Goal: Task Accomplishment & Management: Use online tool/utility

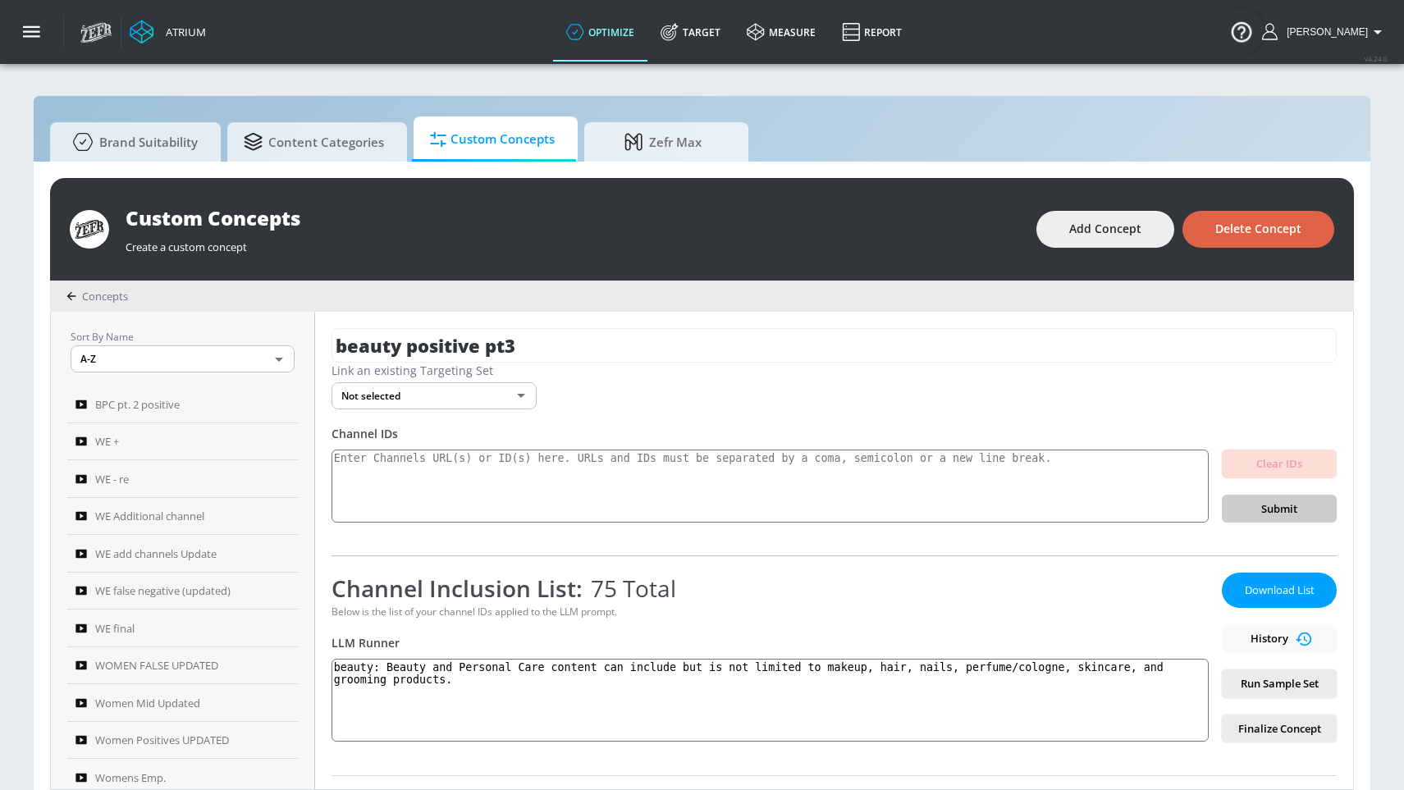
click at [1254, 220] on span "Delete Concept" at bounding box center [1258, 229] width 86 height 21
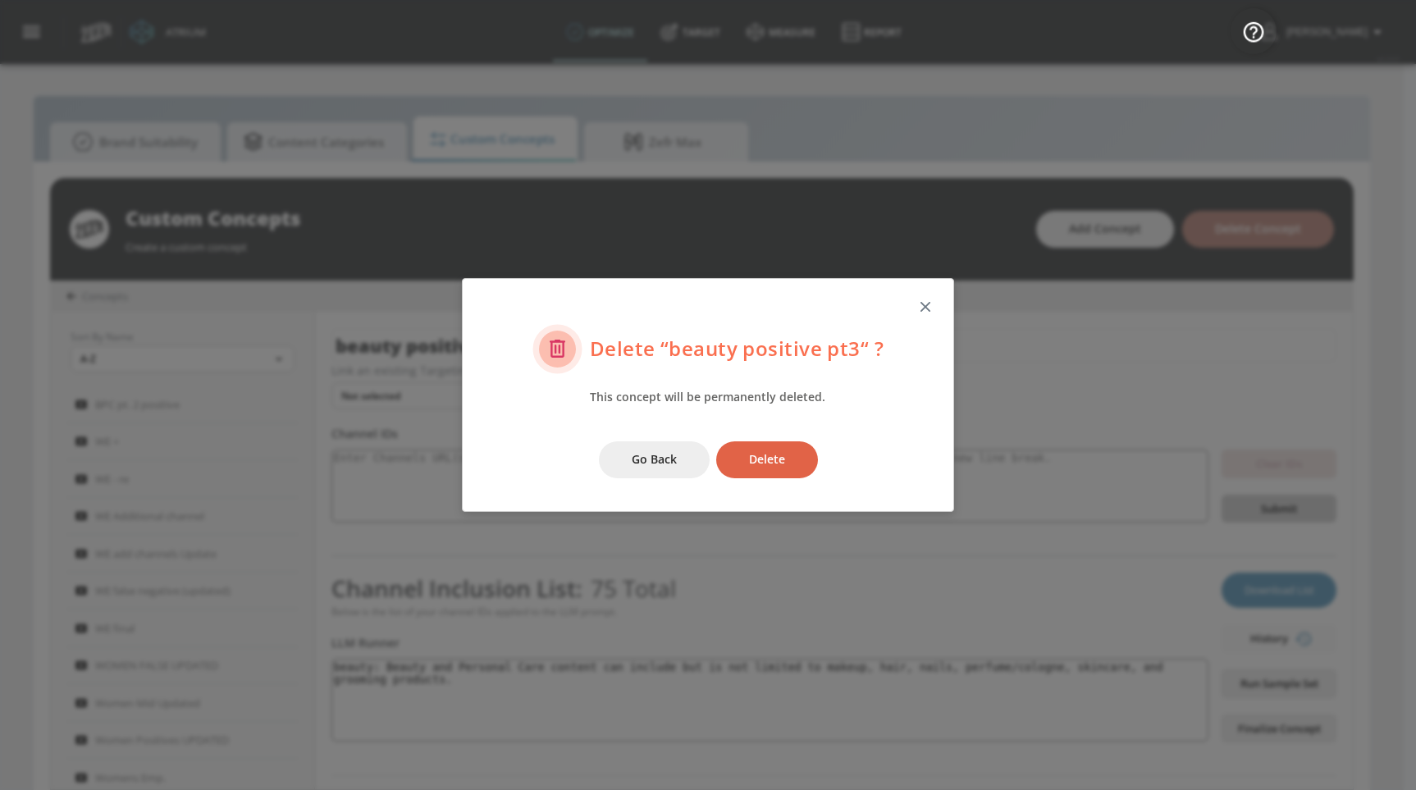
click at [770, 464] on span "Delete" at bounding box center [767, 460] width 36 height 21
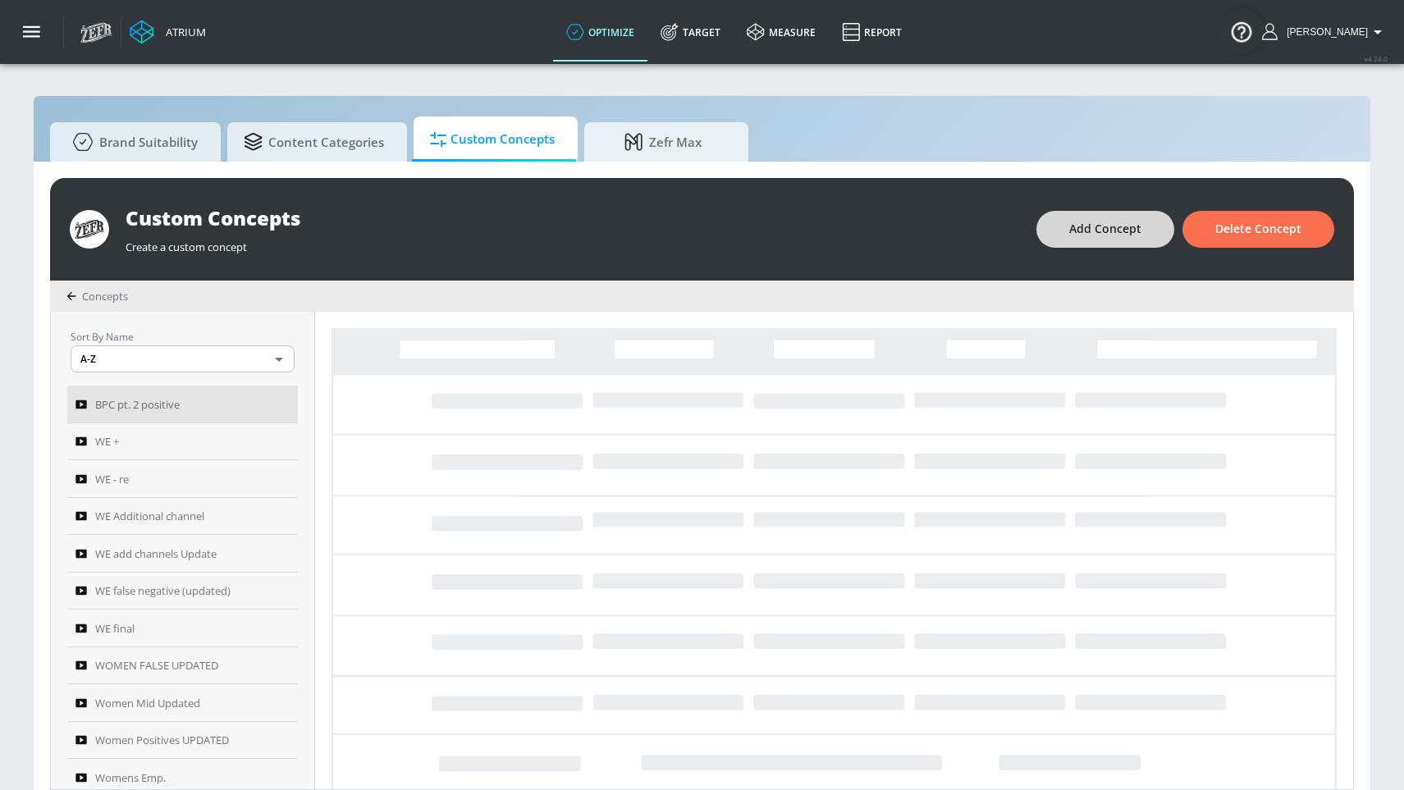
click at [1106, 228] on span "Add Concept" at bounding box center [1105, 229] width 72 height 21
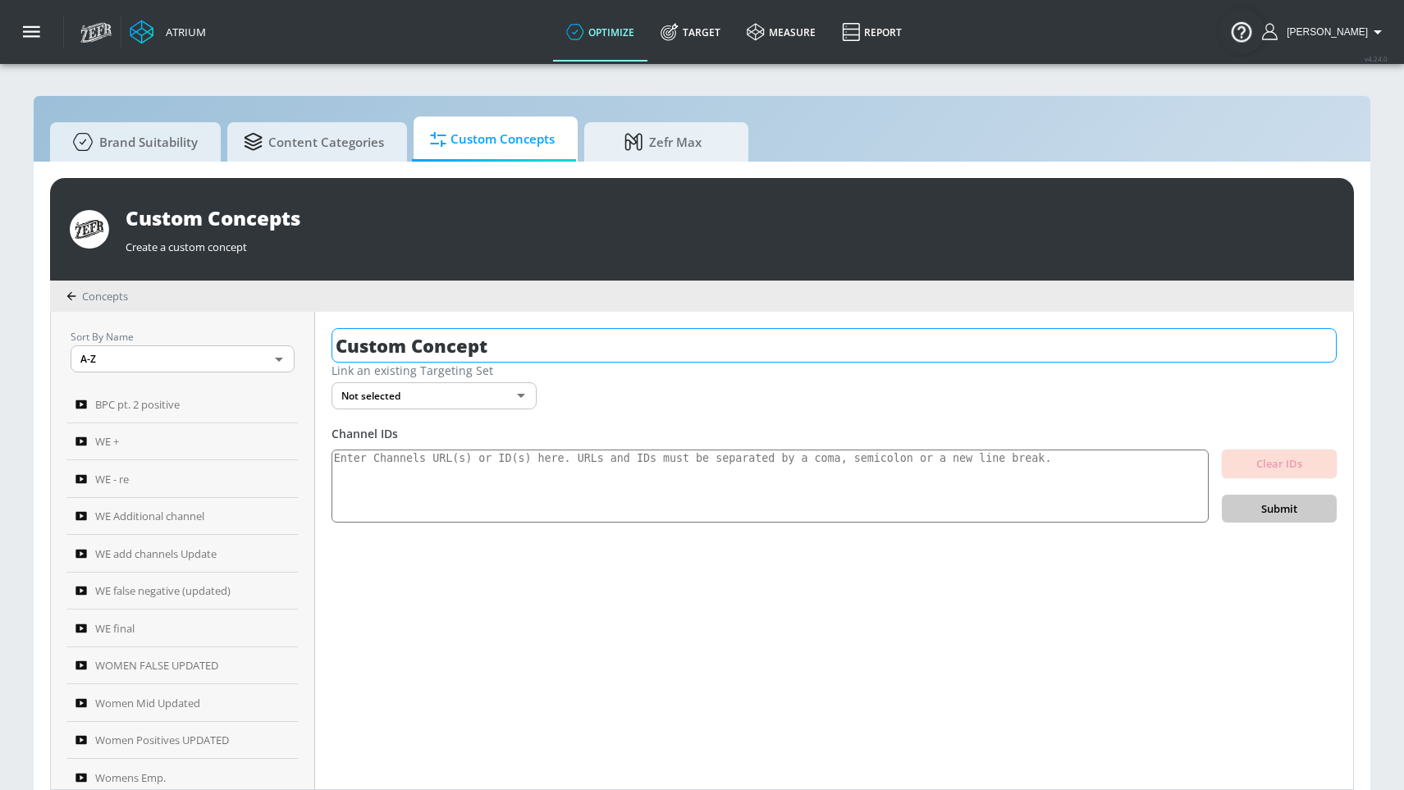
click at [740, 350] on input "Custom Concept" at bounding box center [833, 345] width 1005 height 34
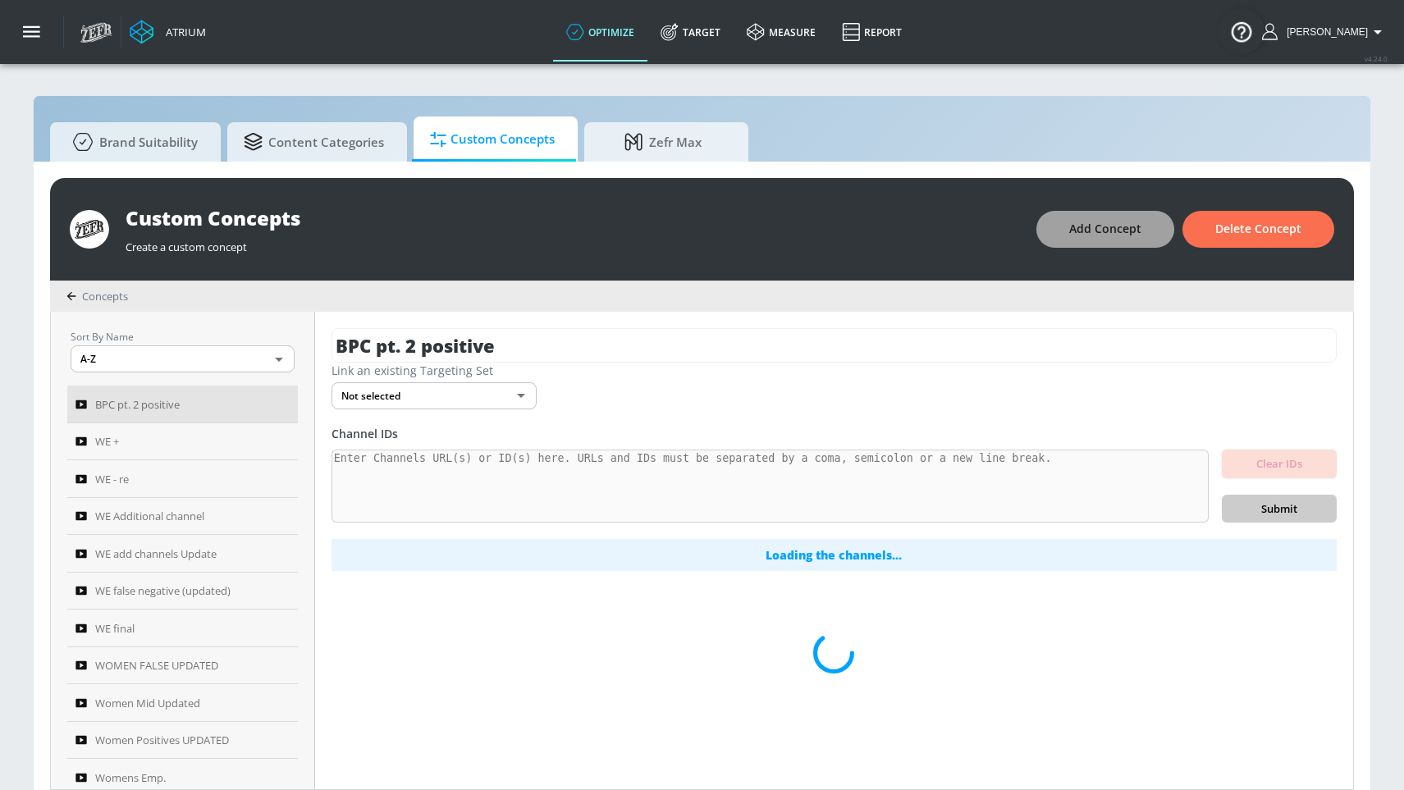
click at [1085, 227] on span "Add Concept" at bounding box center [1105, 229] width 72 height 21
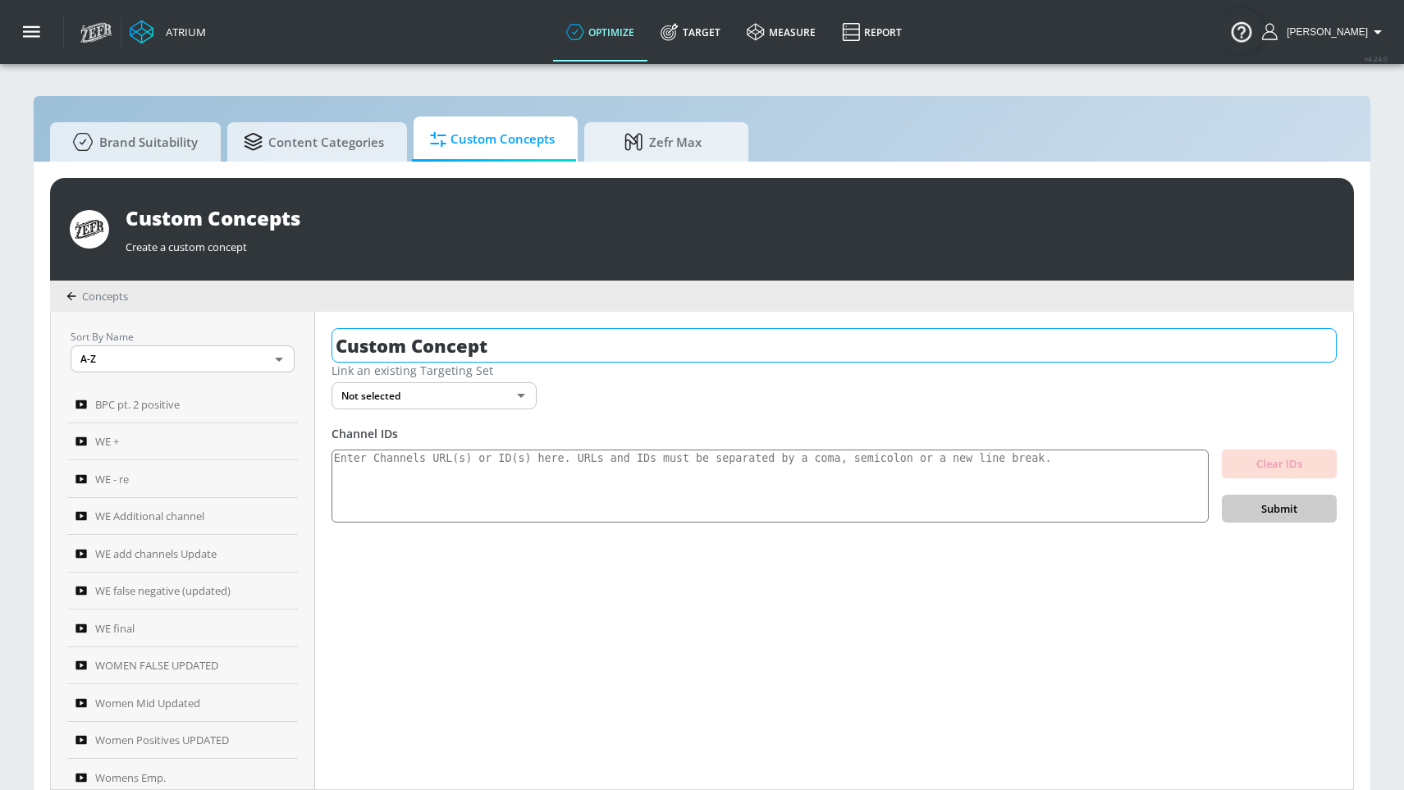
click at [676, 356] on input "Custom Concept" at bounding box center [833, 345] width 1005 height 34
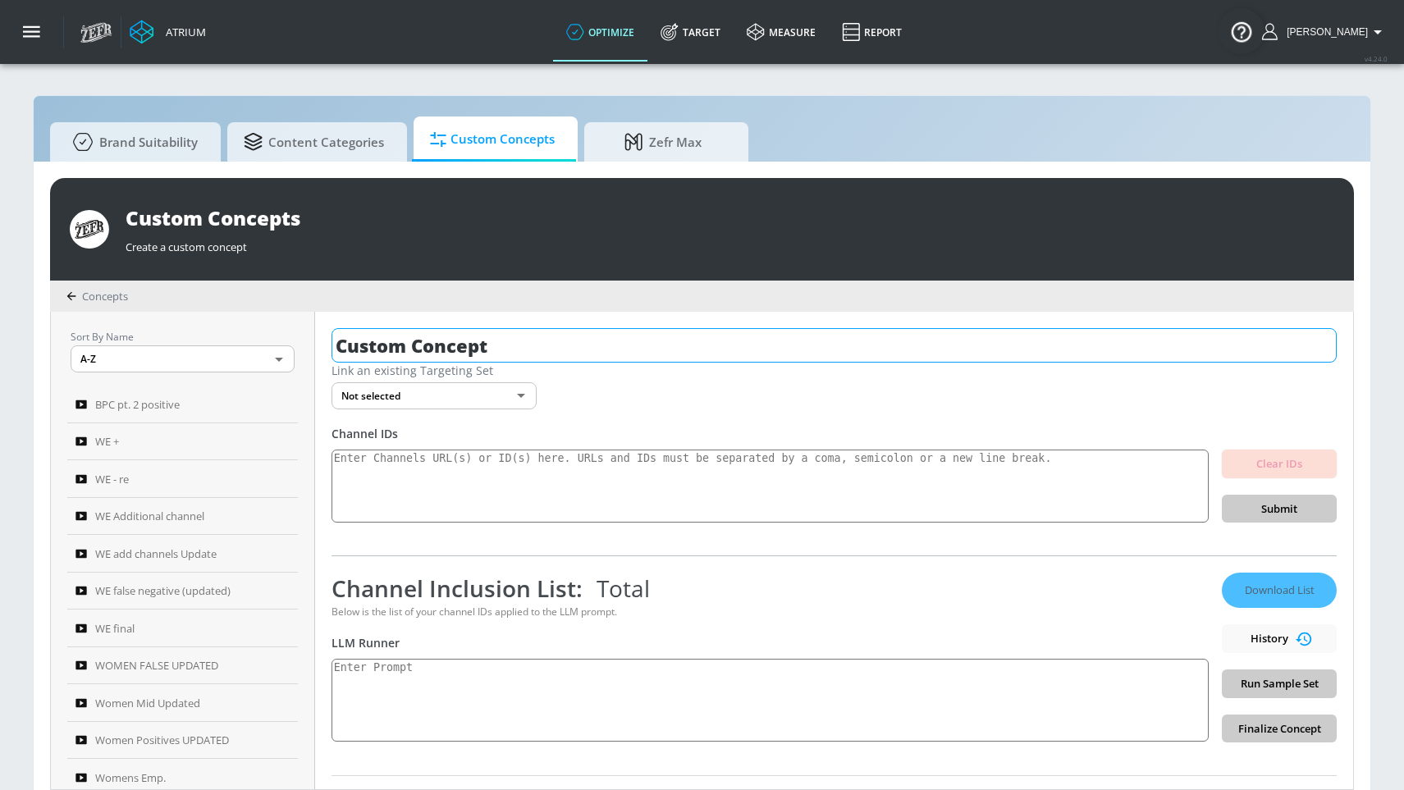
click at [676, 356] on input "Custom Concept" at bounding box center [833, 345] width 1005 height 34
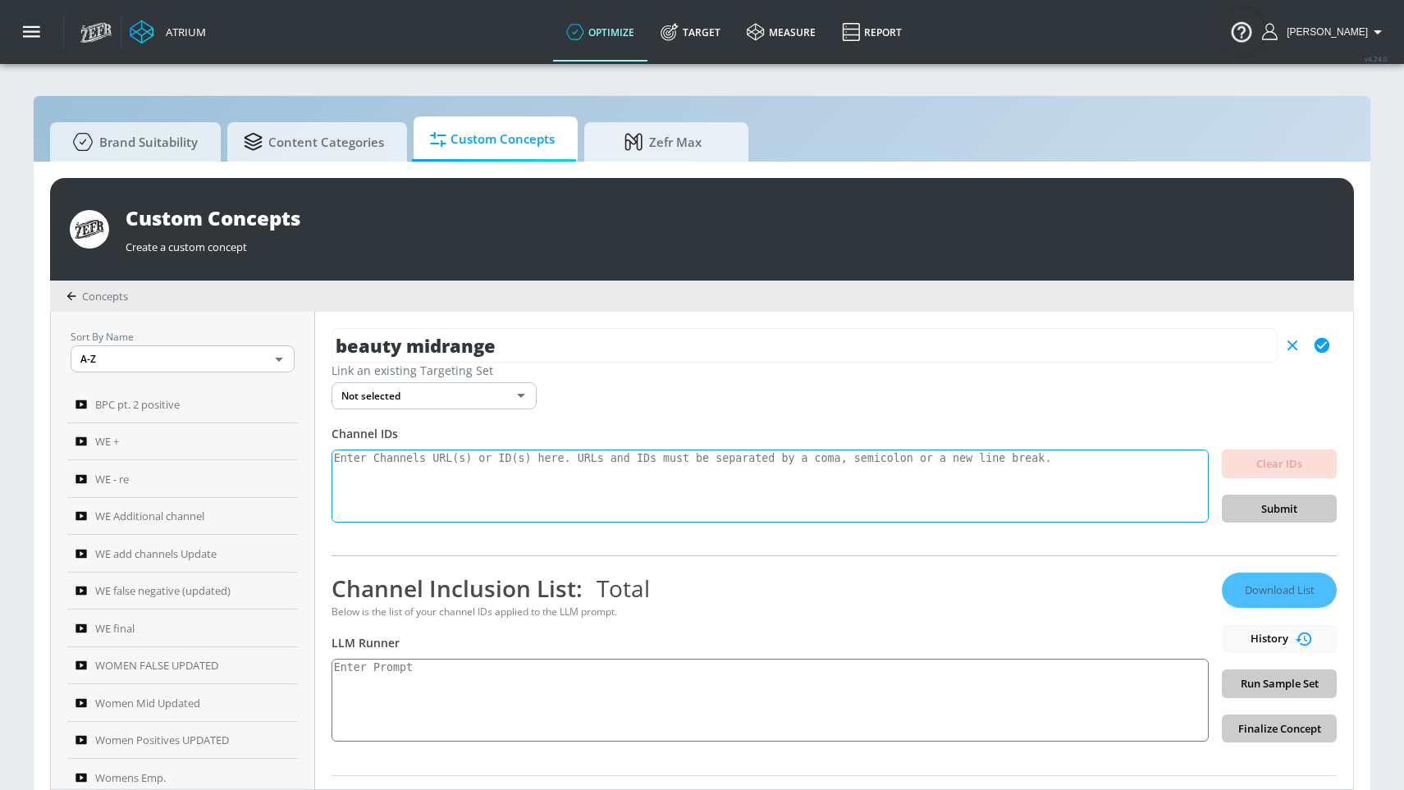
click at [567, 473] on textarea at bounding box center [769, 487] width 877 height 74
click at [583, 352] on input "beauty midrange" at bounding box center [804, 345] width 946 height 34
type input "beauty midrange 1"
click at [487, 498] on textarea at bounding box center [769, 487] width 877 height 74
click at [1314, 340] on icon "button" at bounding box center [1321, 345] width 15 height 15
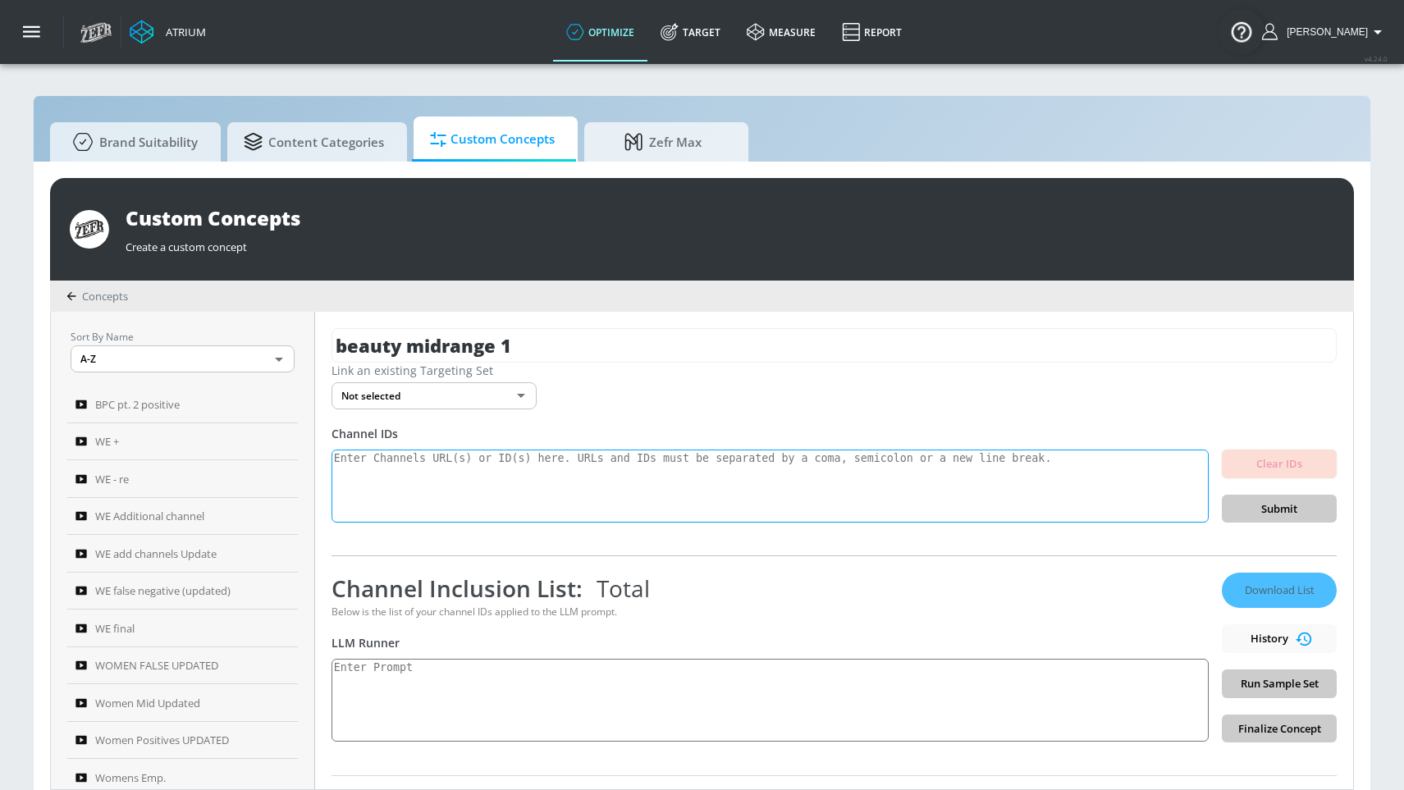
click at [784, 474] on textarea at bounding box center [769, 487] width 877 height 74
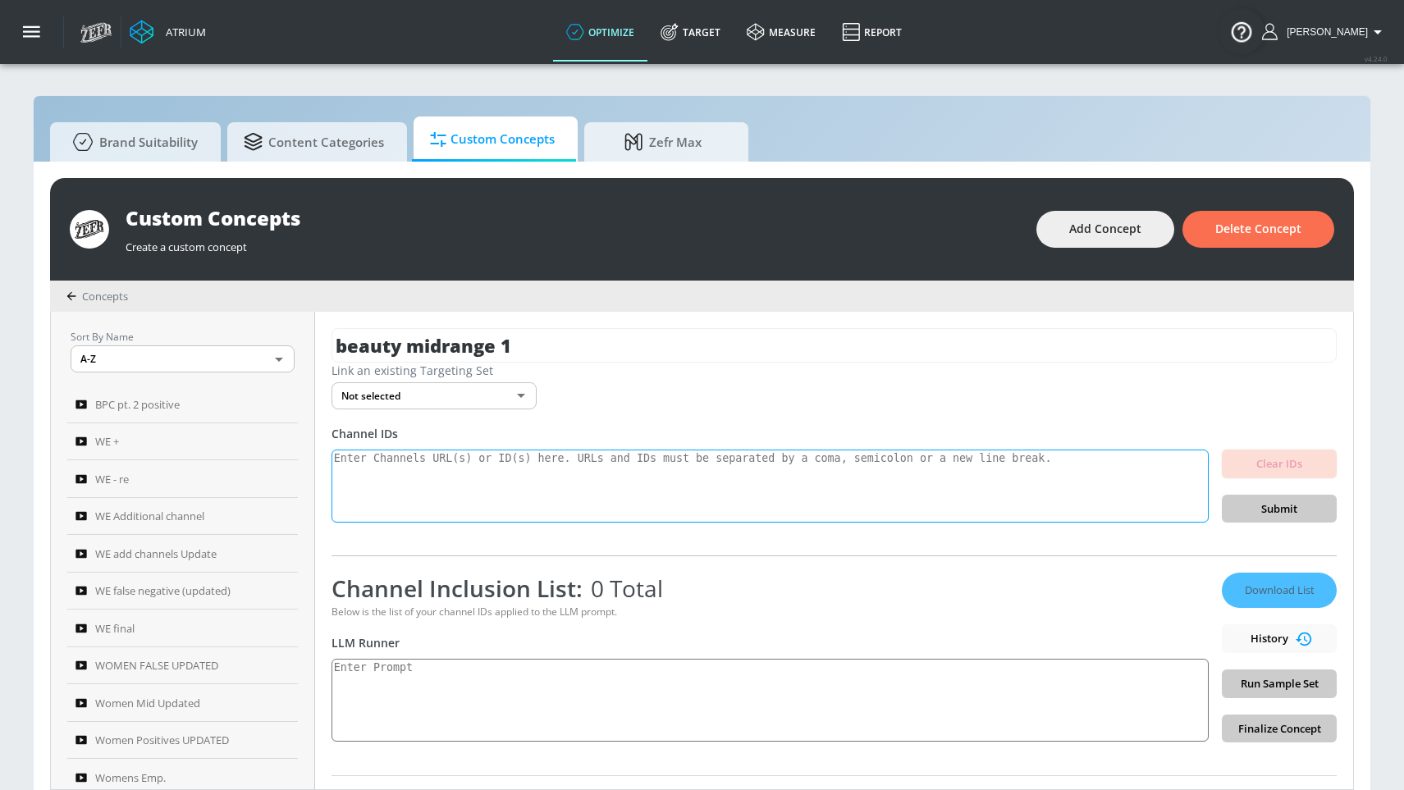
click at [820, 479] on textarea at bounding box center [769, 487] width 877 height 74
paste textarea "UCPuaJKm0edtDGuQbdsc1OJw UCQv0fRZE4_TPUJBJtVXN9mg UC8PZIvCyMSeIvJsoPjTKImQ UCRh…"
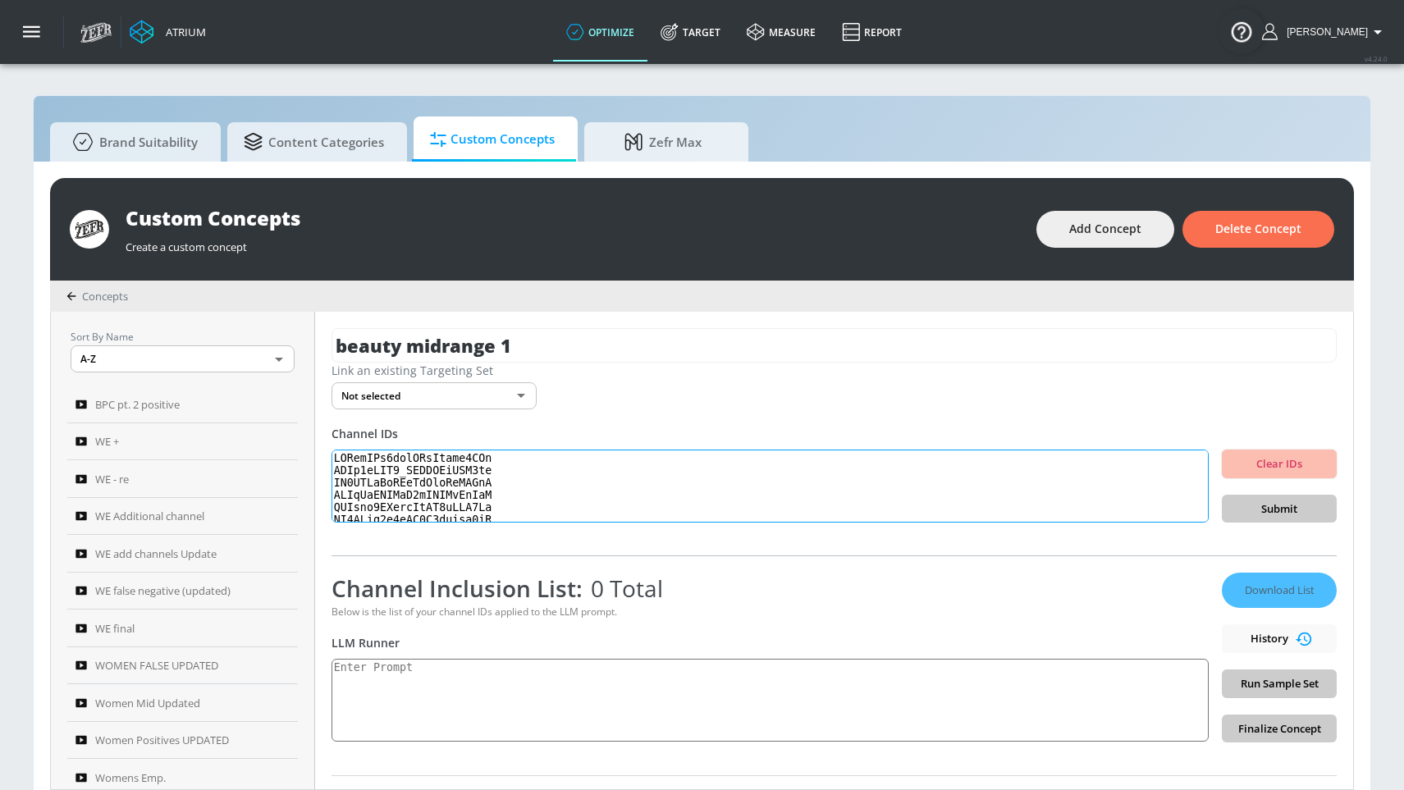
scroll to position [546, 0]
type textarea "UCPuaJKm0edtDGuQbdsc1OJw UCQv0fRZE4_TPUJBJtVXN9mg UC8PZIvCyMSeIvJsoPjTKImQ UCRh…"
click at [1276, 506] on span "Submit" at bounding box center [1279, 509] width 89 height 19
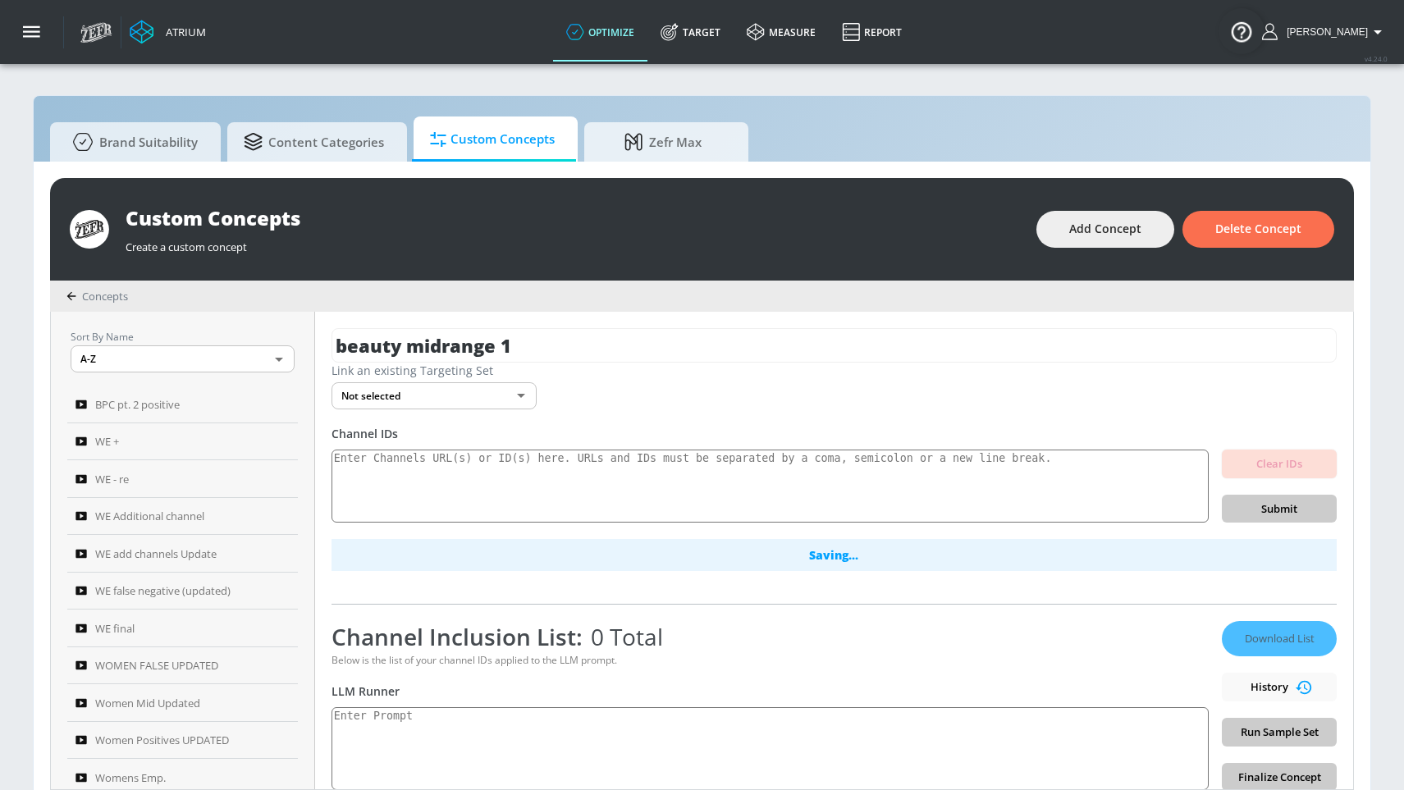
scroll to position [0, 0]
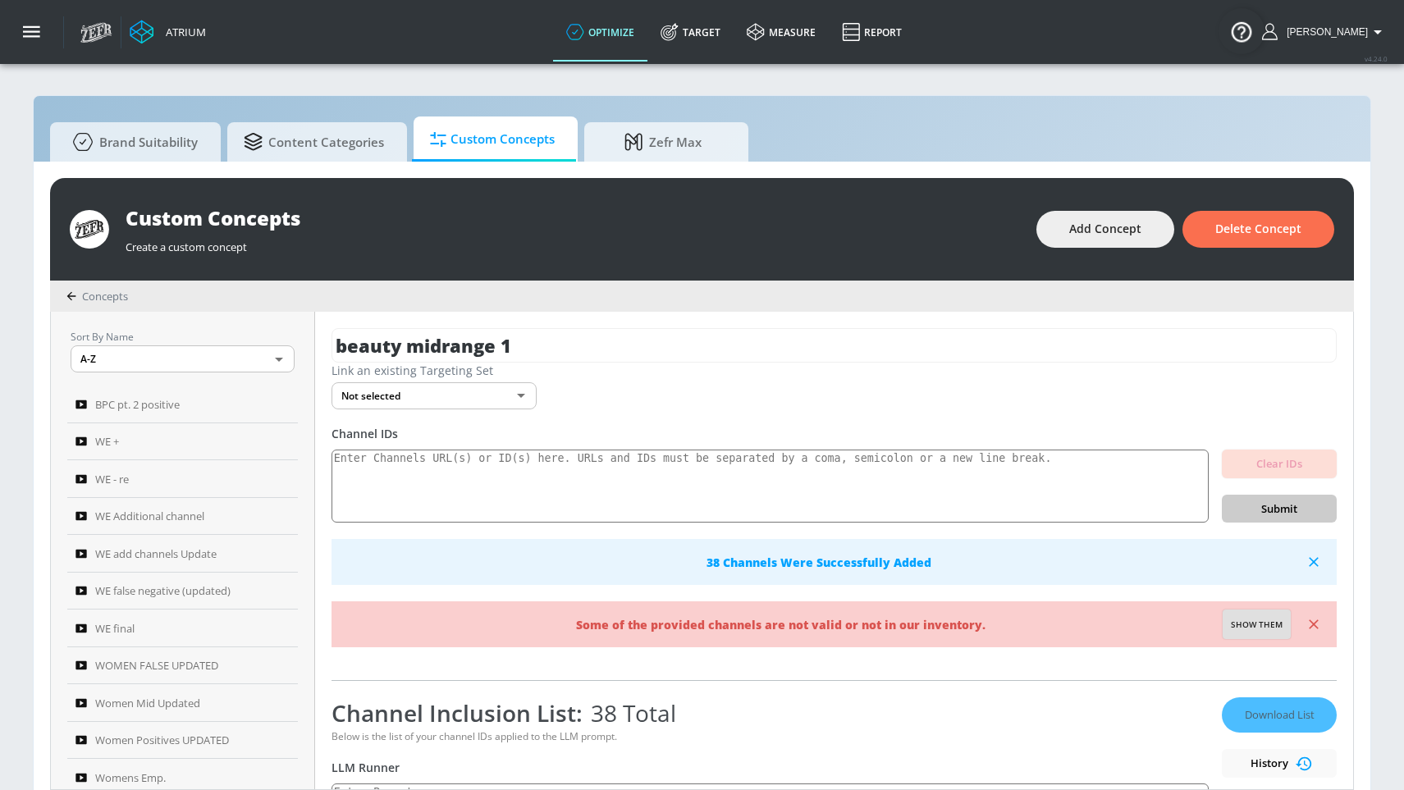
click at [1250, 628] on span "Show them" at bounding box center [1257, 625] width 52 height 15
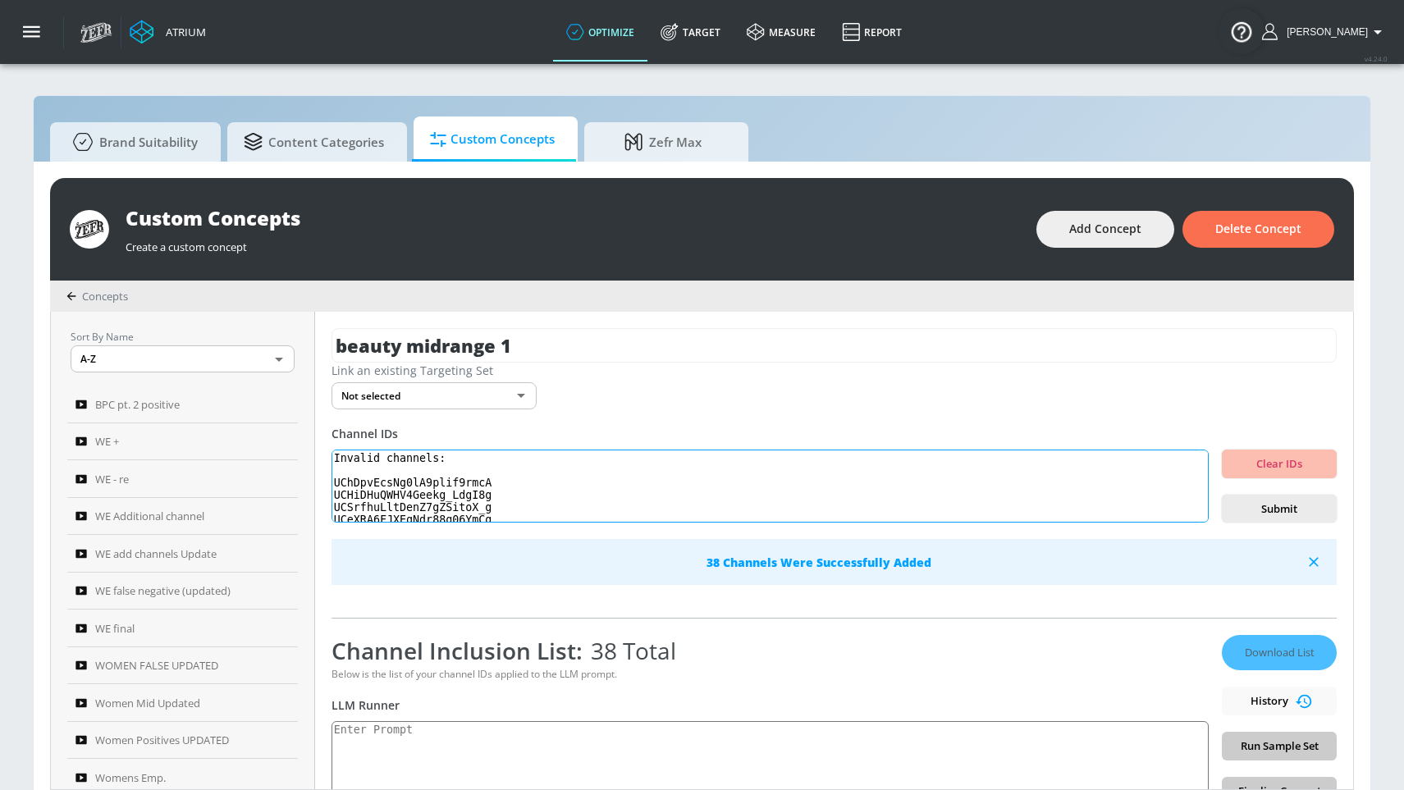
drag, startPoint x: 505, startPoint y: 506, endPoint x: 340, endPoint y: 401, distance: 195.5
click at [340, 401] on div "beauty midrange 1 Link an existing Targeting Set Not selected none ​ Channel ID…" at bounding box center [834, 551] width 1038 height 478
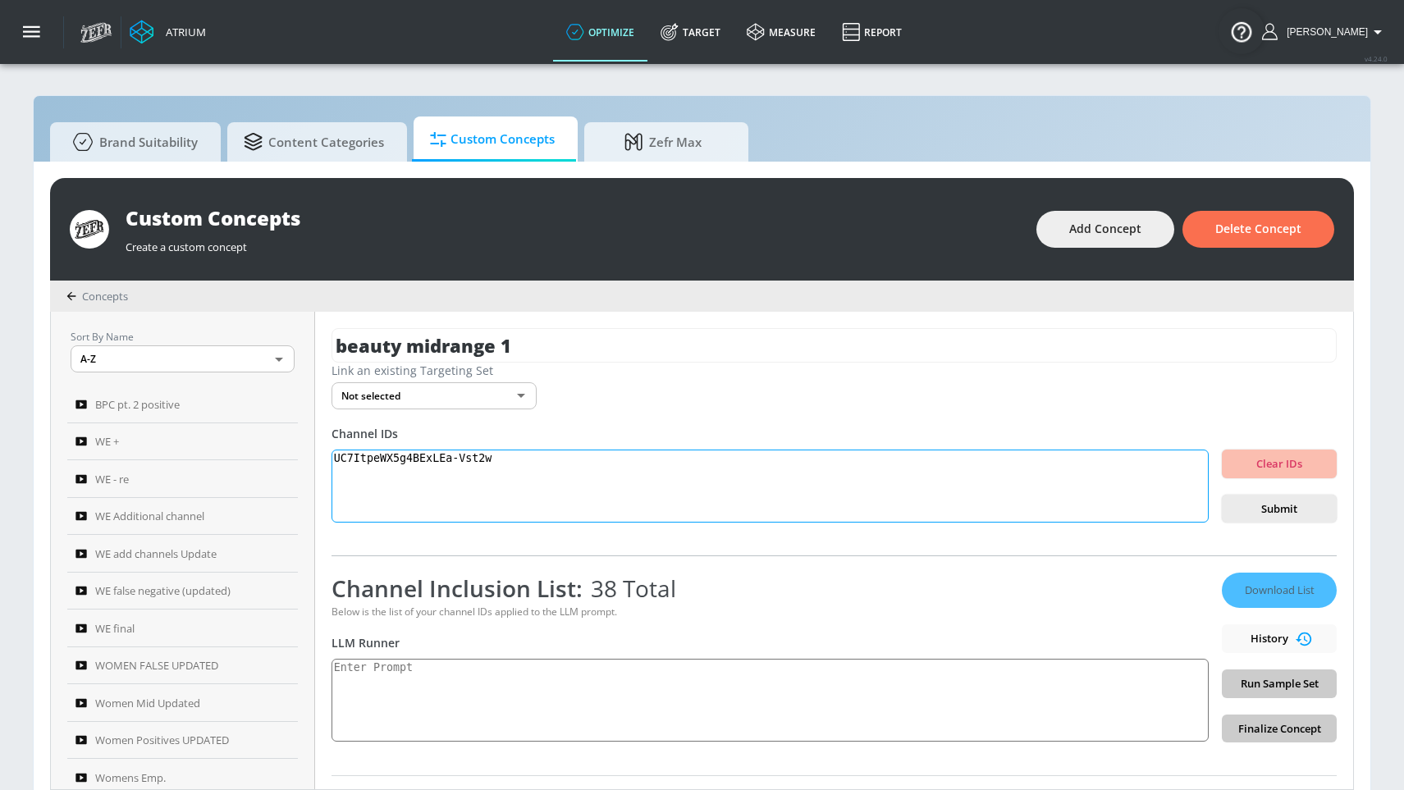
type textarea "UC7ItpeWX5g4BExLEa-Vst2w"
drag, startPoint x: 514, startPoint y: 468, endPoint x: 338, endPoint y: 467, distance: 176.4
click at [338, 467] on textarea "UC7ItpeWX5g4BExLEa-Vst2w" at bounding box center [769, 487] width 877 height 74
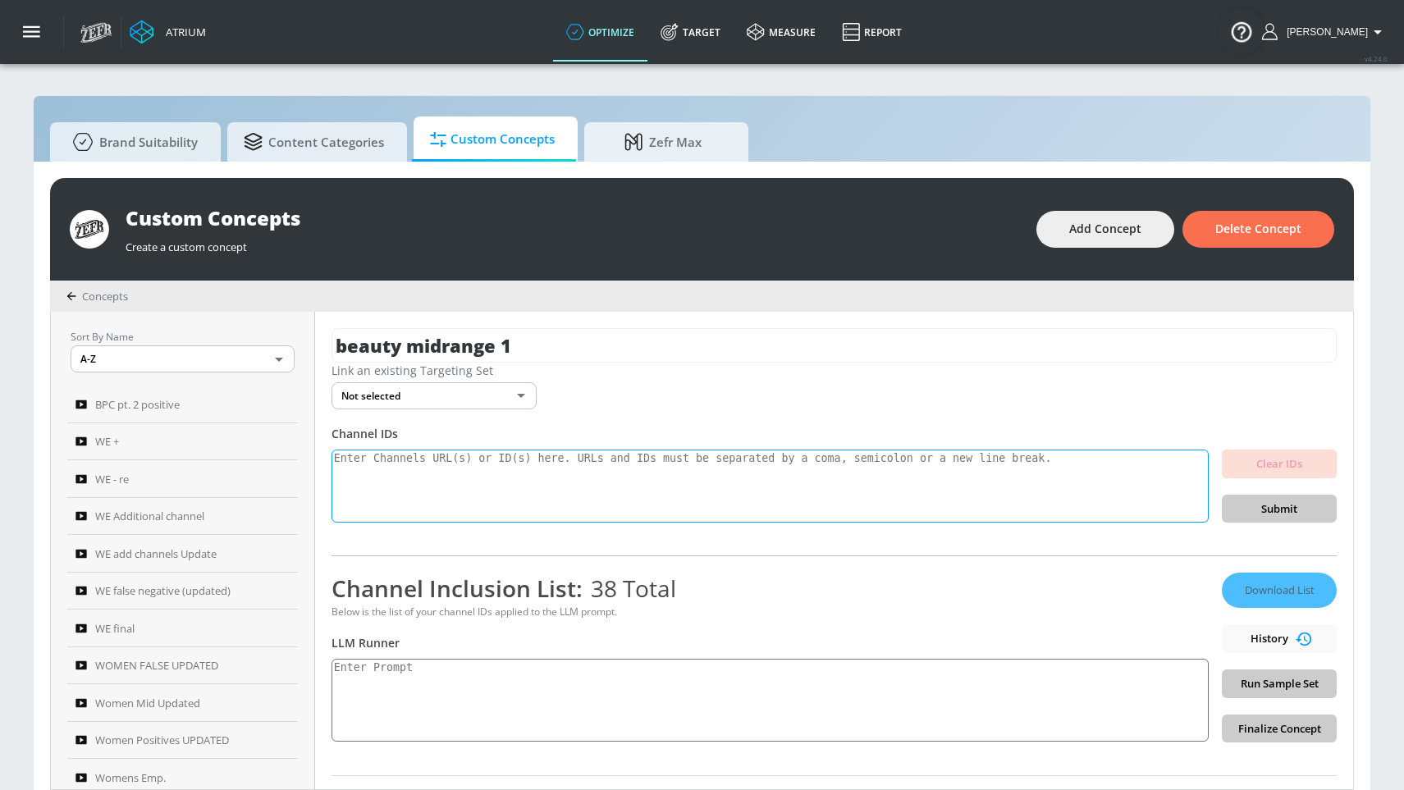
paste textarea "UCQBI0-SmeD_BQipEjTKzR9w UCshVXGbAEiemsj1evmoAh9w UCzbNkVOc-WZAG9EzRQ6sOpw UCka…"
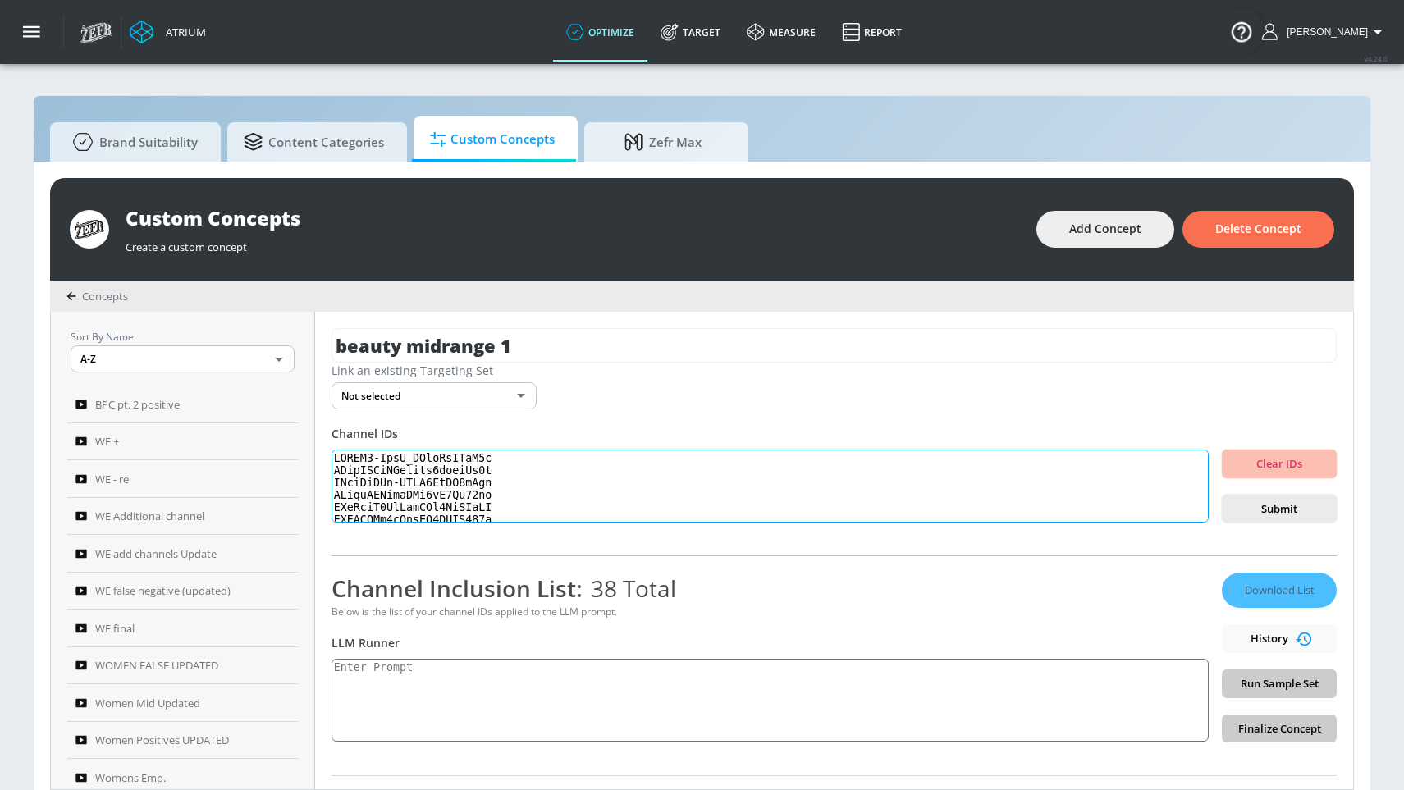
scroll to position [546, 0]
type textarea "UCQBI0-SmeD_BQipEjTKzR9w UCshVXGbAEiemsj1evmoAh9w UCzbNkVOc-WZAG9EzRQ6sOpw UCka…"
drag, startPoint x: 1295, startPoint y: 505, endPoint x: 1282, endPoint y: 509, distance: 13.8
click at [1294, 505] on span "Submit" at bounding box center [1279, 509] width 89 height 19
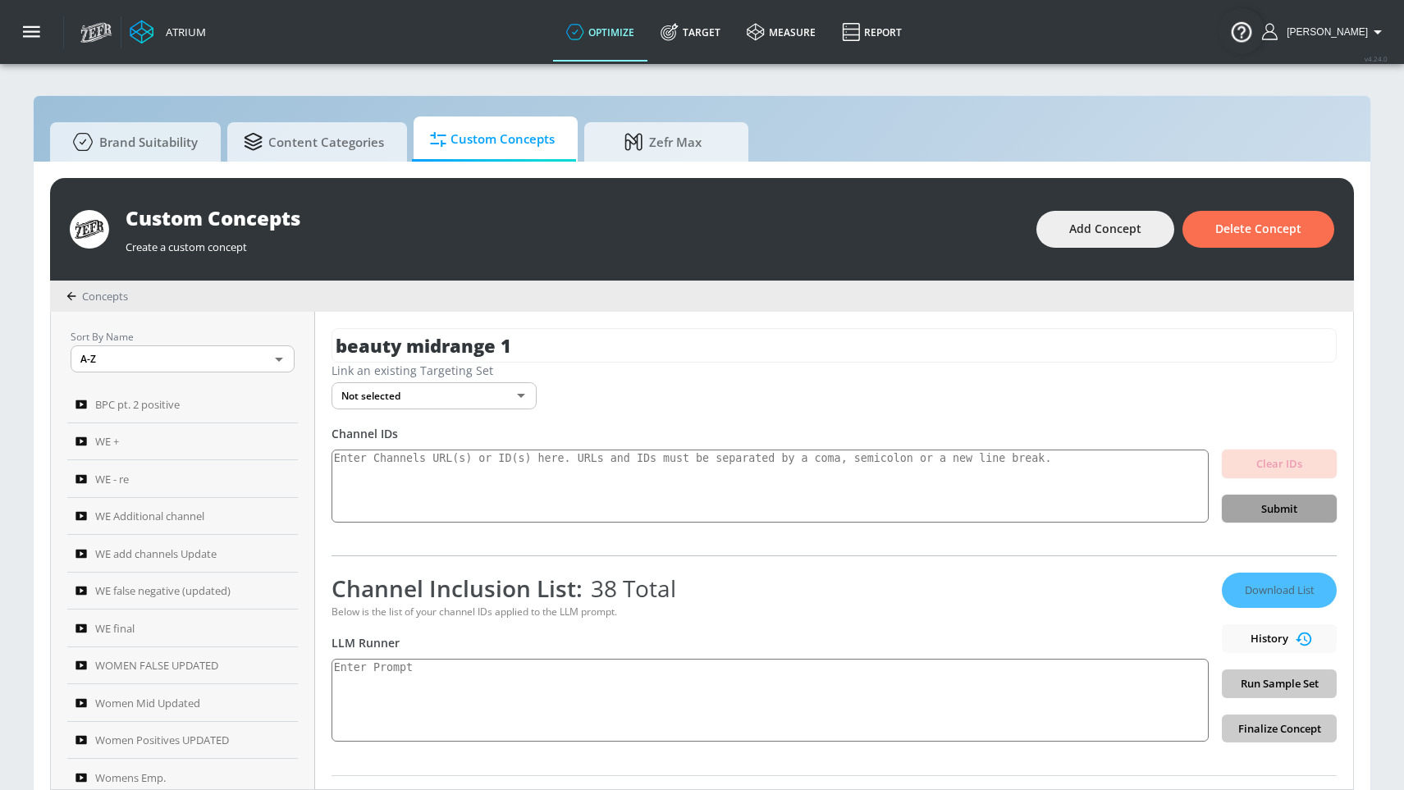
scroll to position [0, 0]
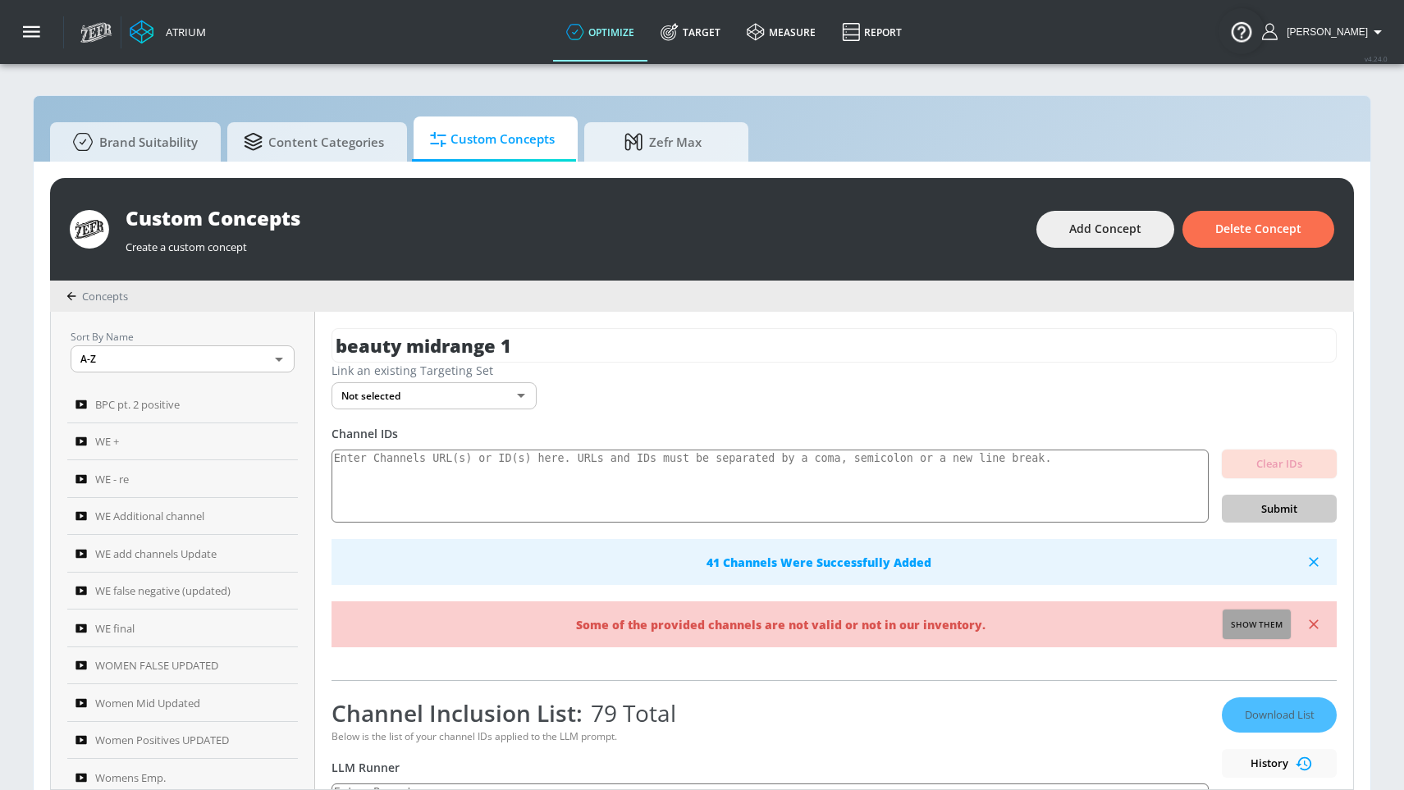
click at [1236, 627] on span "Show them" at bounding box center [1257, 625] width 52 height 15
type textarea "Invalid channels: UC9_f470JXebK0Yc1rcuSo7g UCbW_4DNFy5Bi_cTbM1fXMiA UCTkAc6NCQ_…"
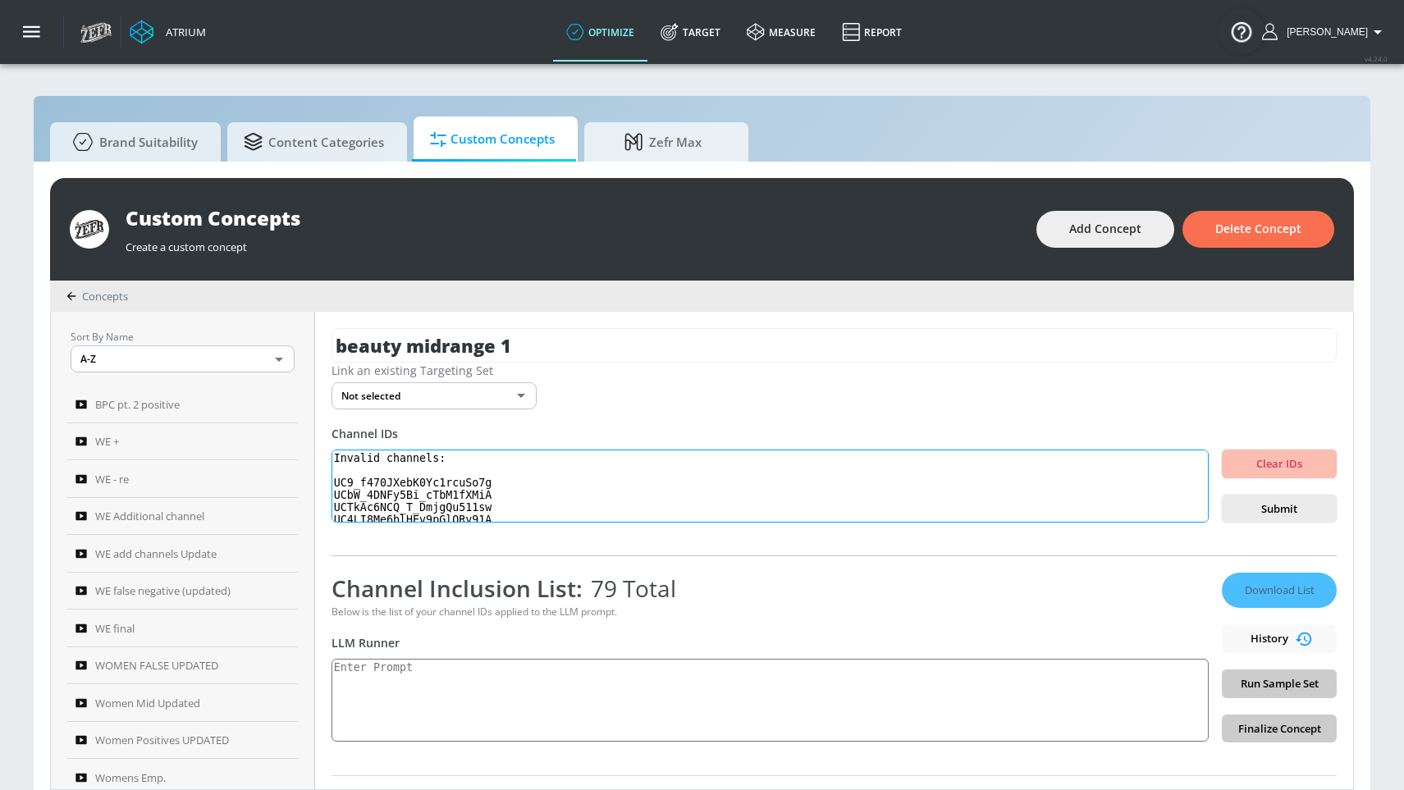
drag, startPoint x: 510, startPoint y: 512, endPoint x: 307, endPoint y: 444, distance: 214.6
click at [307, 444] on div "Sort By Name A-Z ASC ​ BPC pt. 2 positive WE + WE - re WE Additional channel WE…" at bounding box center [702, 551] width 1302 height 478
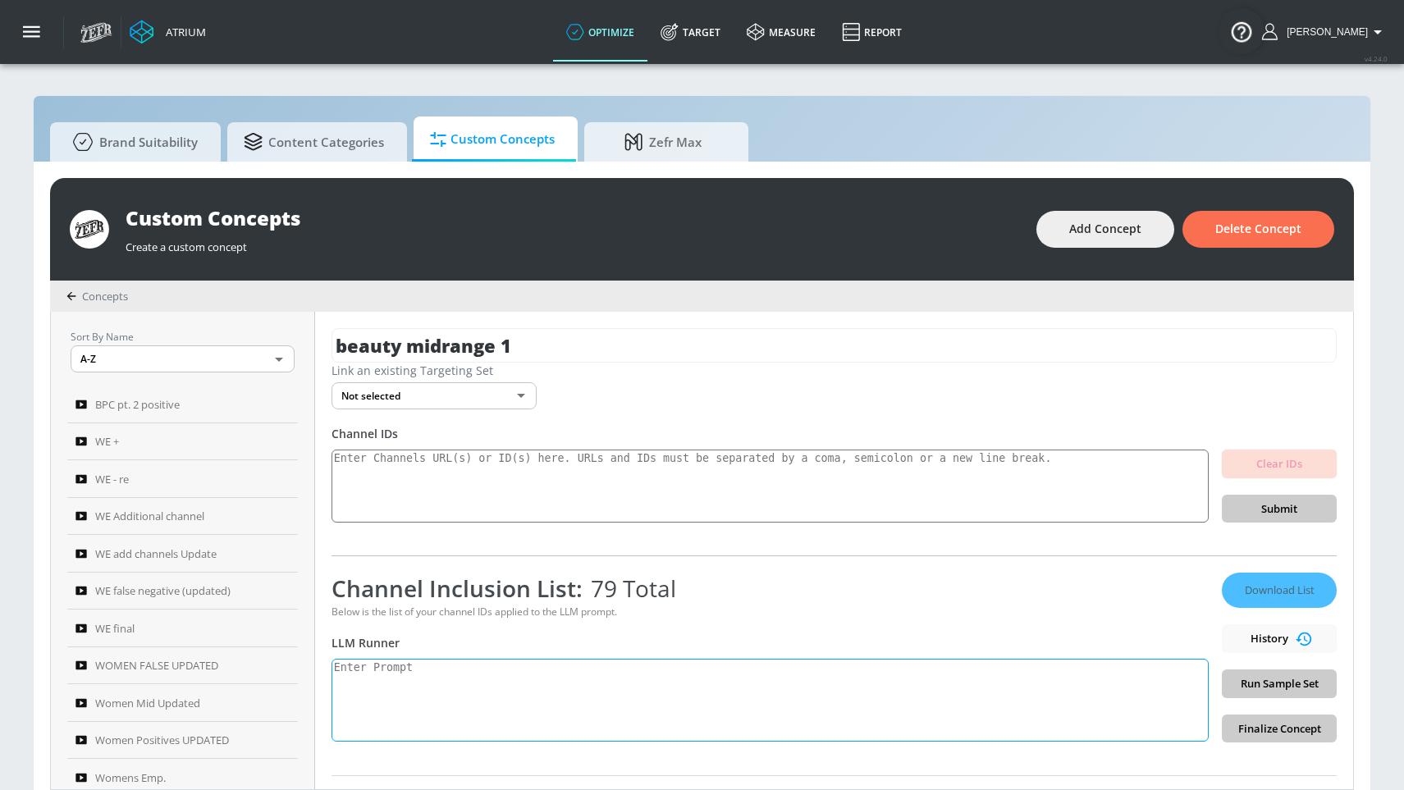
click at [606, 691] on textarea at bounding box center [769, 700] width 877 height 83
click at [414, 697] on textarea at bounding box center [769, 700] width 877 height 83
paste textarea "beauty": "Beauty and Personal Care content can include but is not limited to ma…"
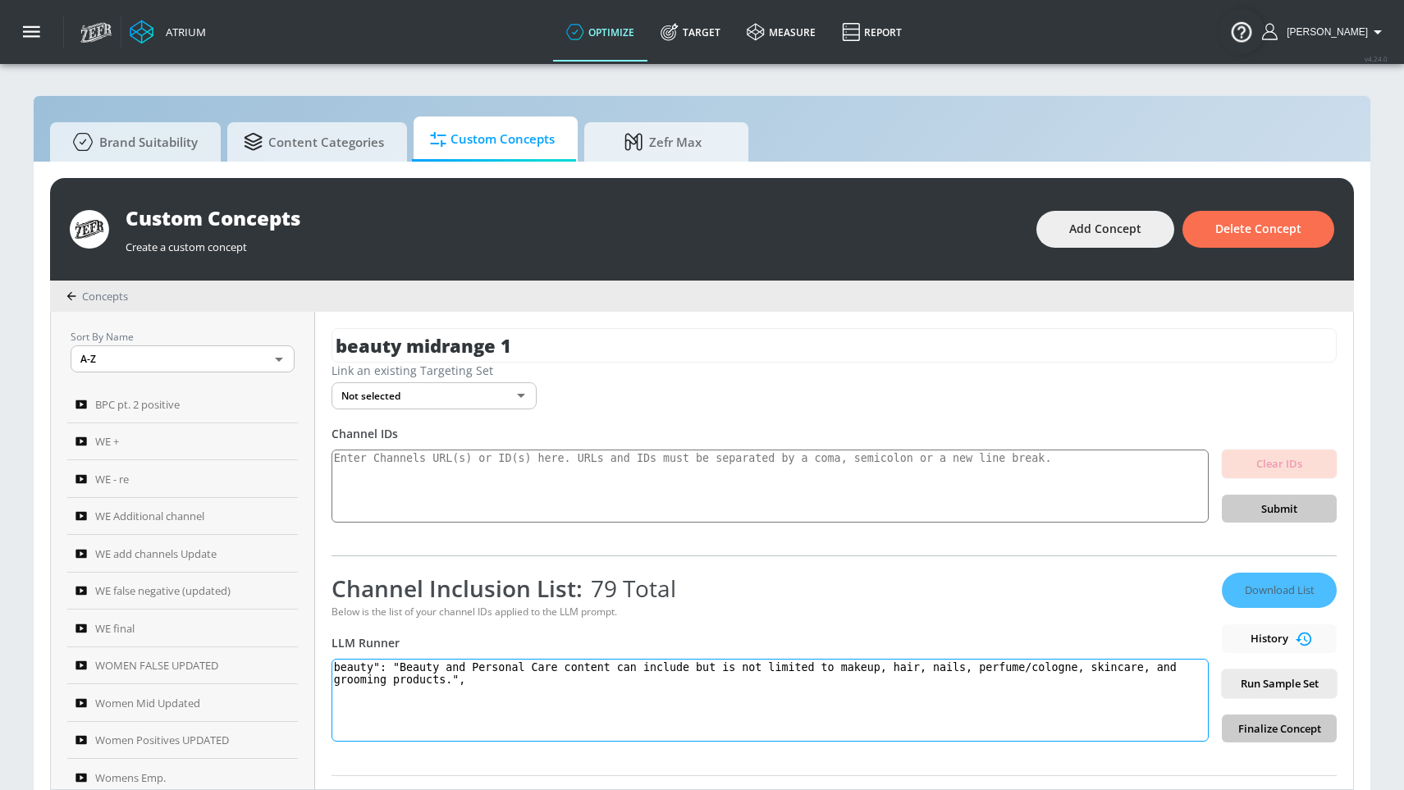
click at [386, 670] on textarea "beauty": "Beauty and Personal Care content can include but is not limited to ma…" at bounding box center [769, 700] width 877 height 83
click at [400, 668] on textarea "beauty: "Beauty and Personal Care content can include but is not limited to mak…" at bounding box center [769, 700] width 877 height 83
click at [482, 684] on textarea "beauty: Beauty and Personal Care content can include but is not limited to make…" at bounding box center [769, 700] width 877 height 83
type textarea "beauty: Beauty and Personal Care content can include but is not limited to make…"
click at [1297, 685] on span "Run Sample Set" at bounding box center [1279, 683] width 89 height 19
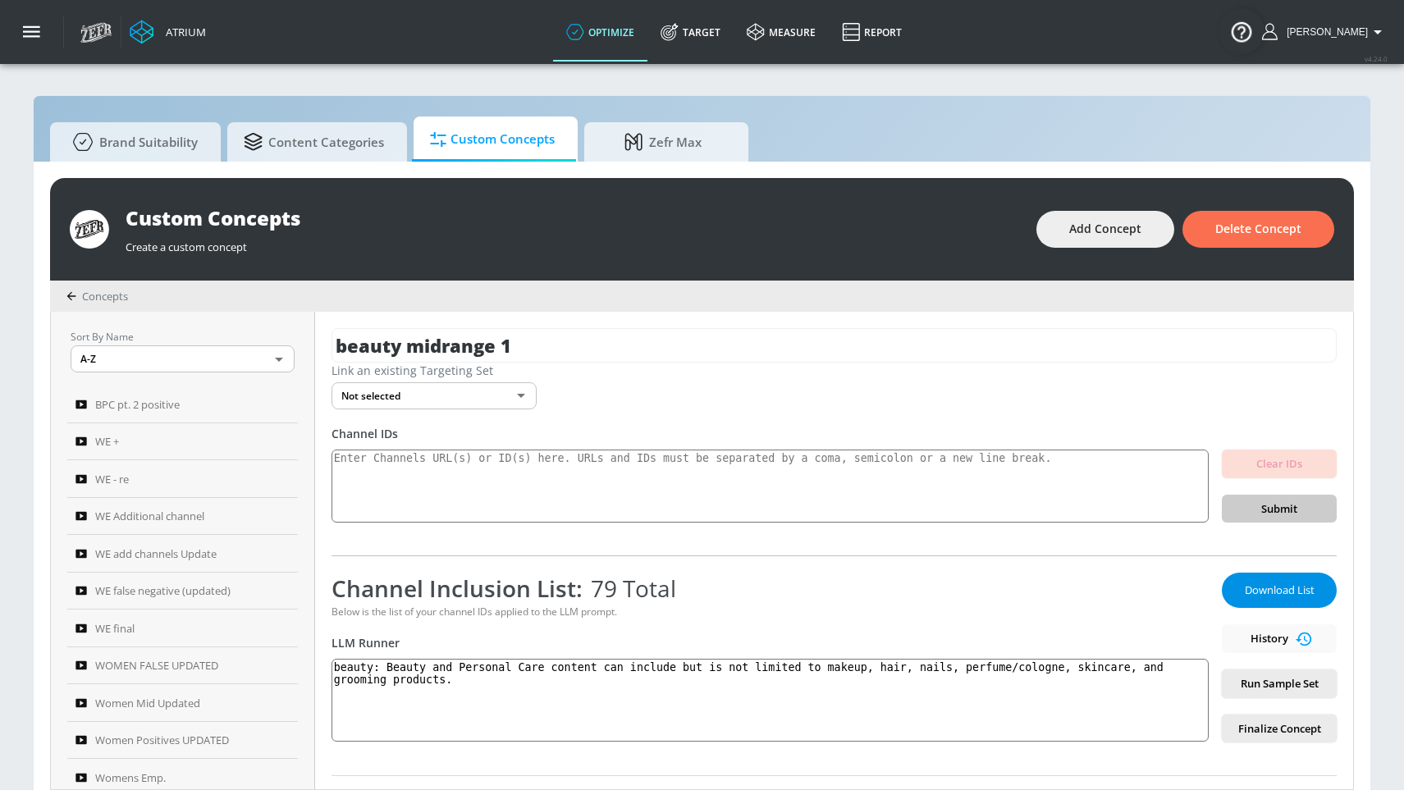
click at [1238, 586] on span "Download List" at bounding box center [1279, 590] width 82 height 19
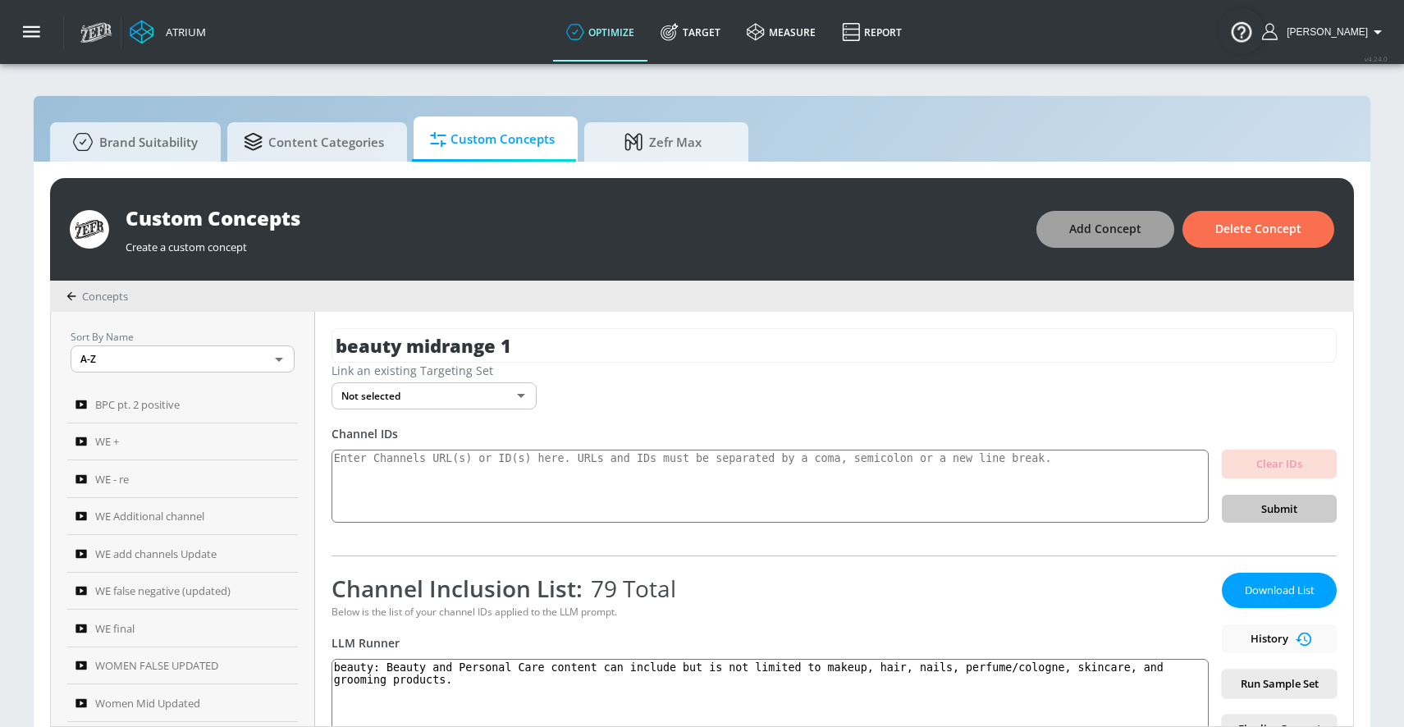
click at [1085, 234] on span "Add Concept" at bounding box center [1105, 229] width 72 height 21
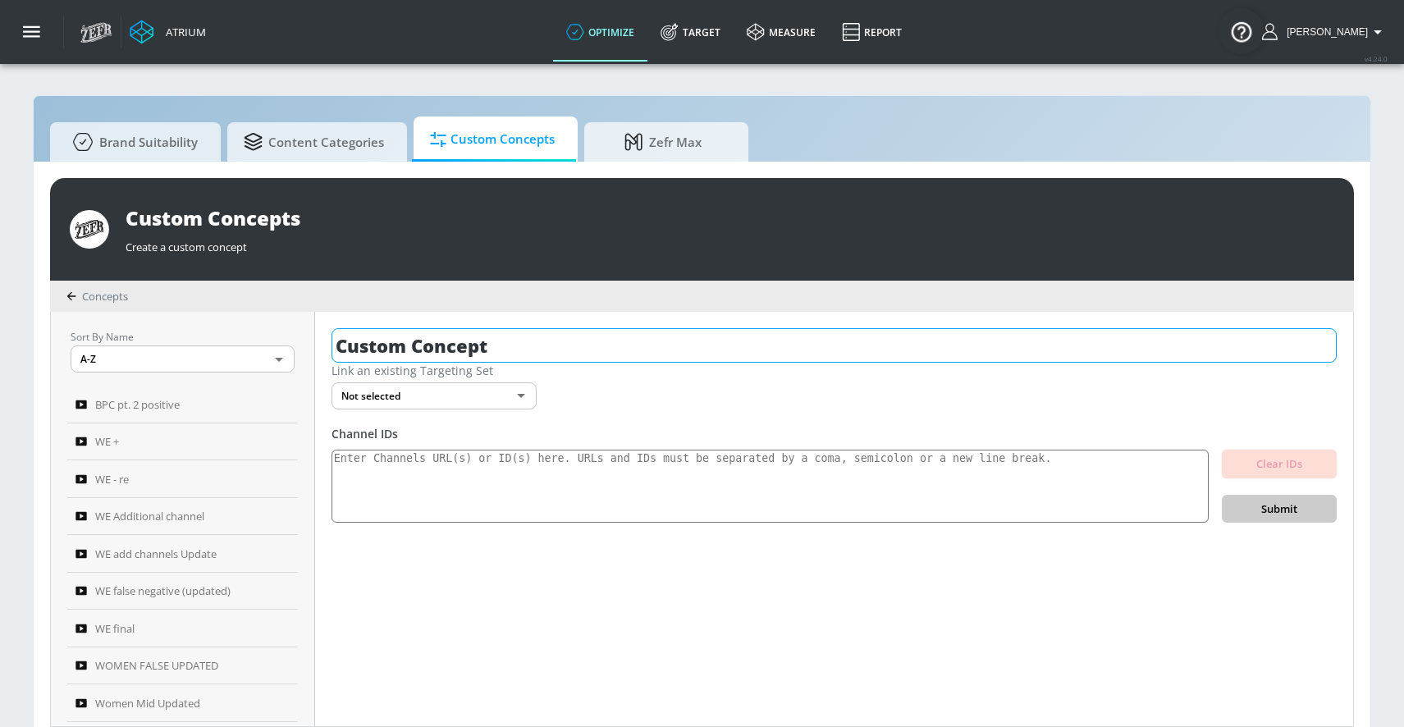
click at [515, 339] on input "Custom Concept" at bounding box center [833, 345] width 1005 height 34
click at [516, 338] on input "Custom Concept" at bounding box center [833, 345] width 1005 height 34
type input "beauty spanish + english"
click at [1318, 344] on icon "button" at bounding box center [1321, 345] width 15 height 15
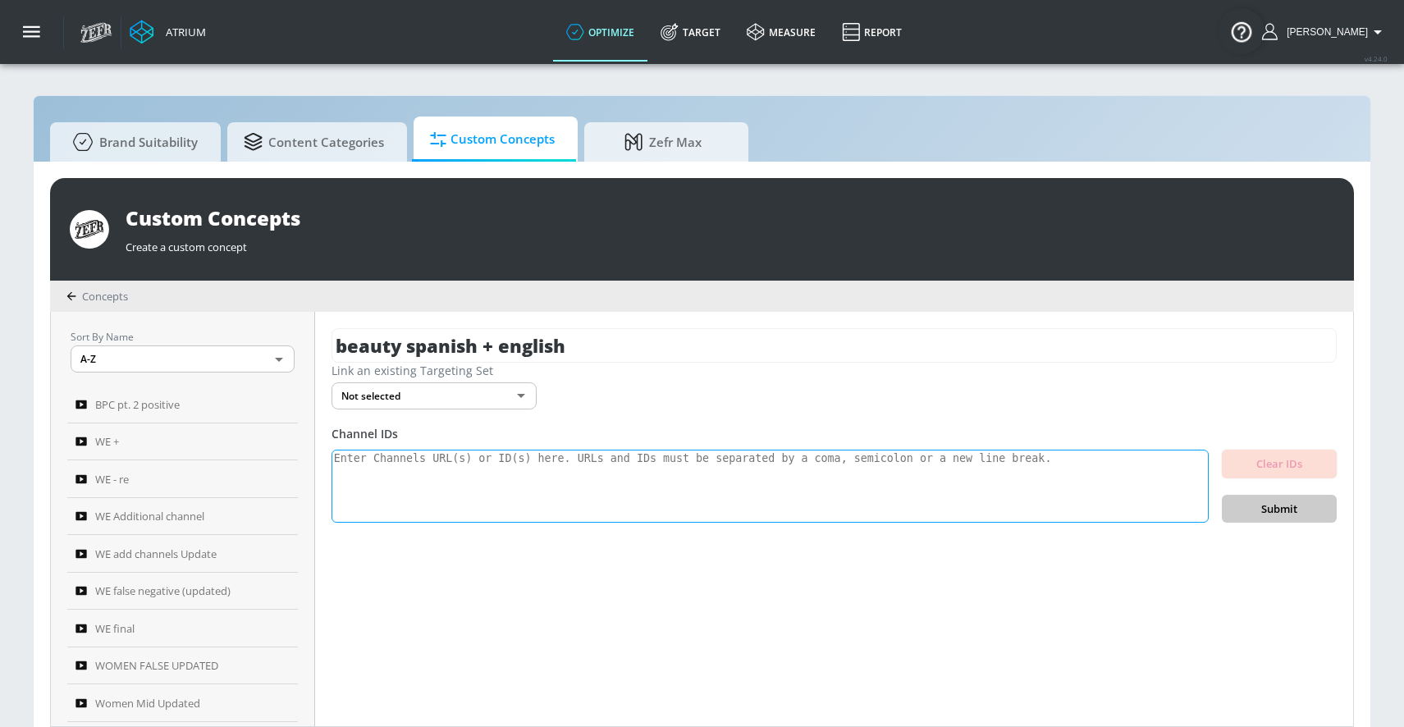
click at [870, 477] on textarea at bounding box center [769, 487] width 877 height 74
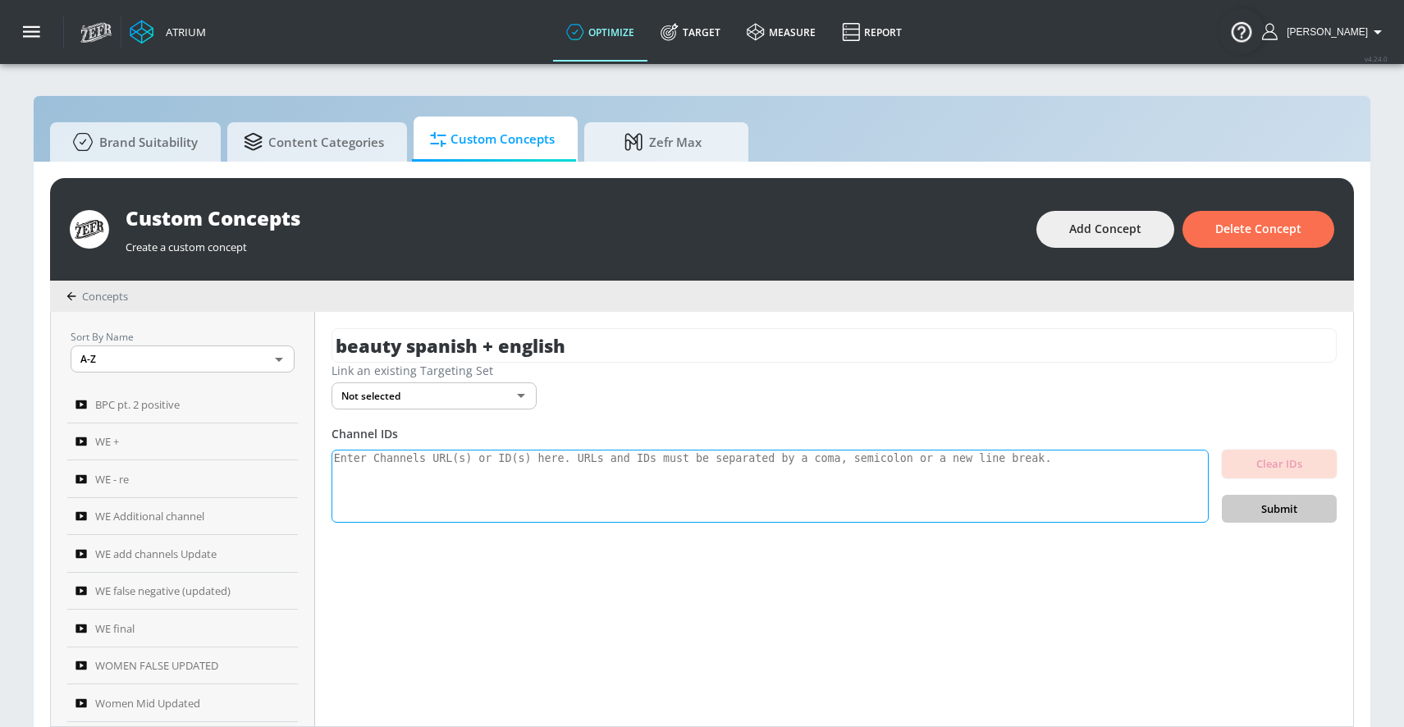
click at [886, 489] on textarea at bounding box center [769, 487] width 877 height 74
paste textarea "UCU0ZytxyFpvSoPoB7R_1Tog UCfsNro9ojtPf_KASGseea8w UCJECLPMACNmepc2AOdurz6Q UC2I…"
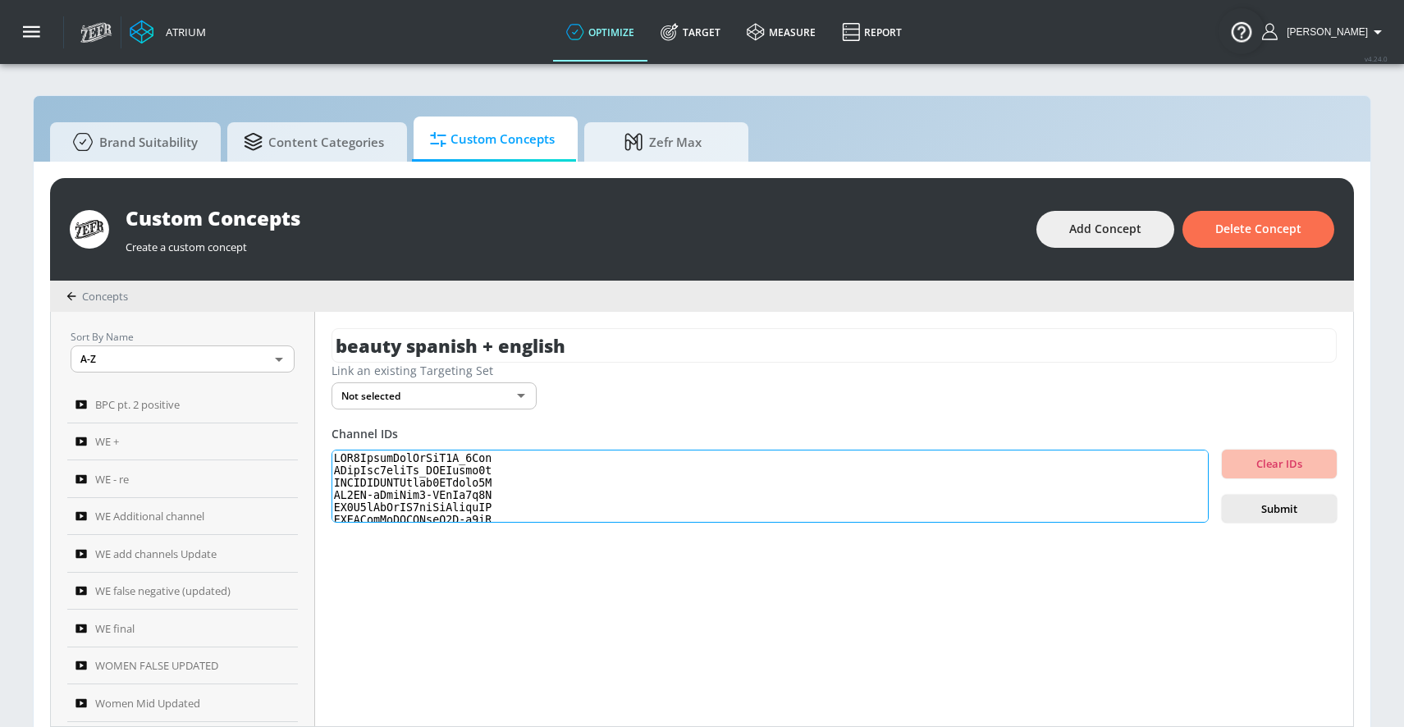
scroll to position [546, 0]
type textarea "UCU0ZytxyFpvSoPoB7R_1Tog UCfsNro9ojtPf_KASGseea8w UCJECLPMACNmepc2AOdurz6Q UC2I…"
click at [1296, 525] on div "beauty spanish + english Link an existing Targeting Set Not selected none ​ Cha…" at bounding box center [834, 519] width 1038 height 414
click at [1296, 520] on button "Submit" at bounding box center [1279, 509] width 115 height 29
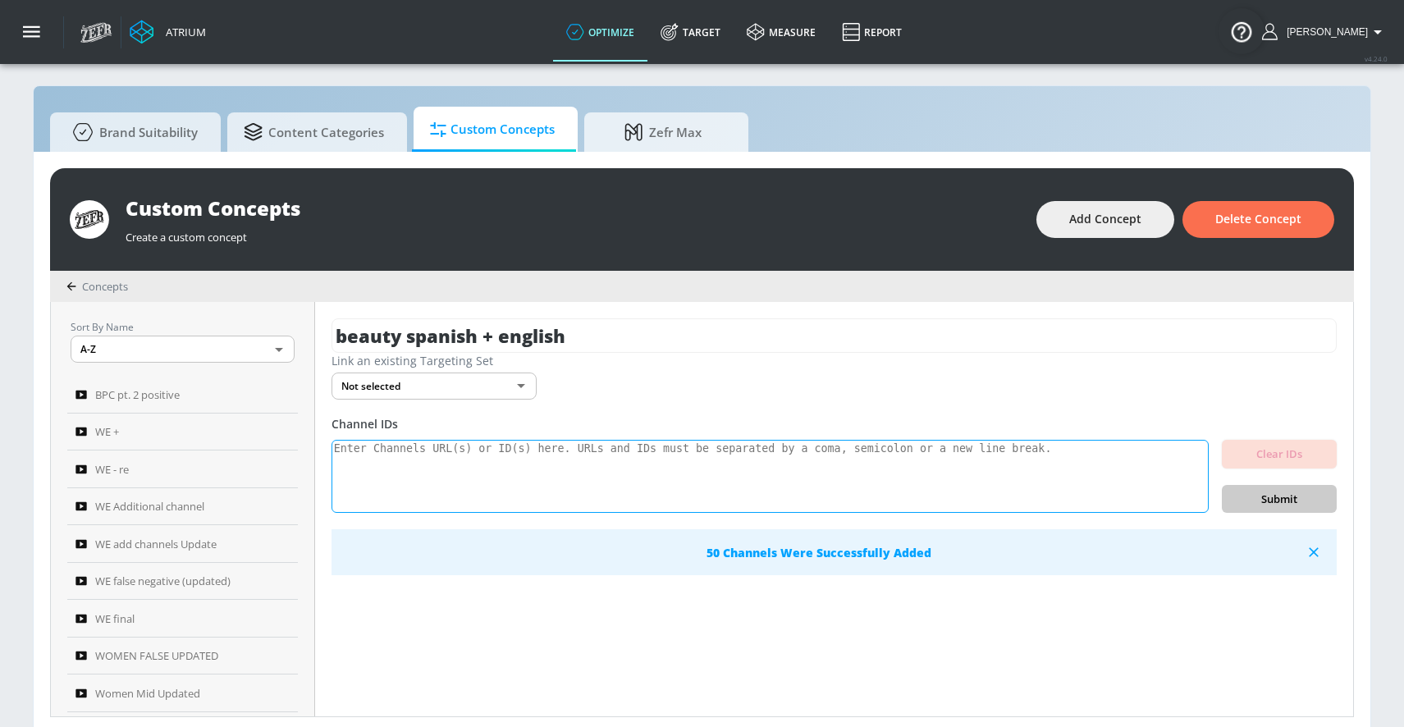
scroll to position [17, 0]
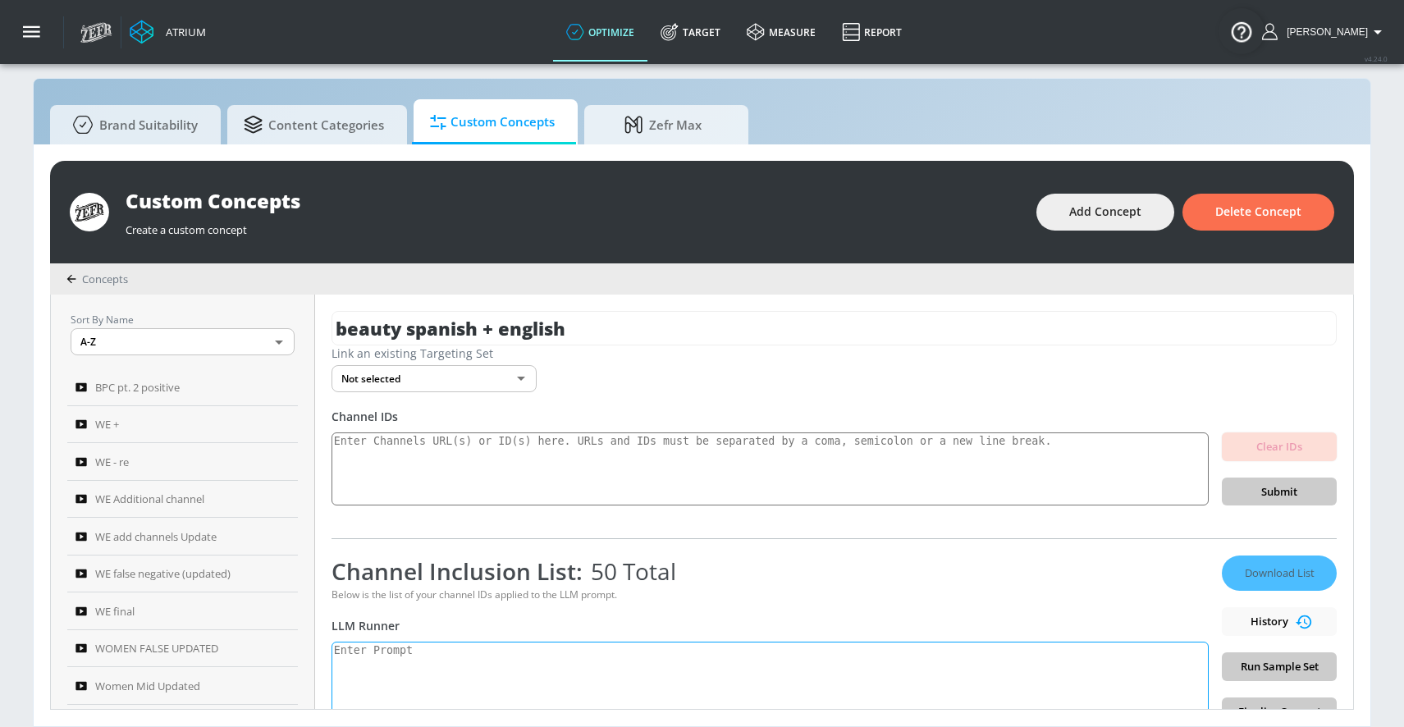
click at [440, 654] on textarea at bounding box center [769, 683] width 877 height 83
paste textarea "beauty": "Beauty and Personal Care content can include but is not limited to ma…"
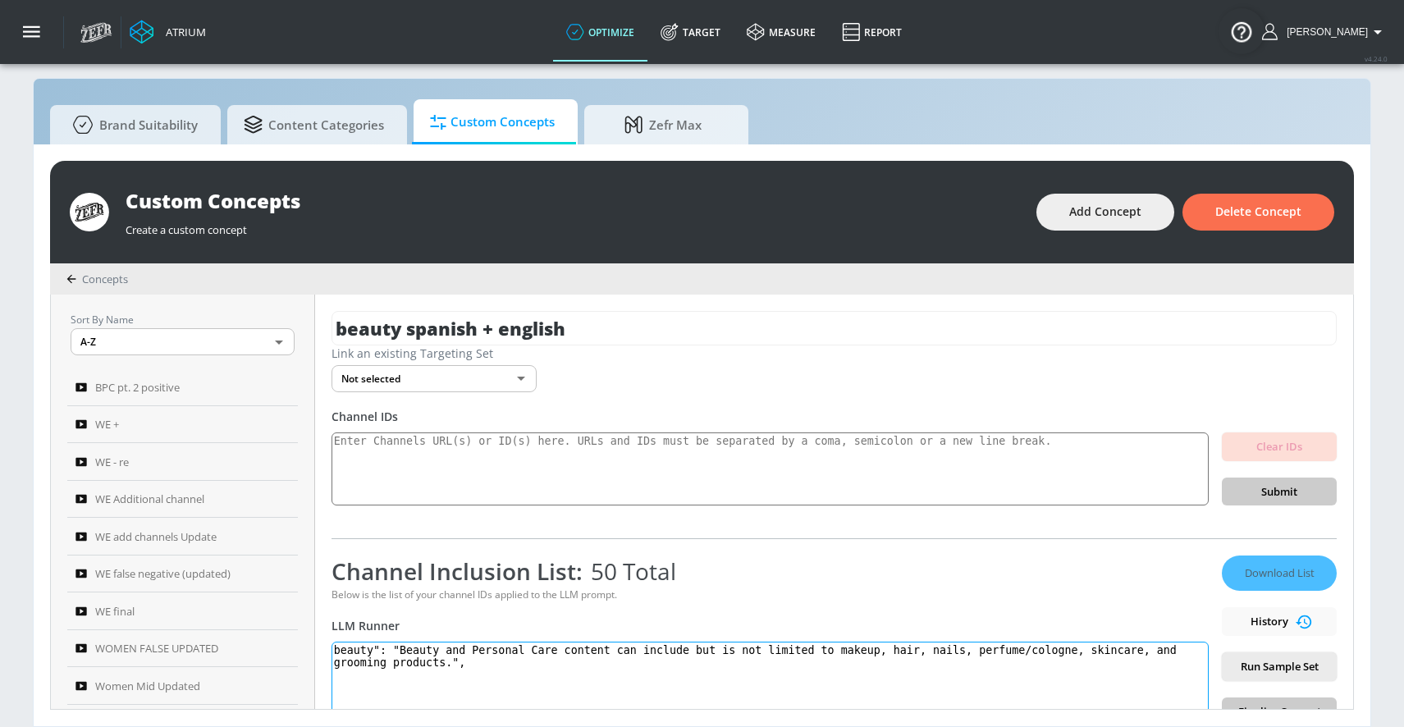
click at [388, 649] on textarea "beauty": "Beauty and Personal Care content can include but is not limited to ma…" at bounding box center [769, 683] width 877 height 83
click at [400, 645] on textarea "beauty: "Beauty and Personal Care content can include but is not limited to mak…" at bounding box center [769, 683] width 877 height 83
click at [472, 665] on textarea "beauty: Beauty and Personal Care content can include but is not limited to make…" at bounding box center [769, 683] width 877 height 83
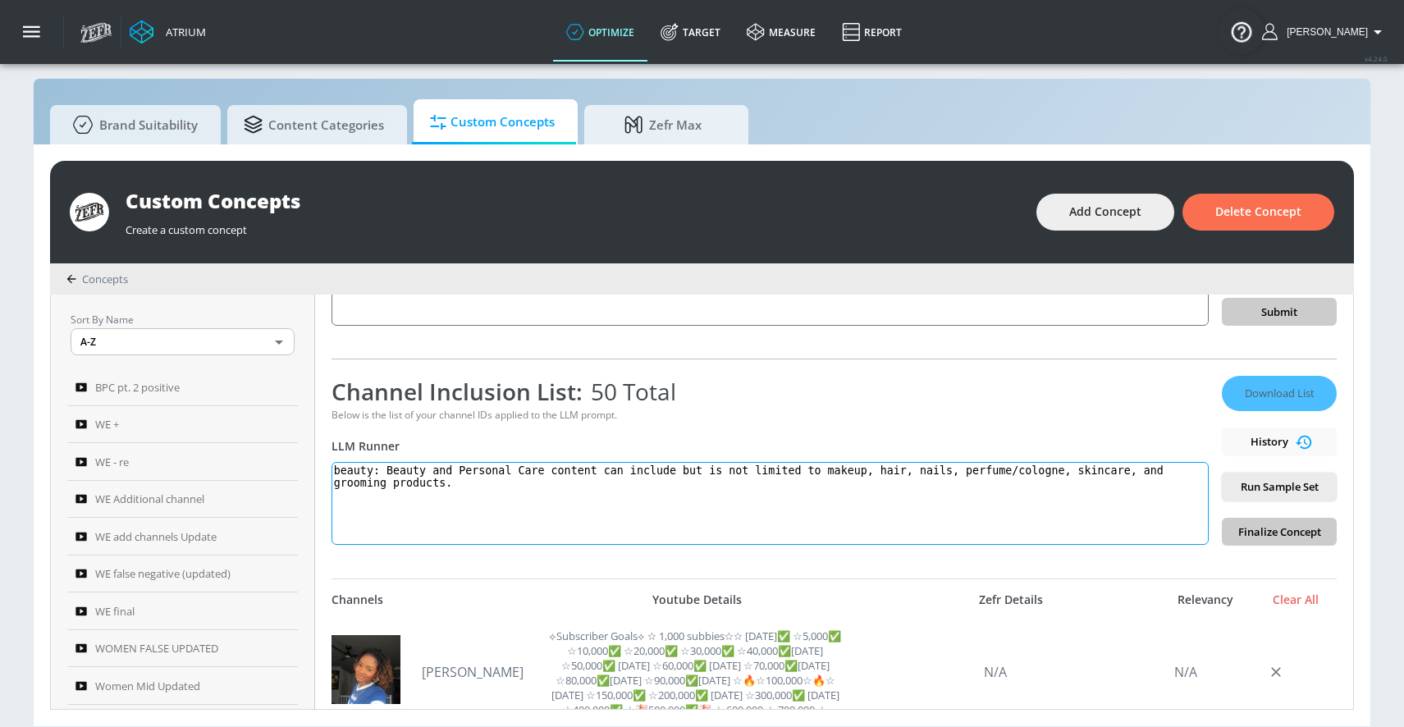
scroll to position [173, 0]
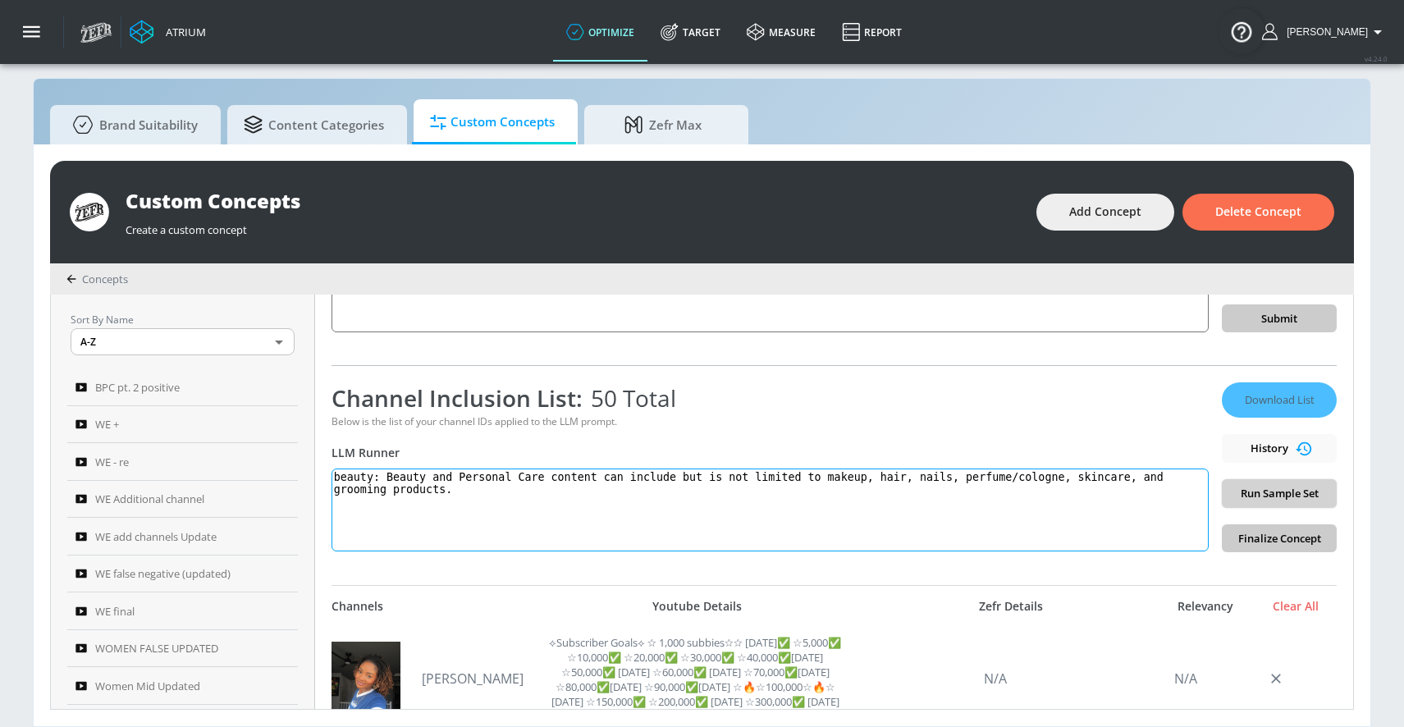
type textarea "beauty: Beauty and Personal Care content can include but is not limited to make…"
click at [1268, 493] on span "Run Sample Set" at bounding box center [1279, 493] width 89 height 19
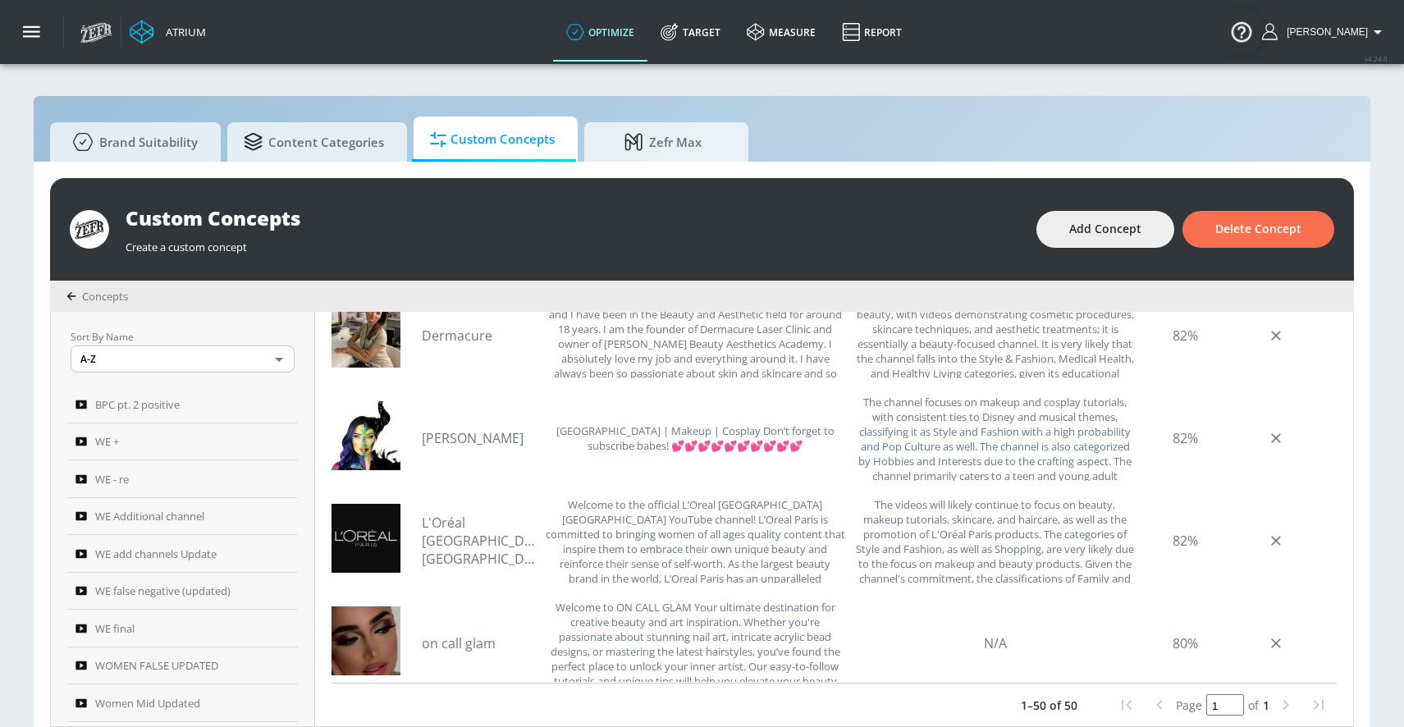
scroll to position [0, 0]
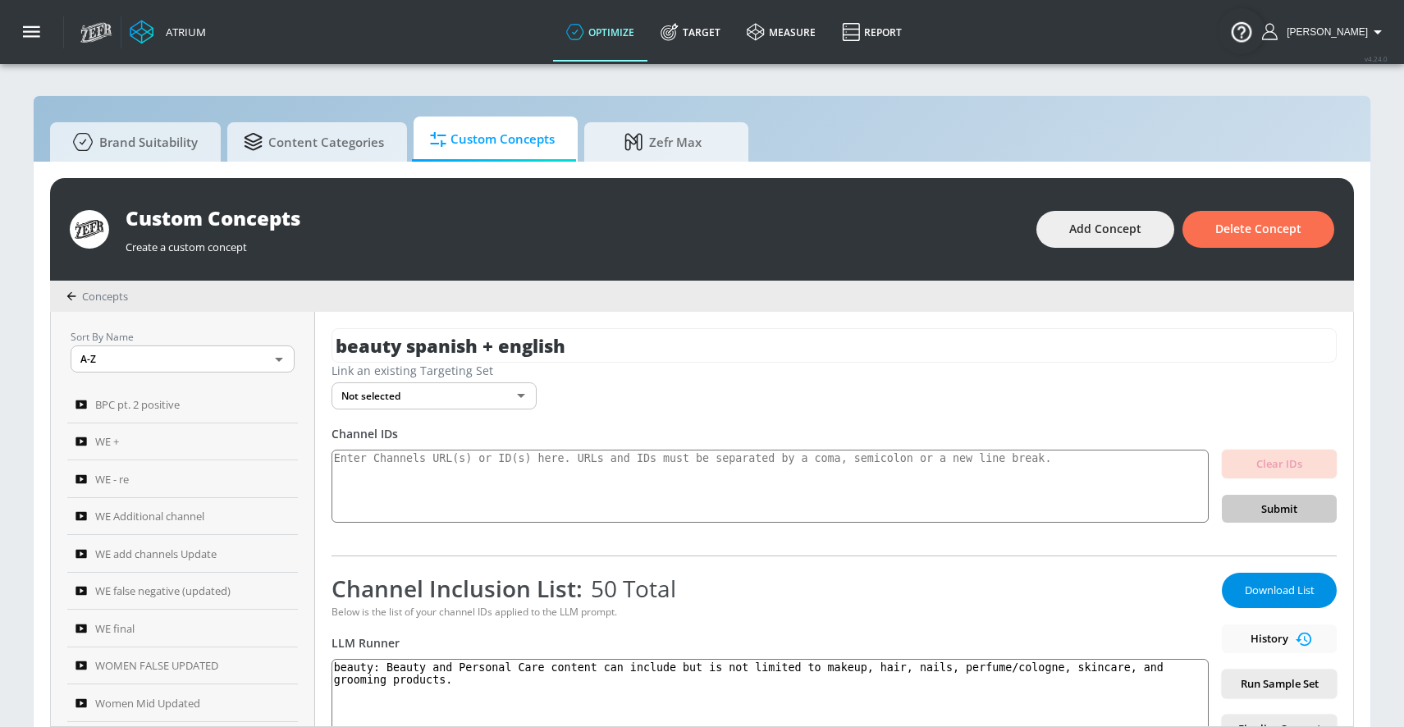
click at [1251, 592] on span "Download List" at bounding box center [1279, 590] width 82 height 19
click at [1073, 235] on span "Add Concept" at bounding box center [1105, 229] width 72 height 21
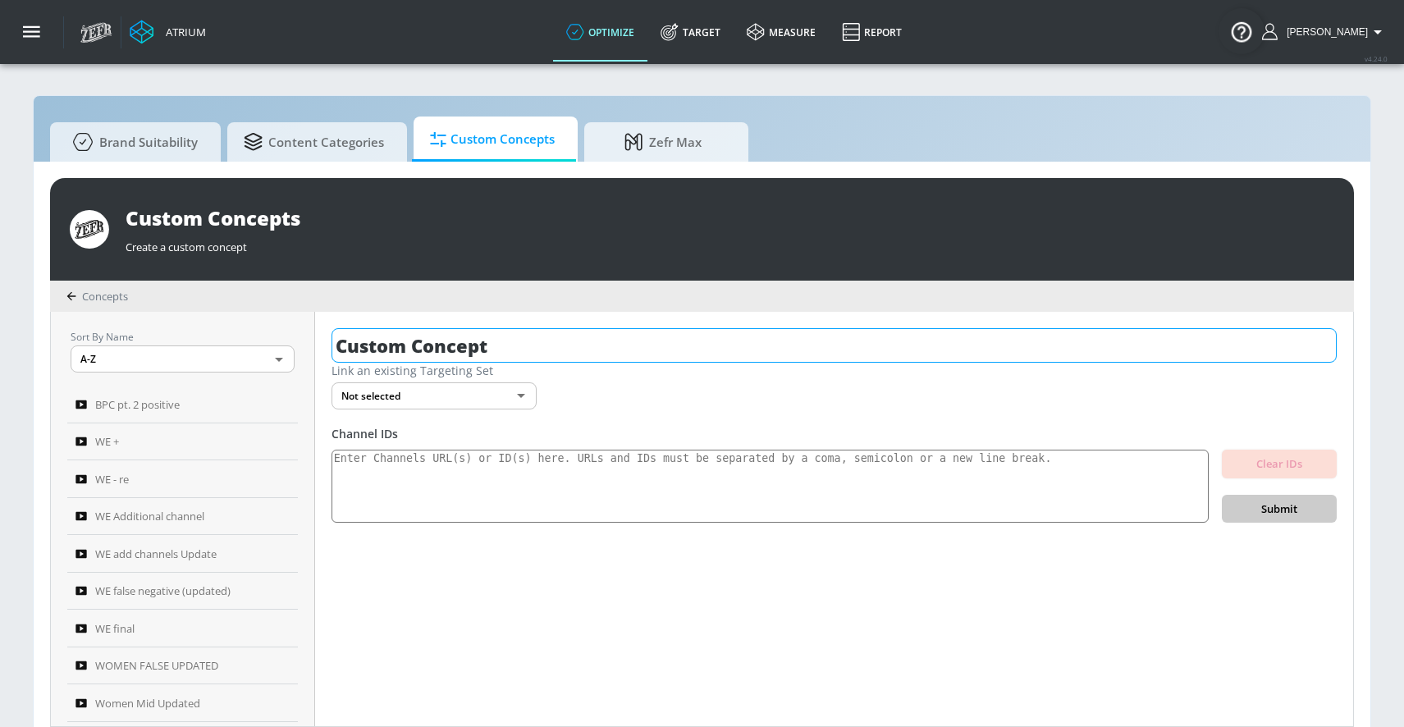
click at [586, 345] on input "Custom Concept" at bounding box center [833, 345] width 1005 height 34
click at [587, 345] on input "Custom Concept" at bounding box center [833, 345] width 1005 height 34
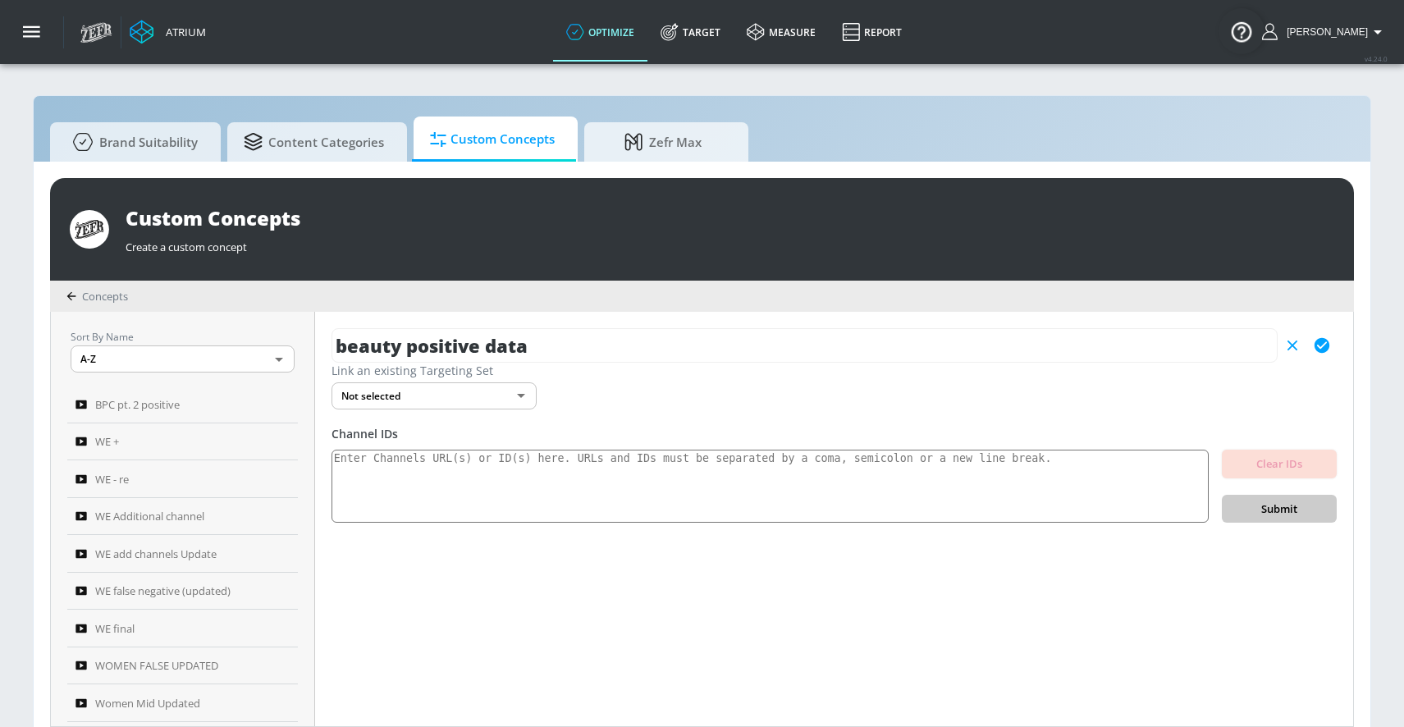
type input "beauty positive data"
click at [1322, 350] on icon "button" at bounding box center [1321, 345] width 15 height 15
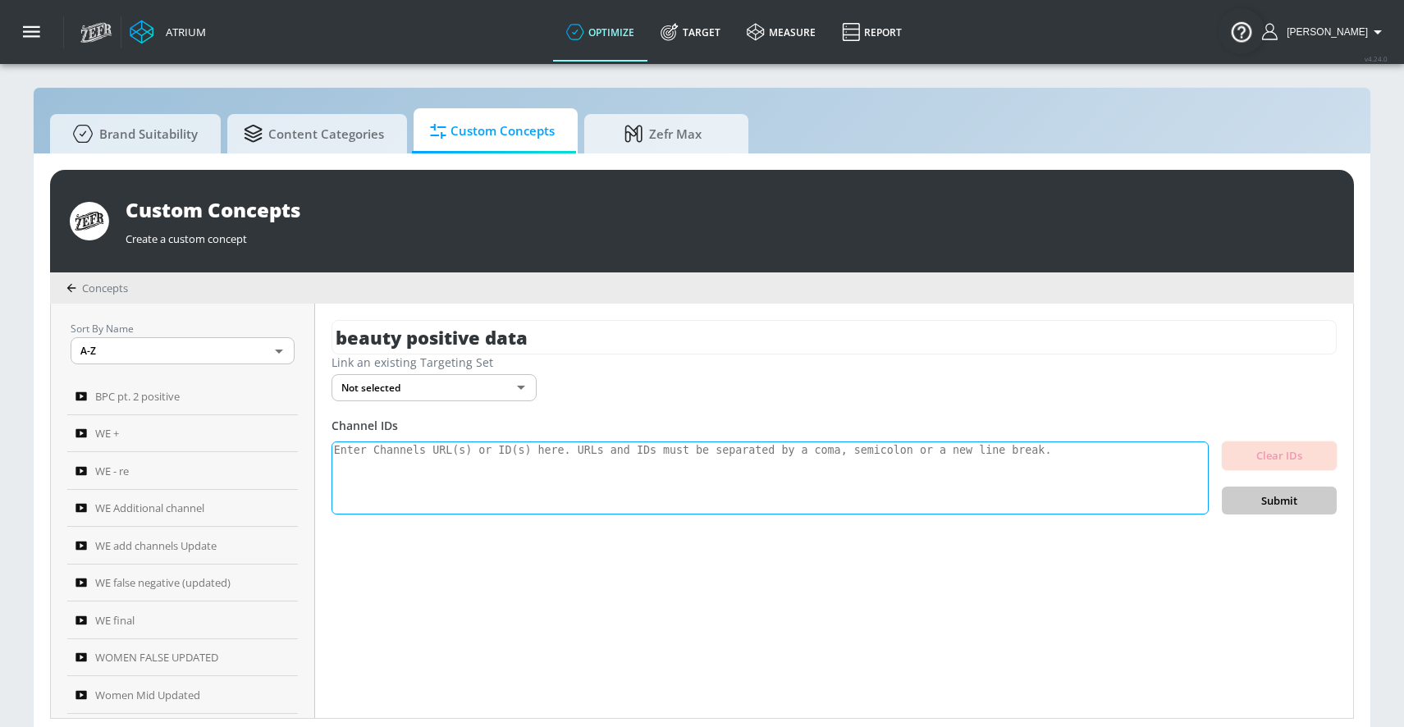
scroll to position [17, 0]
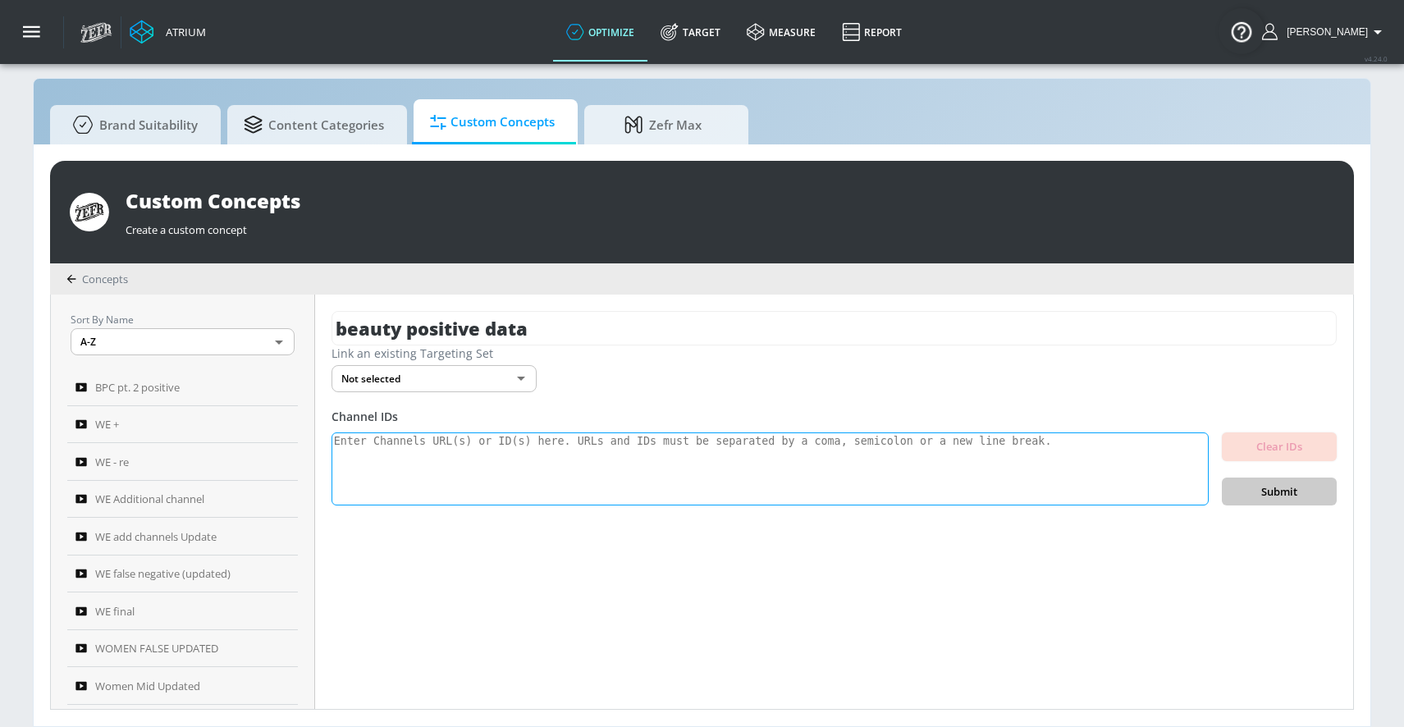
click at [471, 455] on textarea at bounding box center [769, 469] width 877 height 74
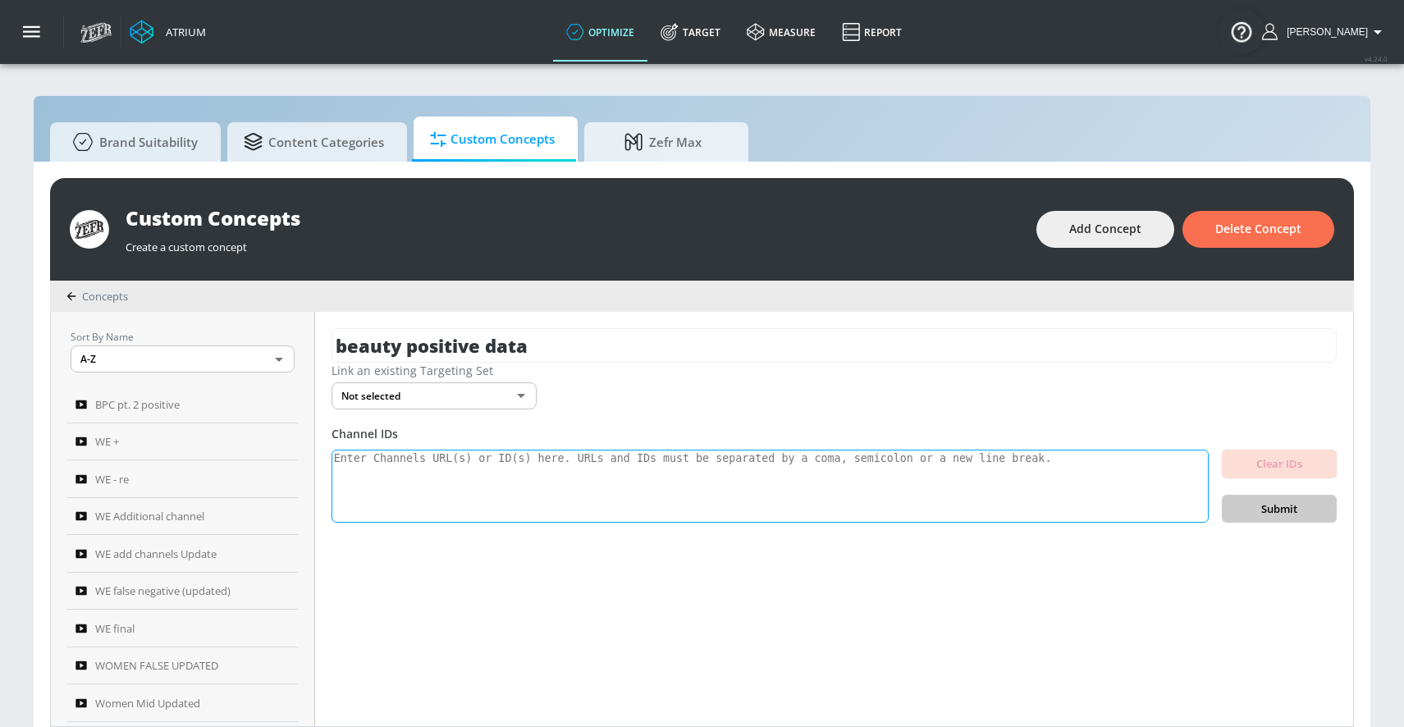
click at [800, 480] on textarea at bounding box center [769, 487] width 877 height 74
paste textarea "UCf_rQVaOxF95tVqizG5Wv7g UCoKTbB-6on2TPXtAdr3mq2Q UCtI2bW6yuBlAhXE9h3vdemg UCQl…"
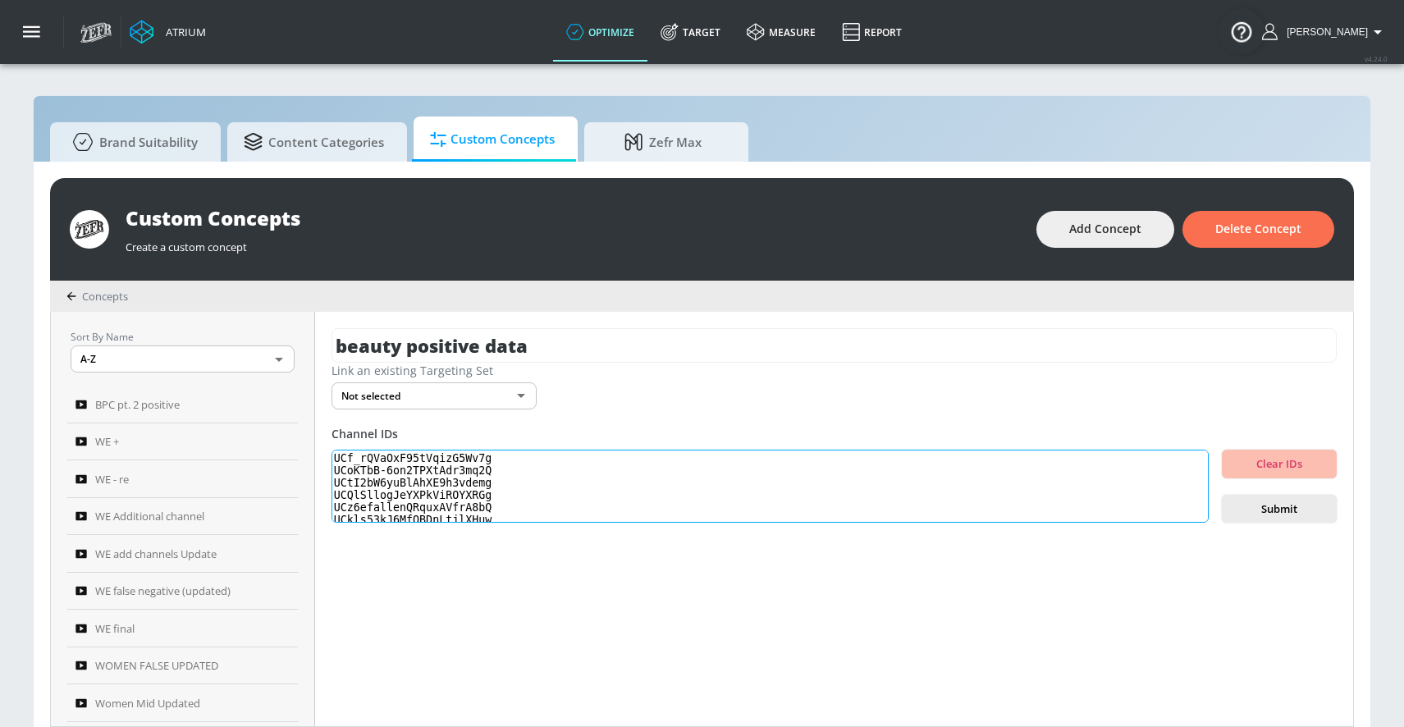
scroll to position [299, 0]
type textarea "UCf_rQVaOxF95tVqizG5Wv7g UCoKTbB-6on2TPXtAdr3mq2Q UCtI2bW6yuBlAhXE9h3vdemg UCQl…"
click at [1248, 512] on span "Submit" at bounding box center [1279, 509] width 89 height 19
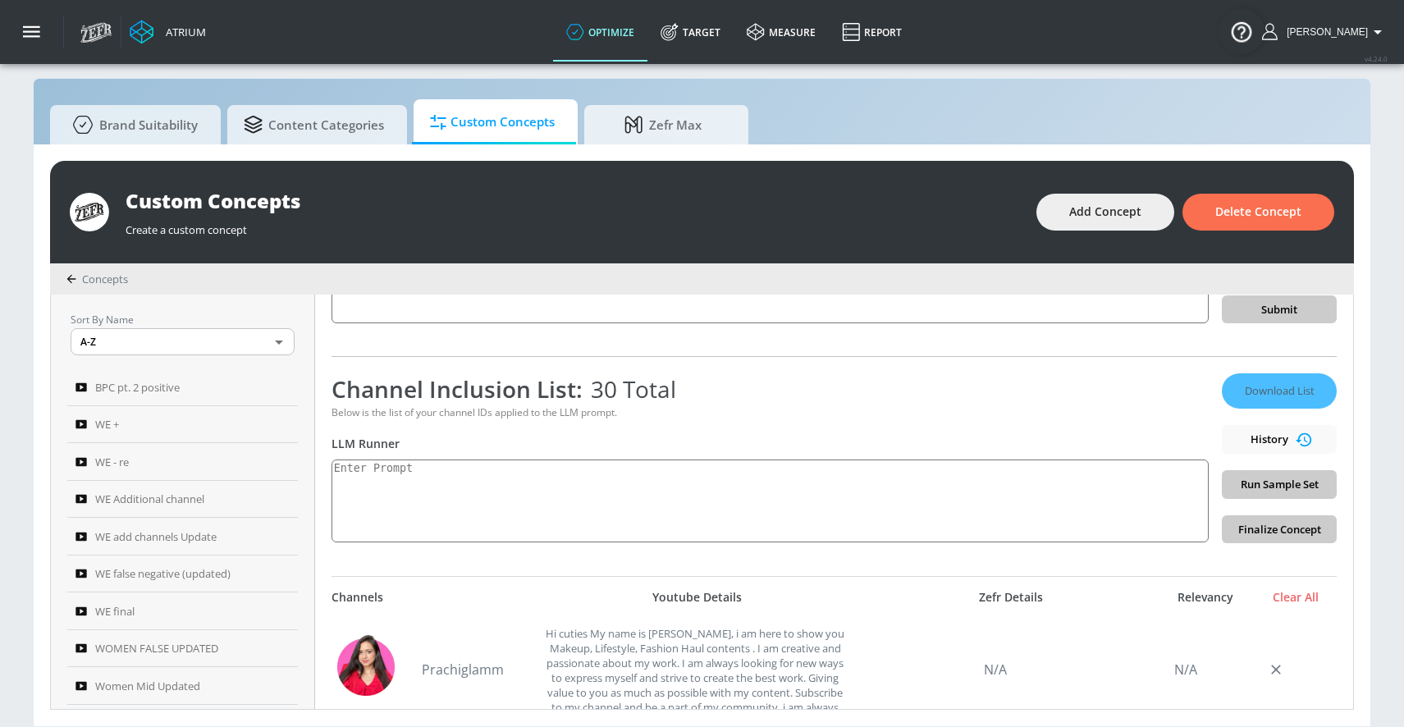
scroll to position [340, 0]
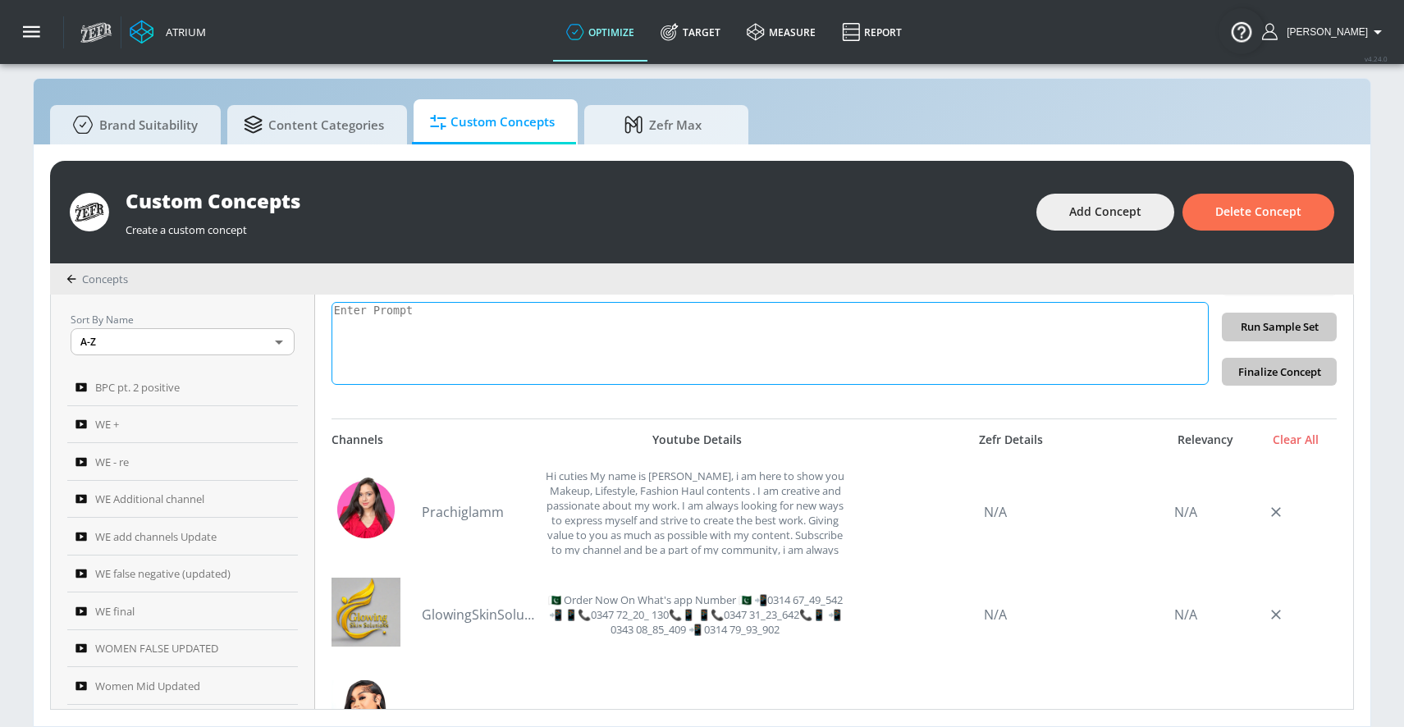
click at [448, 344] on textarea at bounding box center [769, 343] width 877 height 83
paste textarea "beauty": "Beauty and Personal Care content can include but is not limited to ma…"
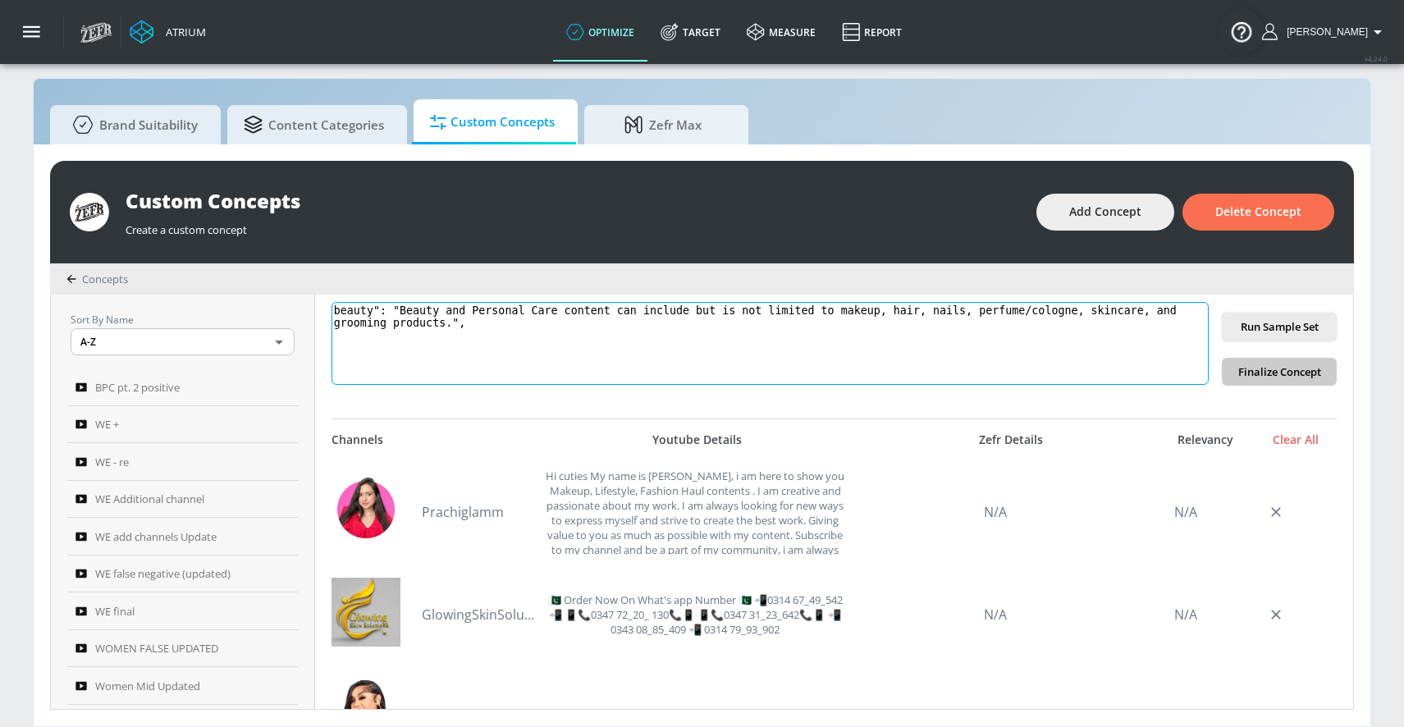
click at [388, 308] on textarea "beauty": "Beauty and Personal Care content can include but is not limited to ma…" at bounding box center [769, 343] width 877 height 83
click at [396, 305] on textarea "beauty: "Beauty and Personal Care content can include but is not limited to mak…" at bounding box center [769, 343] width 877 height 83
click at [473, 322] on textarea "beauty: Beauty and Personal Care content can include but is not limited to make…" at bounding box center [769, 343] width 877 height 83
type textarea "beauty: Beauty and Personal Care content can include but is not limited to make…"
click at [1303, 325] on span "Run Sample Set" at bounding box center [1279, 327] width 89 height 19
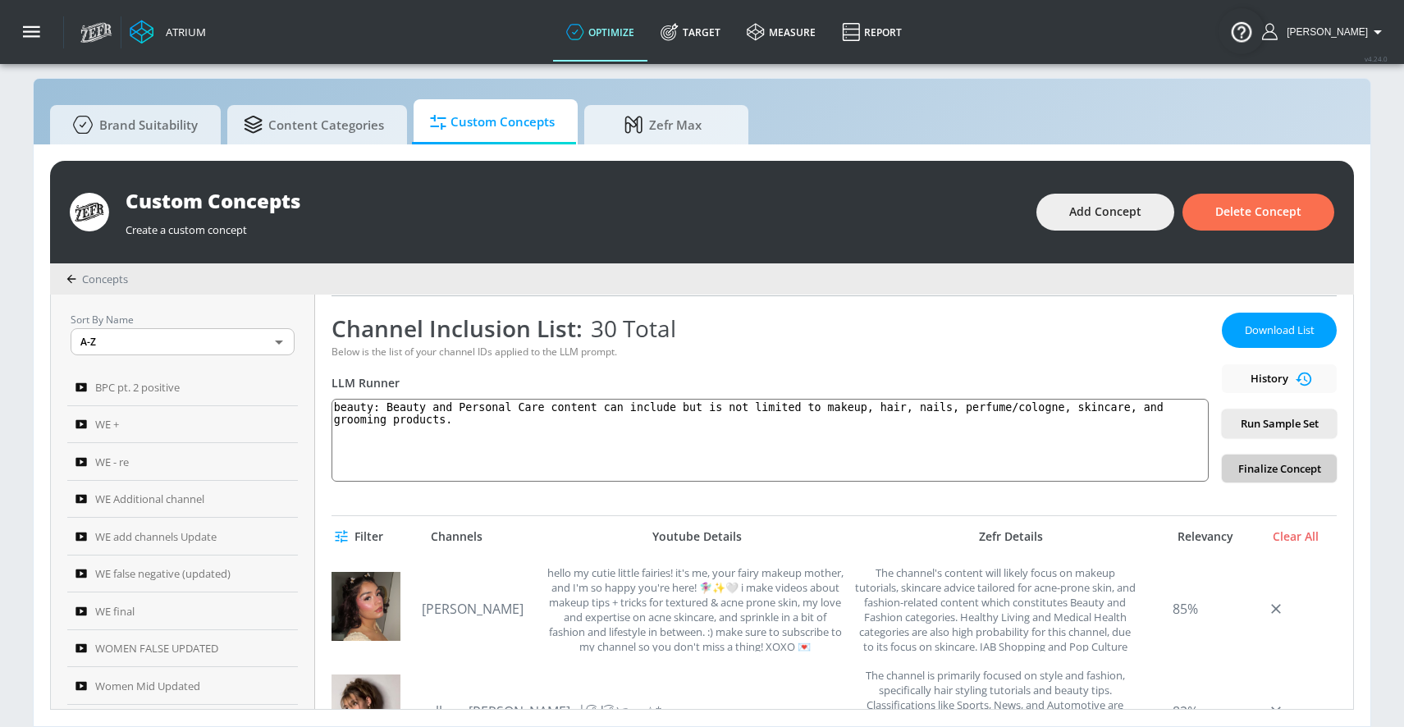
scroll to position [199, 0]
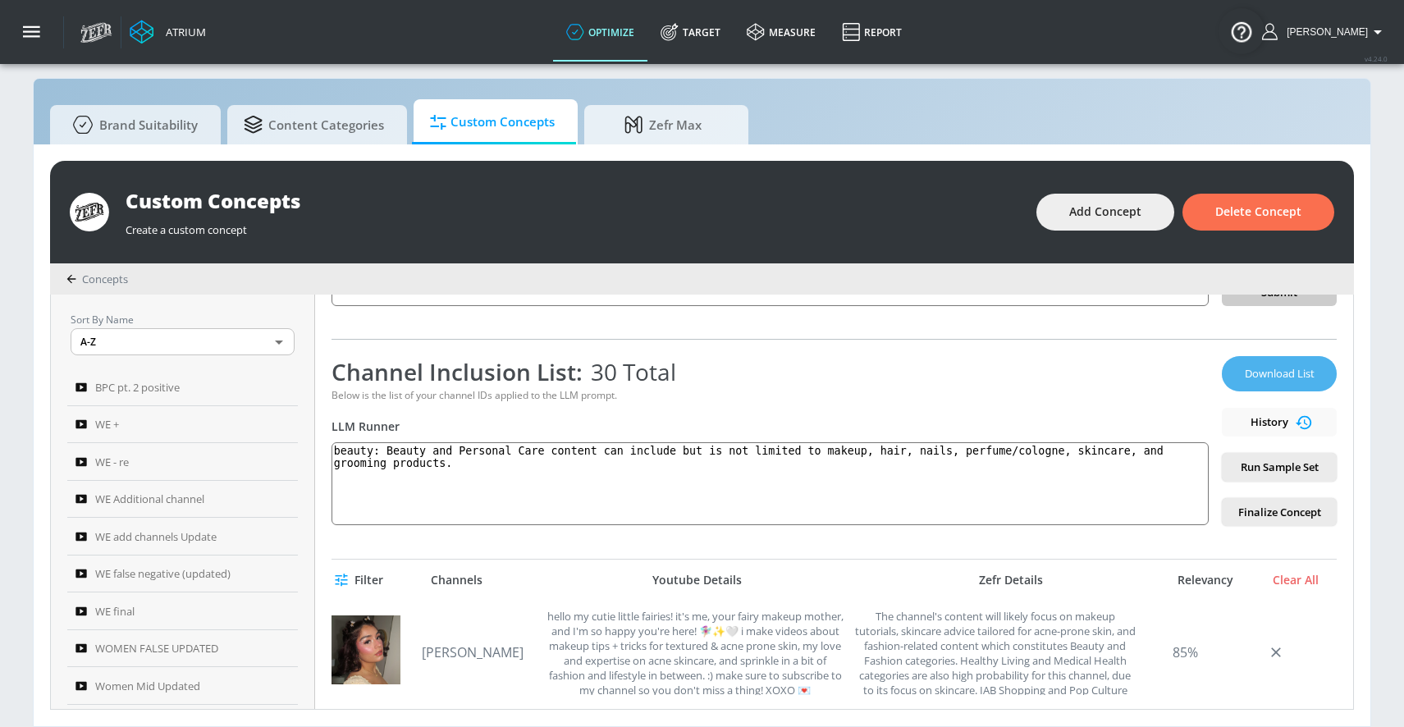
click at [1286, 369] on span "Download List" at bounding box center [1279, 373] width 82 height 19
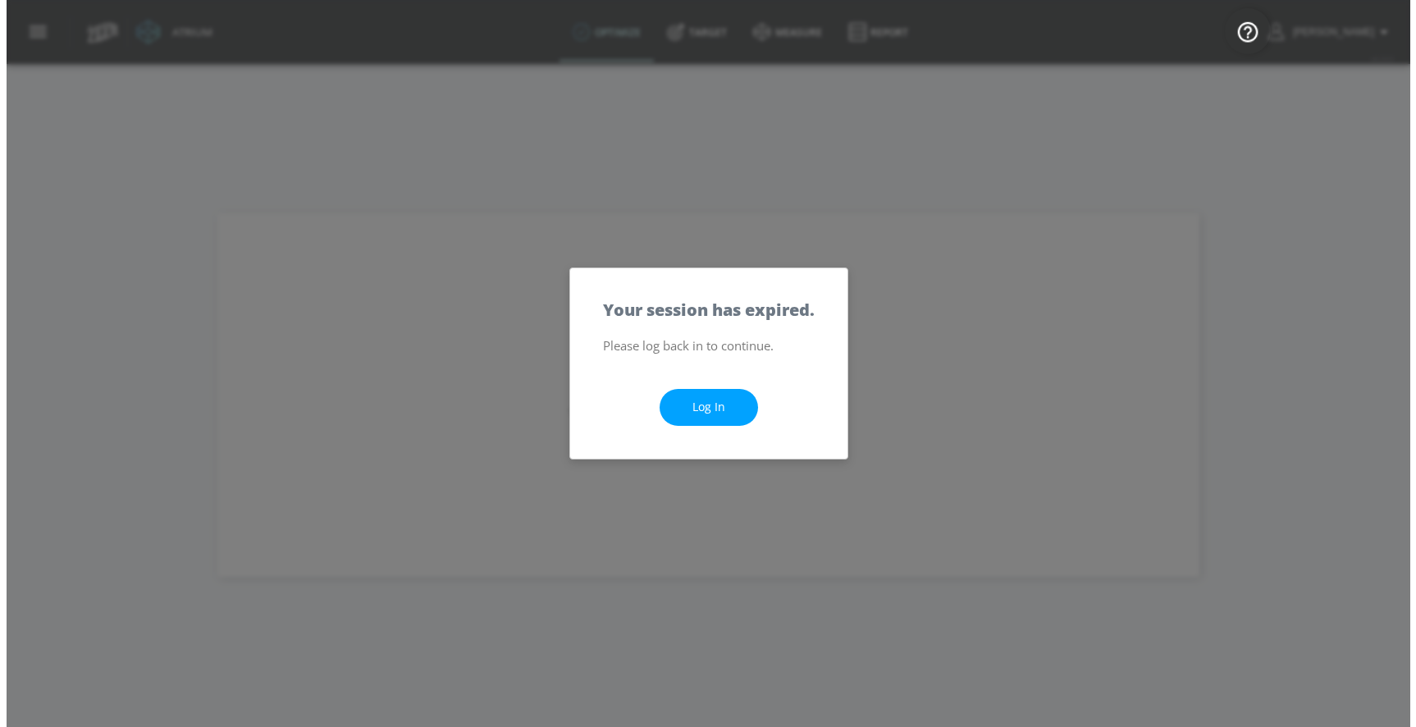
scroll to position [0, 0]
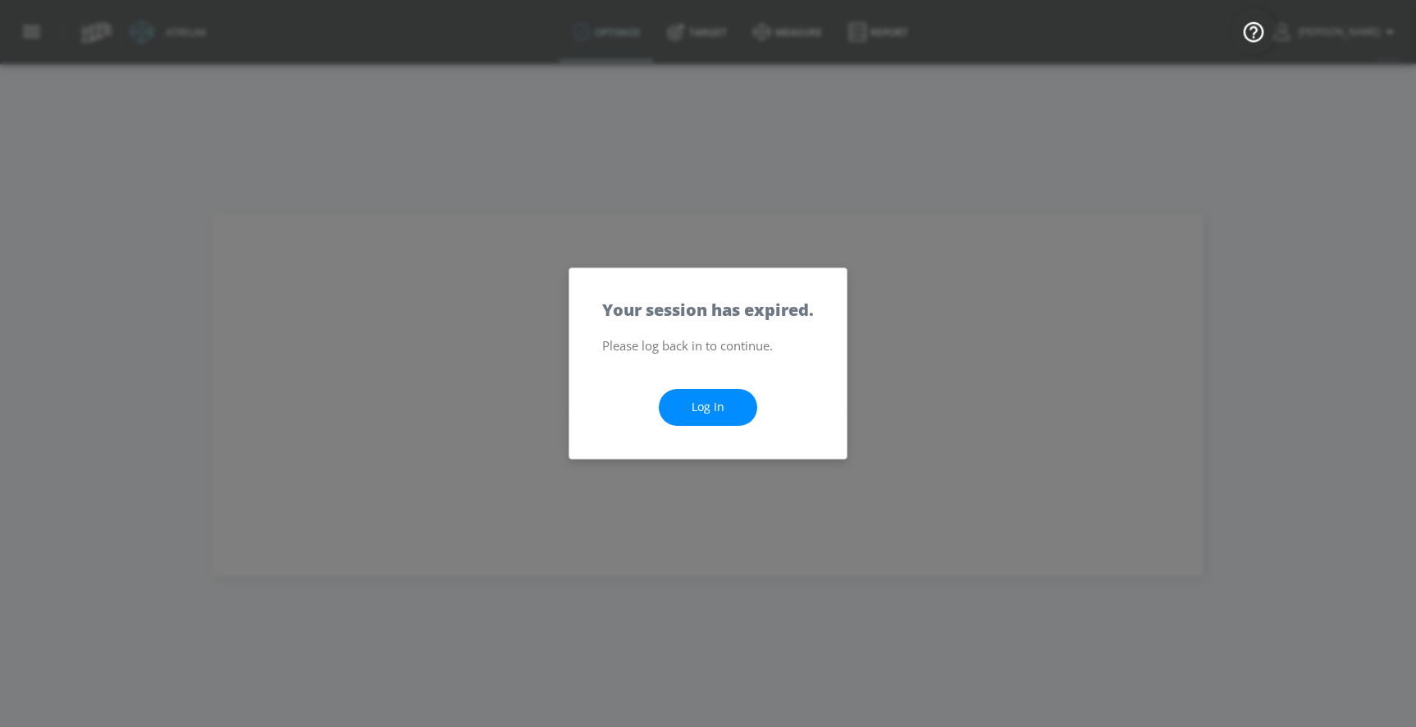
drag, startPoint x: 650, startPoint y: 416, endPoint x: 682, endPoint y: 409, distance: 32.8
click at [654, 416] on div "Log In" at bounding box center [707, 407] width 277 height 103
click at [729, 409] on link "Log In" at bounding box center [708, 407] width 98 height 37
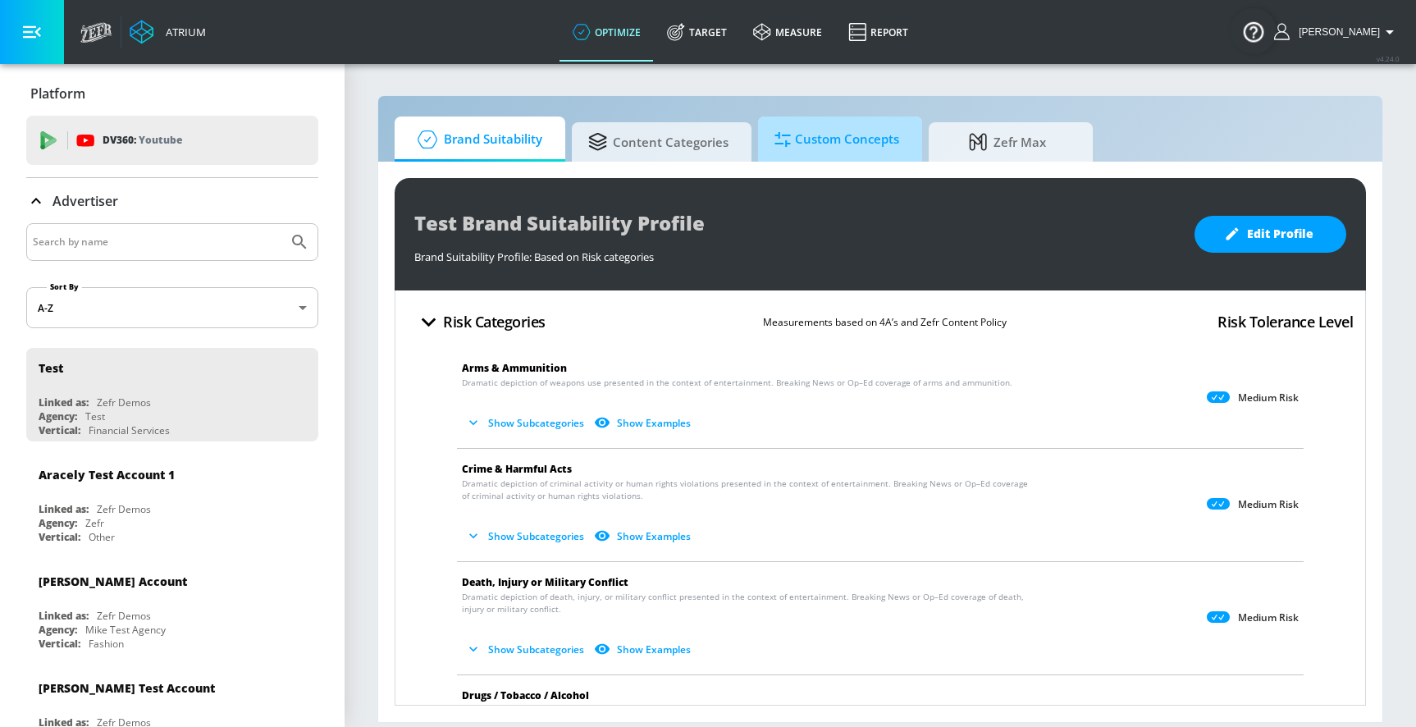
click at [832, 141] on span "Custom Concepts" at bounding box center [837, 139] width 125 height 39
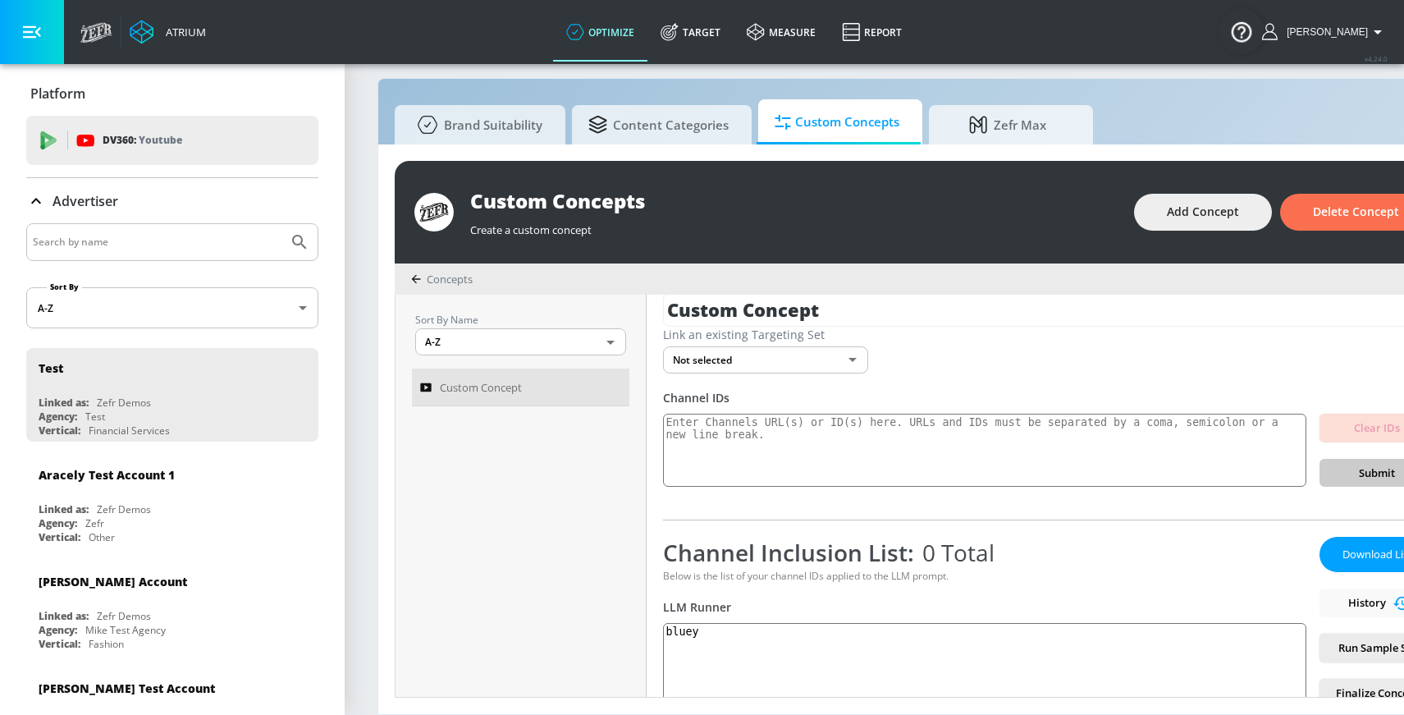
scroll to position [21, 0]
click at [152, 509] on div "Linked as: Zefr Demos" at bounding box center [177, 509] width 276 height 14
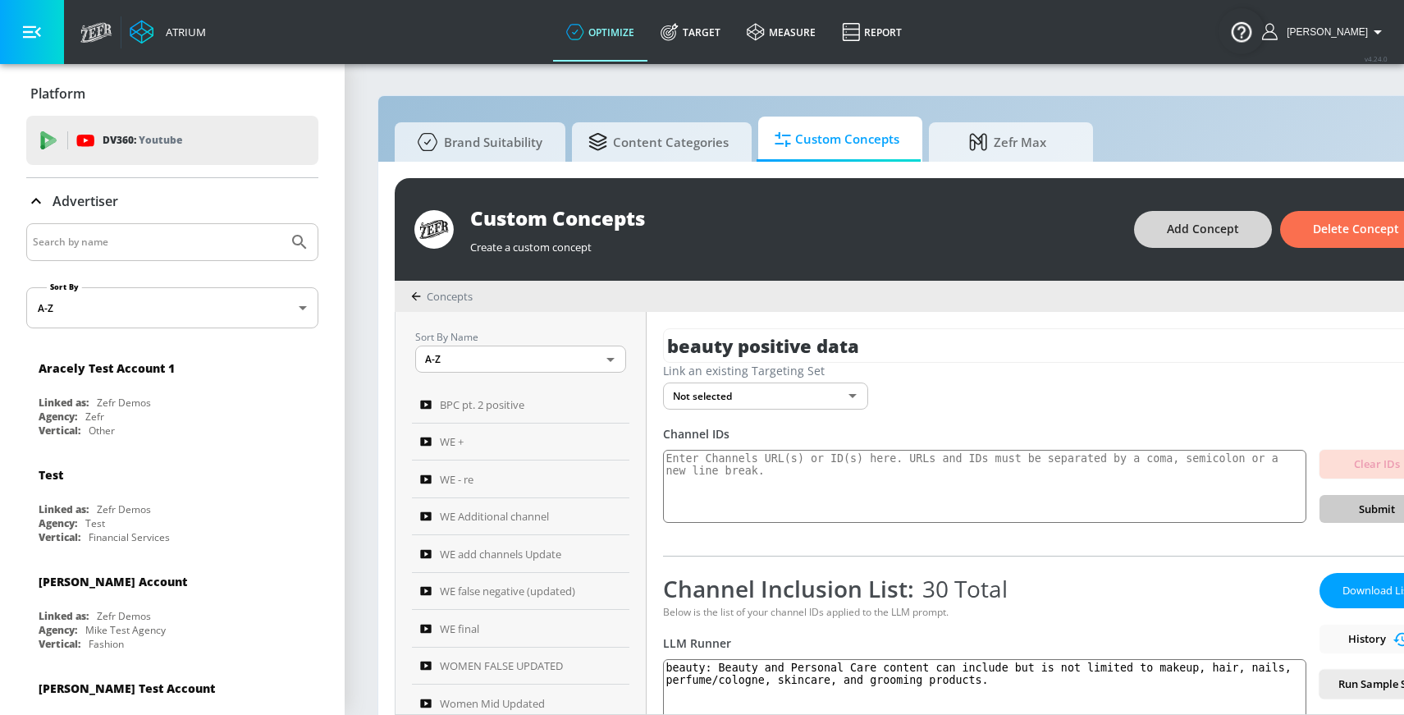
click at [1117, 224] on div "Custom Concepts" at bounding box center [793, 217] width 647 height 27
click at [1239, 226] on span "Add Concept" at bounding box center [1203, 229] width 72 height 21
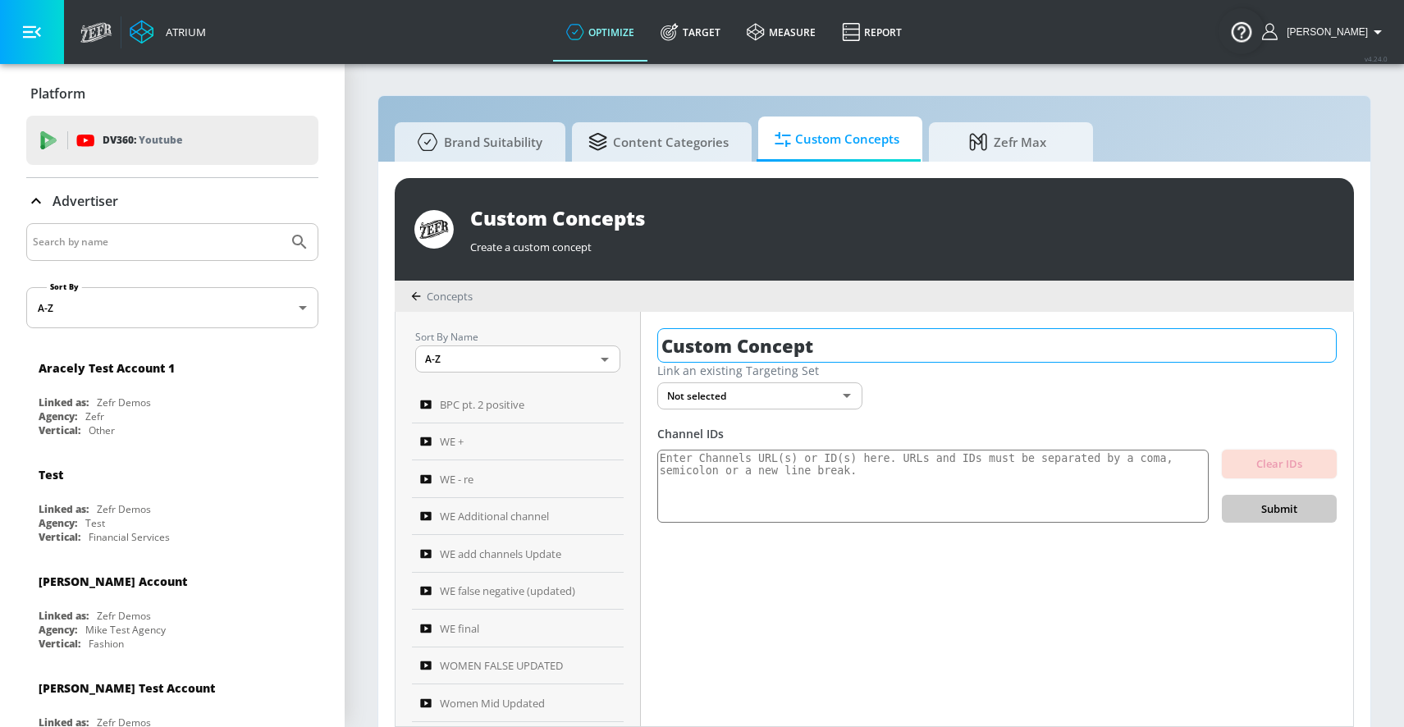
click at [753, 348] on input "Custom Concept" at bounding box center [996, 345] width 679 height 34
click at [753, 347] on input "Custom Concept" at bounding box center [996, 345] width 679 height 34
click at [752, 349] on input "Custom Concept" at bounding box center [996, 345] width 679 height 34
click at [751, 349] on input "Custom Concept" at bounding box center [996, 345] width 679 height 34
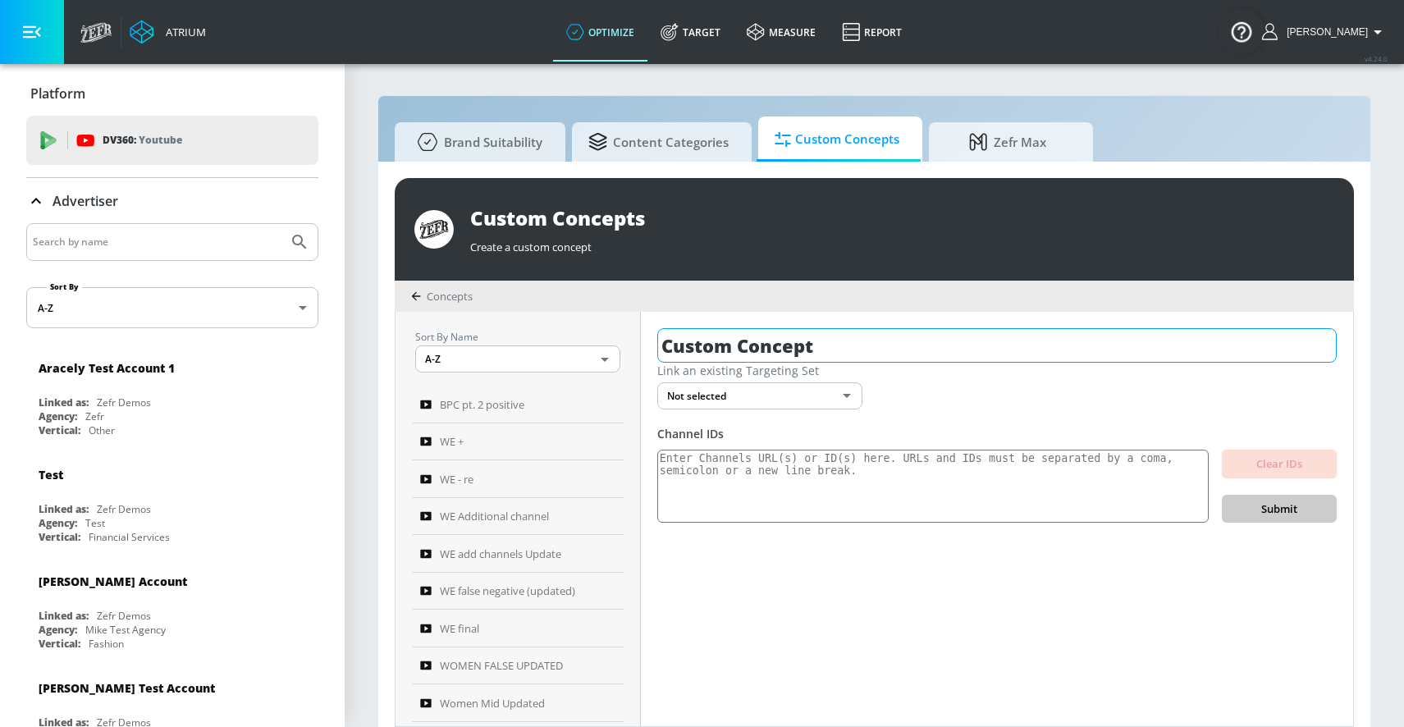
drag, startPoint x: 752, startPoint y: 348, endPoint x: 783, endPoint y: 331, distance: 35.6
click at [752, 348] on input "Custom Concept" at bounding box center [996, 345] width 679 height 34
type input "beauty - updated def"
click at [809, 482] on textarea at bounding box center [932, 487] width 551 height 74
click at [724, 479] on textarea at bounding box center [932, 487] width 551 height 74
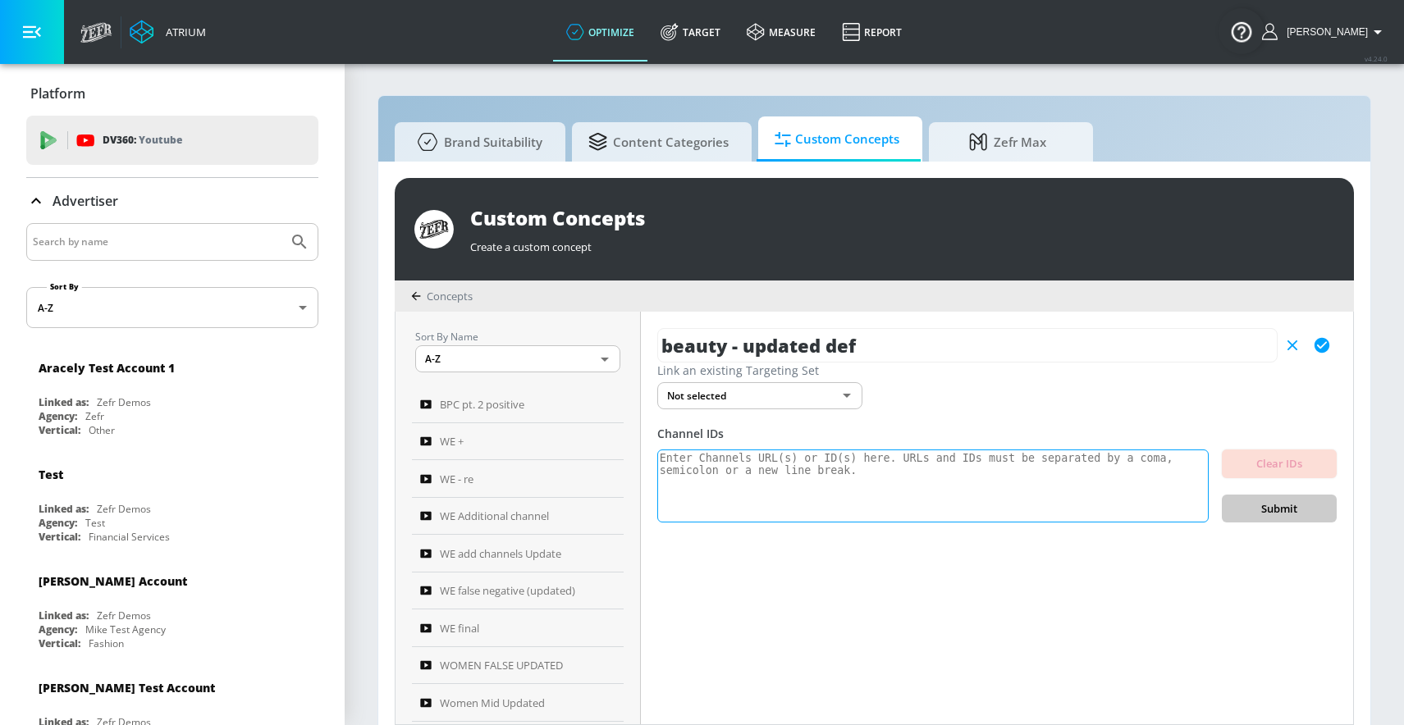
paste textarea "UCoC8wK7Hbj1saQUBlFVaJkA 82 positive UCb05z124a7aupkufKh1FRFg 82 positive UCSVT…"
type textarea "UCoC8wK7Hbj1saQUBlFVaJkA 82 positive UCb05z124a7aupkufKh1FRFg 82 positive UCSVT…"
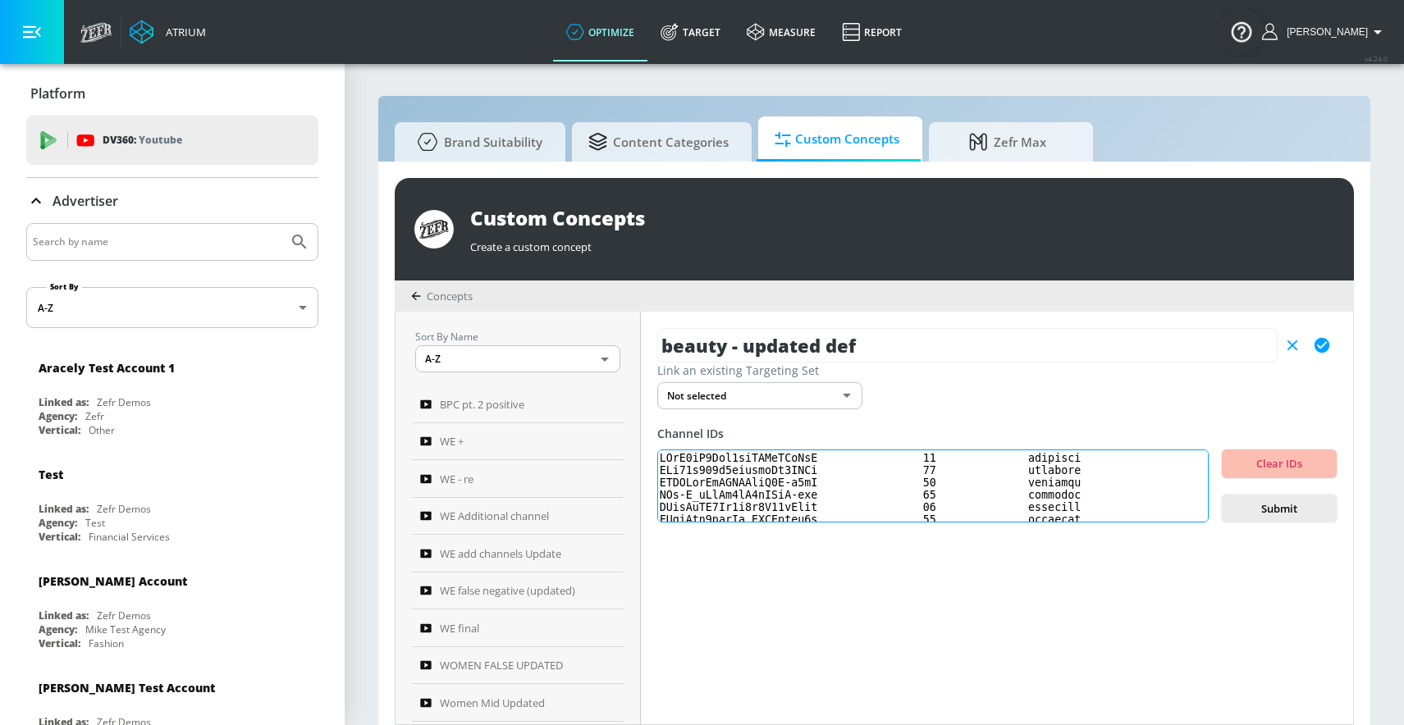
drag, startPoint x: 923, startPoint y: 465, endPoint x: 970, endPoint y: 459, distance: 47.1
click at [970, 460] on textarea at bounding box center [932, 487] width 551 height 74
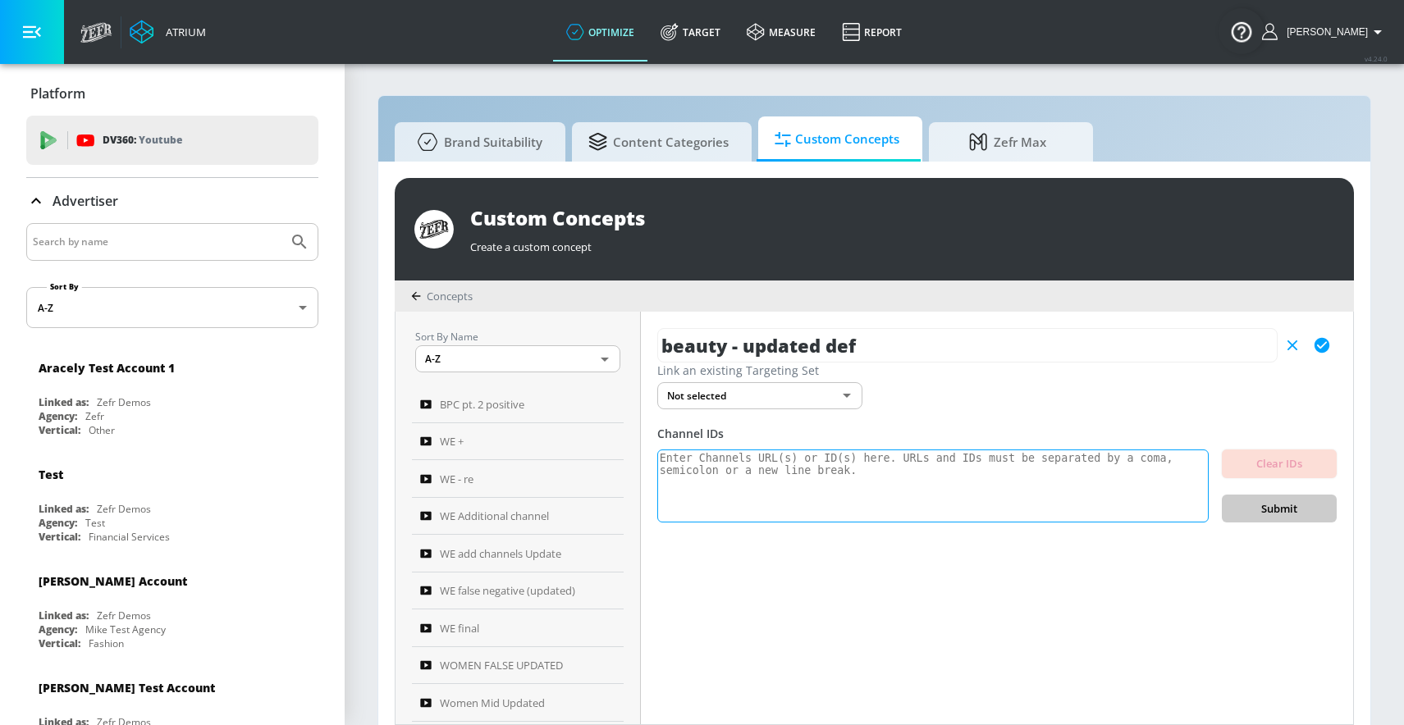
click at [743, 495] on textarea at bounding box center [932, 487] width 551 height 74
paste textarea "UCoC8wK7Hbj1saQUBlFVaJkA UCb05z124a7aupkufKh1FRFg UCSVTfyJpWZSEKswM2U-f2rQ UCo-…"
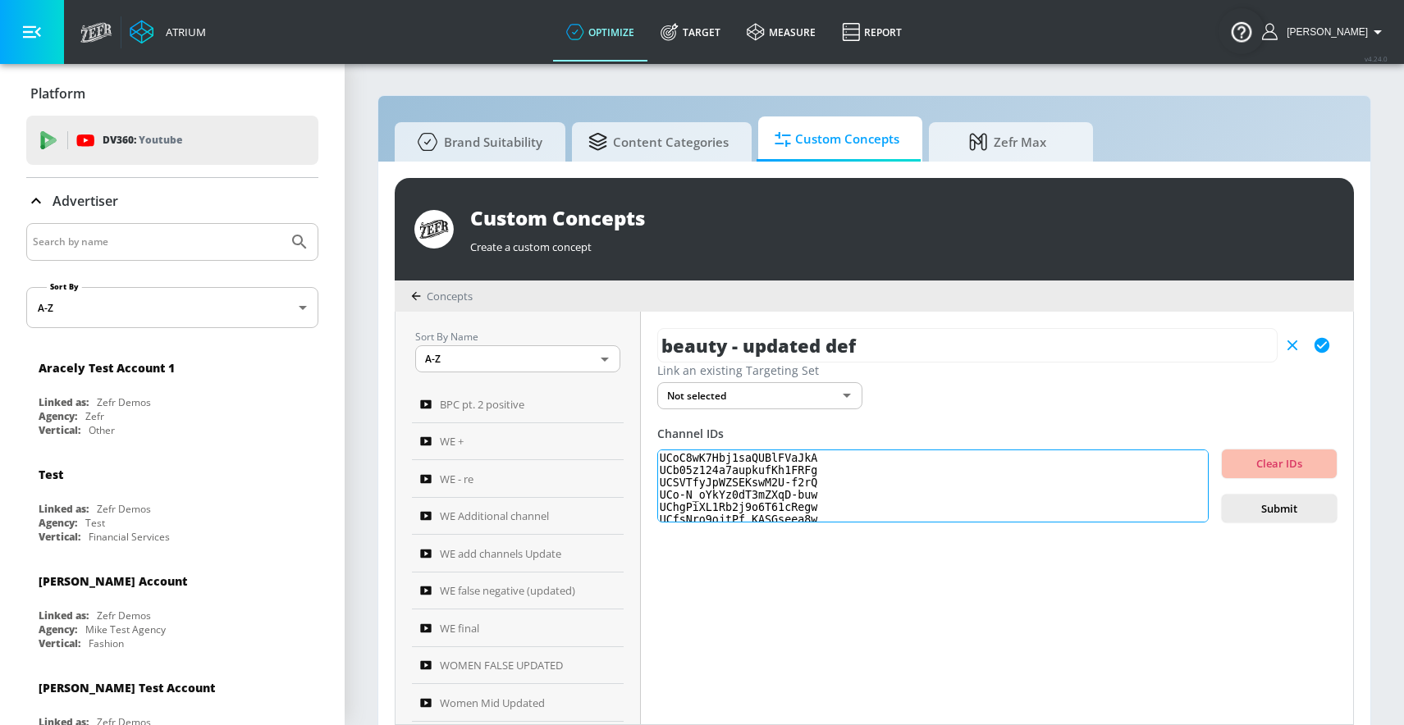
scroll to position [275, 0]
type textarea "UCoC8wK7Hbj1saQUBlFVaJkA UCb05z124a7aupkufKh1FRFg UCSVTfyJpWZSEKswM2U-f2rQ UCo-…"
click at [1274, 502] on span "Submit" at bounding box center [1279, 509] width 89 height 19
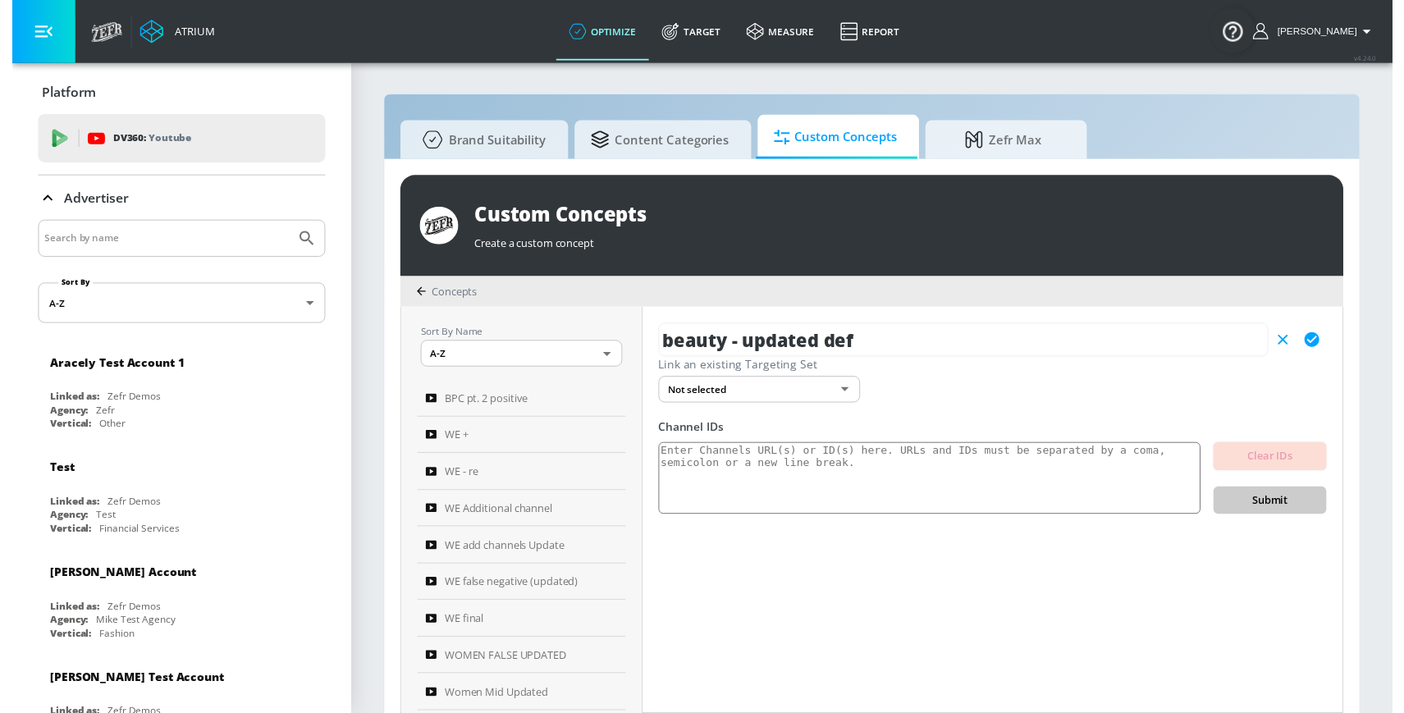
scroll to position [0, 0]
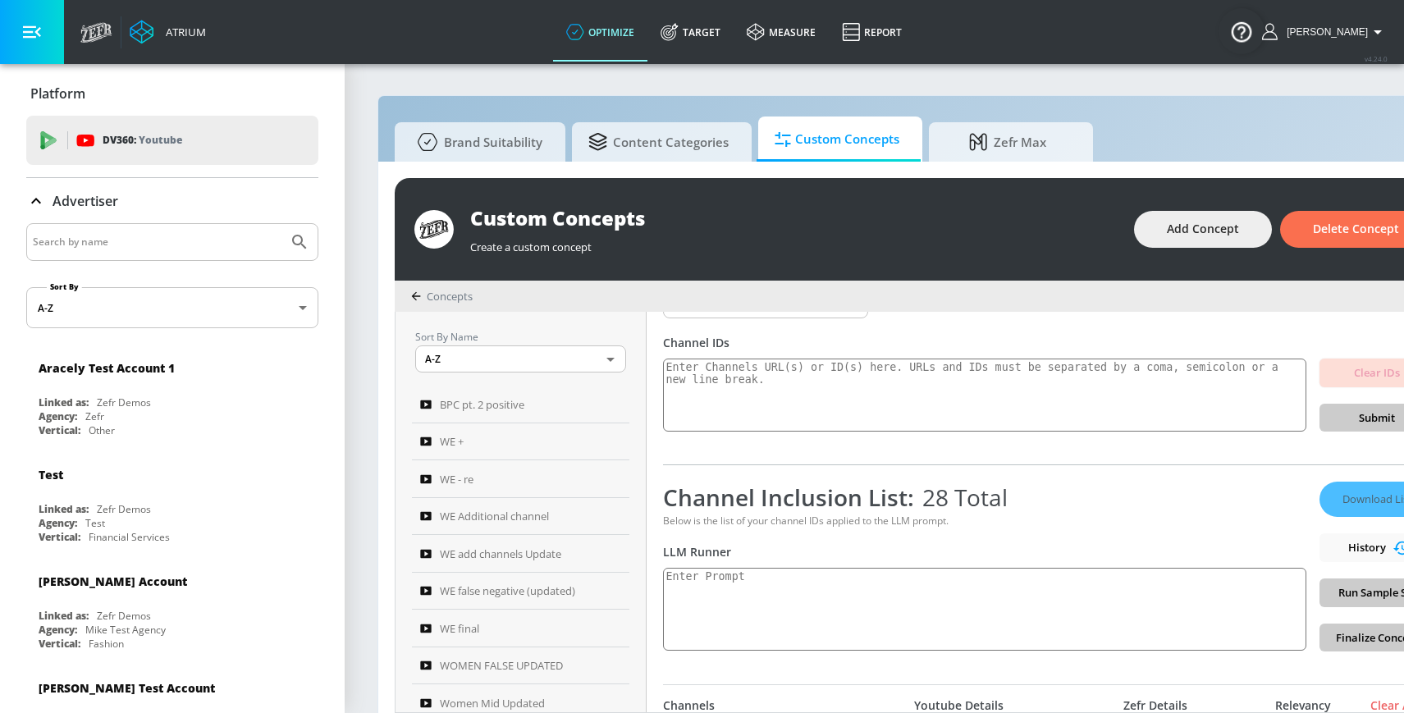
scroll to position [111, 0]
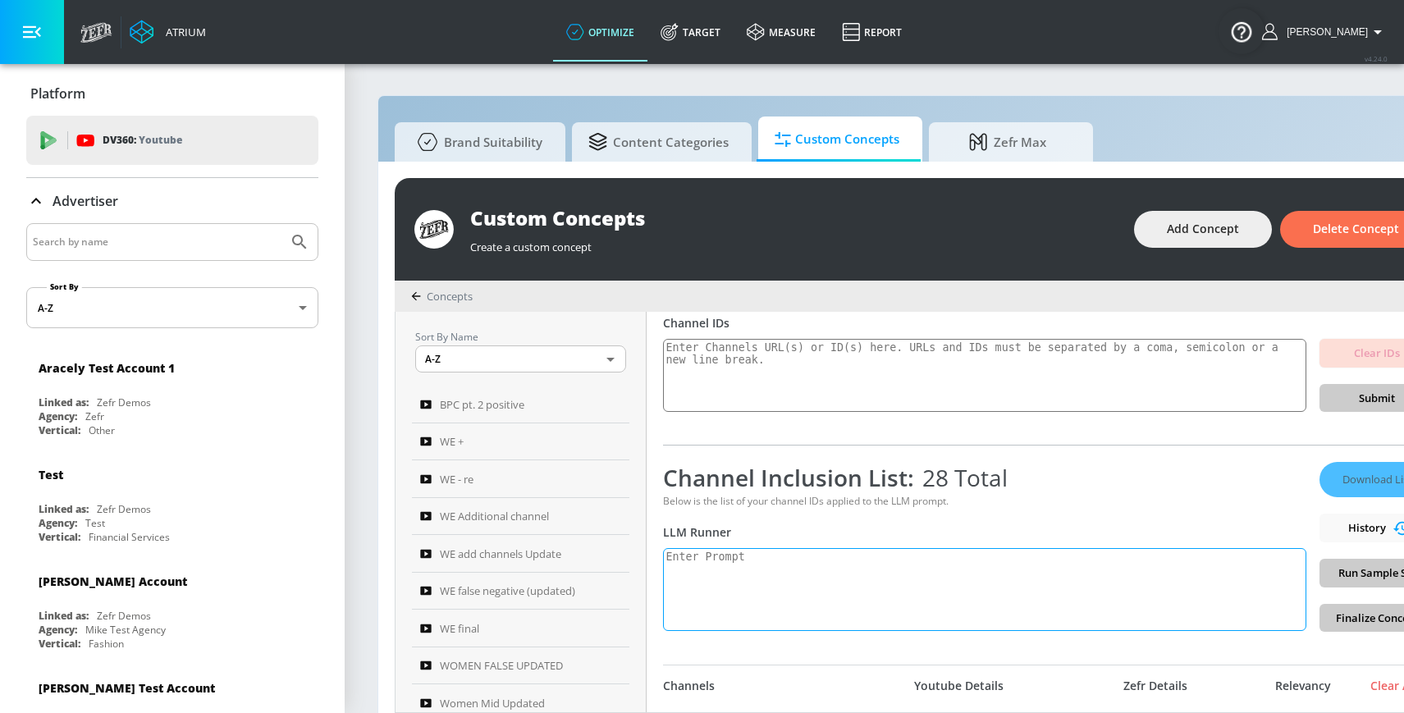
click at [738, 580] on textarea at bounding box center [984, 589] width 643 height 83
paste textarea "Beauty: Beauty and personal care content is media focused on products and pract…"
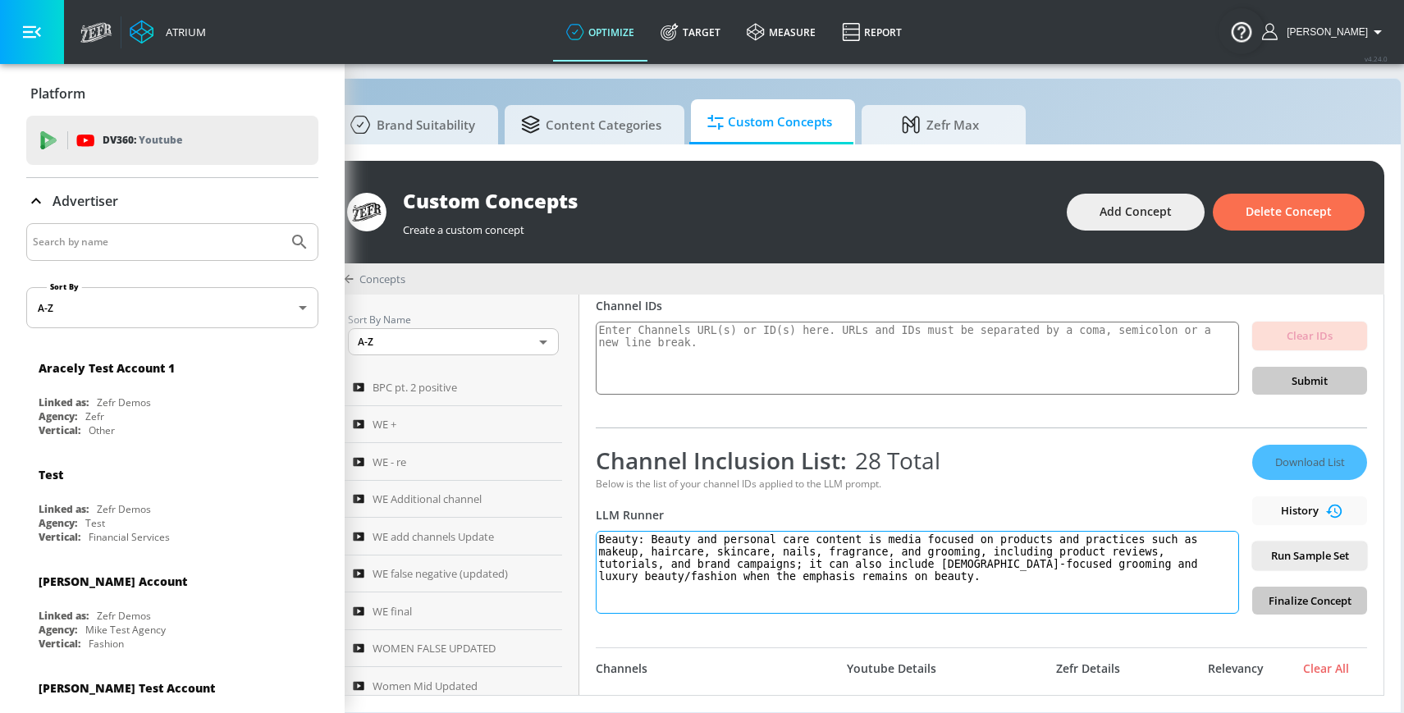
scroll to position [113, 0]
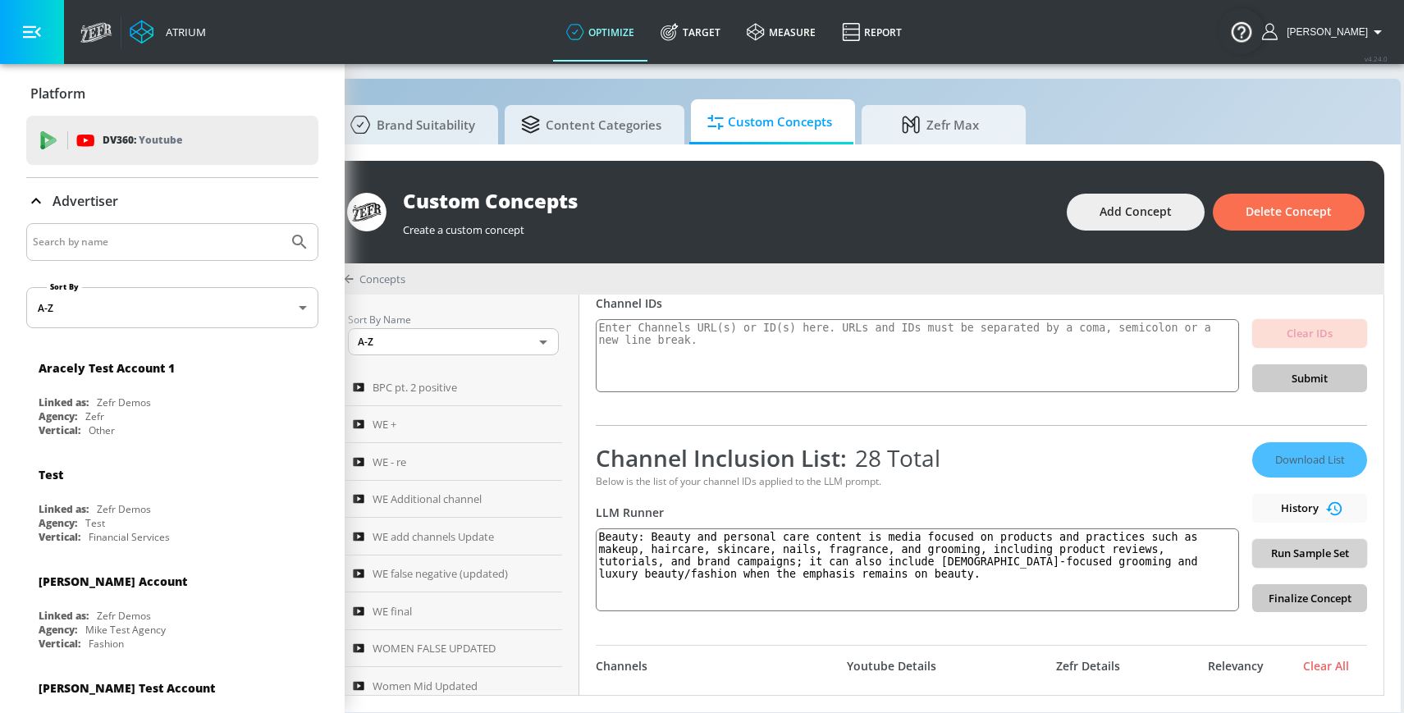
click at [1341, 544] on span "Run Sample Set" at bounding box center [1309, 553] width 89 height 19
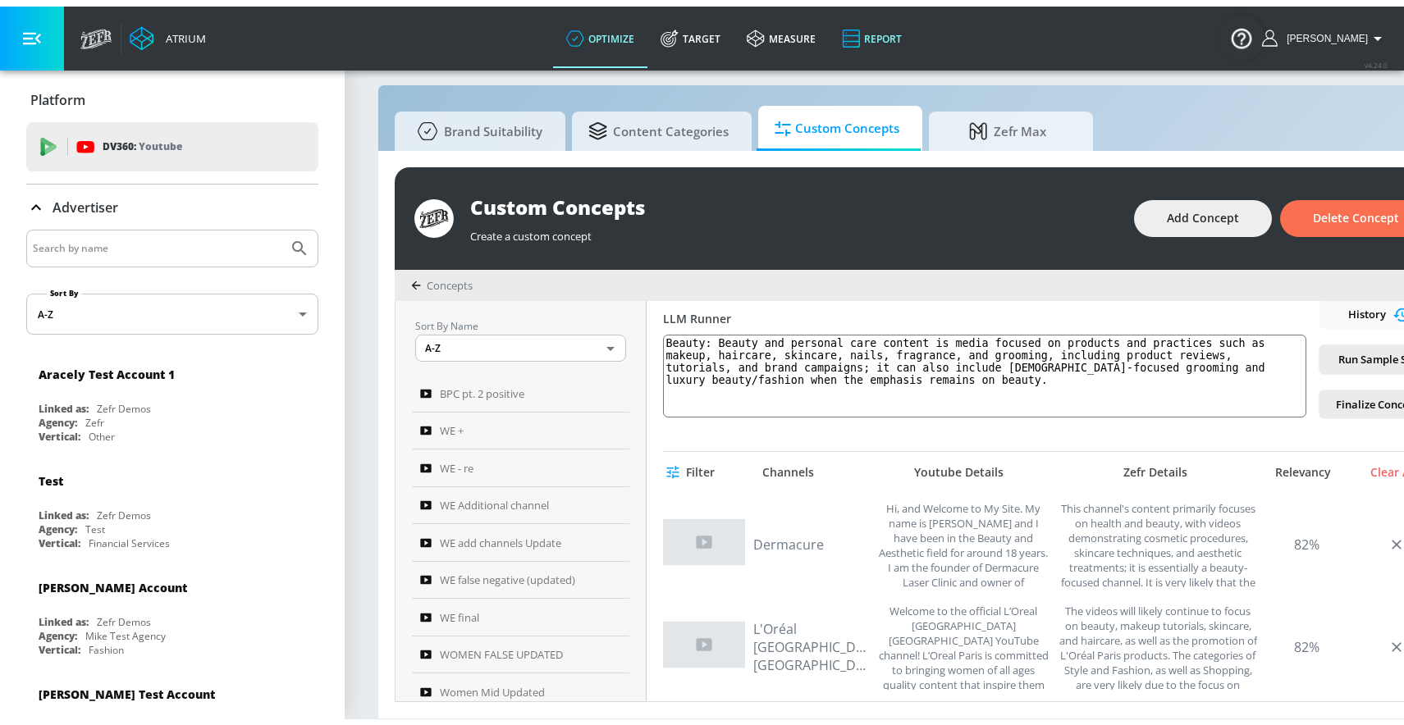
scroll to position [315, 0]
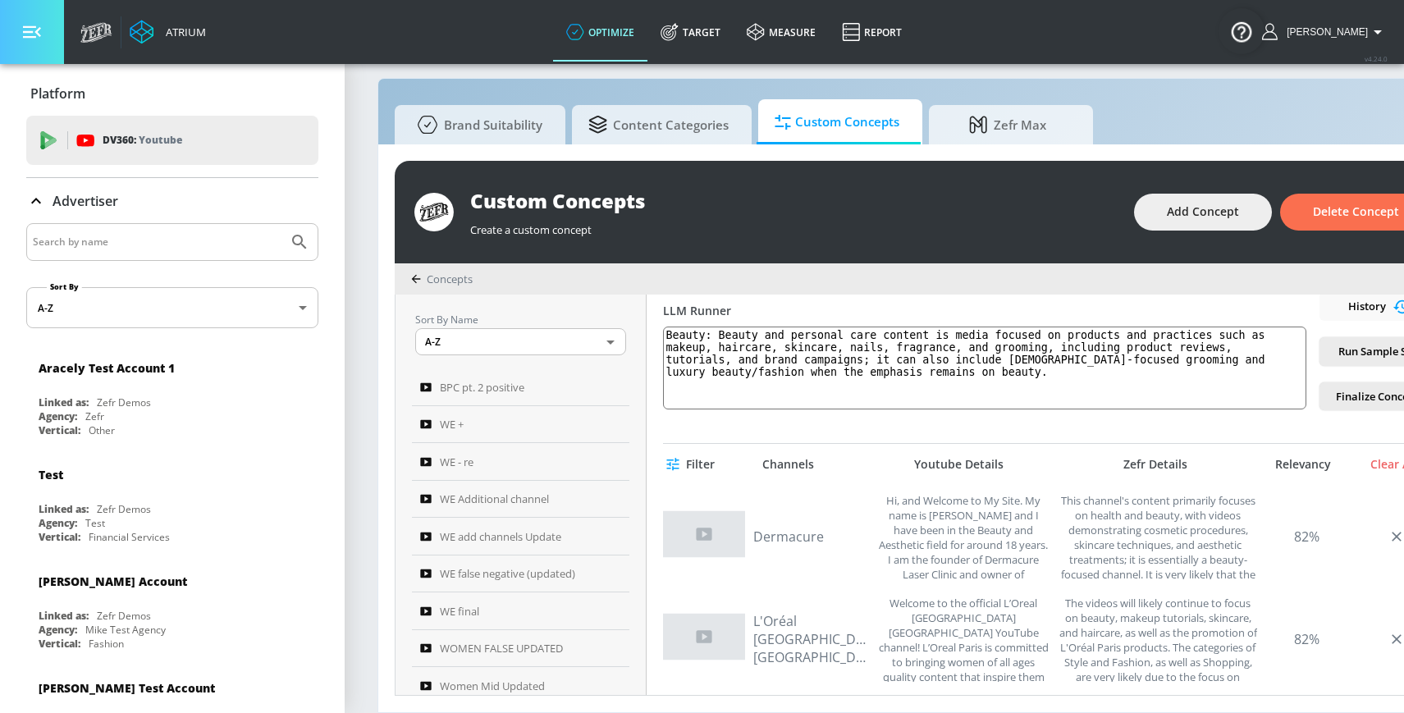
click at [42, 34] on button "button" at bounding box center [32, 32] width 64 height 64
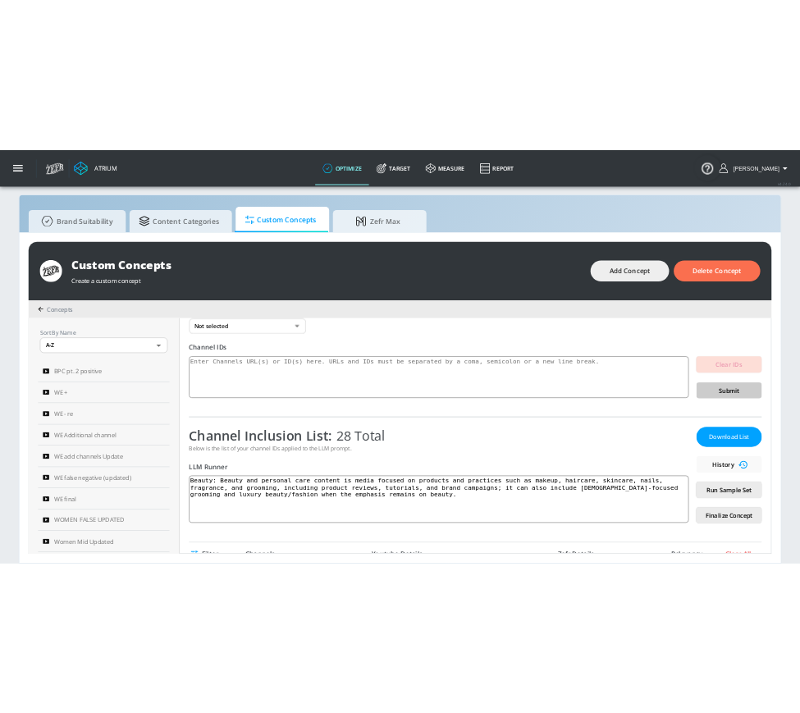
scroll to position [0, 0]
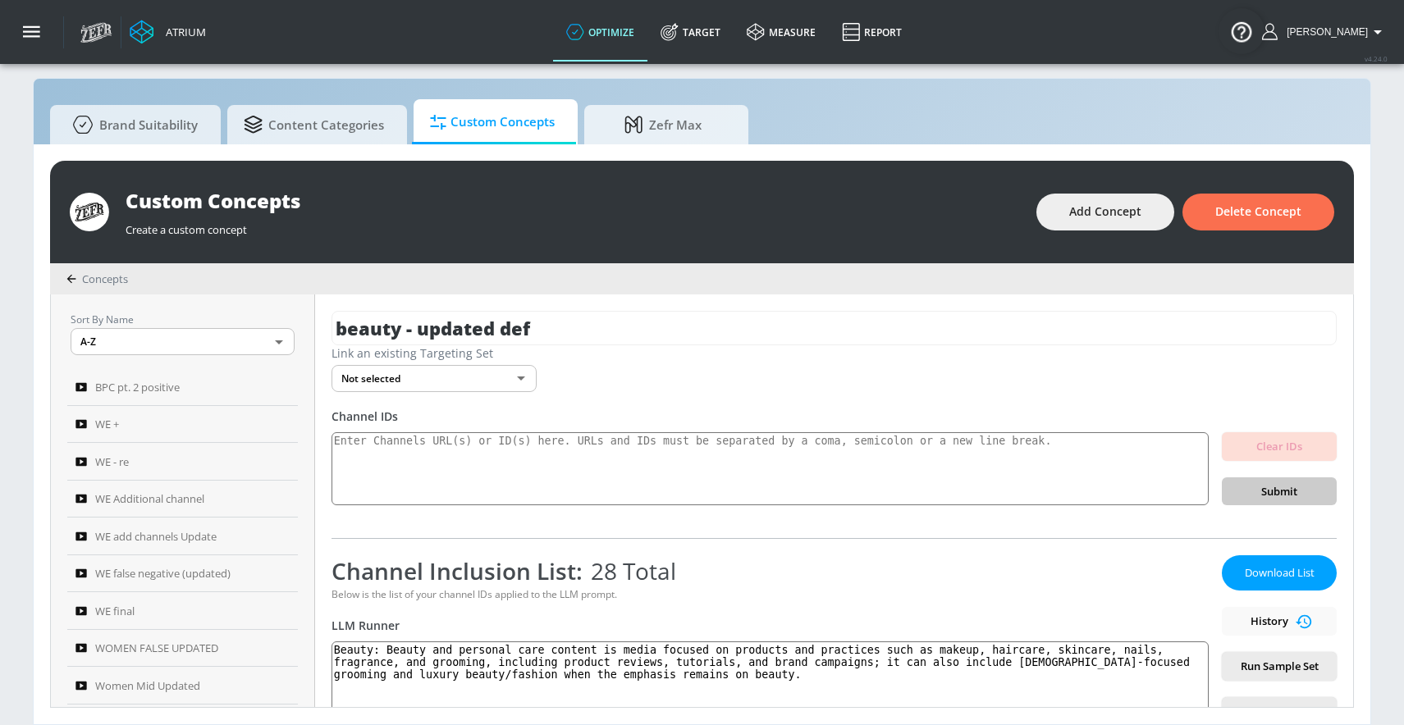
click at [1267, 578] on span "Download List" at bounding box center [1279, 573] width 82 height 19
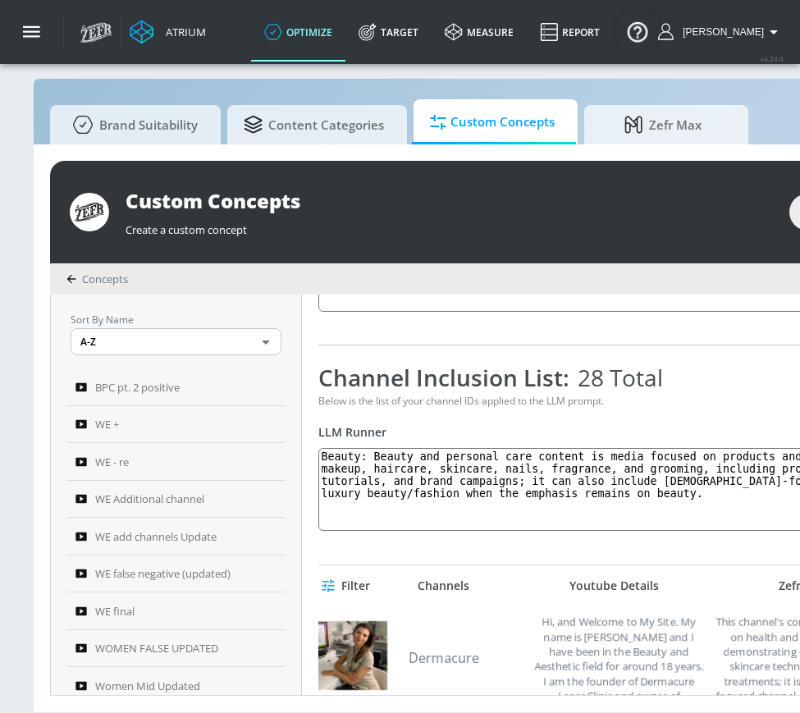
scroll to position [213, 0]
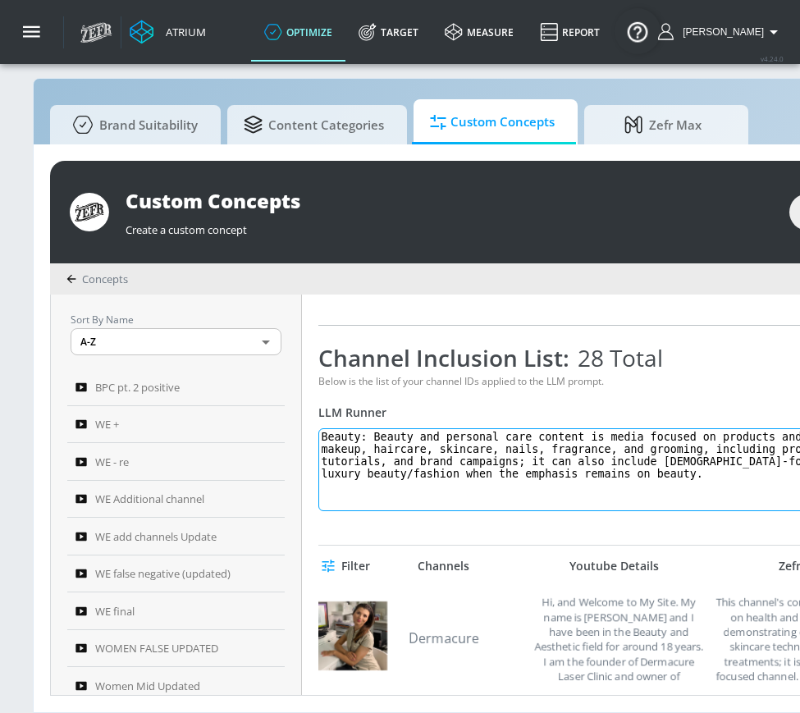
drag, startPoint x: 382, startPoint y: 435, endPoint x: 412, endPoint y: 528, distance: 97.6
click at [412, 528] on div "beauty - updated def Link an existing Targeting Set Not selected none ​ Channel…" at bounding box center [704, 495] width 804 height 400
paste textarea "Personal Care content is media primarily focused on makeup, haircare, skincare,…"
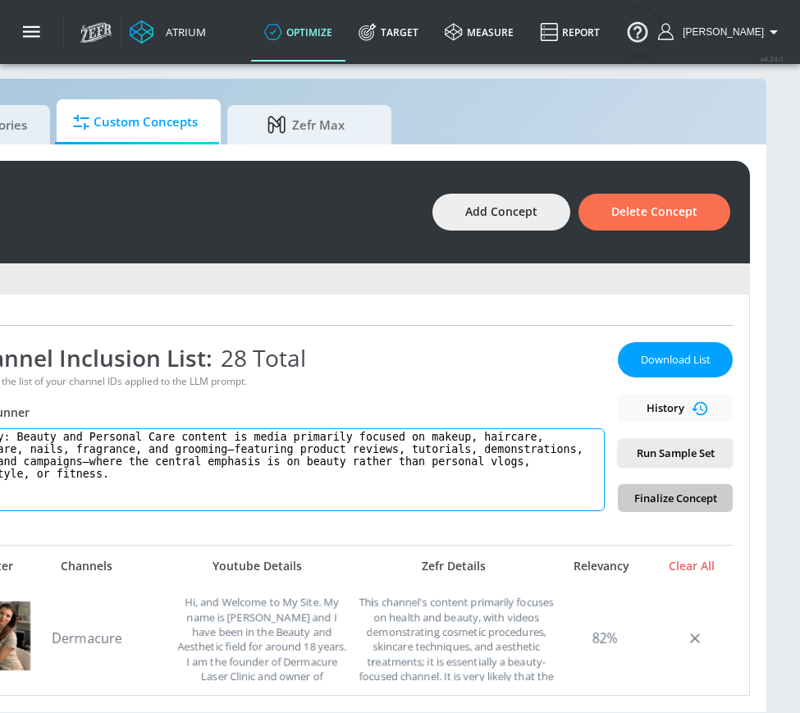
scroll to position [17, 382]
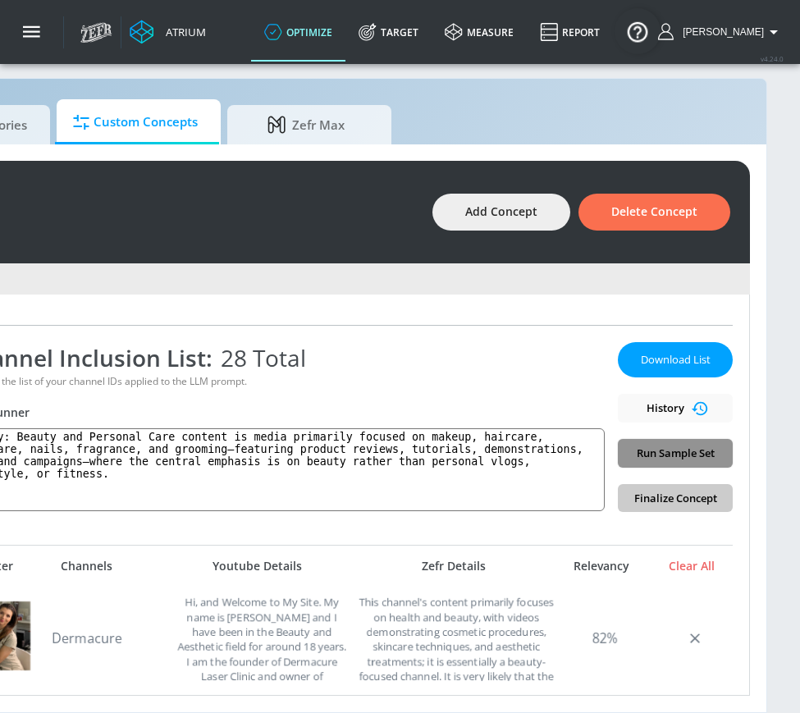
click at [656, 451] on span "Run Sample Set" at bounding box center [675, 453] width 89 height 19
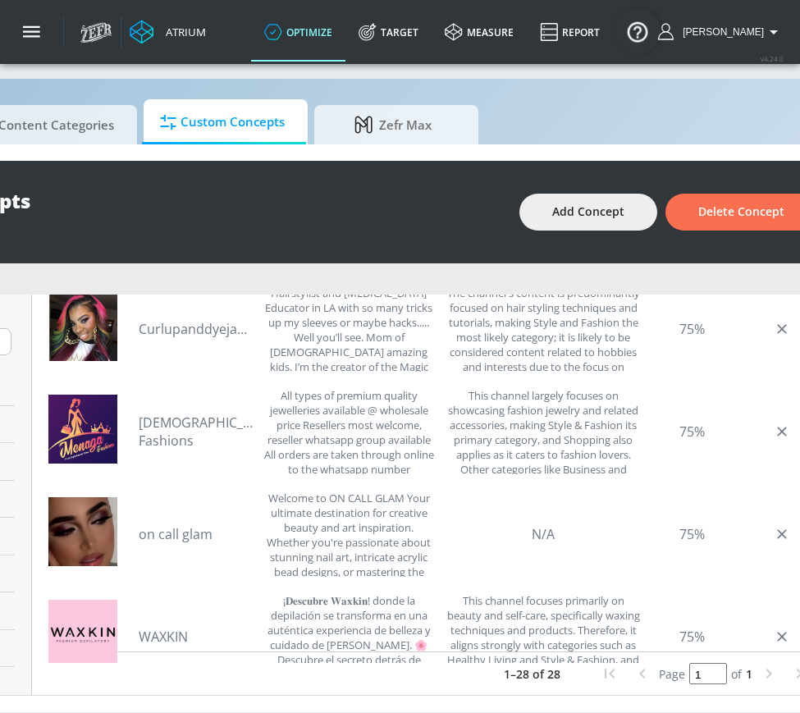
scroll to position [283, 0]
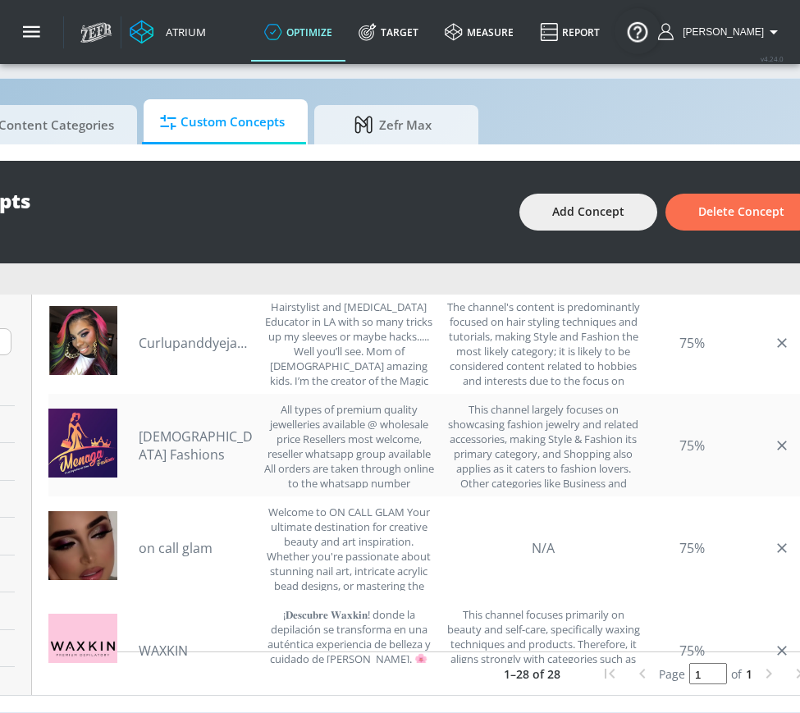
click at [219, 444] on link "[DEMOGRAPHIC_DATA] Fashions" at bounding box center [196, 445] width 115 height 36
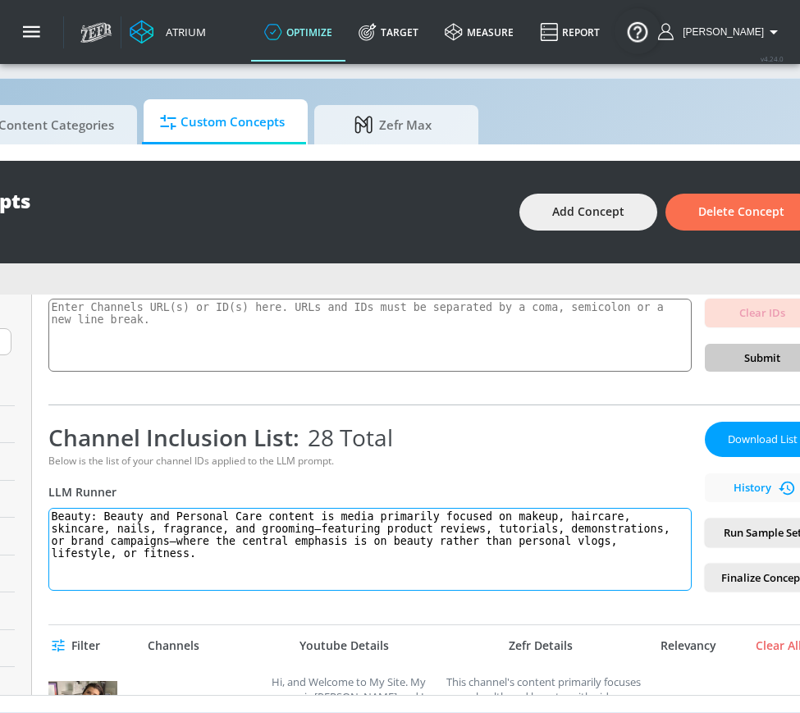
scroll to position [148, 0]
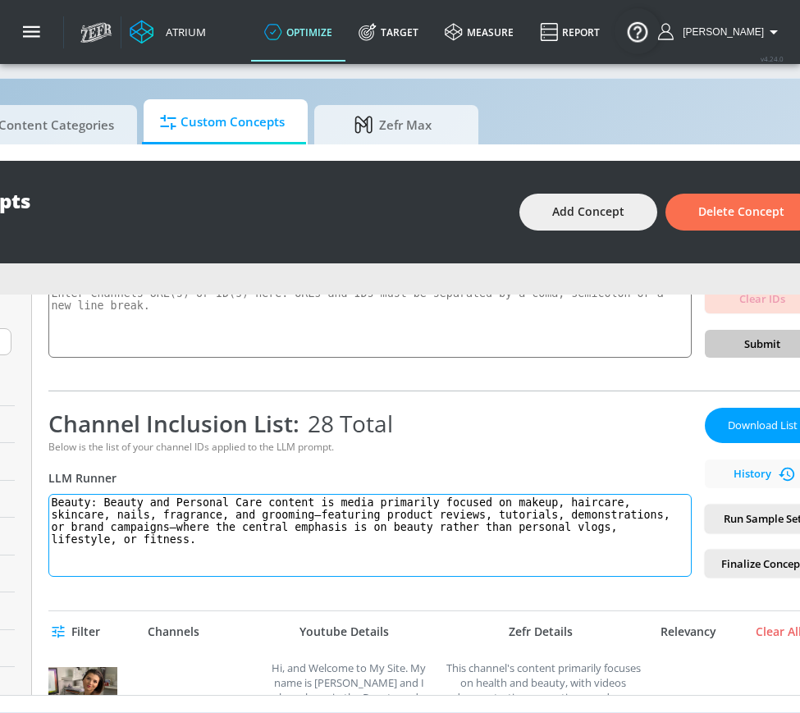
drag, startPoint x: 113, startPoint y: 502, endPoint x: 135, endPoint y: 580, distance: 81.0
click at [135, 580] on div "beauty - updated def Link an existing Targeting Set Not selected none ​ Channel…" at bounding box center [434, 495] width 804 height 400
paste textarea "centered on makeup, haircare, skincare, nails, fragrance, and grooming—featurin…"
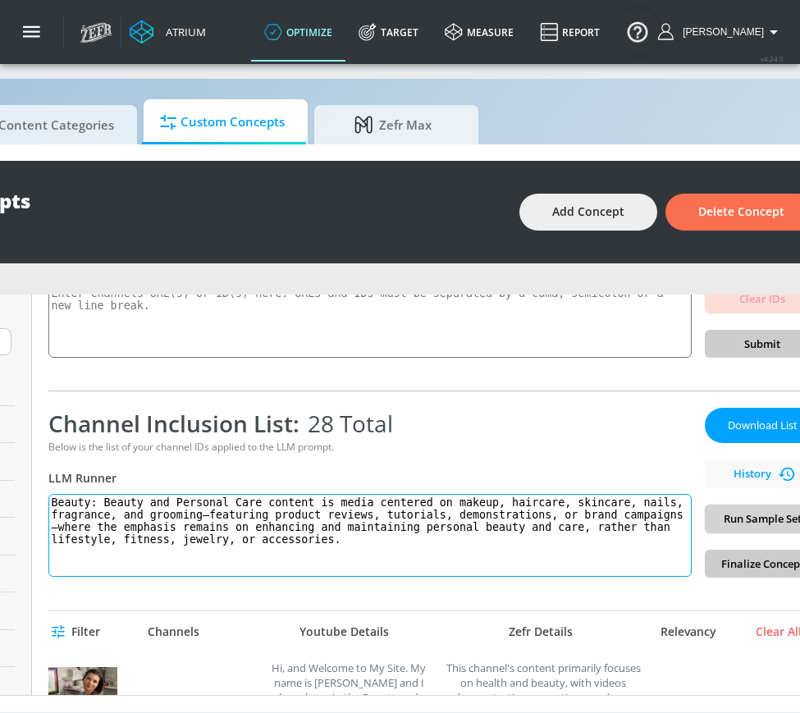
type textarea "Beauty: Beauty and Personal Care content is media centered on makeup, haircare,…"
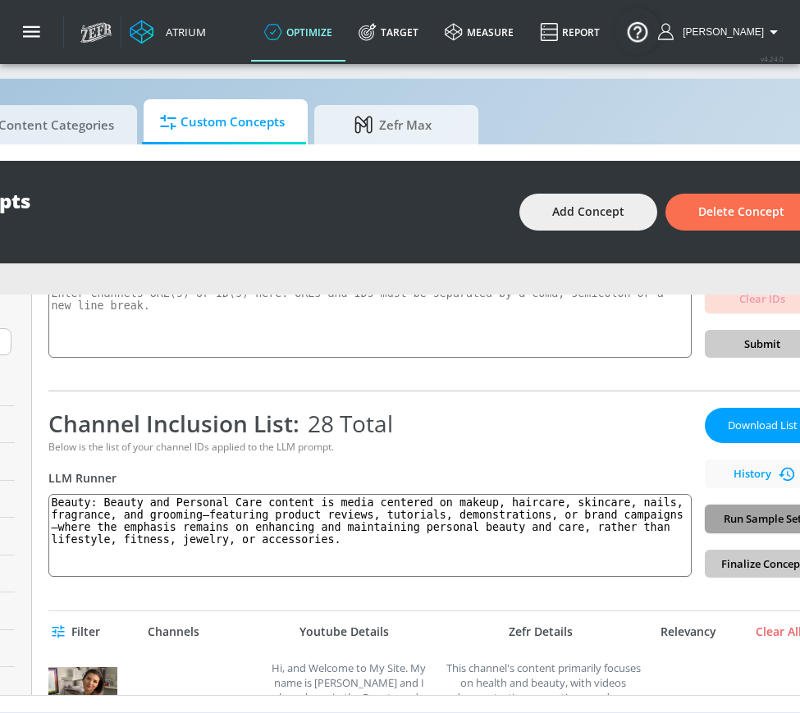
click at [771, 524] on span "Run Sample Set" at bounding box center [762, 519] width 89 height 19
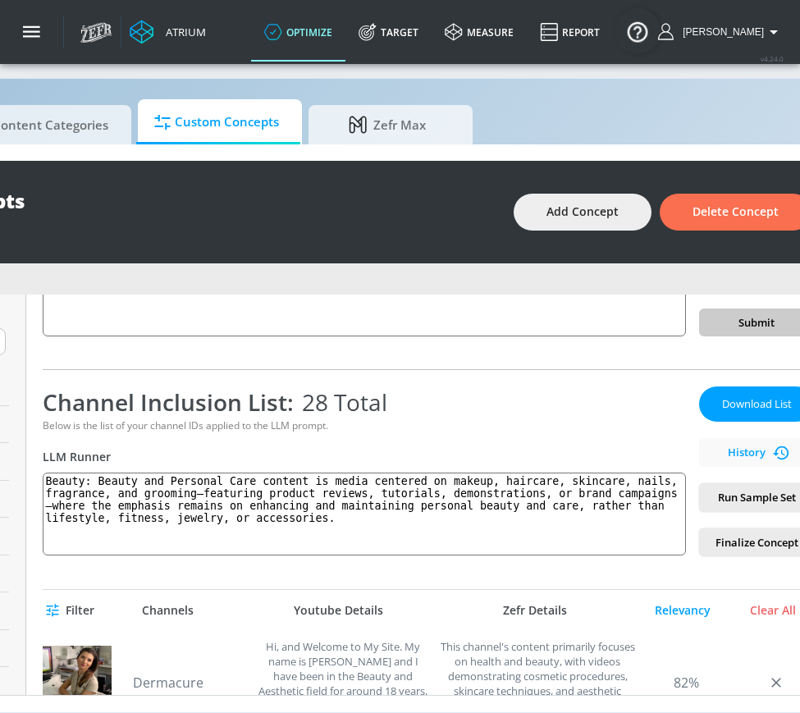
scroll to position [101, 0]
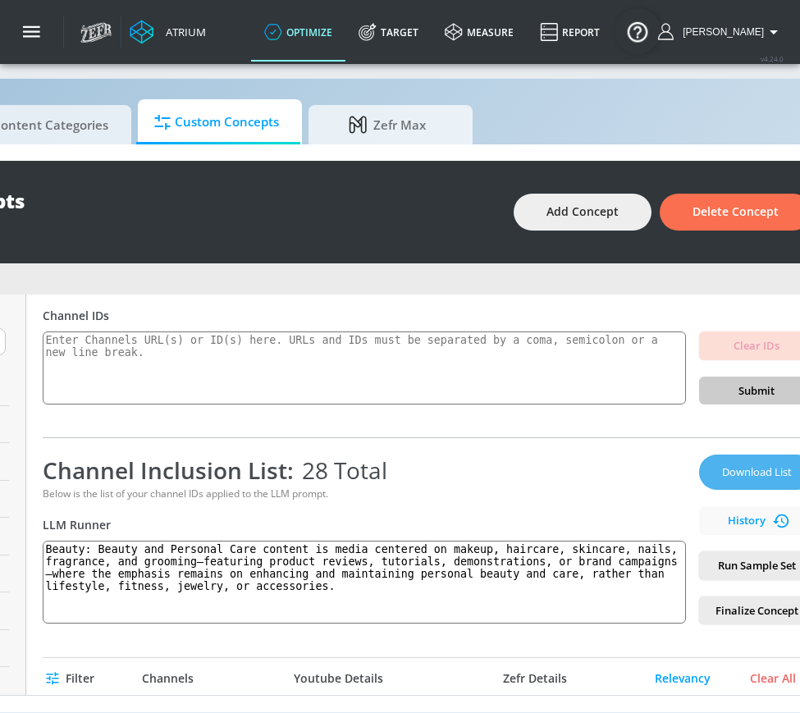
click at [761, 463] on span "Download List" at bounding box center [756, 472] width 82 height 19
click at [432, 39] on link "Target" at bounding box center [388, 31] width 86 height 59
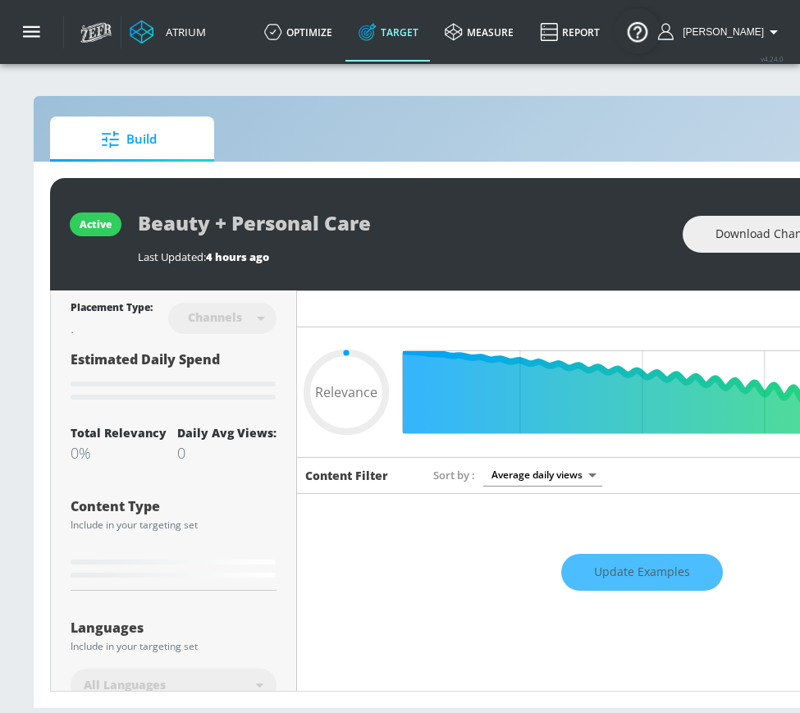
type input "0.05"
click at [309, 34] on link "optimize" at bounding box center [298, 31] width 94 height 59
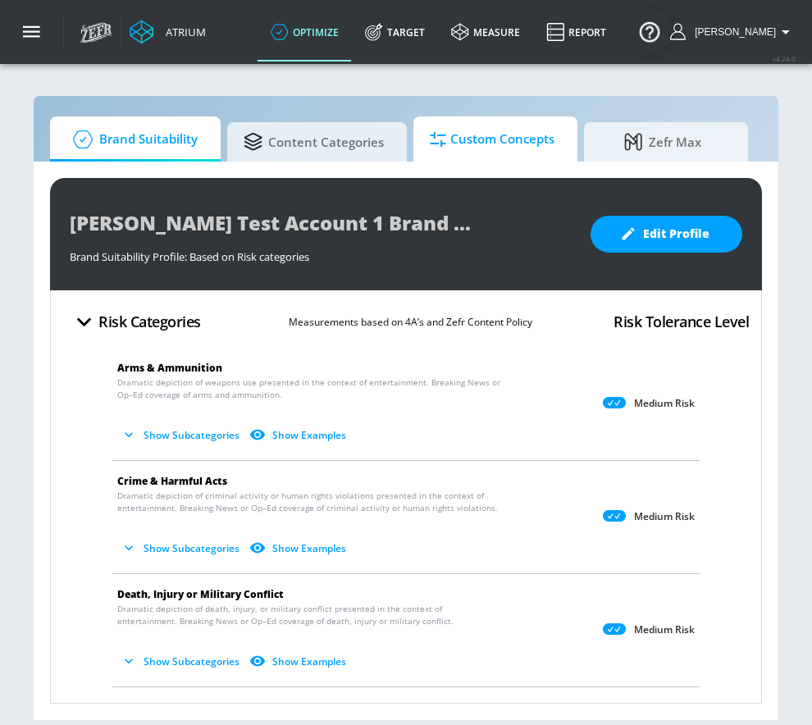
click at [459, 153] on span "Custom Concepts" at bounding box center [492, 139] width 125 height 39
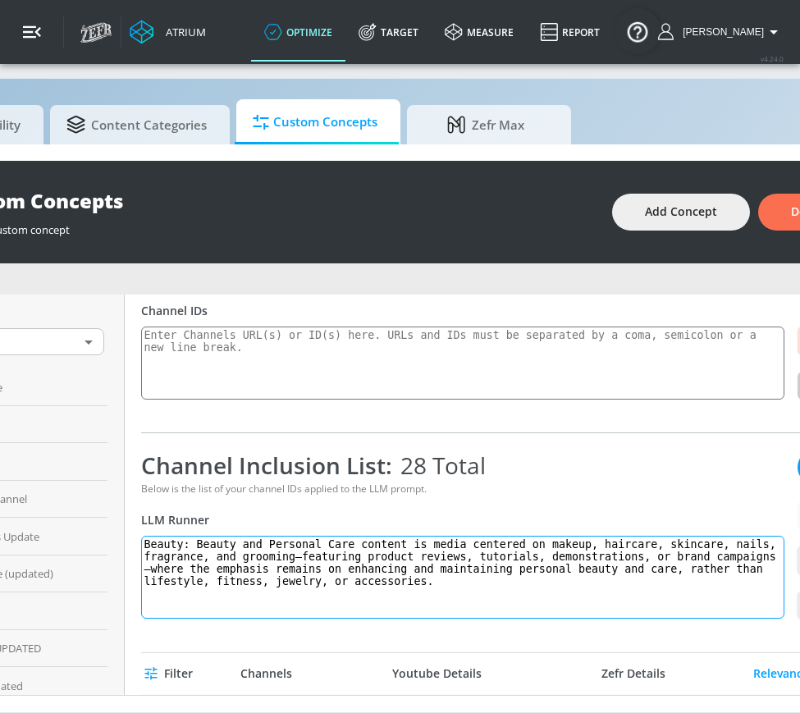
scroll to position [130, 0]
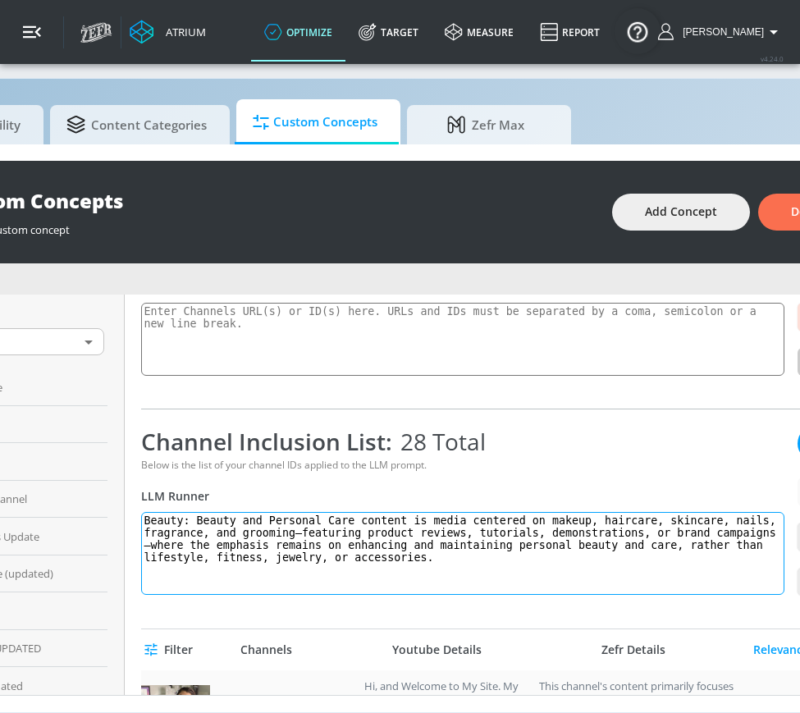
drag, startPoint x: 204, startPoint y: 530, endPoint x: 225, endPoint y: 679, distance: 150.7
click at [225, 679] on div "beauty - updated def Link an existing Targeting Set Not selected none ​ Channel…" at bounding box center [527, 495] width 804 height 400
paste textarea "general lifestyle, fitness, jewelry, or accessories"
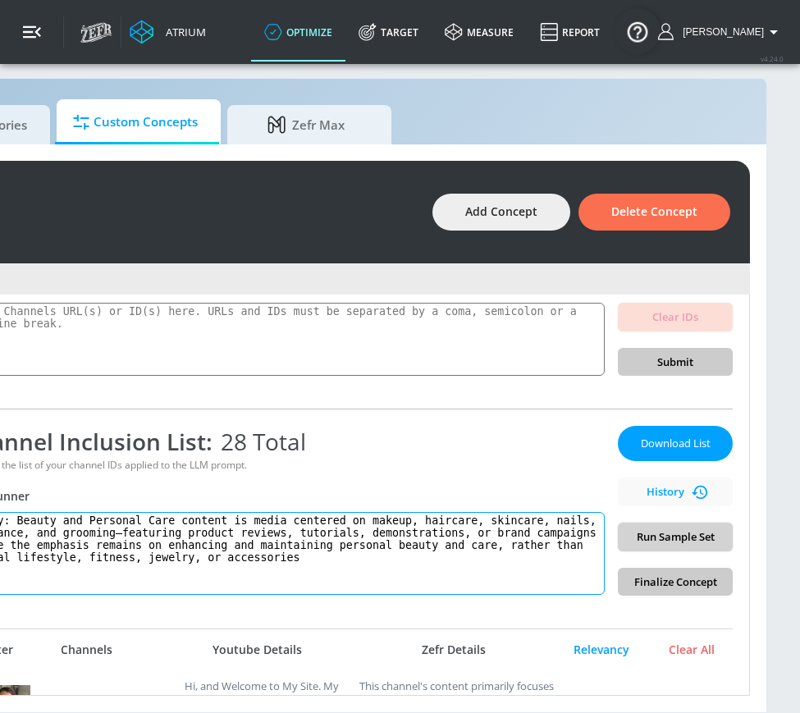
type textarea "Beauty: Beauty and Personal Care content is media centered on makeup, haircare,…"
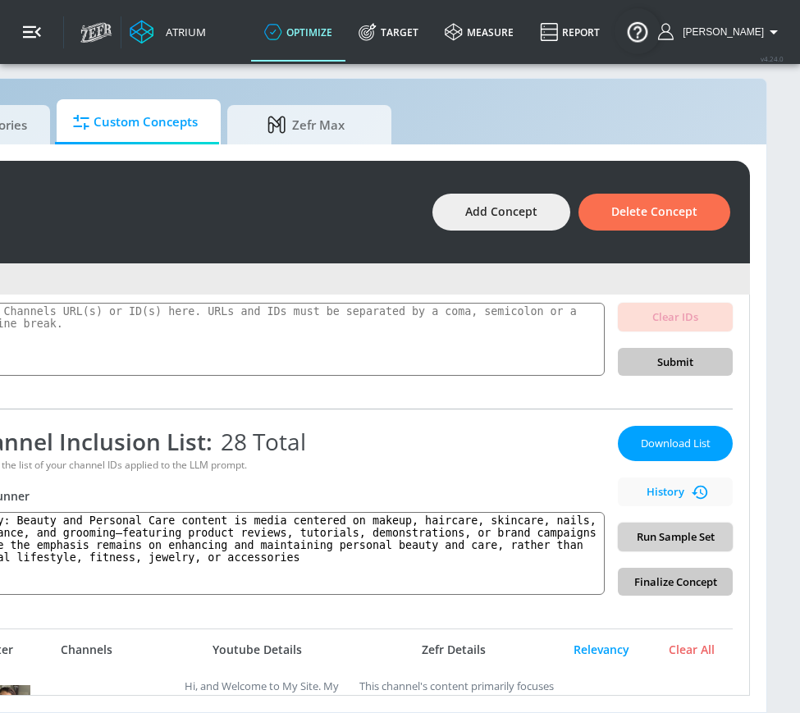
click at [667, 528] on span "Run Sample Set" at bounding box center [675, 537] width 89 height 19
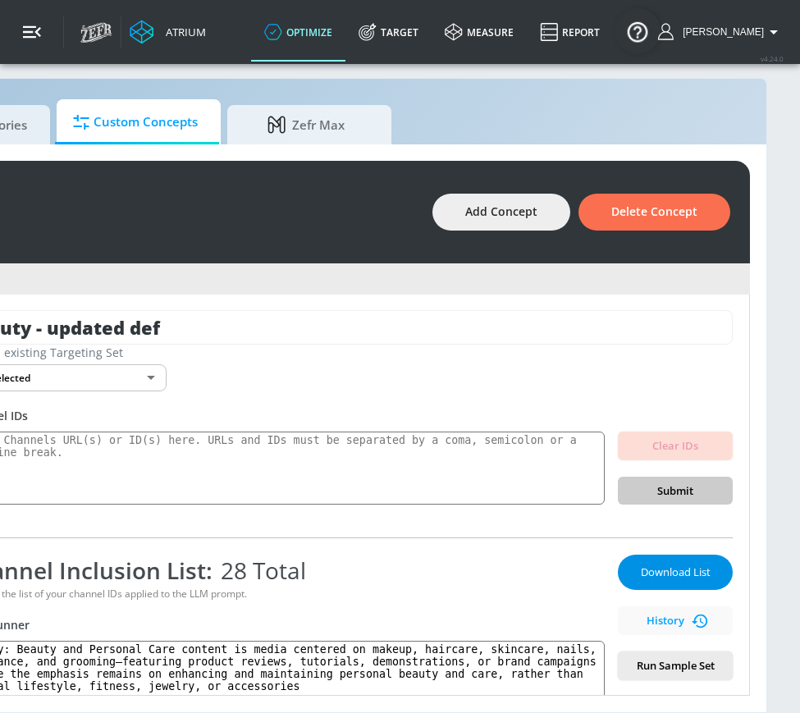
click at [619, 555] on button "Download List" at bounding box center [675, 572] width 115 height 35
click at [413, 40] on link "Target" at bounding box center [388, 31] width 86 height 59
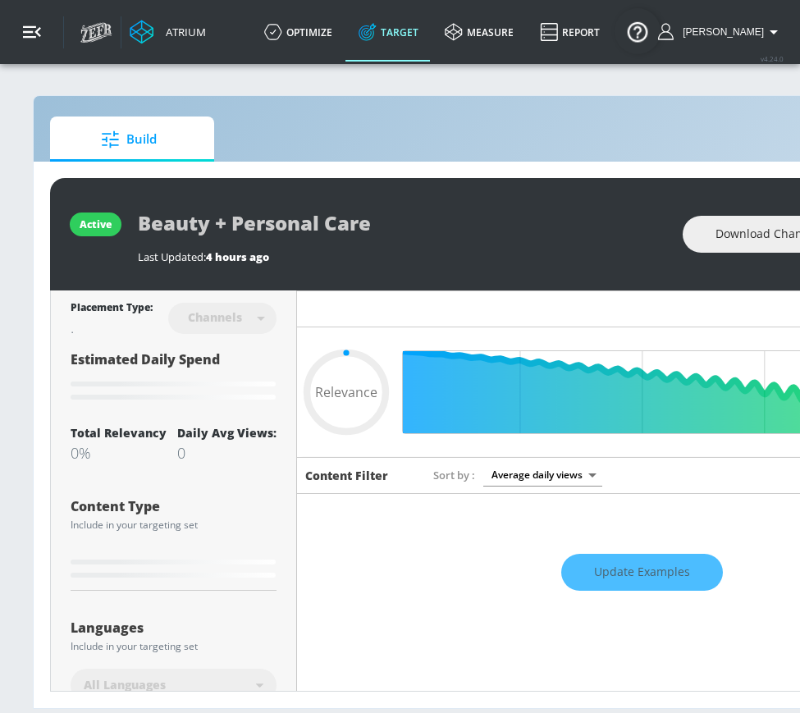
type input "0.05"
click at [288, 30] on link "optimize" at bounding box center [298, 31] width 94 height 59
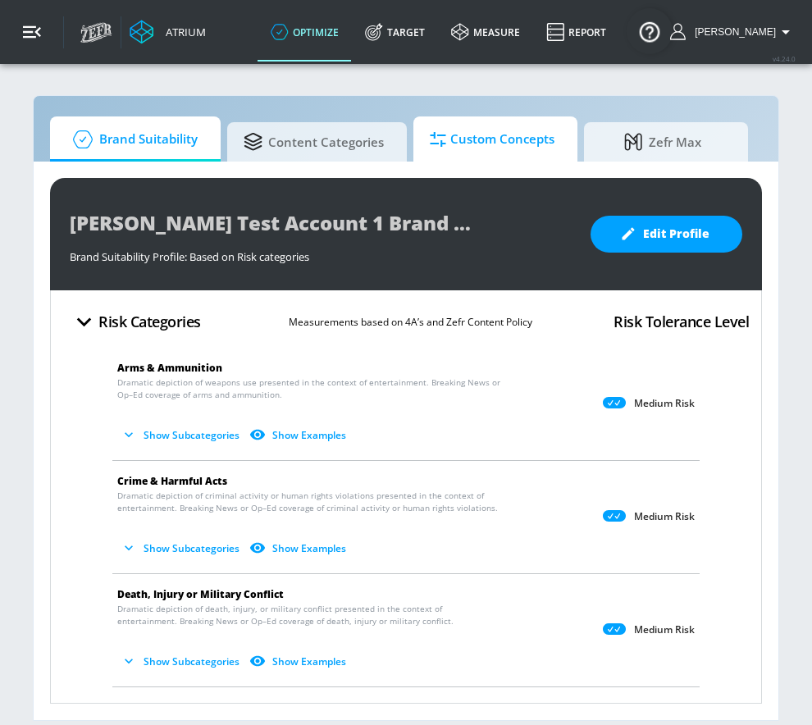
click at [455, 161] on div "Brand Suitability Content Categories Custom Concepts Zefr [PERSON_NAME] Test Ac…" at bounding box center [406, 408] width 747 height 626
click at [453, 130] on span "Custom Concepts" at bounding box center [492, 139] width 125 height 39
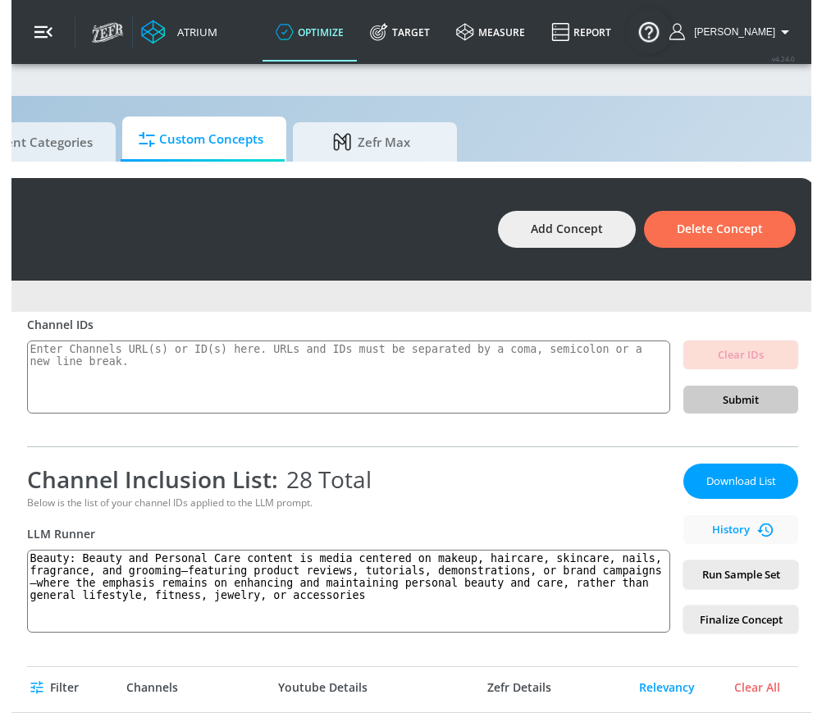
scroll to position [113, 0]
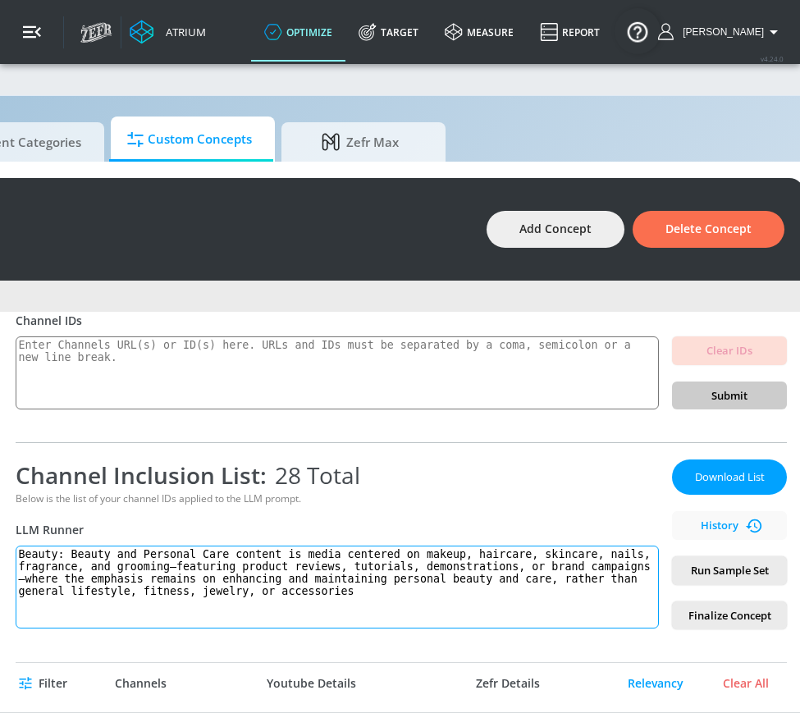
drag, startPoint x: 28, startPoint y: 559, endPoint x: 399, endPoint y: 642, distance: 380.2
click at [399, 642] on div "beauty - updated def Link an existing Targeting Set Not selected none ​ Channel…" at bounding box center [401, 512] width 804 height 400
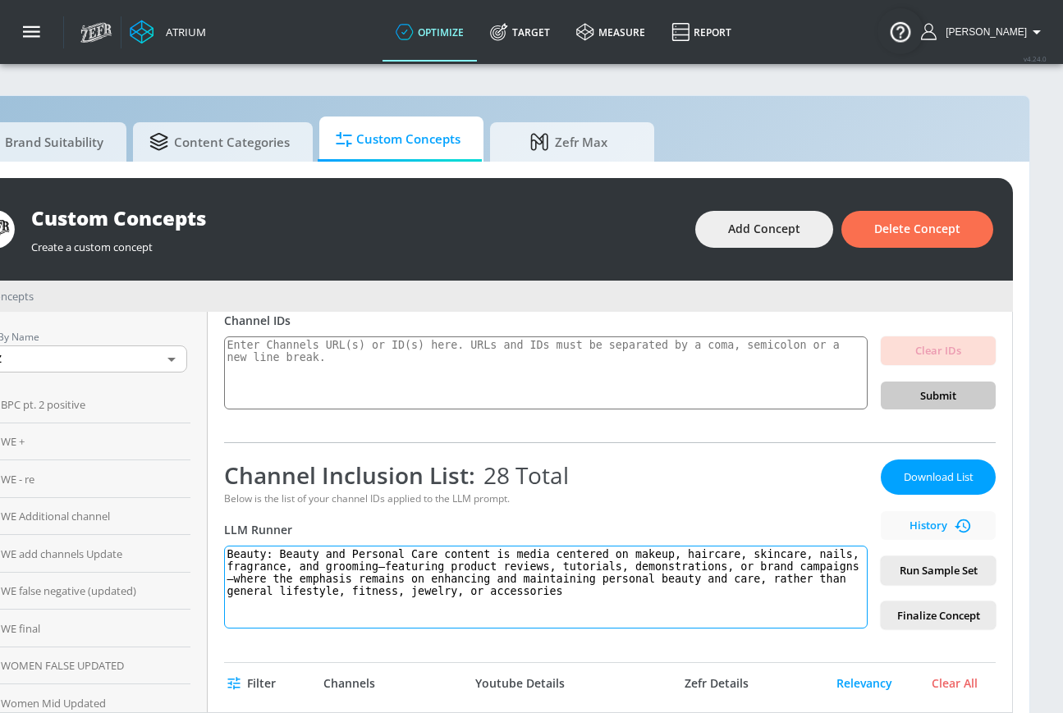
scroll to position [138, 0]
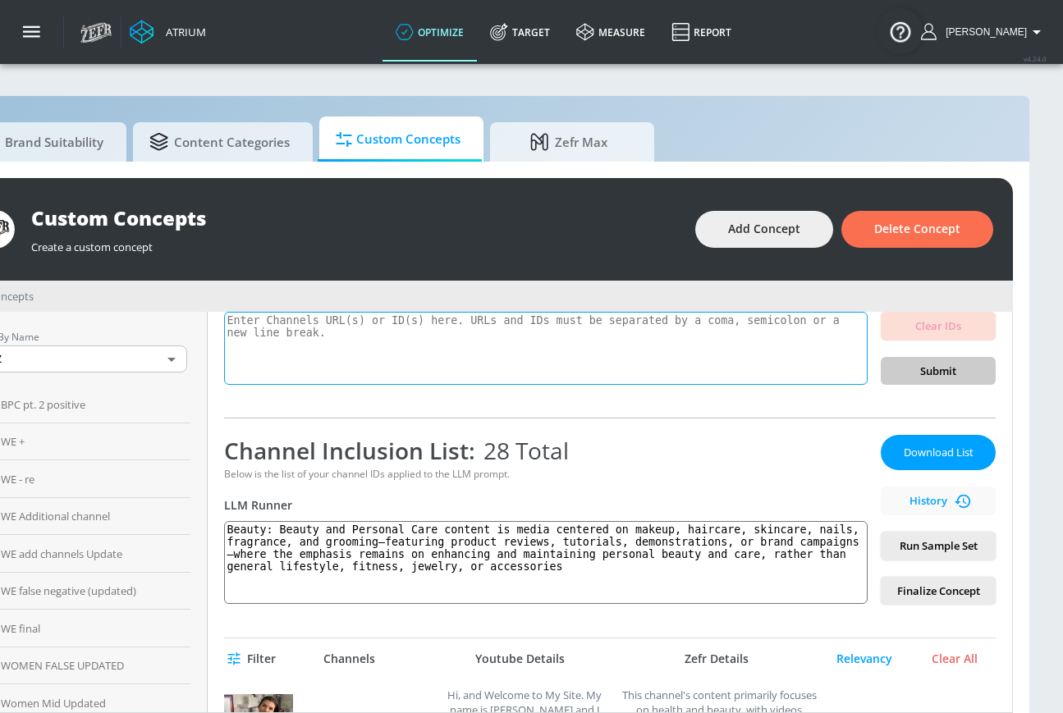
click at [401, 375] on textarea at bounding box center [545, 349] width 643 height 74
paste textarea "UCFZ2MTQFVbLXxjL64MdlFIg 82 positive UCvQgkrOiwcV9_C2Hj2IgeLw 80 positive UCe_x…"
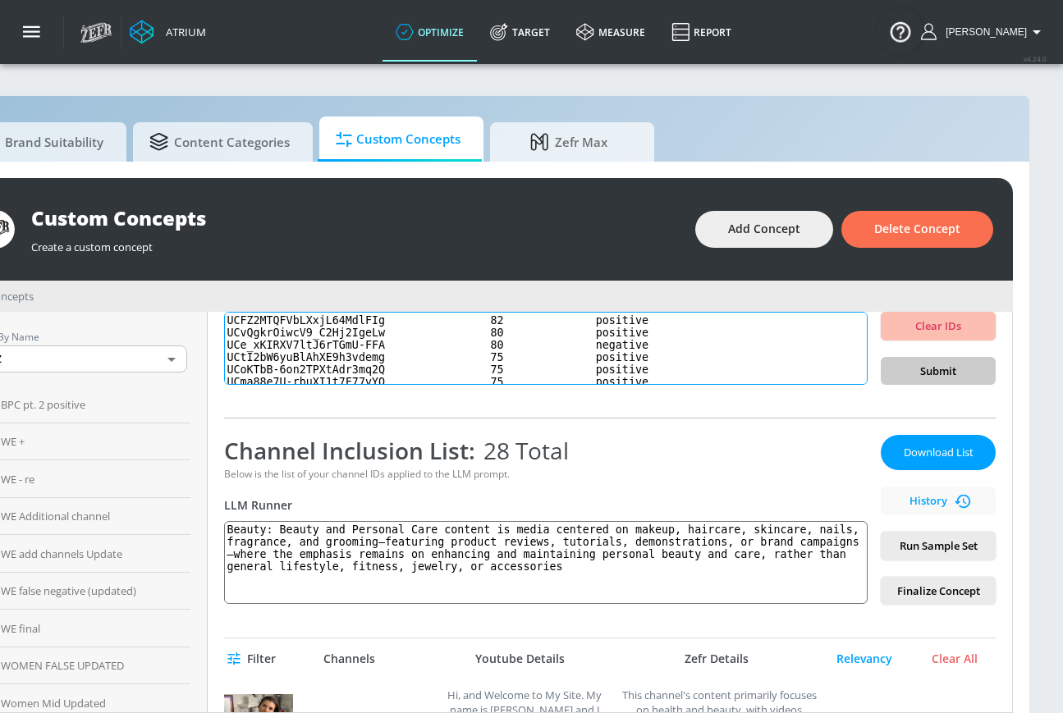
scroll to position [164, 0]
type textarea "UCFZ2MTQFVbLXxjL64MdlFIg 82 positive UCvQgkrOiwcV9_C2Hj2IgeLw 80 positive UCe_x…"
click at [359, 363] on textarea "UCFZ2MTQFVbLXxjL64MdlFIg 82 positive UCvQgkrOiwcV9_C2Hj2IgeLw 80 positive UCe_x…" at bounding box center [545, 349] width 643 height 74
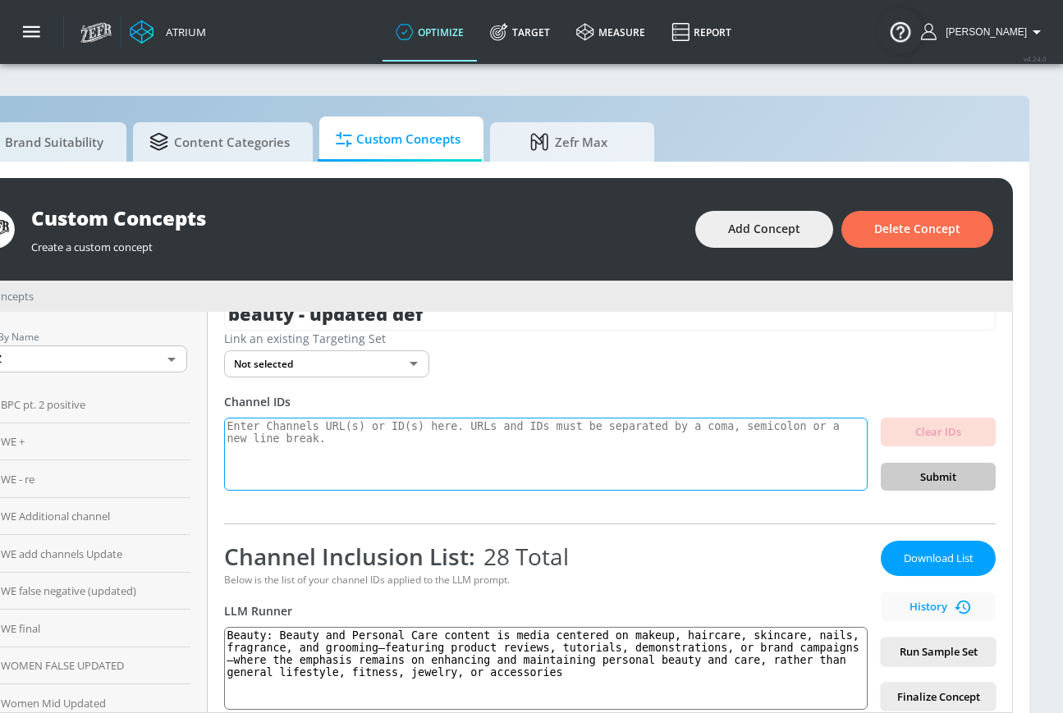
scroll to position [0, 0]
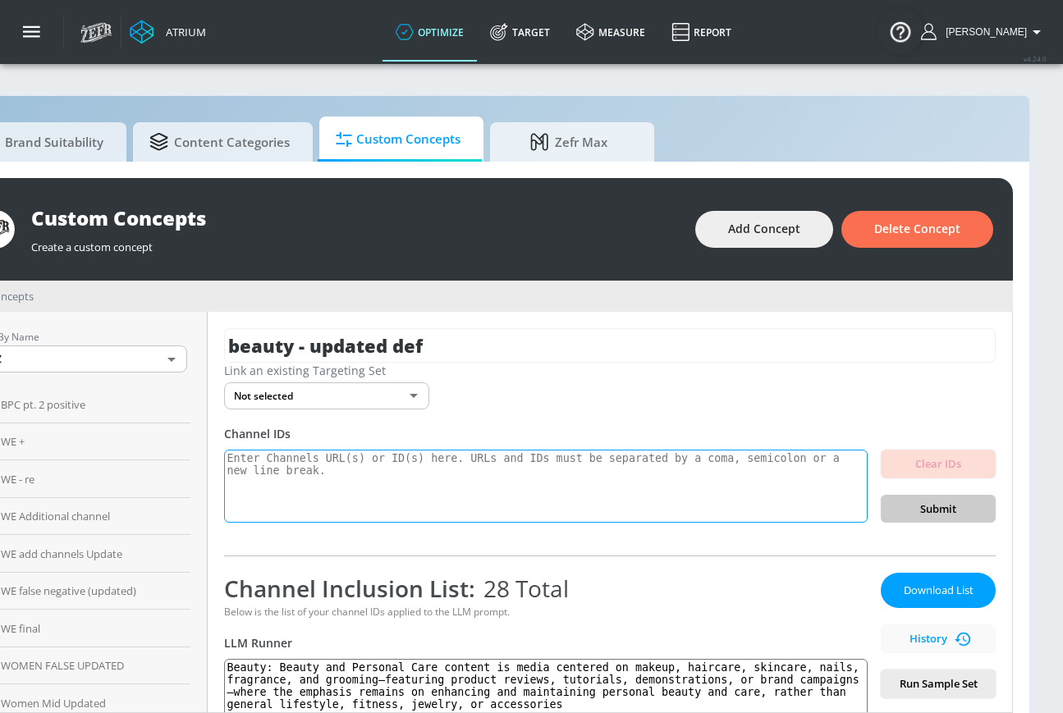
click at [352, 476] on textarea at bounding box center [545, 487] width 643 height 74
paste textarea "UCFZ2MTQFVbLXxjL64MdlFIg UCvQgkrOiwcV9_C2Hj2IgeLw UCe_xKIRXV7ltJ6rTGmU-FFA UCtI…"
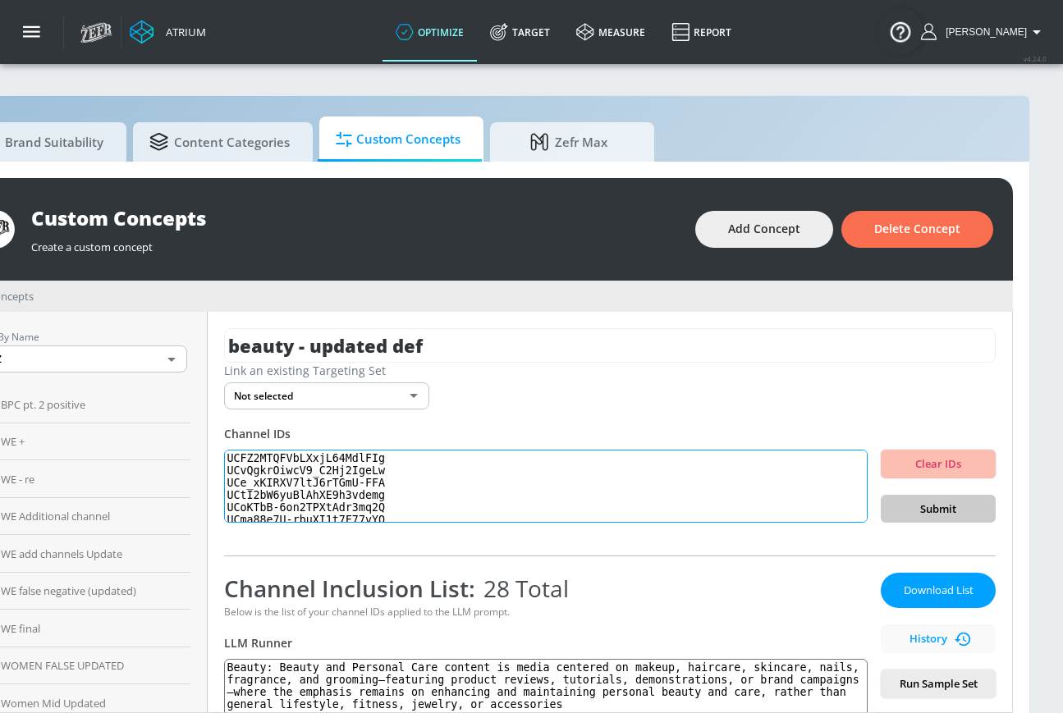
scroll to position [164, 0]
type textarea "UCFZ2MTQFVbLXxjL64MdlFIg UCvQgkrOiwcV9_C2Hj2IgeLw UCe_xKIRXV7ltJ6rTGmU-FFA UCtI…"
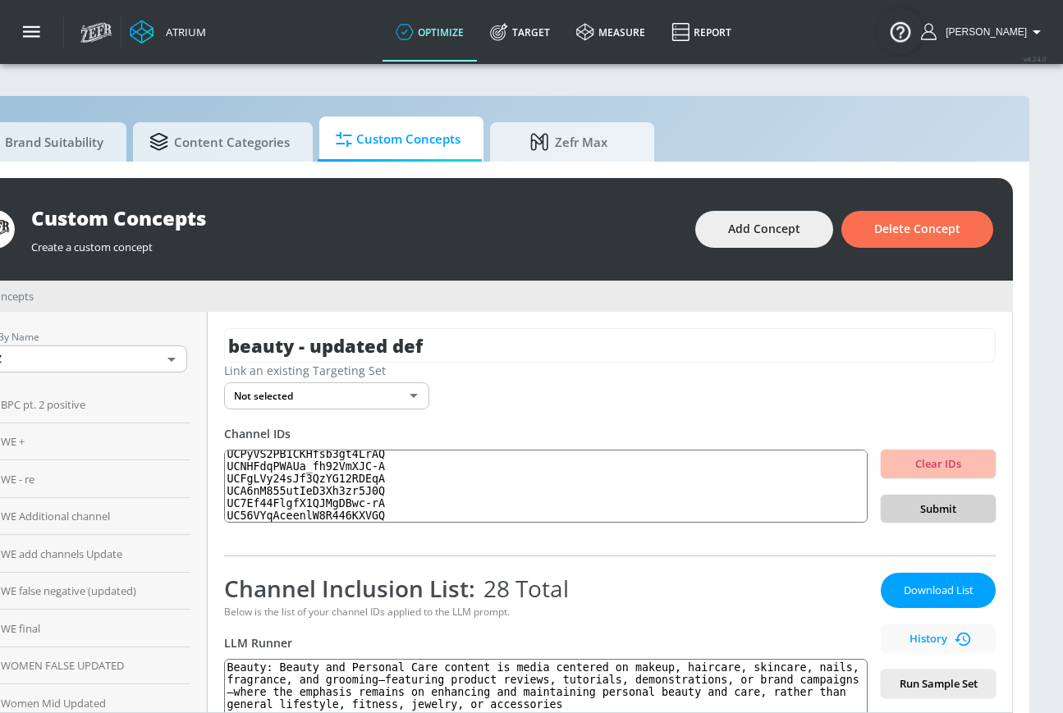
click at [952, 501] on span "Submit" at bounding box center [937, 509] width 89 height 19
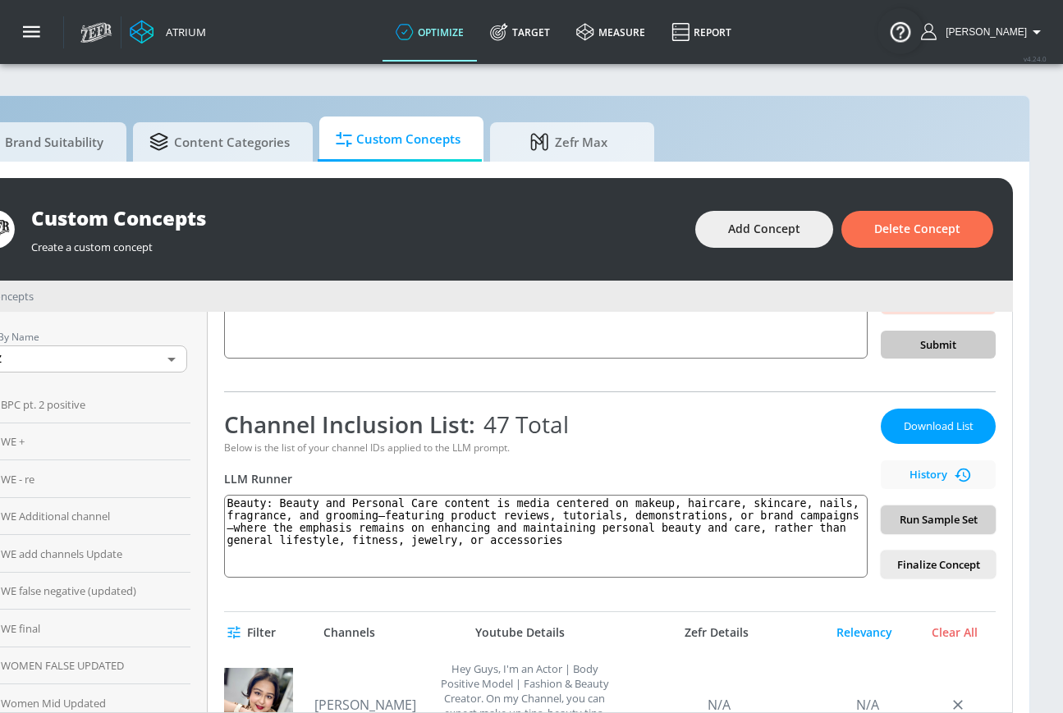
click at [916, 515] on span "Run Sample Set" at bounding box center [937, 519] width 89 height 19
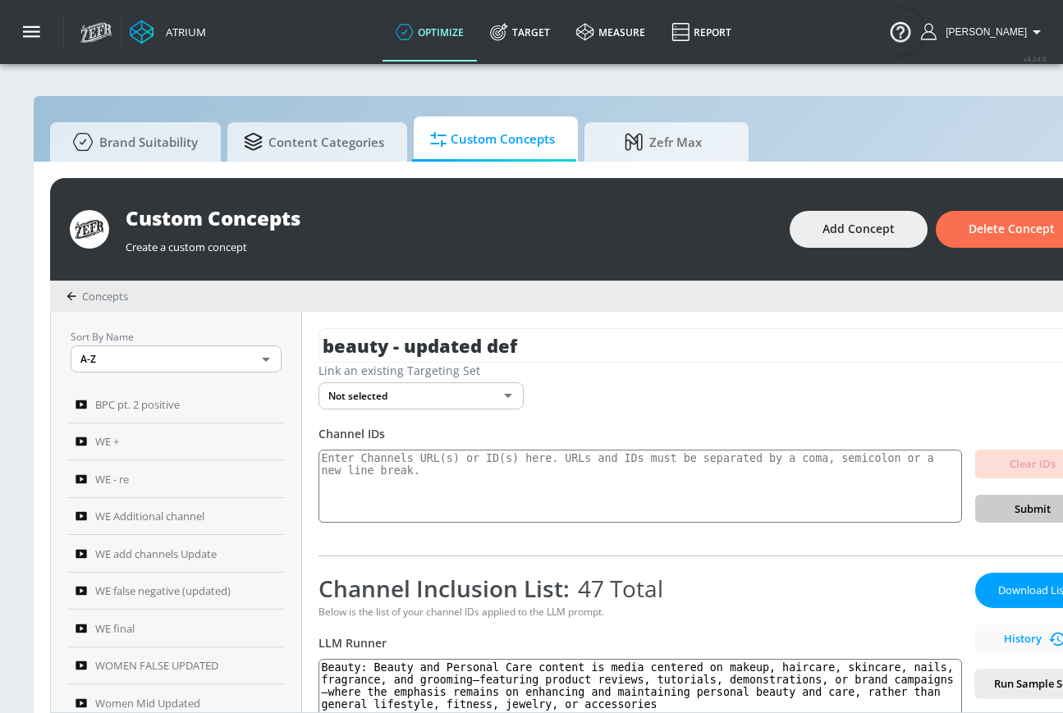
scroll to position [0, 119]
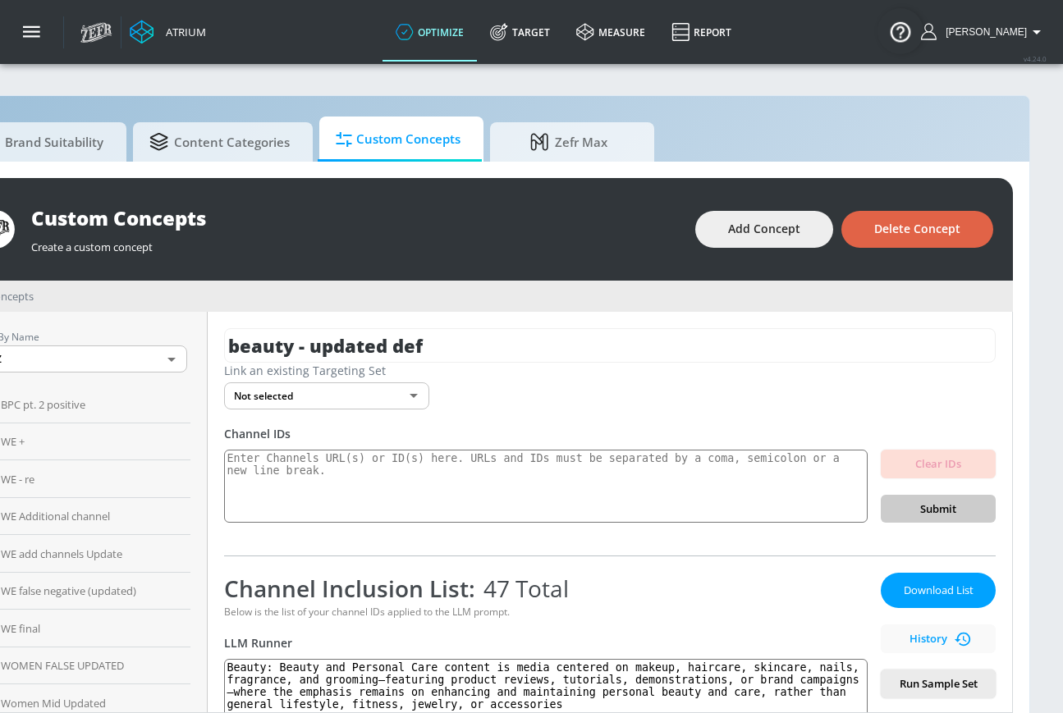
click at [944, 223] on span "Delete Concept" at bounding box center [917, 229] width 86 height 21
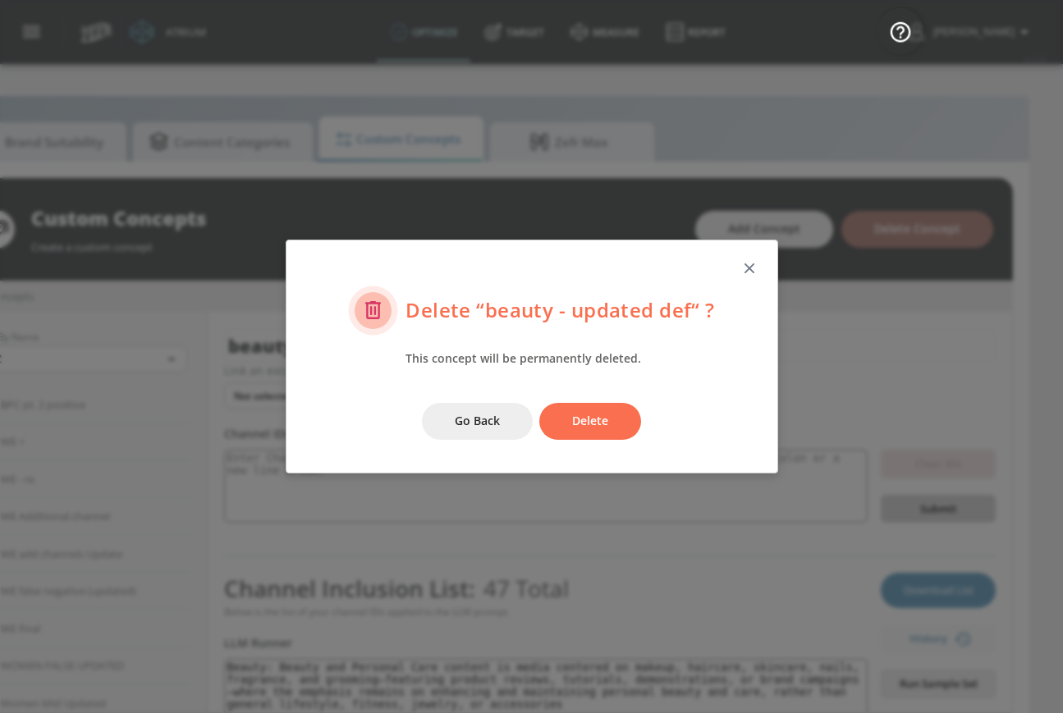
scroll to position [0, 107]
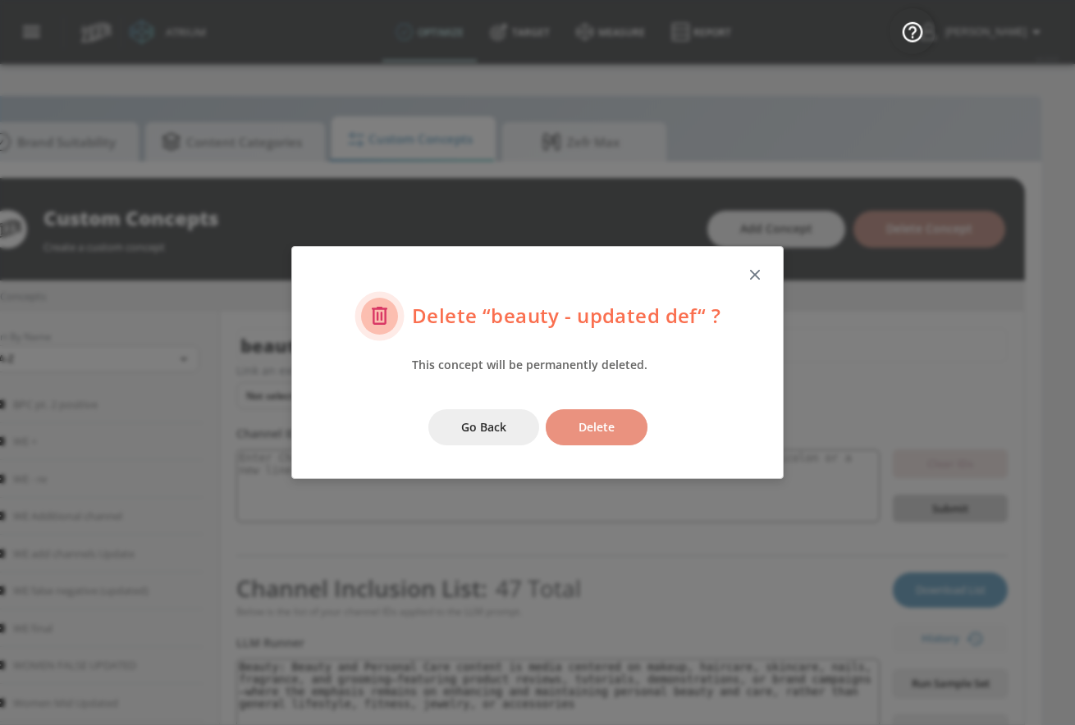
click at [578, 428] on span "Delete" at bounding box center [596, 428] width 36 height 21
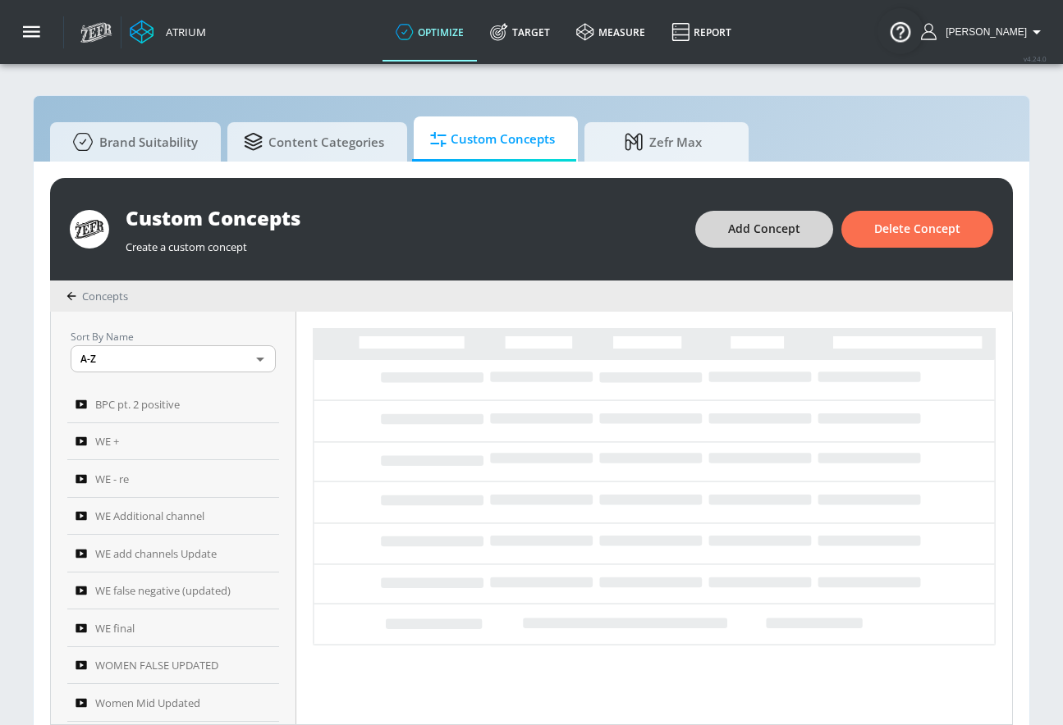
click at [763, 214] on button "Add Concept" at bounding box center [764, 229] width 138 height 37
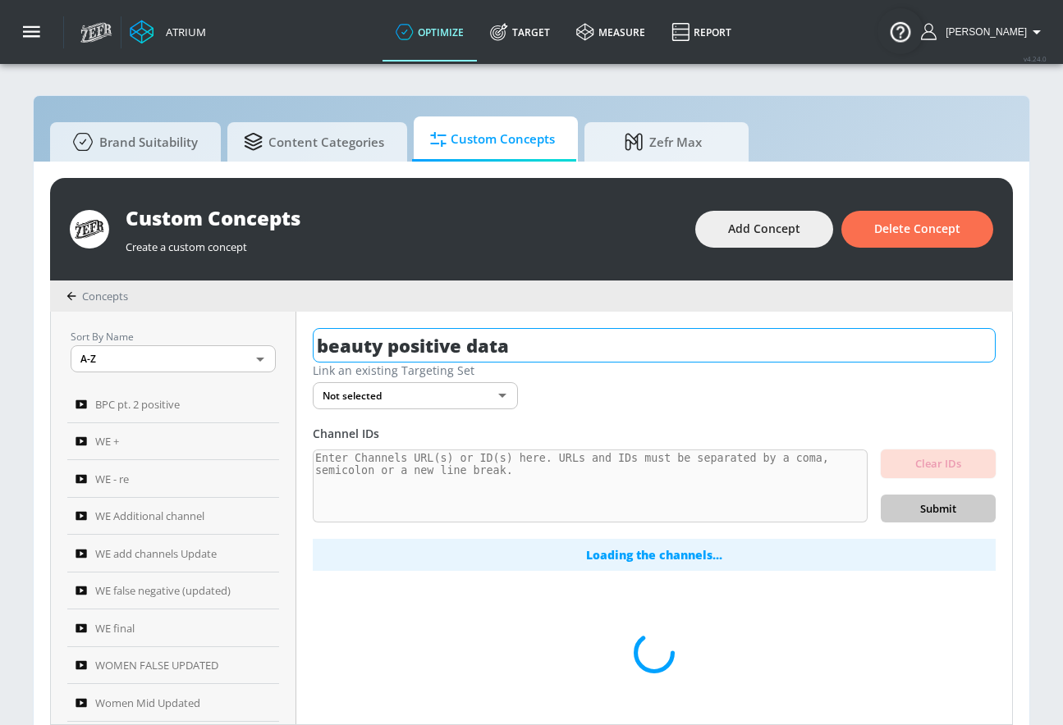
click at [503, 336] on input "beauty positive data" at bounding box center [654, 345] width 683 height 34
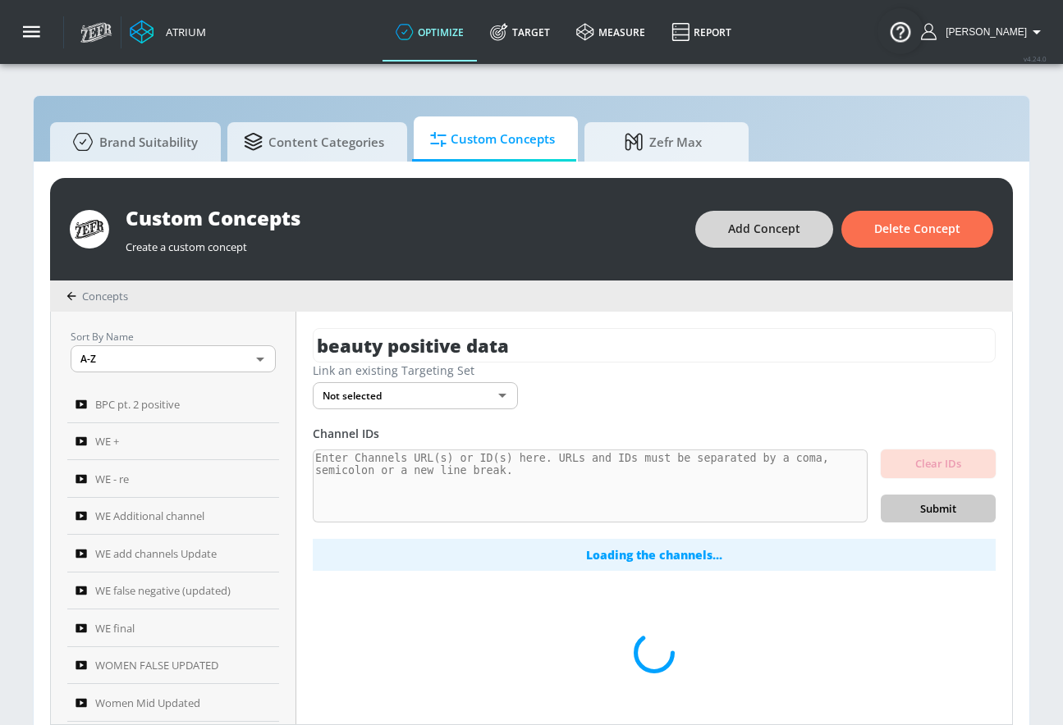
click at [737, 235] on span "Add Concept" at bounding box center [764, 229] width 72 height 21
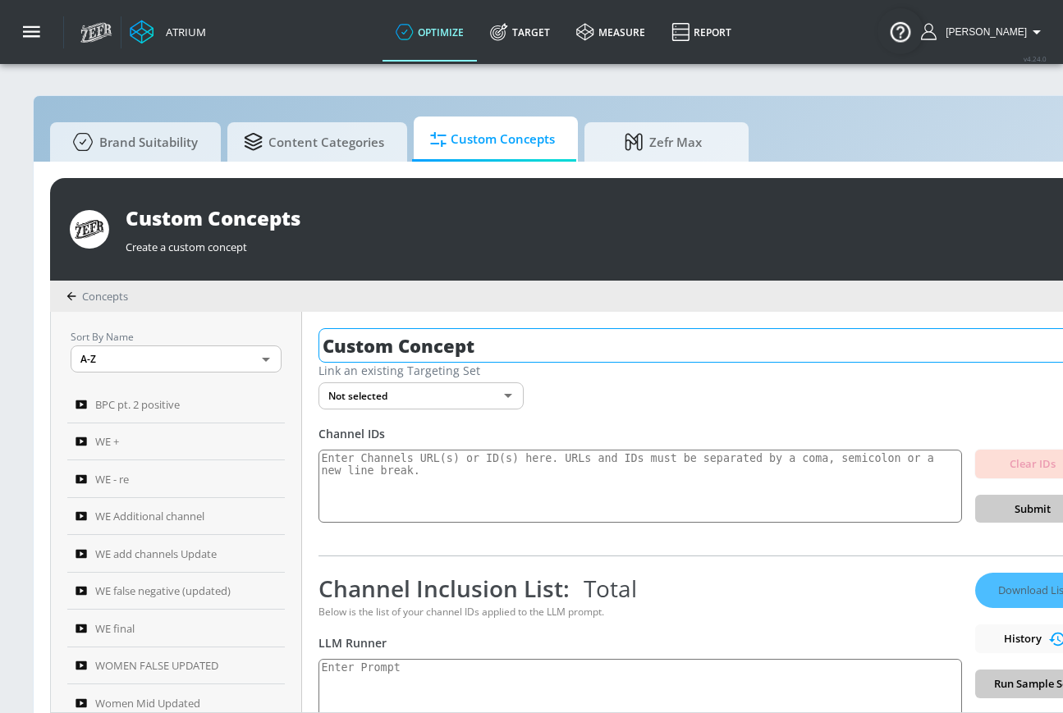
click at [551, 330] on input "Custom Concept" at bounding box center [703, 345] width 771 height 34
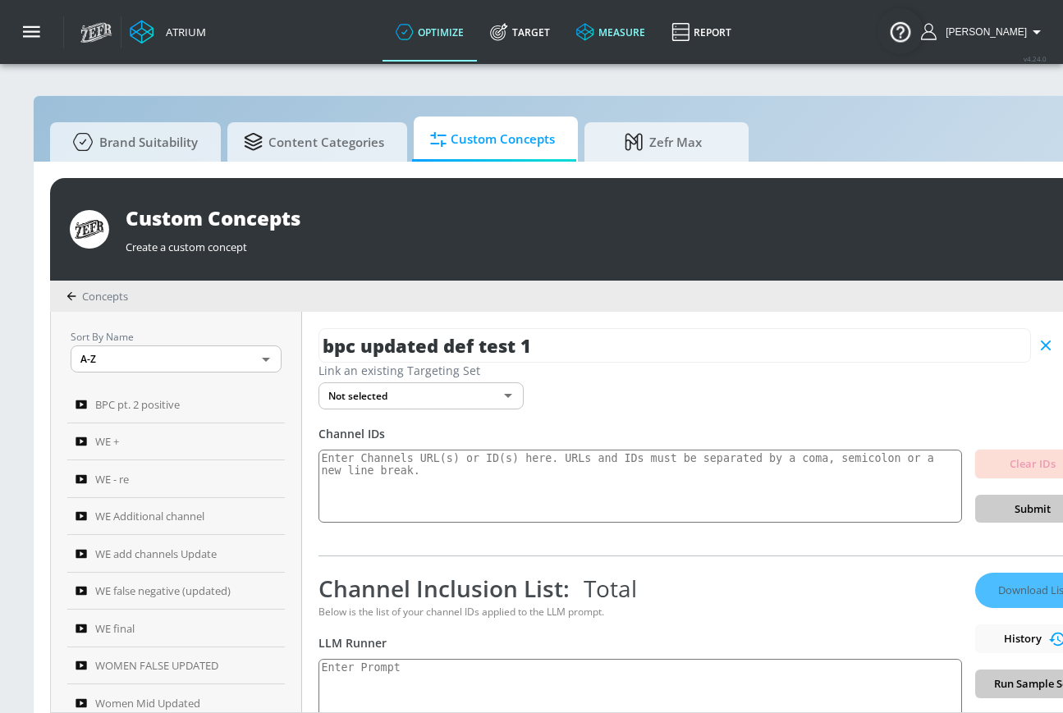
type input "bpc updated def test 1"
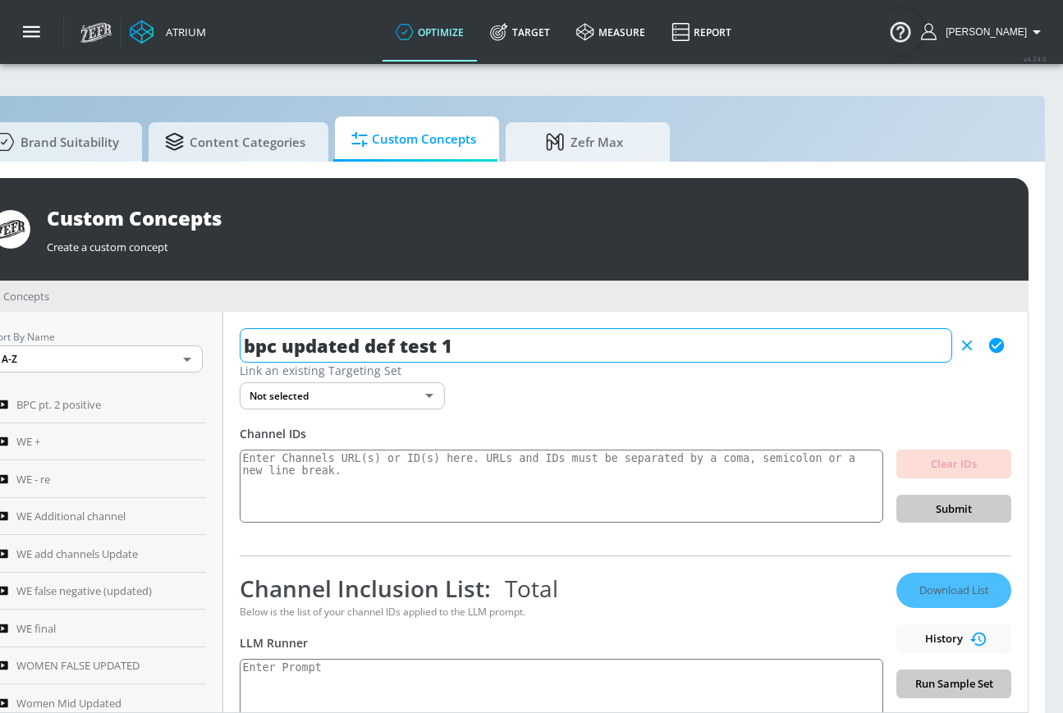
scroll to position [0, 119]
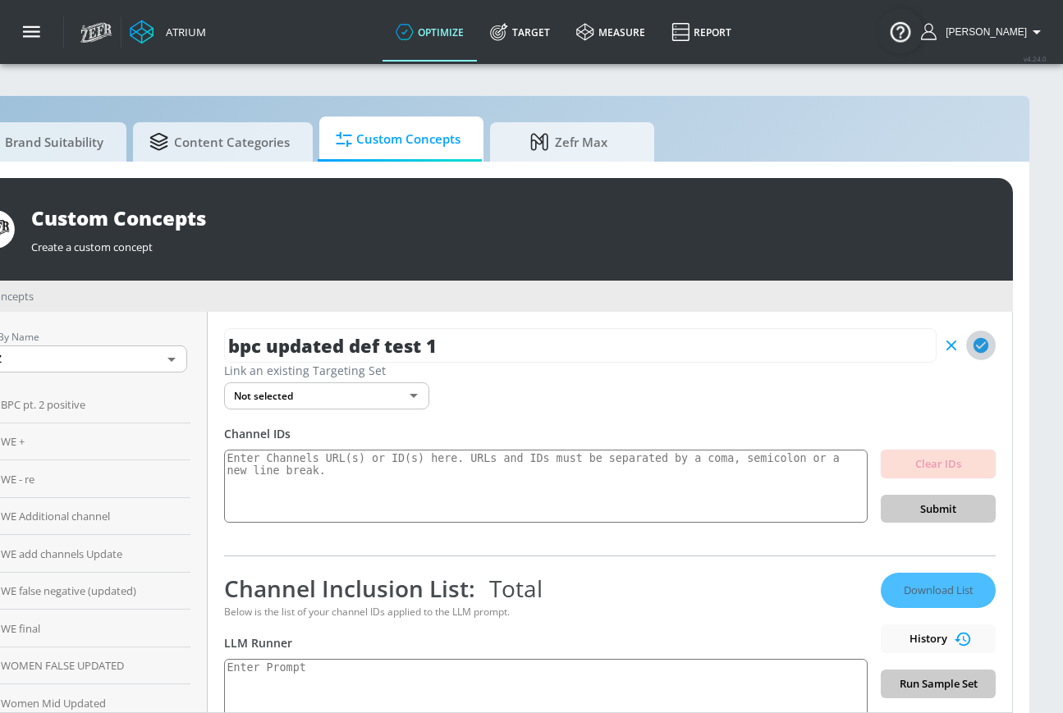
click at [978, 350] on button "button" at bounding box center [981, 346] width 30 height 30
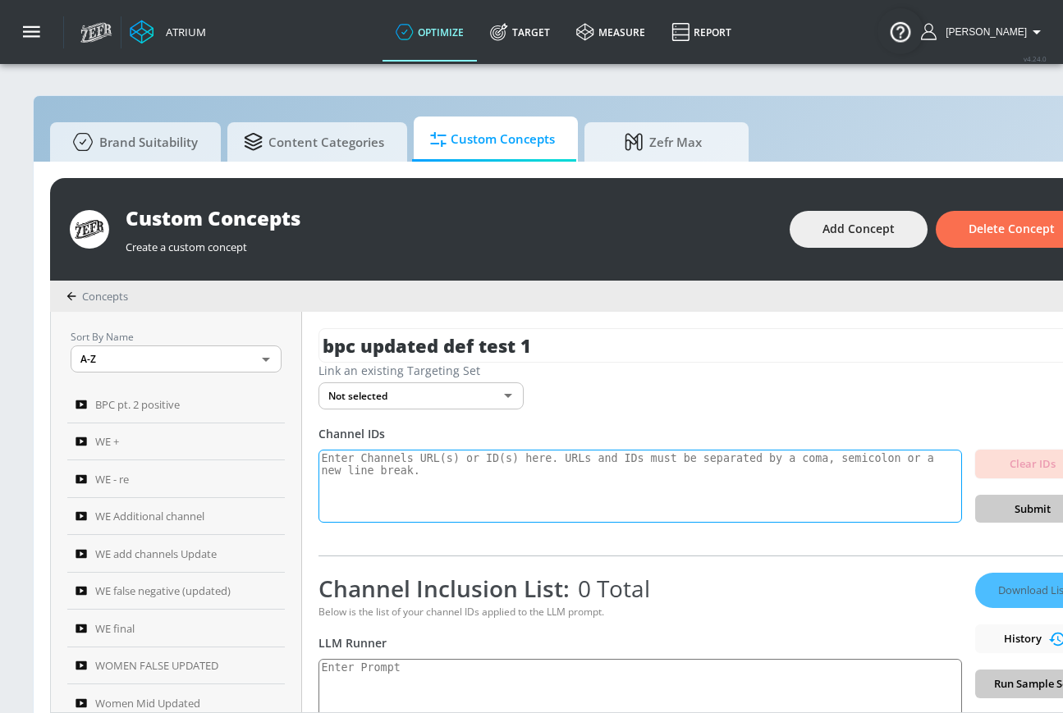
click at [420, 481] on textarea at bounding box center [639, 487] width 643 height 74
paste textarea "UCqG4rHk5g_TLdzVNkkZxDNA UCnvCHWv2FAokyadrUunCkpQ UCs63pfJ2yqIAjVIJn03tJvQ UCmC…"
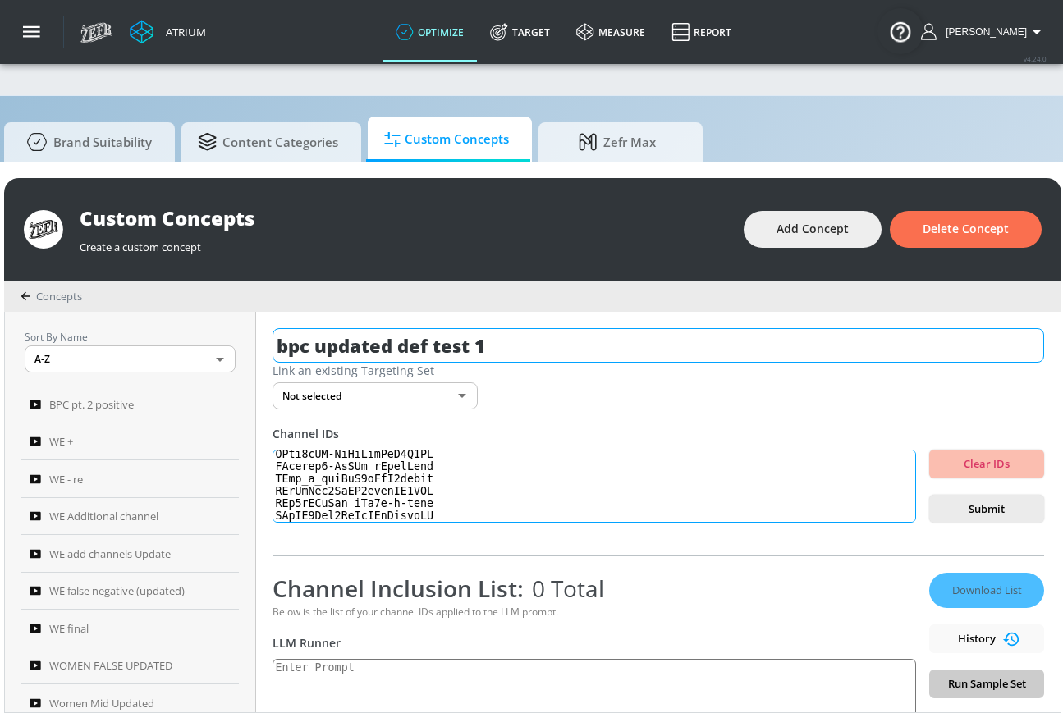
scroll to position [0, 119]
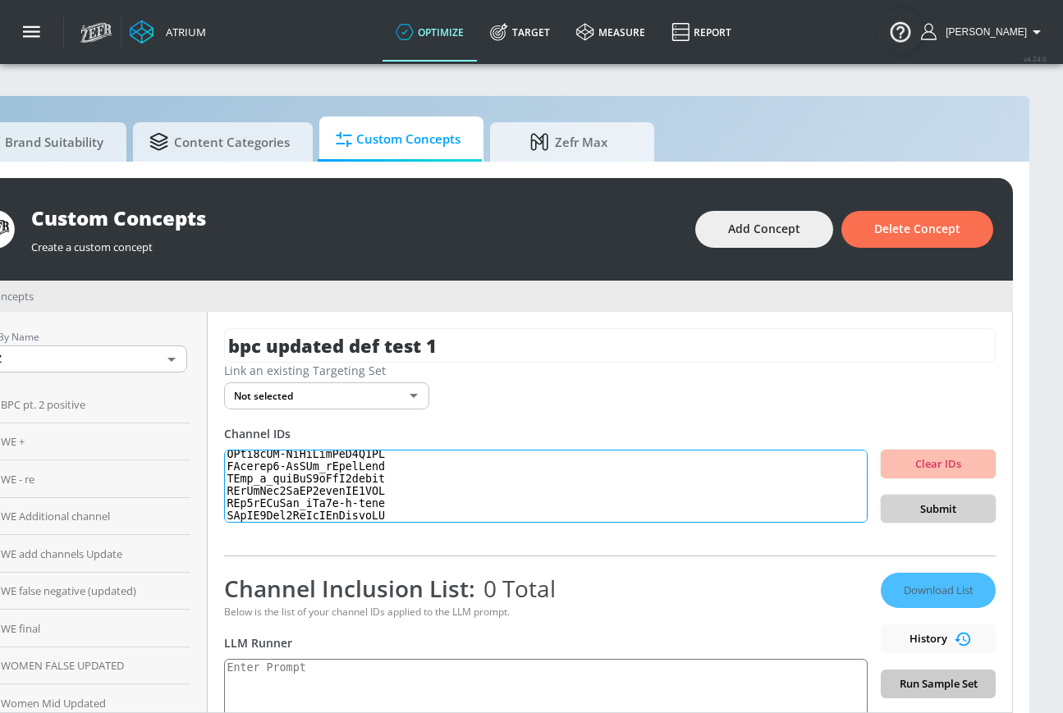
type textarea "UCqG4rHk5g_TLdzVNkkZxDNA UCnvCHWv2FAokyadrUunCkpQ UCs63pfJ2yqIAjVIJn03tJvQ UCmC…"
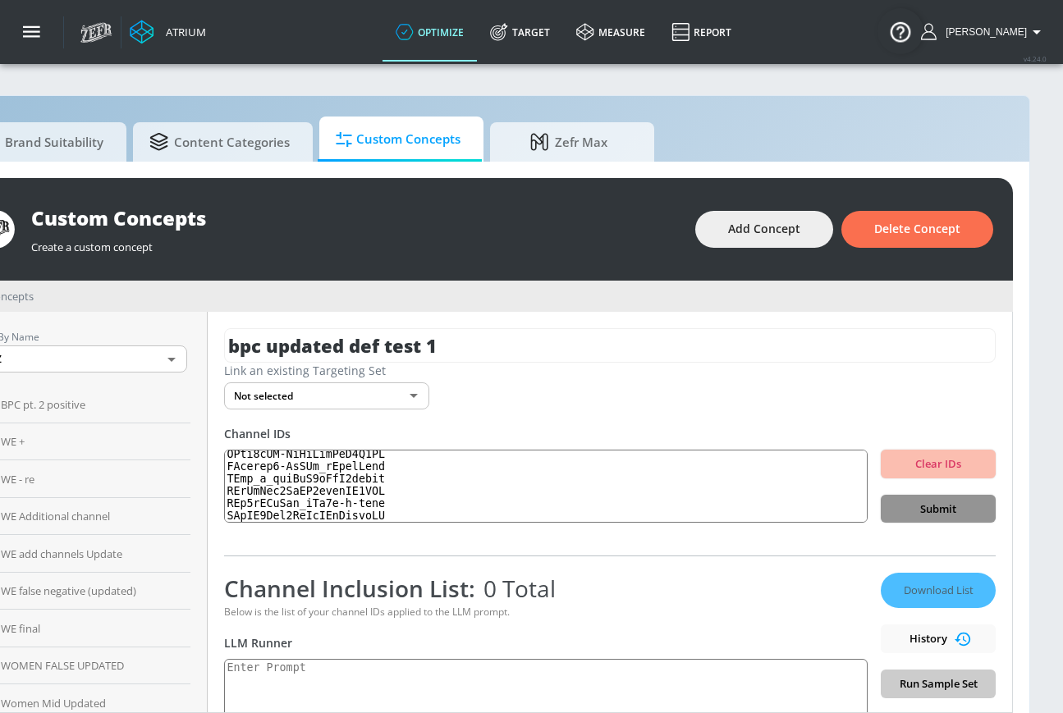
click at [921, 496] on button "Submit" at bounding box center [937, 509] width 115 height 29
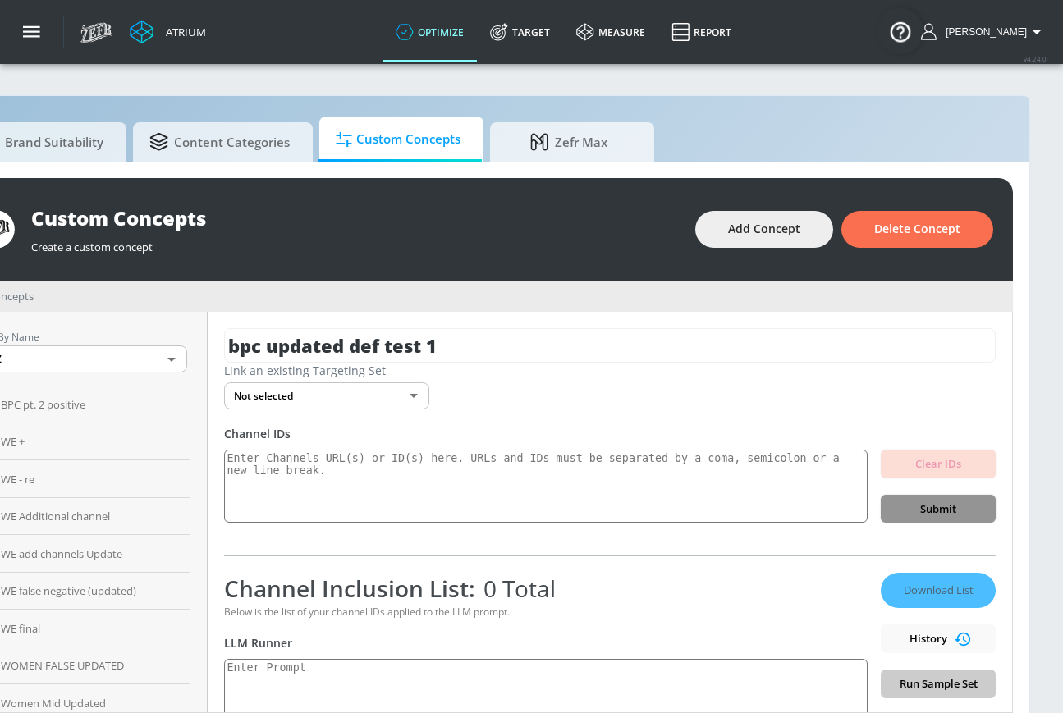
scroll to position [0, 0]
click at [921, 496] on div "Clear IDs Submit" at bounding box center [937, 487] width 115 height 74
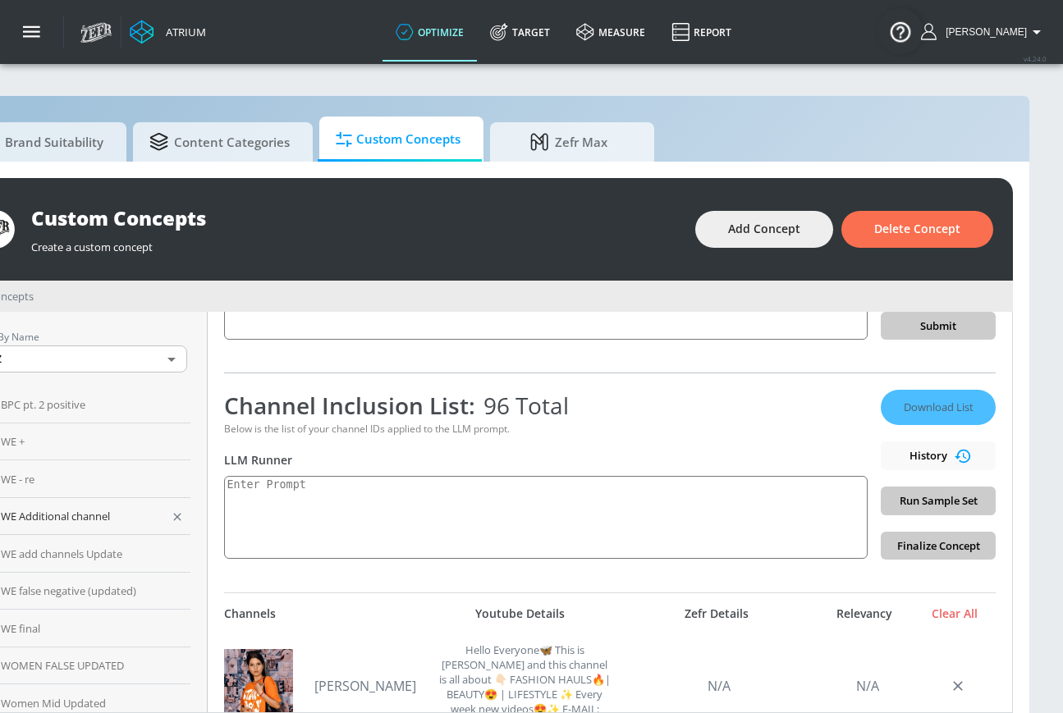
scroll to position [189, 0]
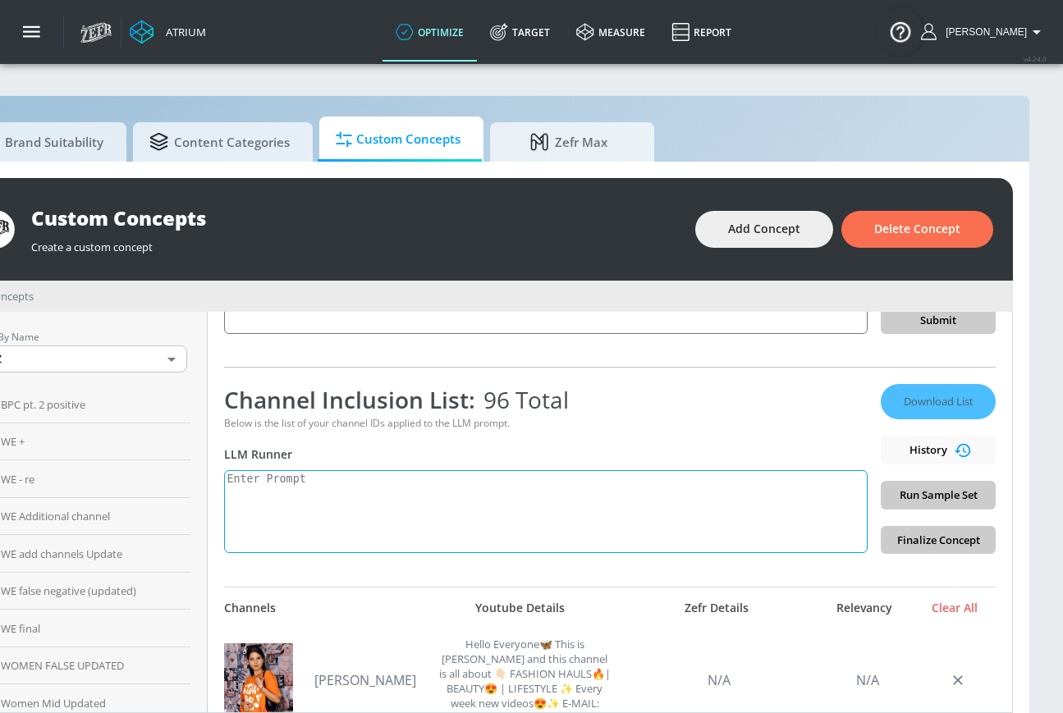
click at [290, 499] on textarea at bounding box center [545, 511] width 643 height 83
paste textarea "Beauty: Beauty and Personal Care content is media centered on makeup, haircare,…"
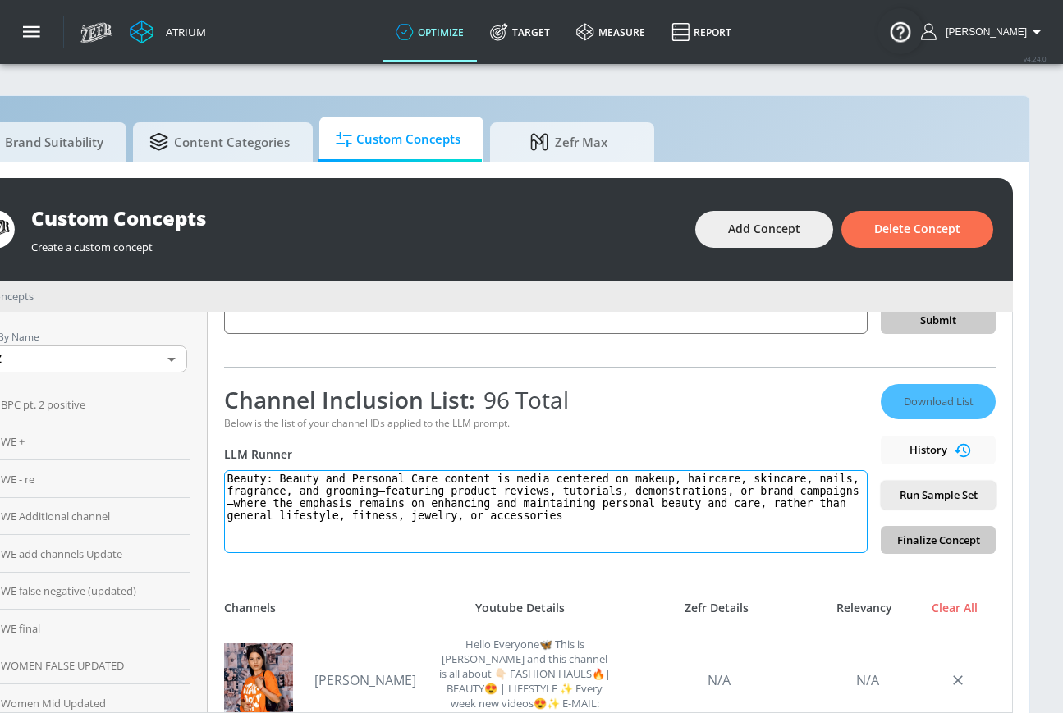
click at [639, 522] on textarea "Beauty: Beauty and Personal Care content is media centered on makeup, haircare,…" at bounding box center [545, 511] width 643 height 83
click at [893, 497] on span "Run Sample Set" at bounding box center [937, 495] width 89 height 19
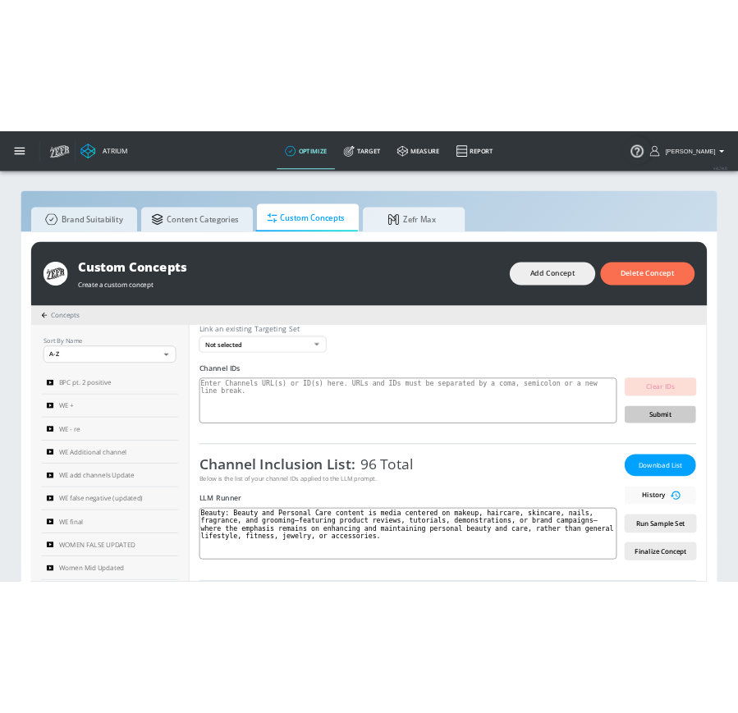
scroll to position [0, 0]
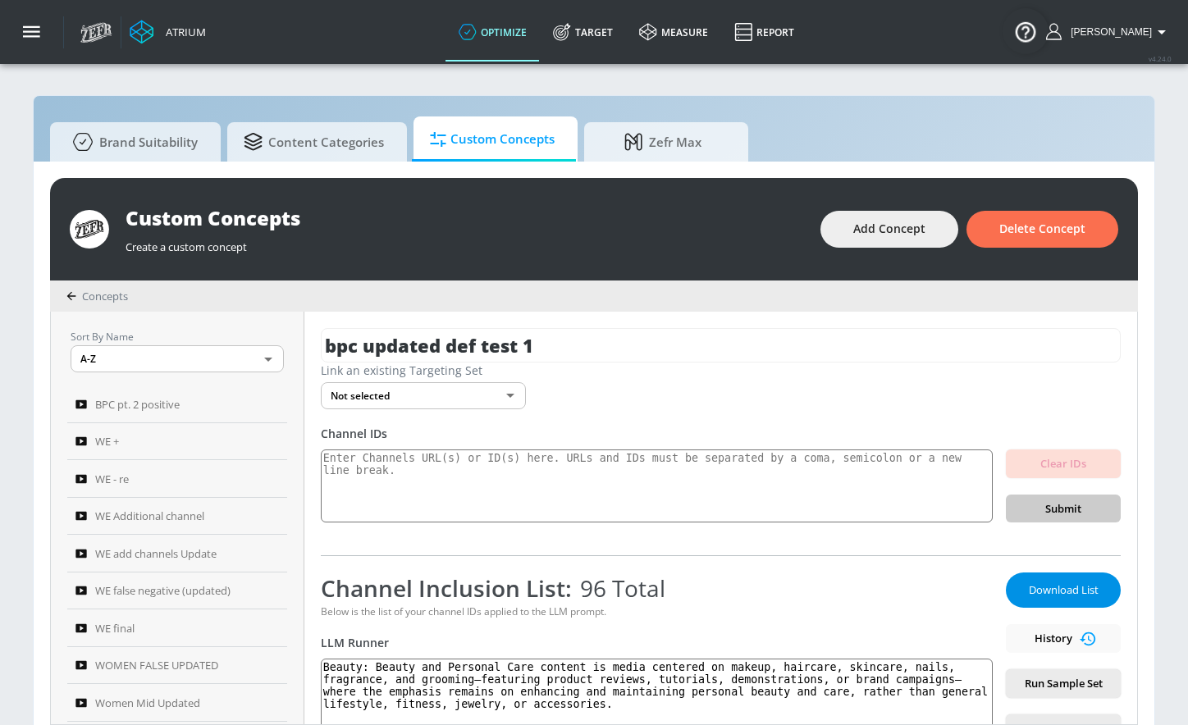
click at [1062, 596] on span "Download List" at bounding box center [1063, 590] width 82 height 19
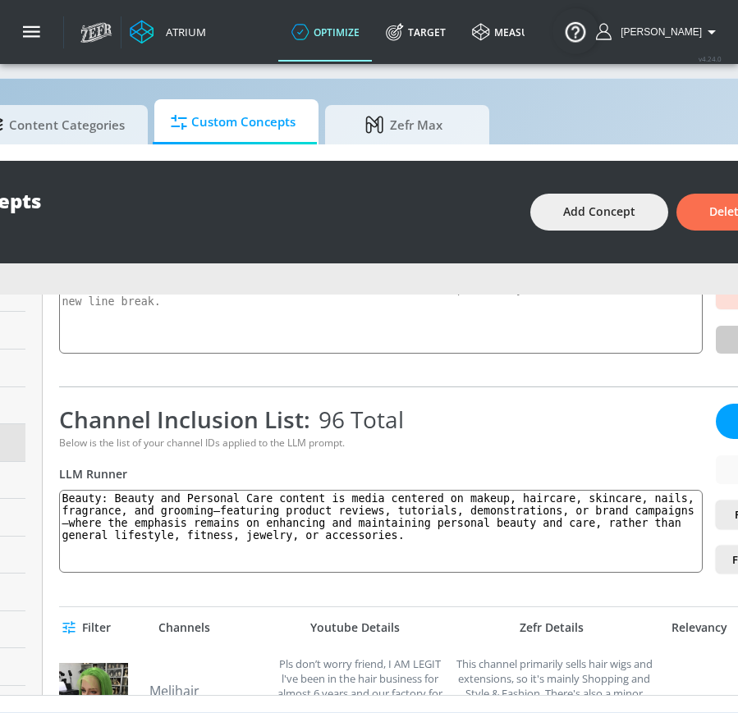
scroll to position [30, 267]
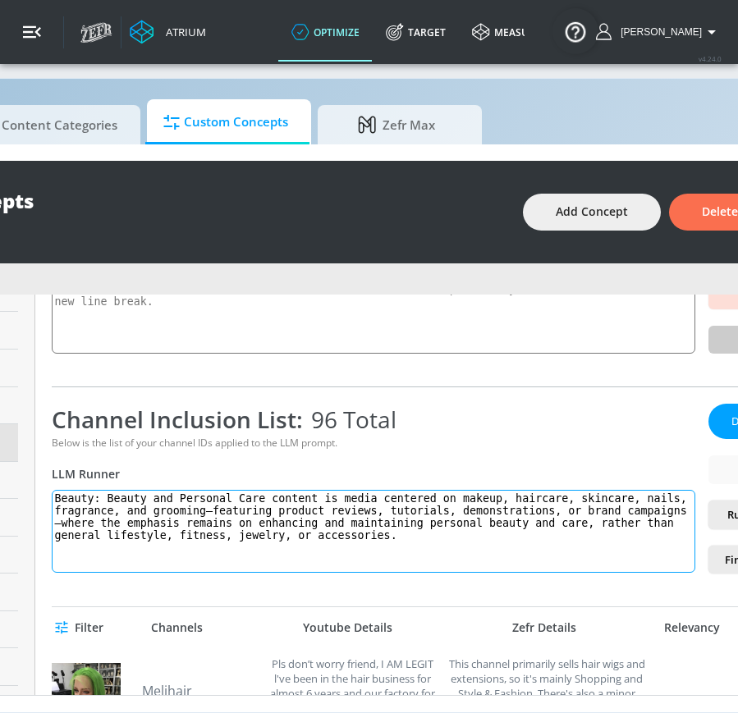
click at [218, 498] on textarea "Beauty: Beauty and Personal Care content is media centered on makeup, haircare,…" at bounding box center [373, 531] width 643 height 83
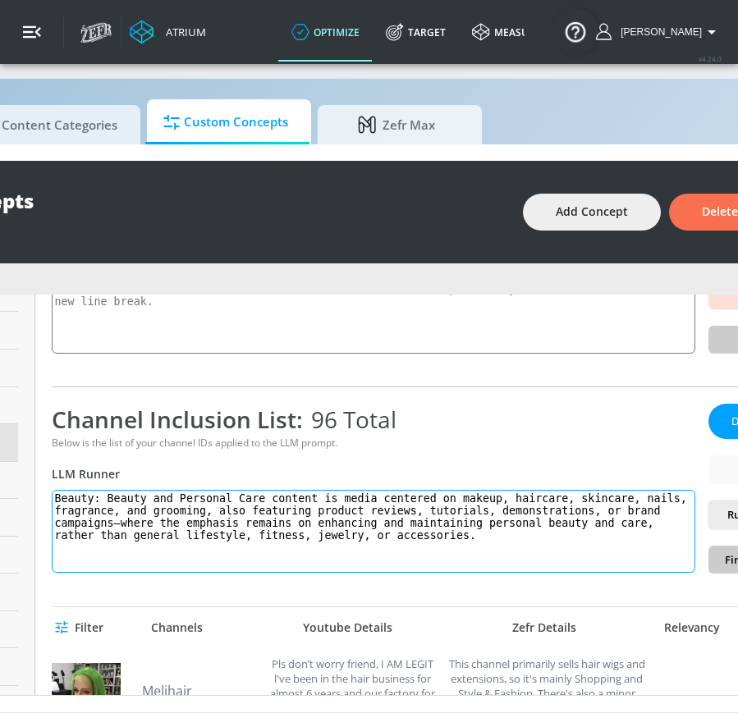
click at [127, 511] on textarea "Beauty: Beauty and Personal Care content is media centered on makeup, haircare,…" at bounding box center [373, 531] width 643 height 83
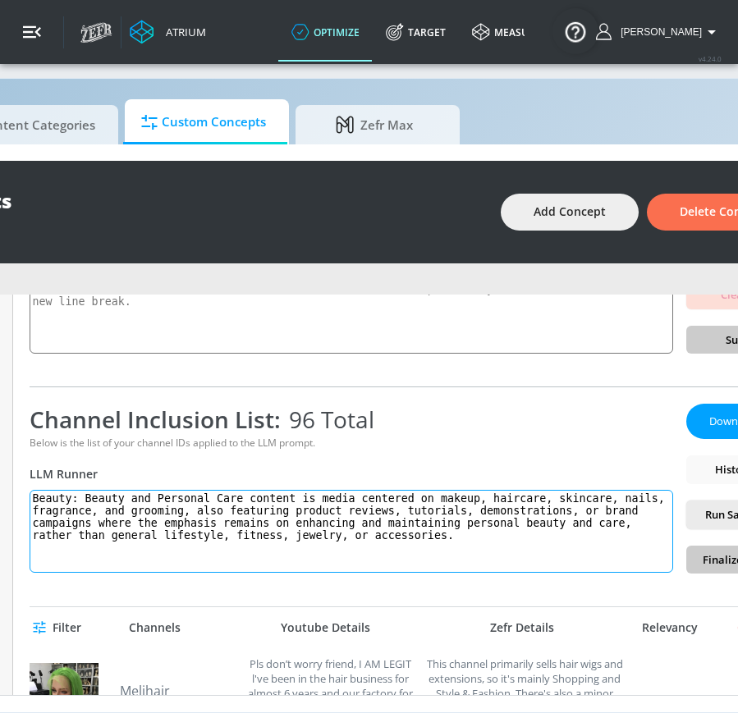
scroll to position [30, 292]
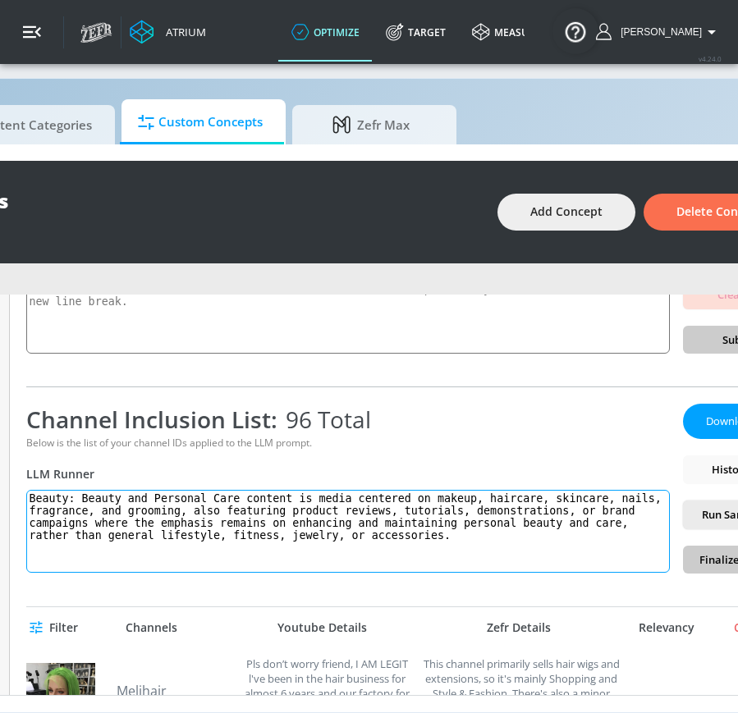
click at [259, 510] on textarea "Beauty: Beauty and Personal Care content is media centered on makeup, haircare,…" at bounding box center [347, 531] width 643 height 83
click at [232, 510] on textarea "Beauty: Beauty and Personal Care content is media centered on makeup, haircare,…" at bounding box center [347, 531] width 643 height 83
click at [308, 510] on textarea "Beauty: Beauty and Personal Care content is media centered on makeup, haircare,…" at bounding box center [347, 531] width 643 height 83
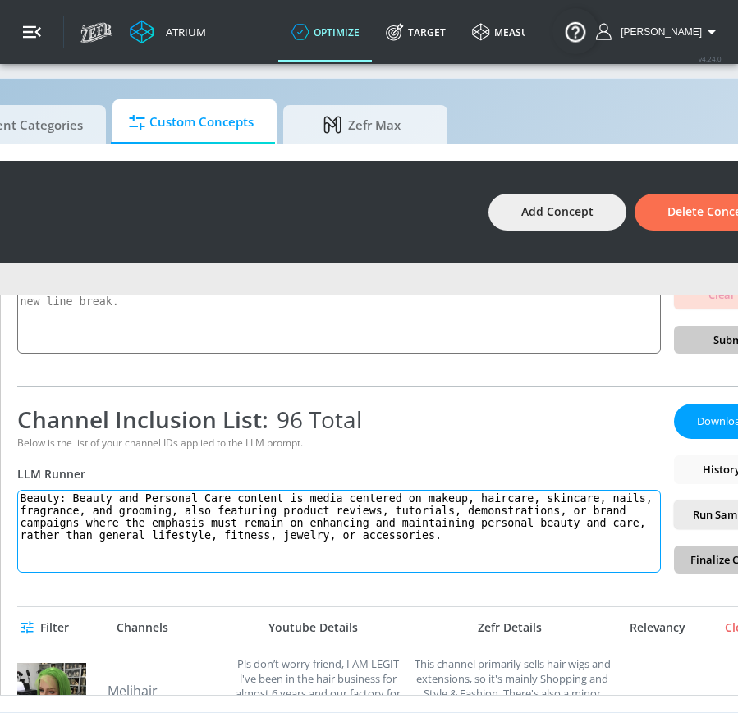
scroll to position [30, 302]
click at [486, 512] on textarea "Beauty: Beauty and Personal Care content is media centered on makeup, haircare,…" at bounding box center [337, 531] width 643 height 83
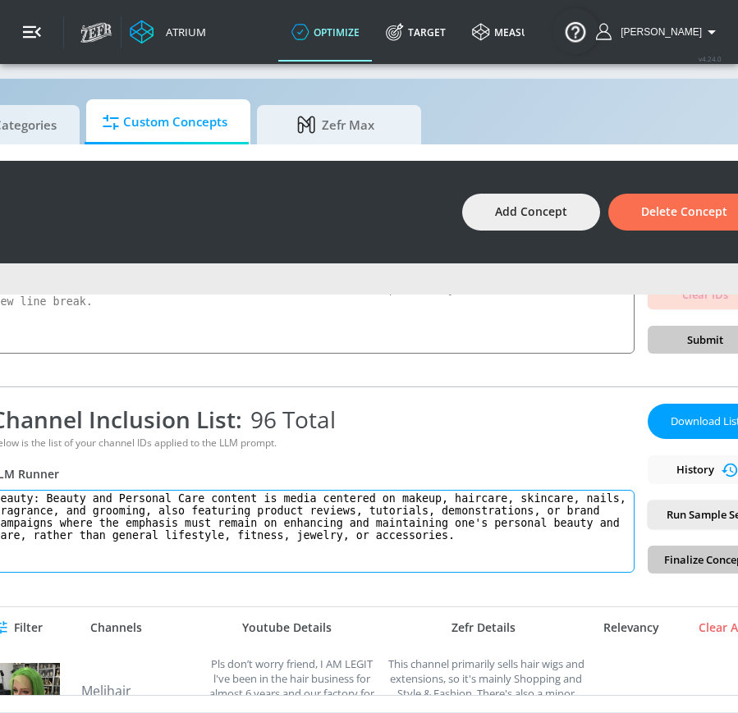
scroll to position [30, 330]
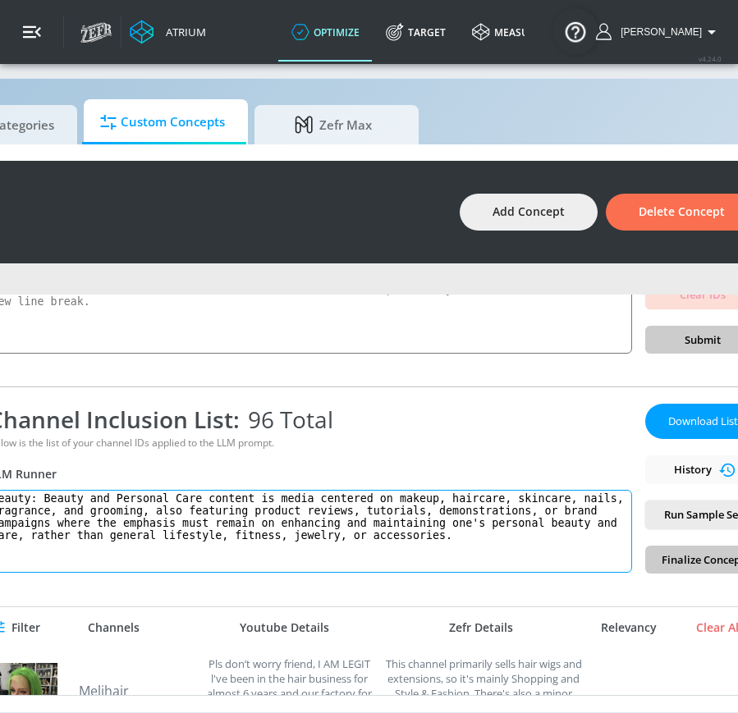
click at [120, 523] on textarea "Beauty: Beauty and Personal Care content is media centered on makeup, haircare,…" at bounding box center [310, 531] width 643 height 83
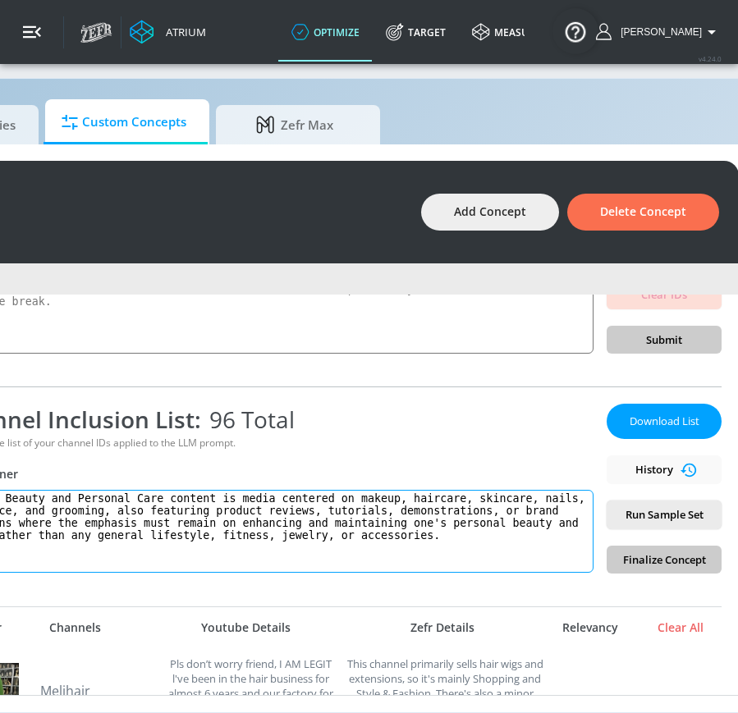
scroll to position [30, 395]
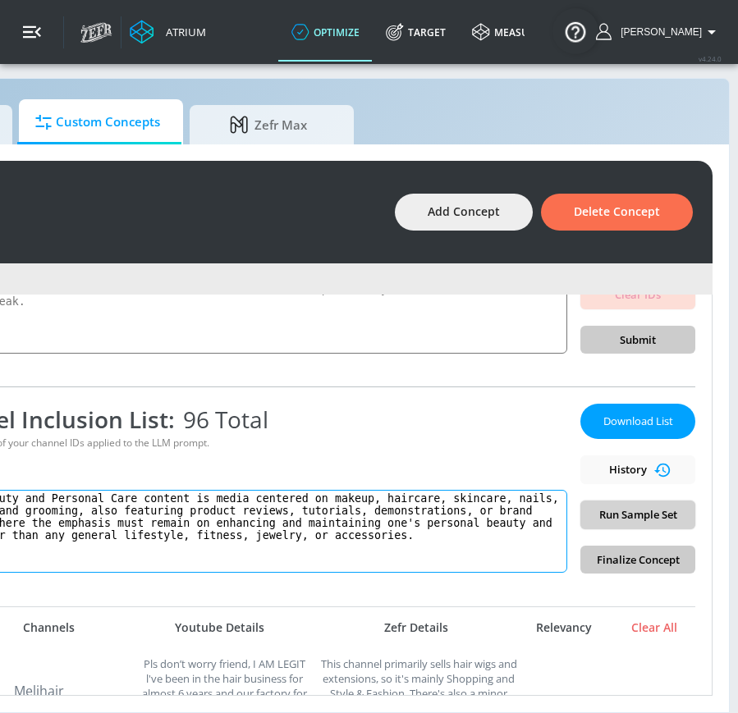
type textarea "Beauty: Beauty and Personal Care content is media centered on makeup, haircare,…"
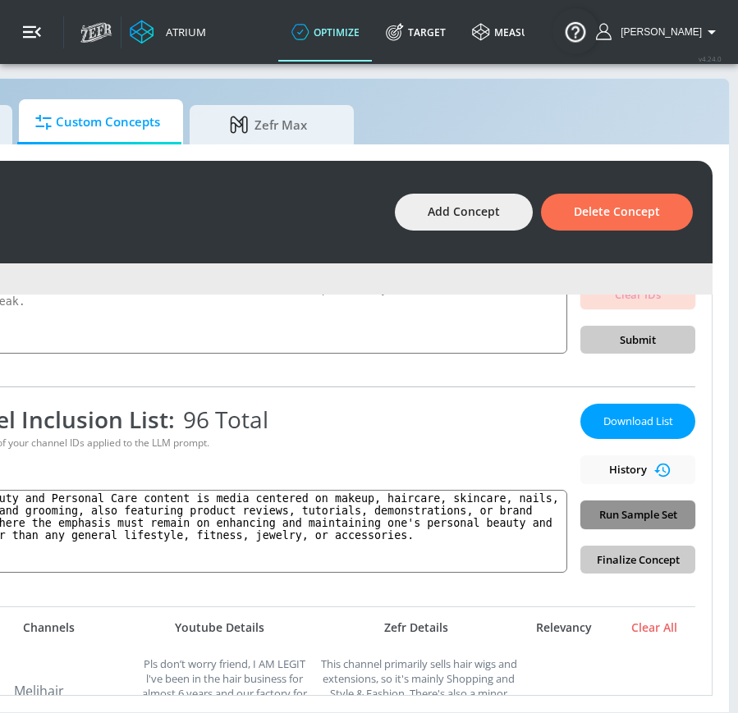
click at [652, 509] on span "Run Sample Set" at bounding box center [637, 514] width 89 height 19
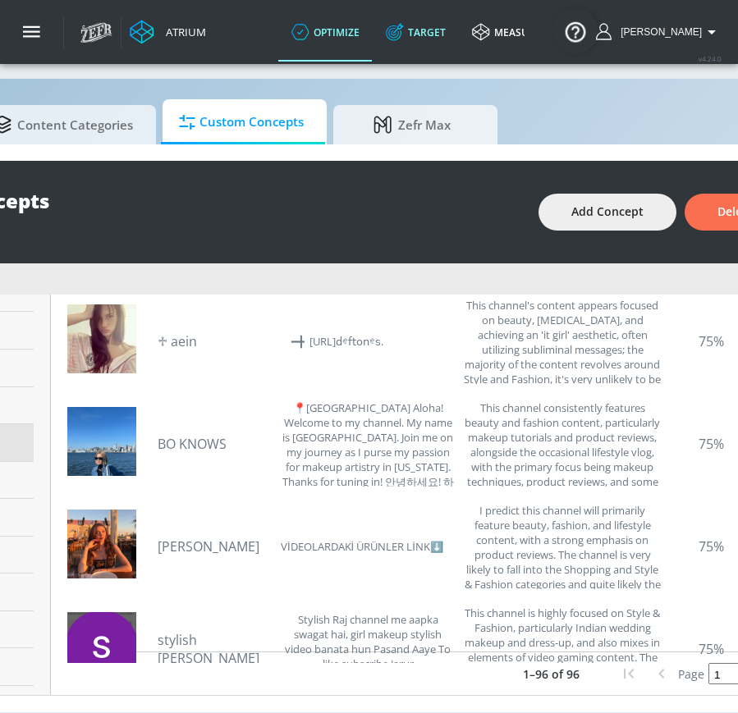
scroll to position [3055, 0]
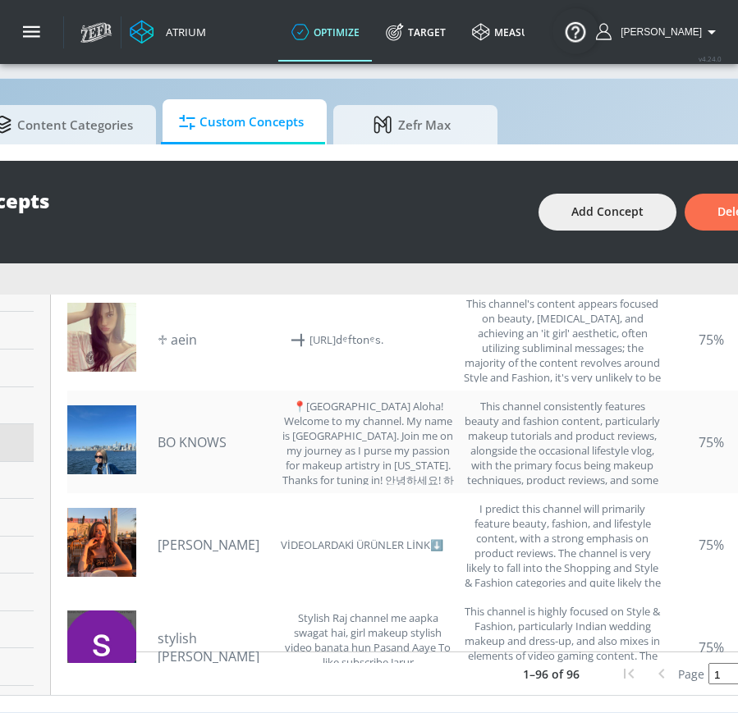
click at [195, 433] on link "BO KNOWS" at bounding box center [215, 442] width 115 height 18
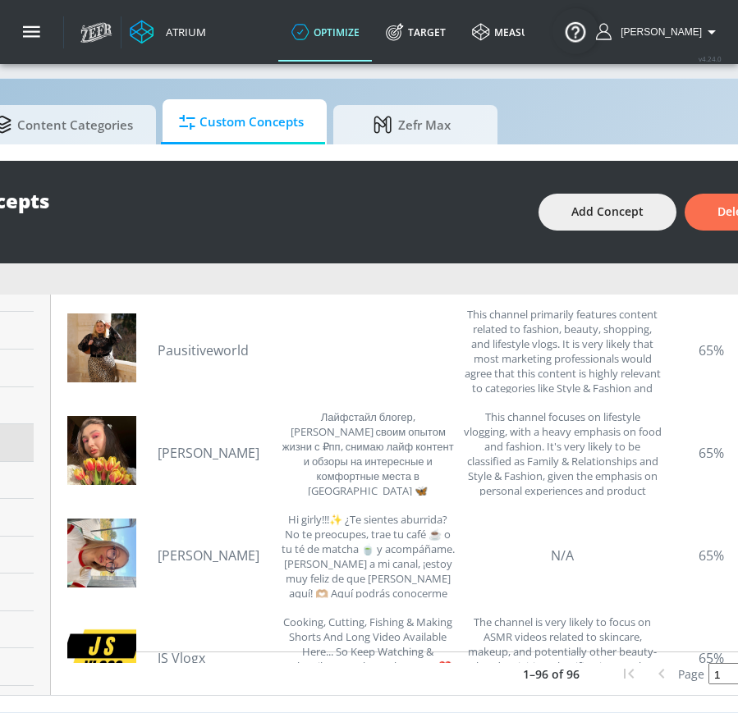
scroll to position [4073, 0]
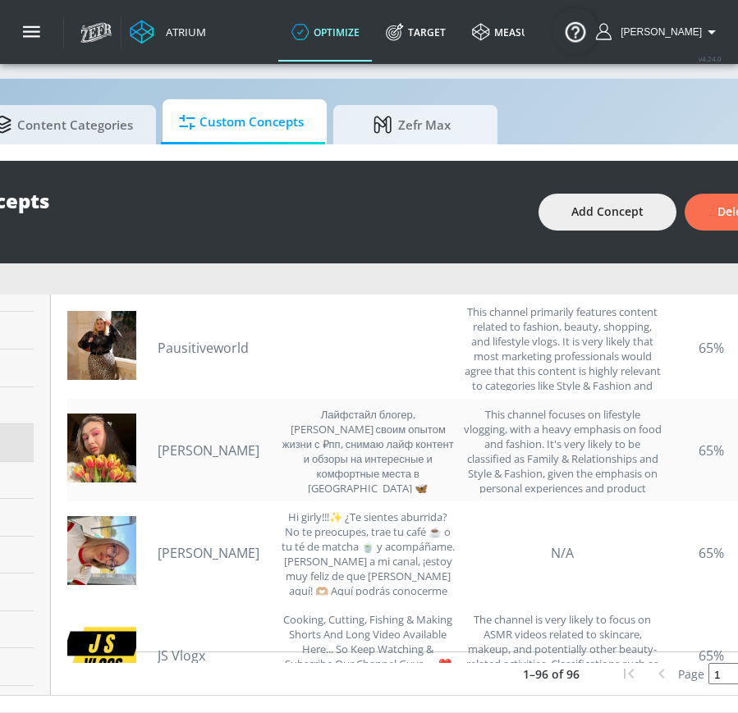
click at [224, 441] on link "[PERSON_NAME]" at bounding box center [215, 450] width 115 height 18
click at [230, 544] on link "[PERSON_NAME]" at bounding box center [215, 553] width 115 height 18
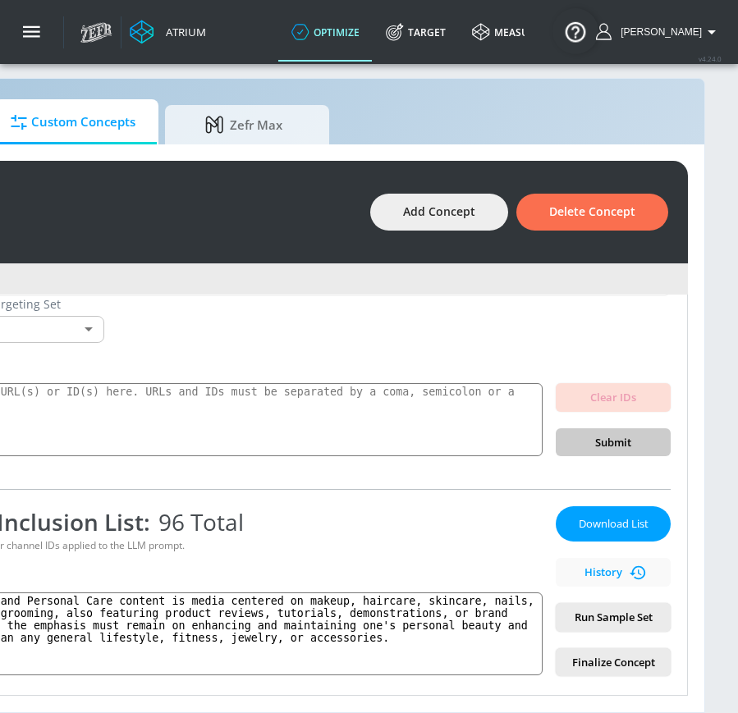
scroll to position [66, 0]
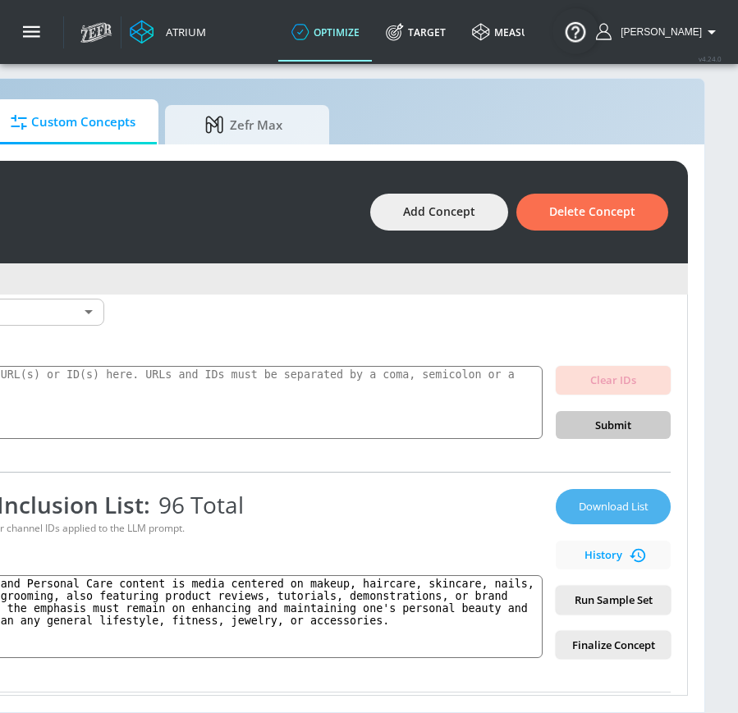
click at [615, 489] on button "Download List" at bounding box center [612, 506] width 115 height 35
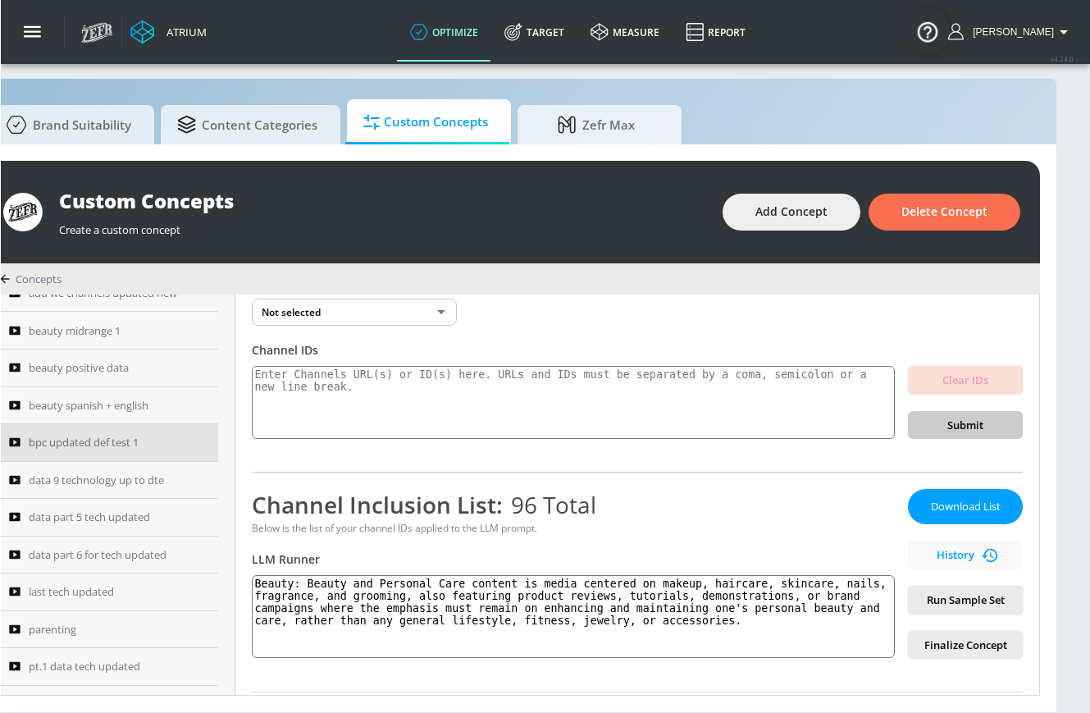
scroll to position [30, 91]
click at [319, 597] on textarea "Beauty: Beauty and Personal Care content is media centered on makeup, haircare,…" at bounding box center [573, 616] width 643 height 83
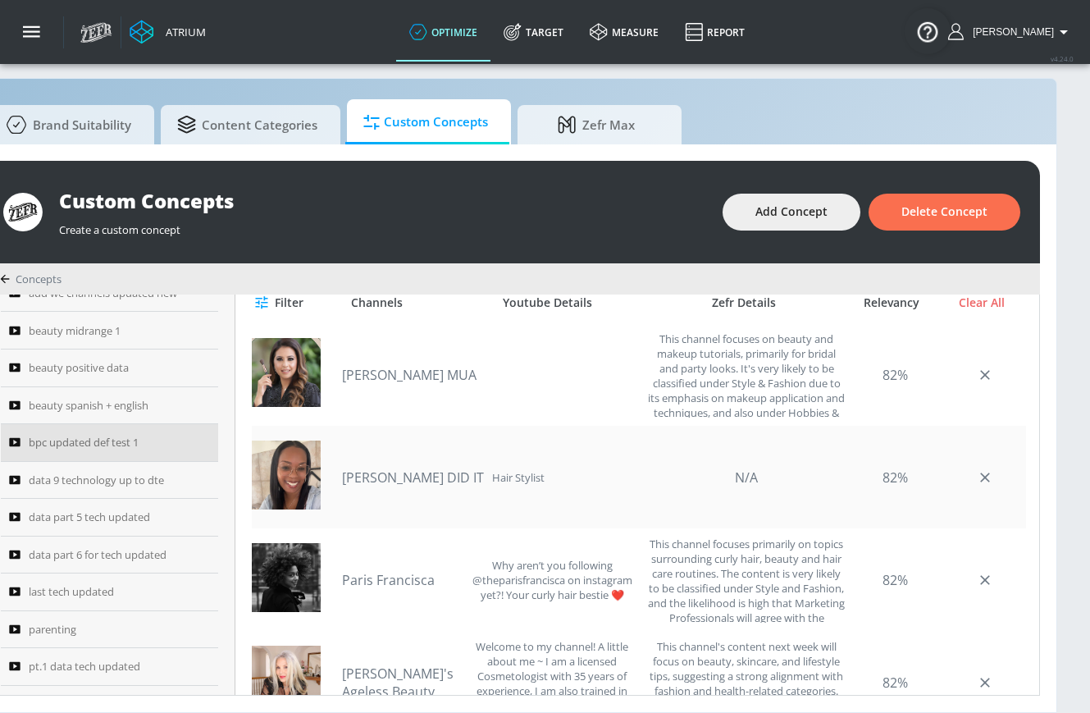
drag, startPoint x: 239, startPoint y: 568, endPoint x: 713, endPoint y: 435, distance: 492.5
click at [720, 431] on div "bpc updated def test 1 Link an existing Targeting Set Not selected none ​ Chann…" at bounding box center [637, 495] width 804 height 400
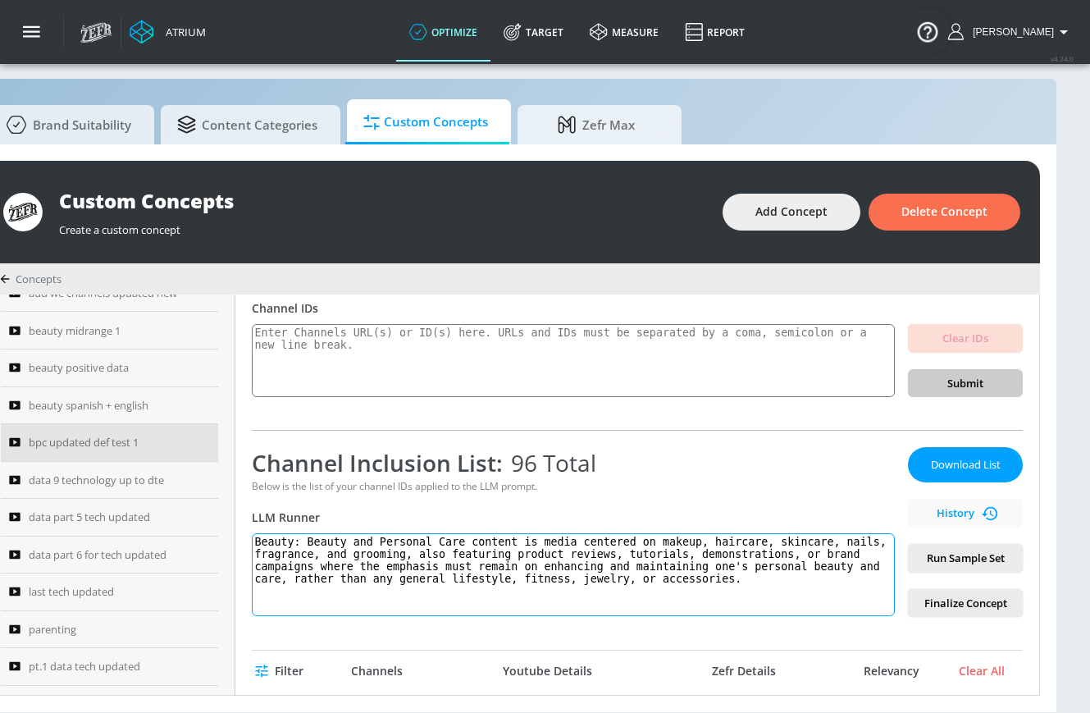
scroll to position [17, 0]
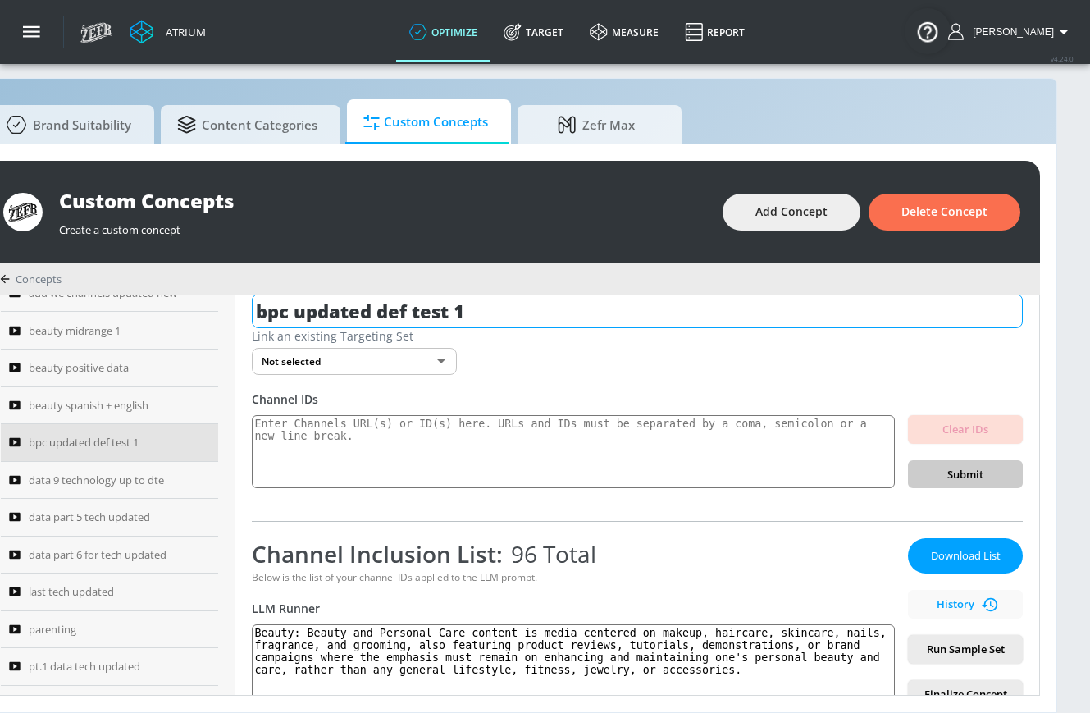
click at [395, 300] on input "bpc updated def test 1" at bounding box center [637, 311] width 771 height 34
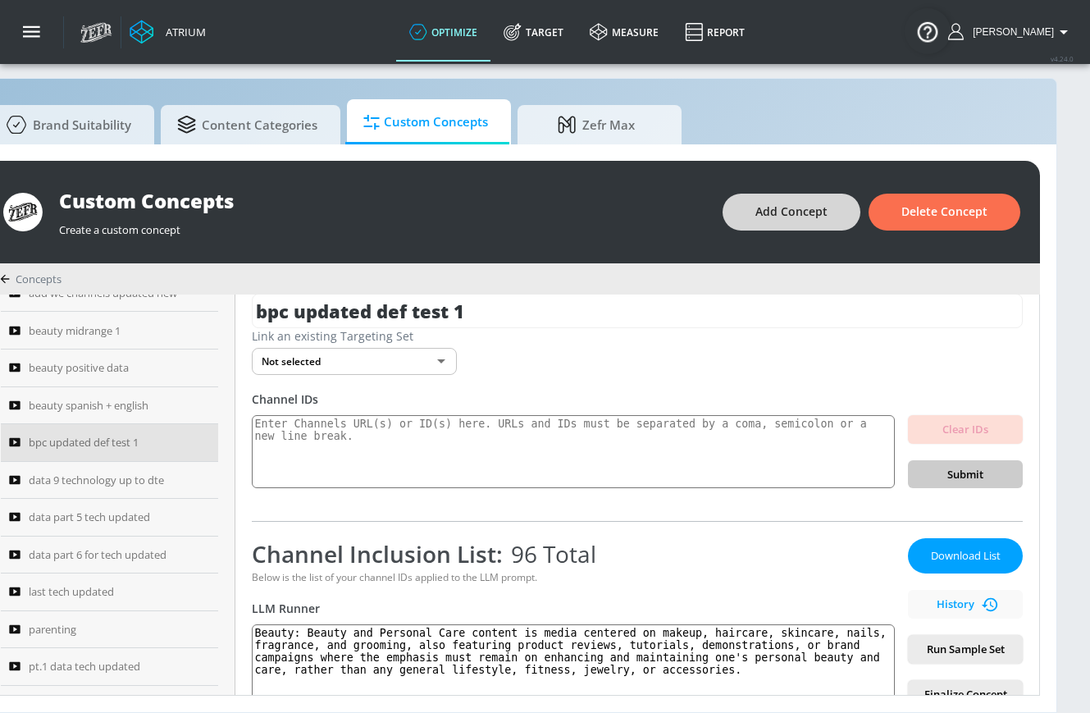
click at [775, 205] on span "Add Concept" at bounding box center [792, 212] width 72 height 21
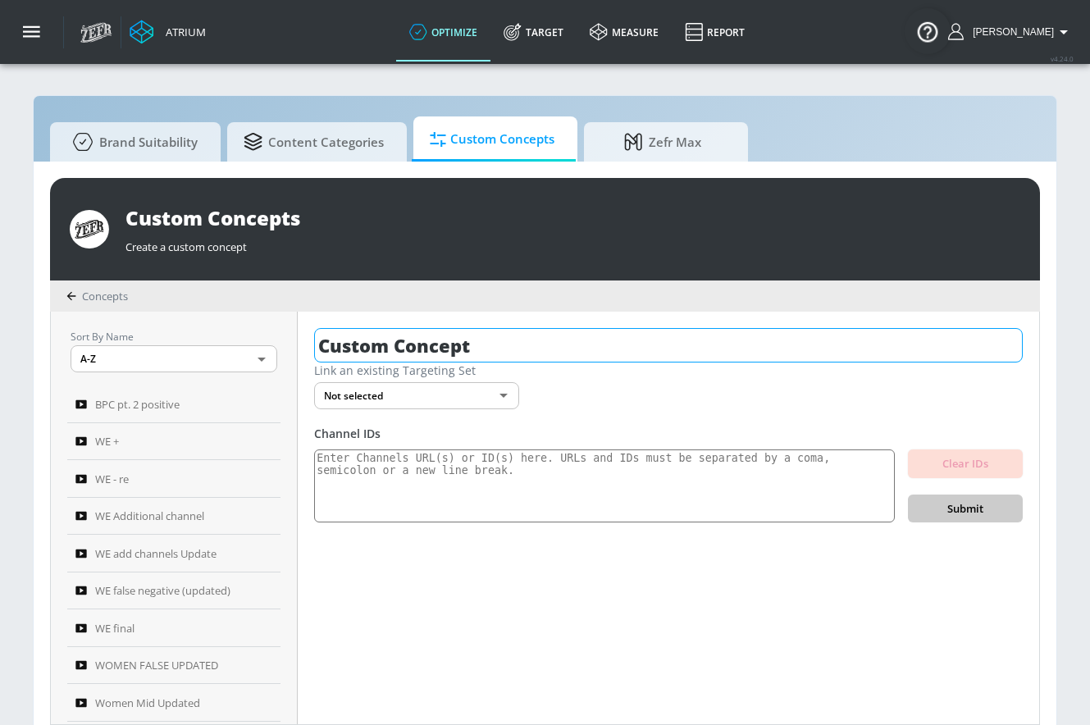
click at [455, 349] on input "Custom Concept" at bounding box center [668, 345] width 709 height 34
paste input "bpc updated def test 1"
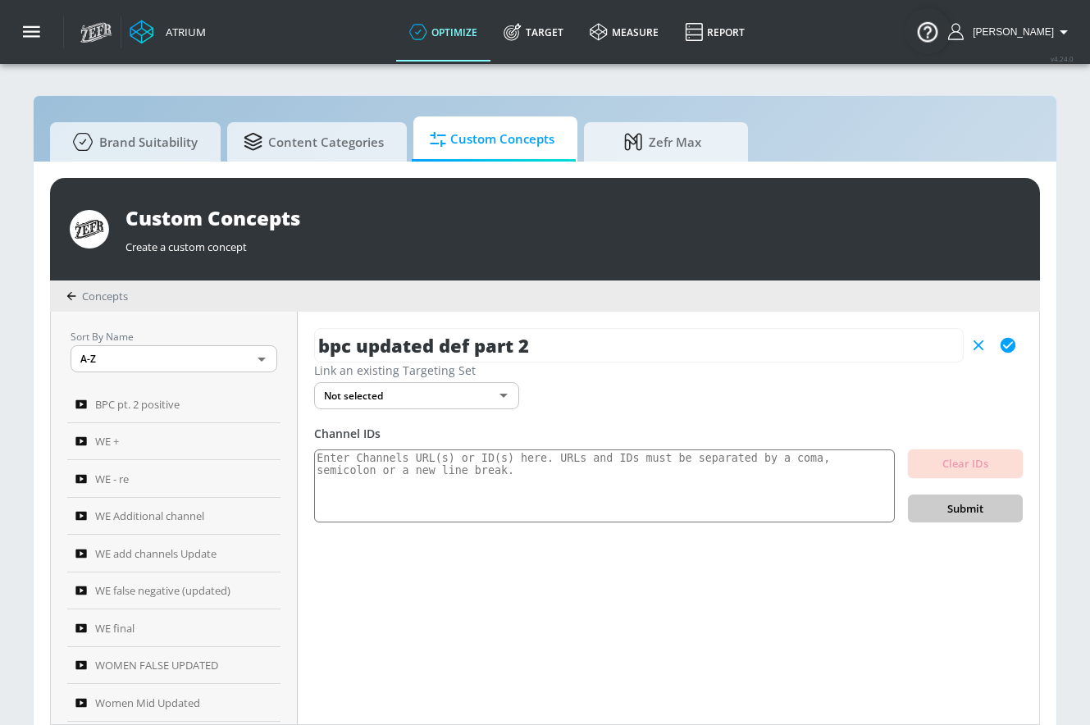
type input "bpc updated def part 2"
click at [1009, 338] on icon "button" at bounding box center [1008, 345] width 15 height 15
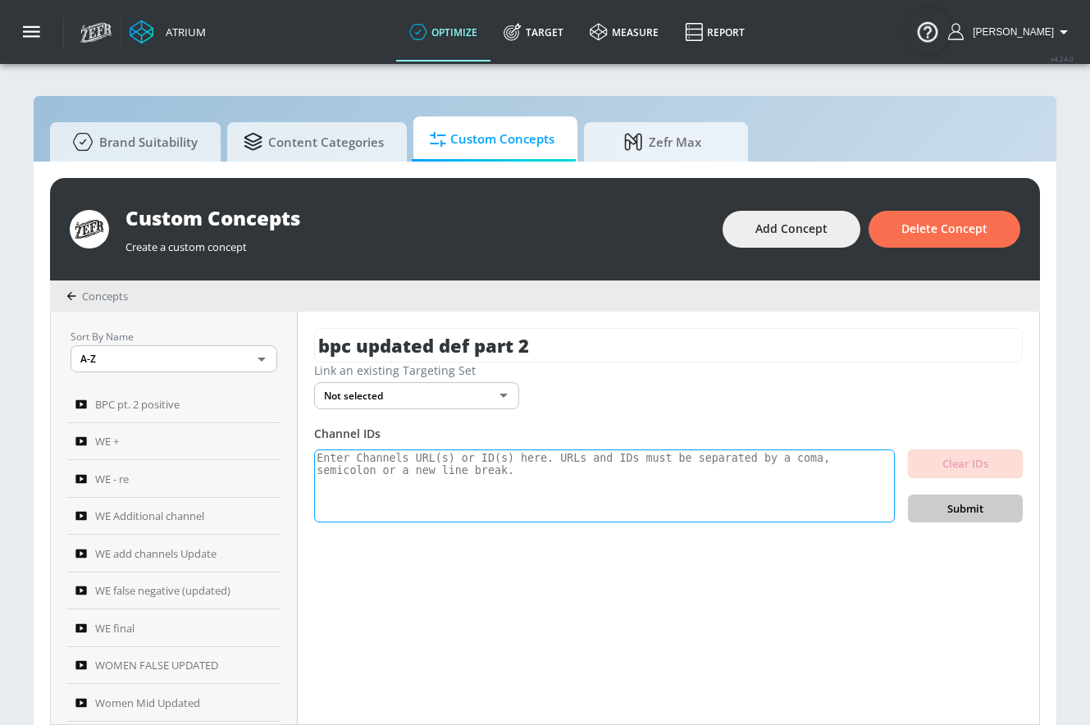
click at [498, 493] on textarea at bounding box center [604, 487] width 581 height 74
paste textarea "UCq0Yqi-3VZakJ4mW2xXlcVA UCpofpIHYnaU6VlxwLNik9ug UCpBErXChCr5uOljLsII7KOQ UCl1…"
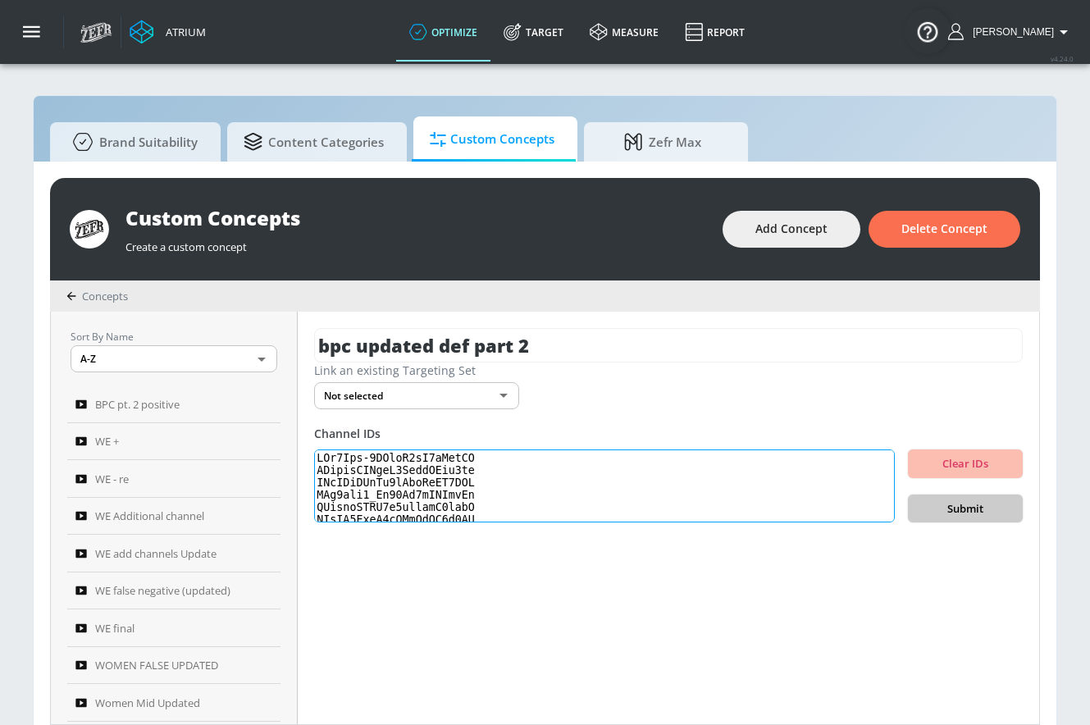
scroll to position [1161, 0]
type textarea "UCq0Yqi-3VZakJ4mW2xXlcVA UCpofpIHYnaU6VlxwLNik9ug UCpBErXChCr5uOljLsII7KOQ UCl1…"
click at [990, 511] on span "Submit" at bounding box center [965, 509] width 89 height 19
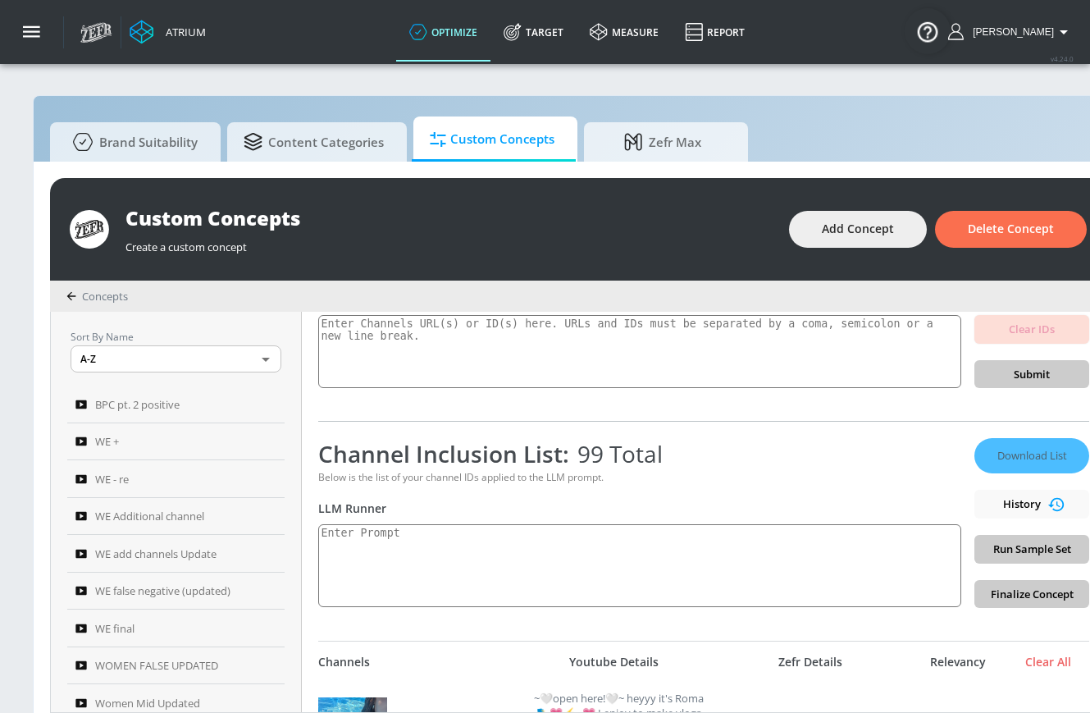
scroll to position [141, 0]
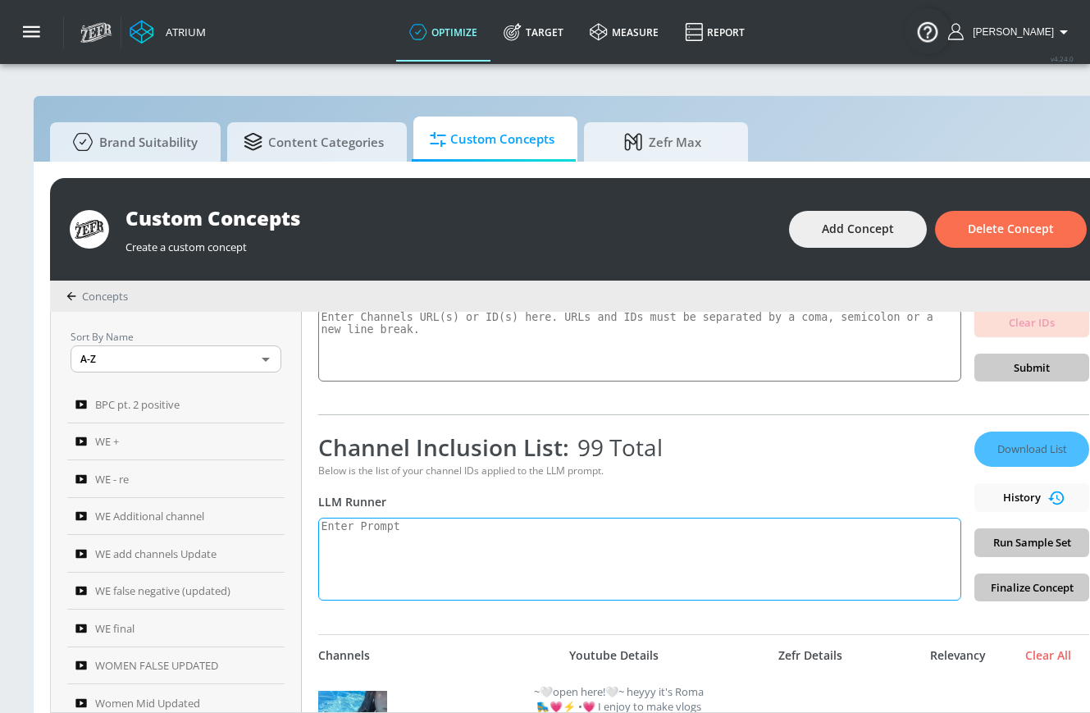
click at [510, 538] on textarea at bounding box center [639, 559] width 643 height 83
paste textarea "Beauty: Beauty and Personal Care content is media centered on makeup, haircare,…"
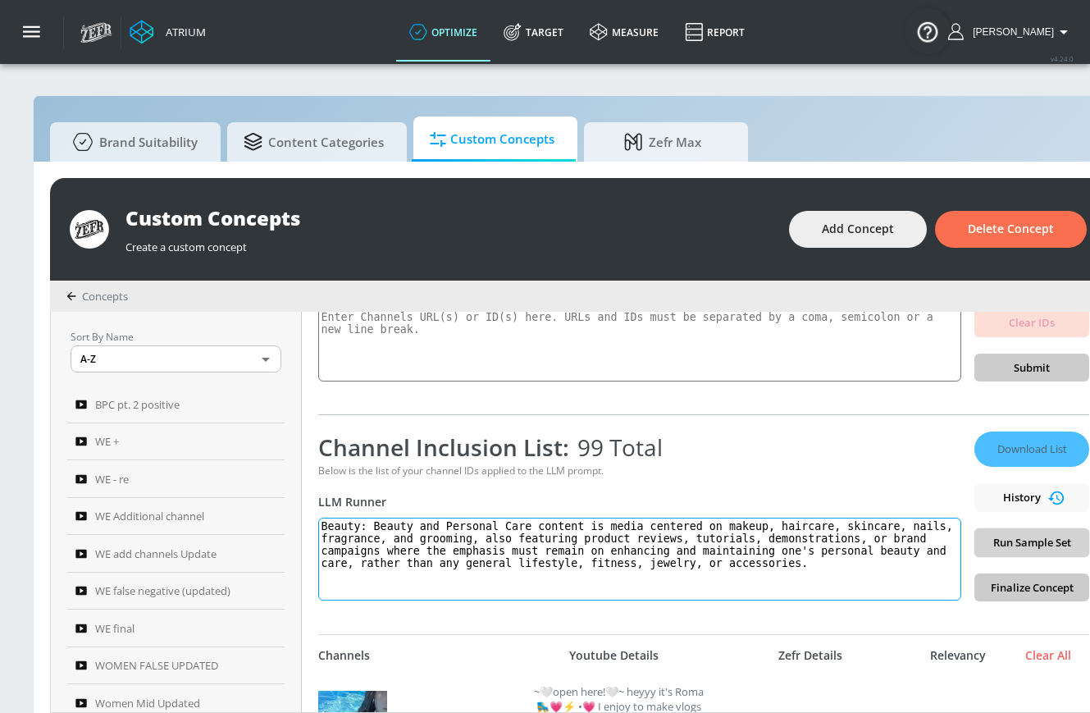
type textarea "Beauty: Beauty and Personal Care content is media centered on makeup, haircare,…"
click at [1035, 546] on span "Run Sample Set" at bounding box center [1032, 542] width 89 height 19
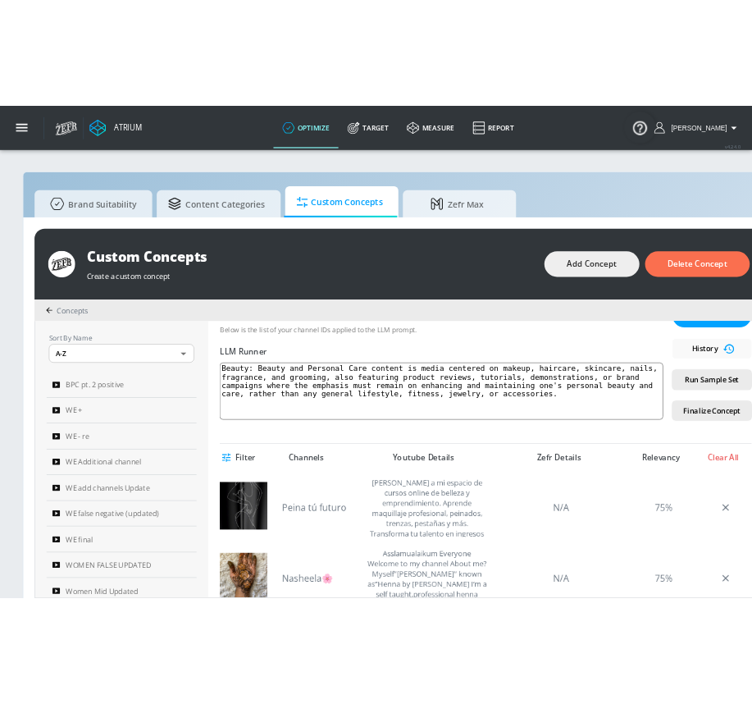
scroll to position [172, 0]
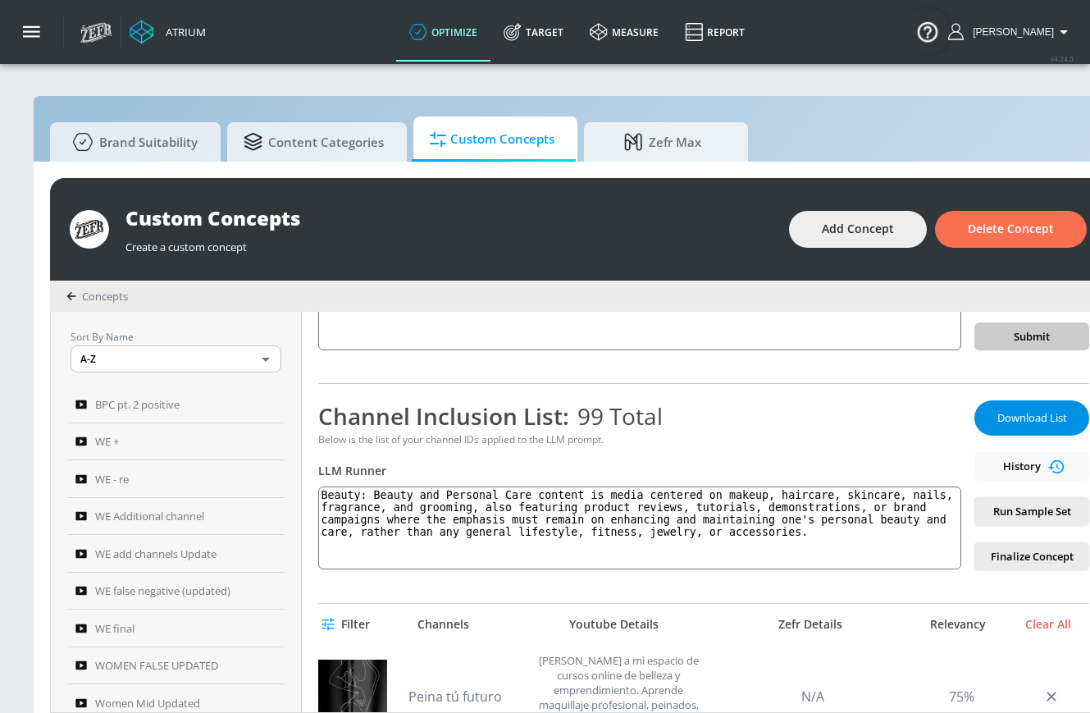
click at [1010, 410] on span "Download List" at bounding box center [1032, 418] width 82 height 19
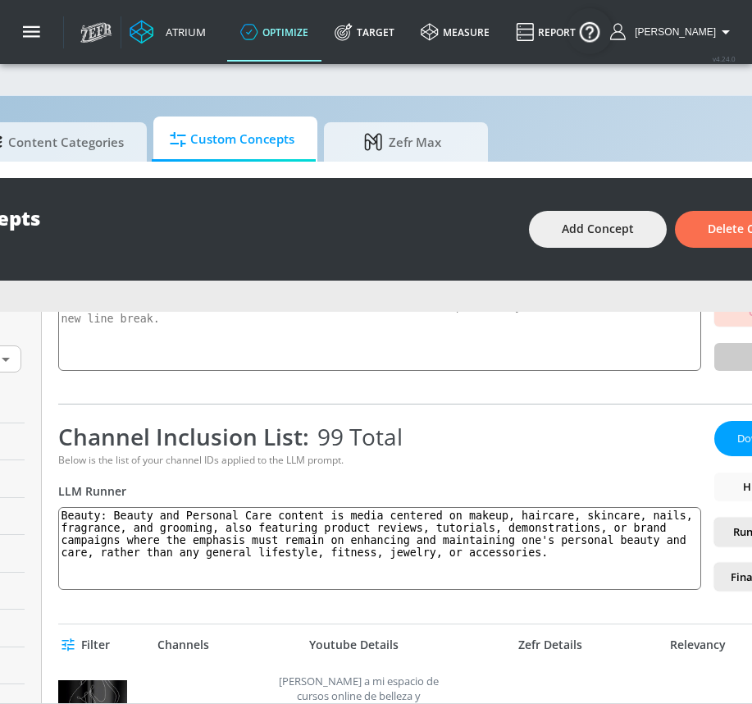
scroll to position [168, 0]
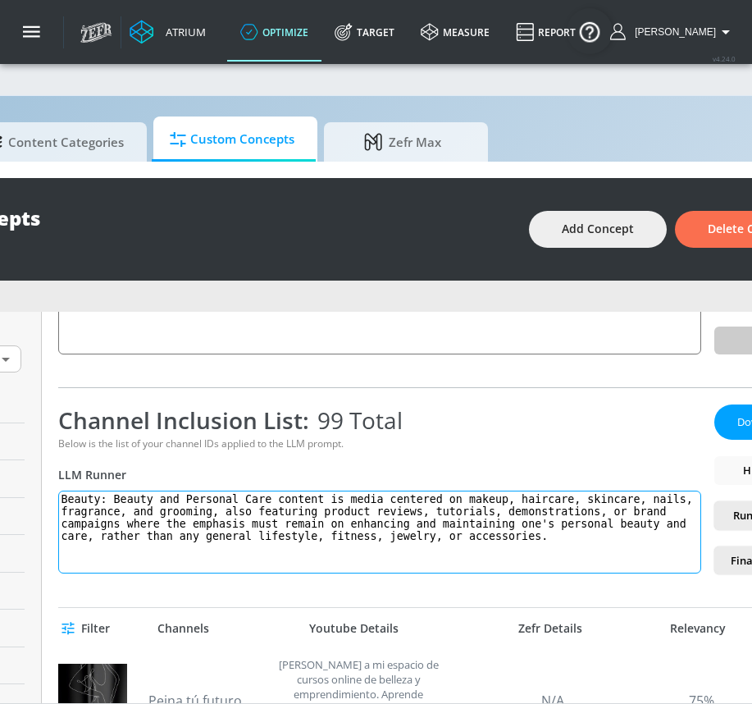
click at [169, 510] on textarea "Beauty: Beauty and Personal Care content is media centered on makeup, haircare,…" at bounding box center [379, 532] width 643 height 83
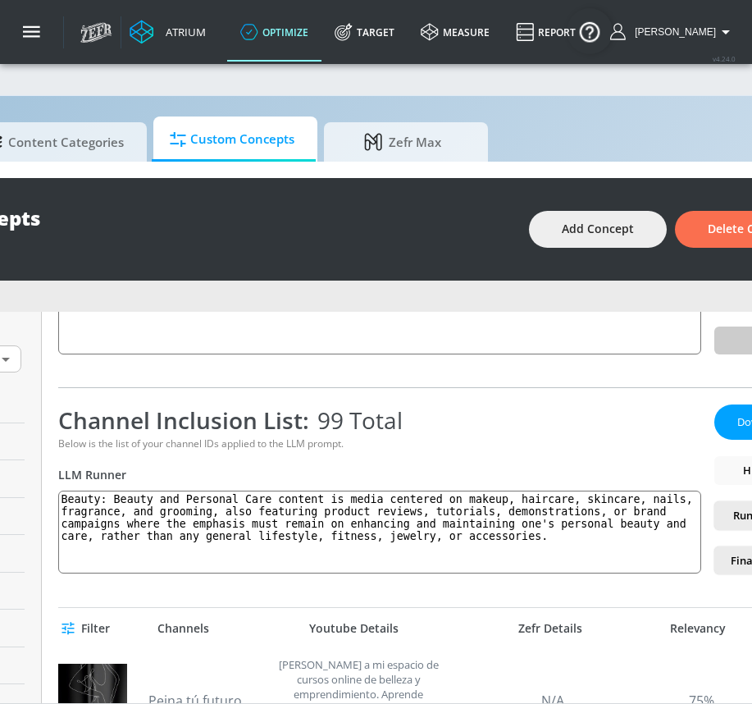
click at [558, 453] on div "Channel Inclusion List: 99 Total Below is the list of your channel IDs applied …" at bounding box center [379, 489] width 643 height 170
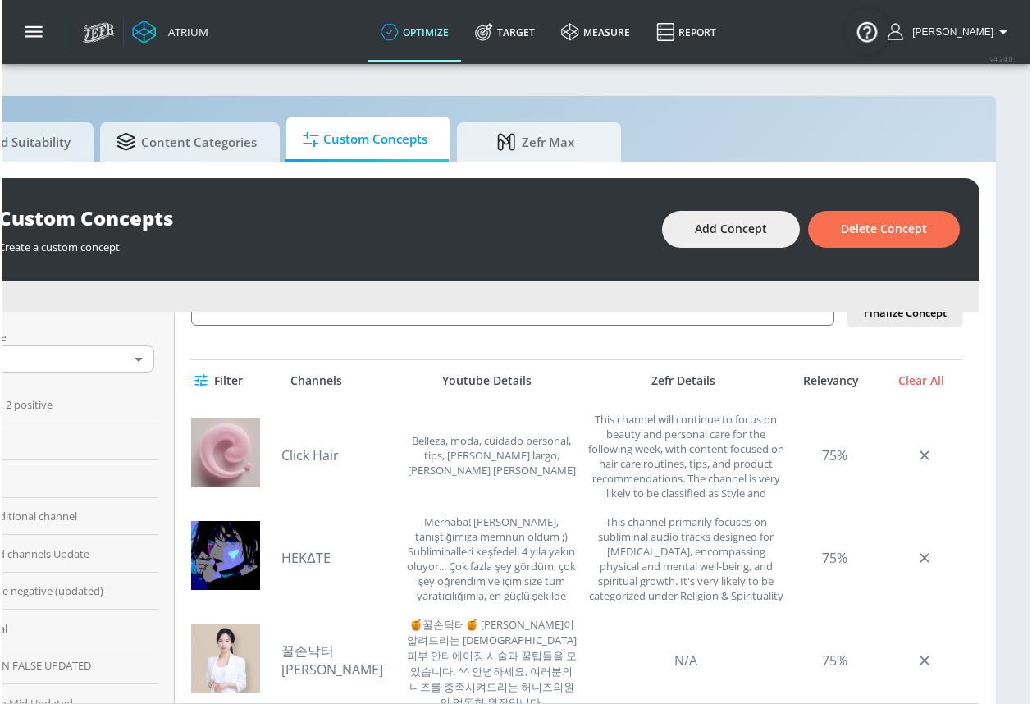
scroll to position [0, 149]
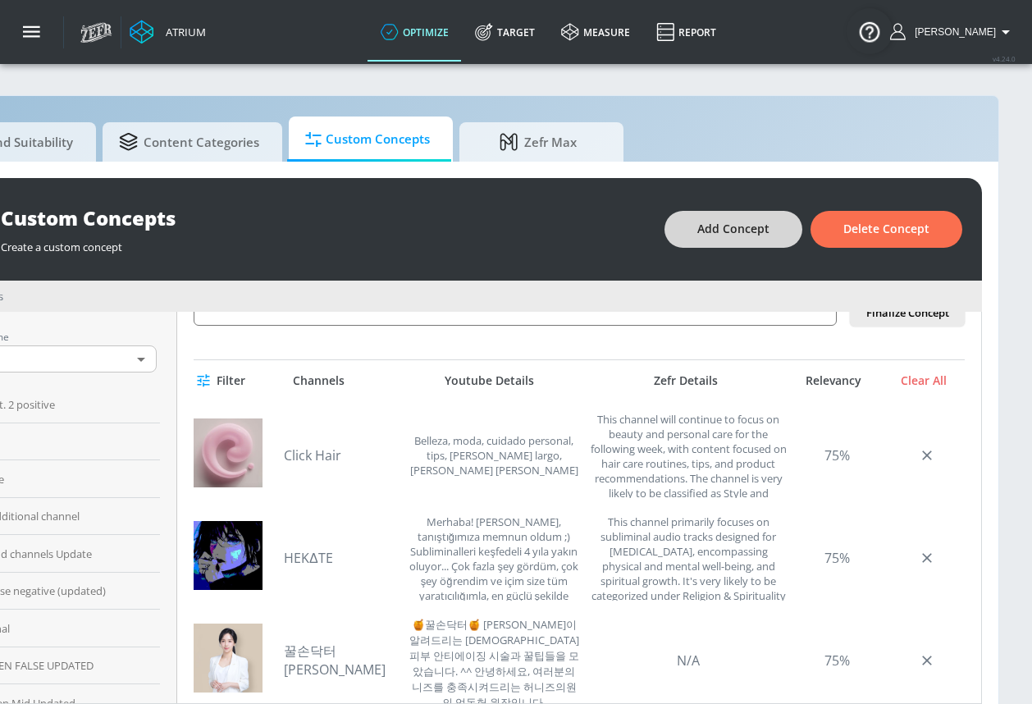
click at [732, 219] on span "Add Concept" at bounding box center [733, 229] width 72 height 21
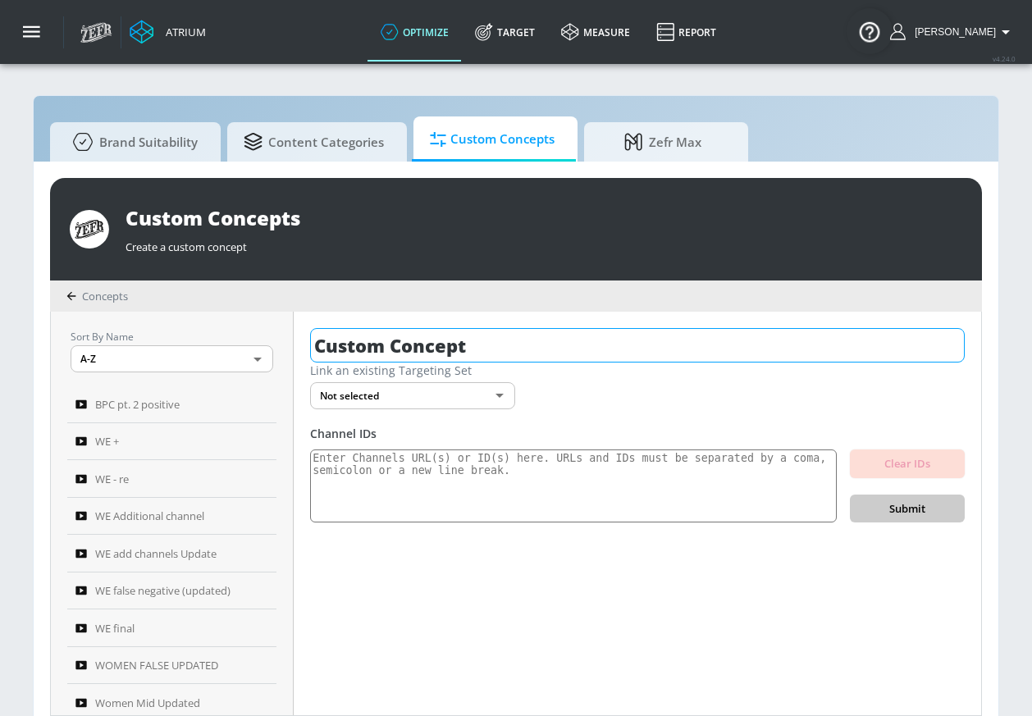
click at [518, 353] on input "Custom Concept" at bounding box center [637, 345] width 655 height 34
click at [518, 352] on input "Custom Concept" at bounding box center [637, 345] width 655 height 34
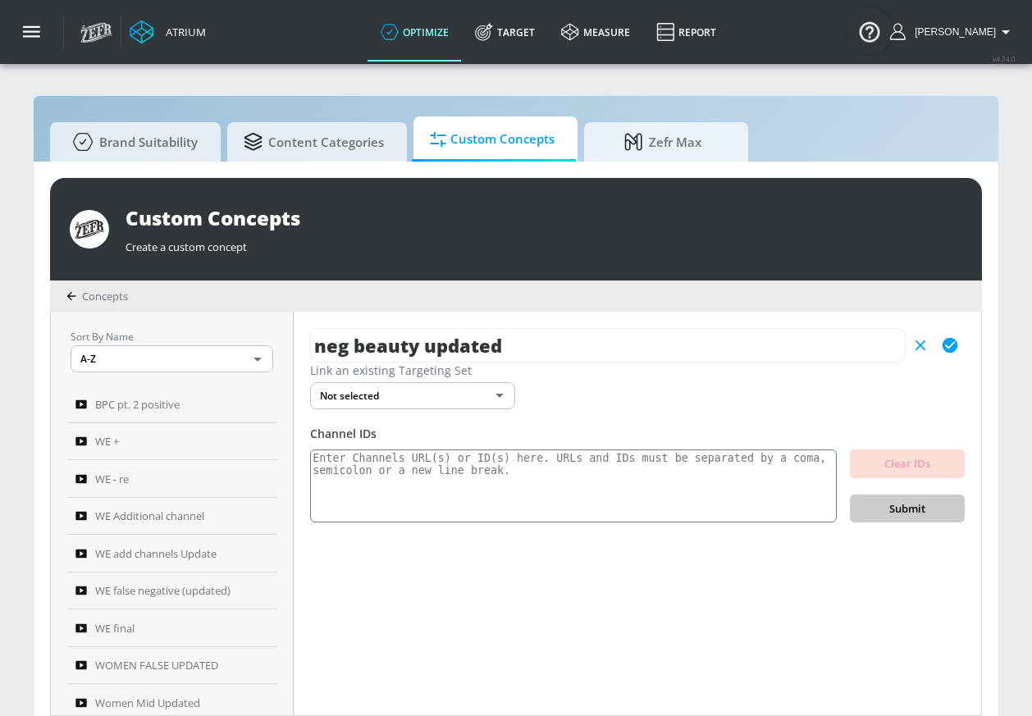
type input "neg beauty updated"
click at [956, 342] on icon "button" at bounding box center [950, 345] width 15 height 15
click at [585, 476] on textarea at bounding box center [573, 487] width 527 height 74
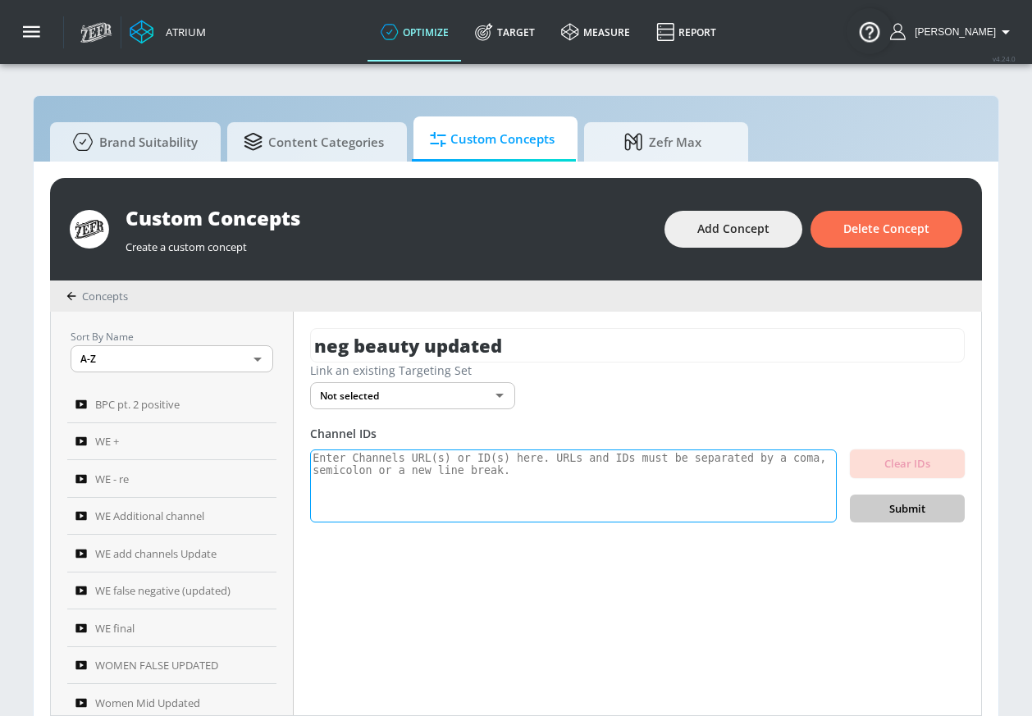
click at [684, 455] on textarea at bounding box center [573, 487] width 527 height 74
paste textarea "UCCxEPHnRX5Qm4gs64o-mfWQ UCCbou4KRpahBlHY4sNQA1Bg UCC3CnctRfikgUEonCXYhxiw UC5j…"
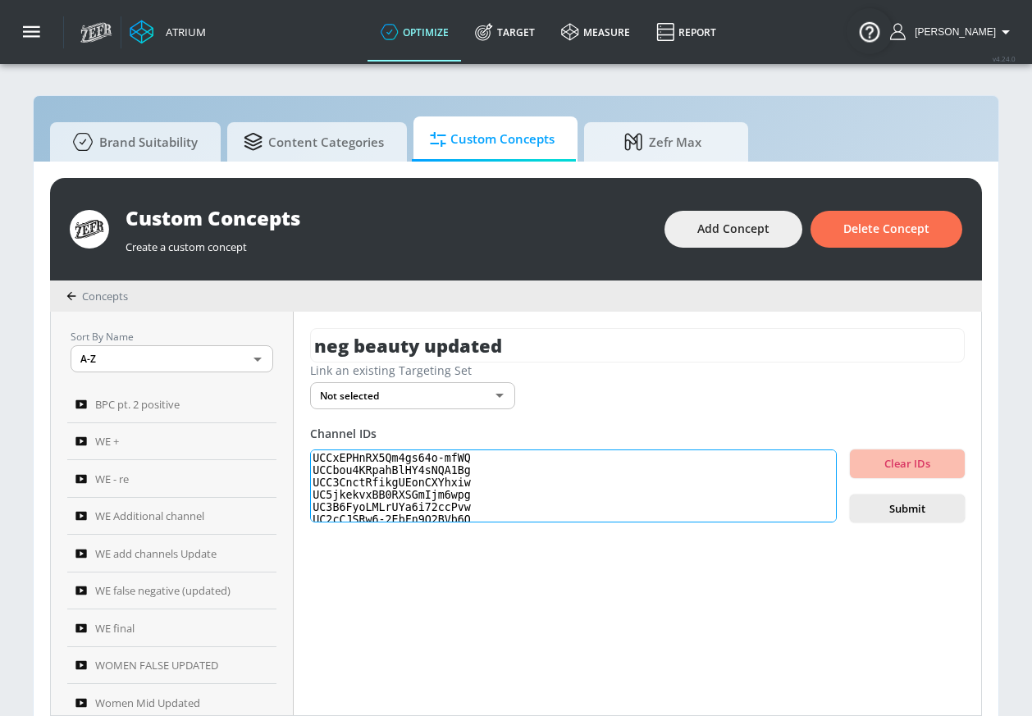
scroll to position [398, 0]
type textarea "UCCxEPHnRX5Qm4gs64o-mfWQ UCCbou4KRpahBlHY4sNQA1Bg UCC3CnctRfikgUEonCXYhxiw UC5j…"
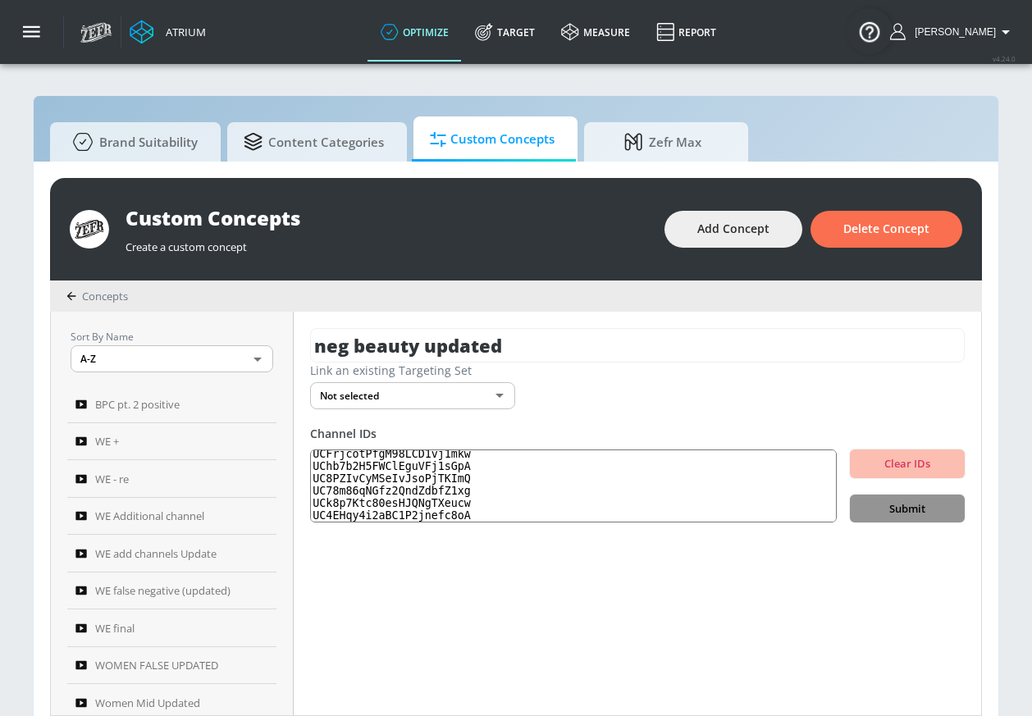
click at [930, 503] on span "Submit" at bounding box center [907, 509] width 89 height 19
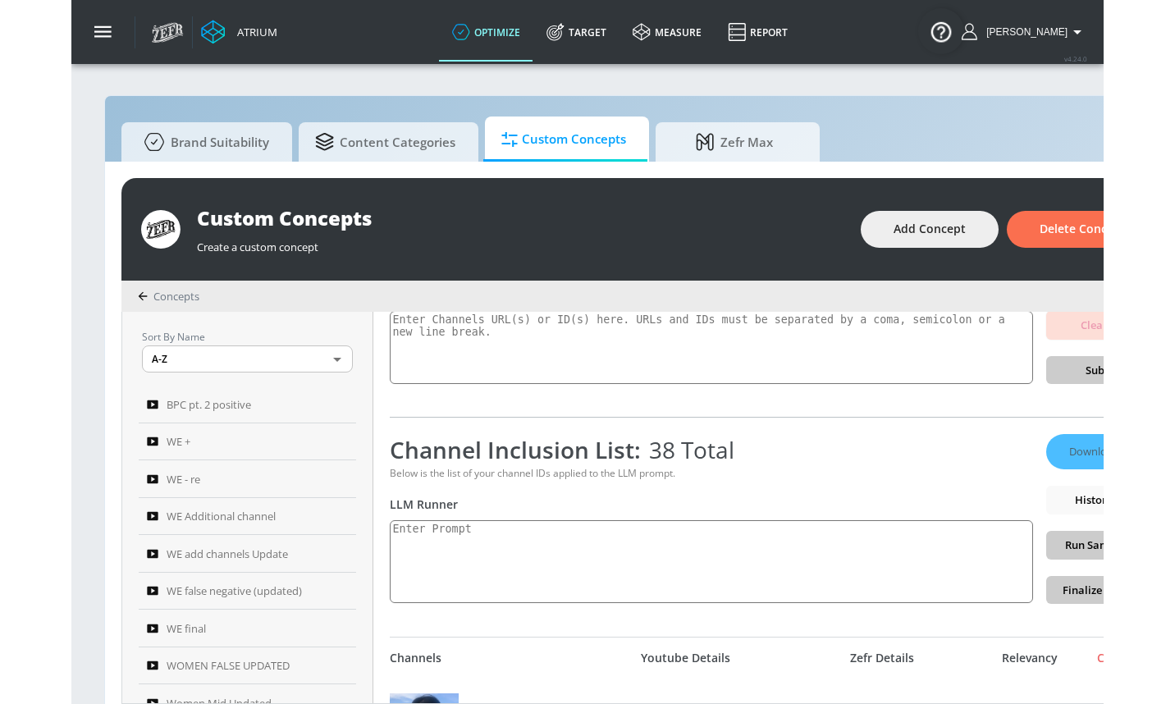
scroll to position [144, 0]
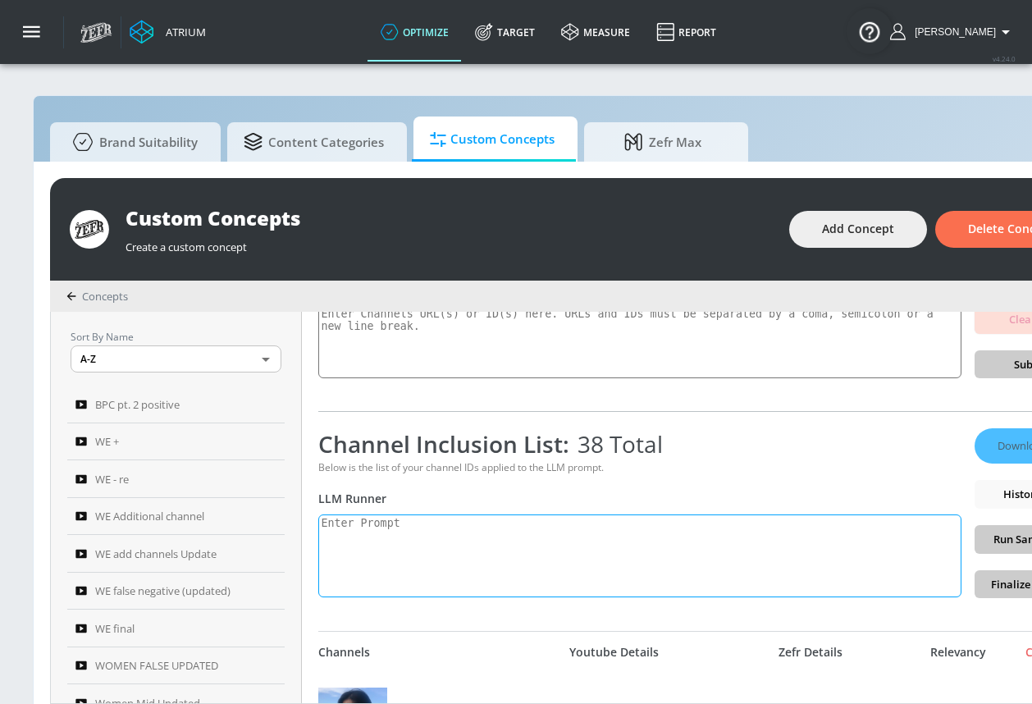
click at [386, 541] on textarea at bounding box center [639, 555] width 643 height 83
paste textarea "Beauty: Beauty and Personal Care content is media centered on makeup, haircare,…"
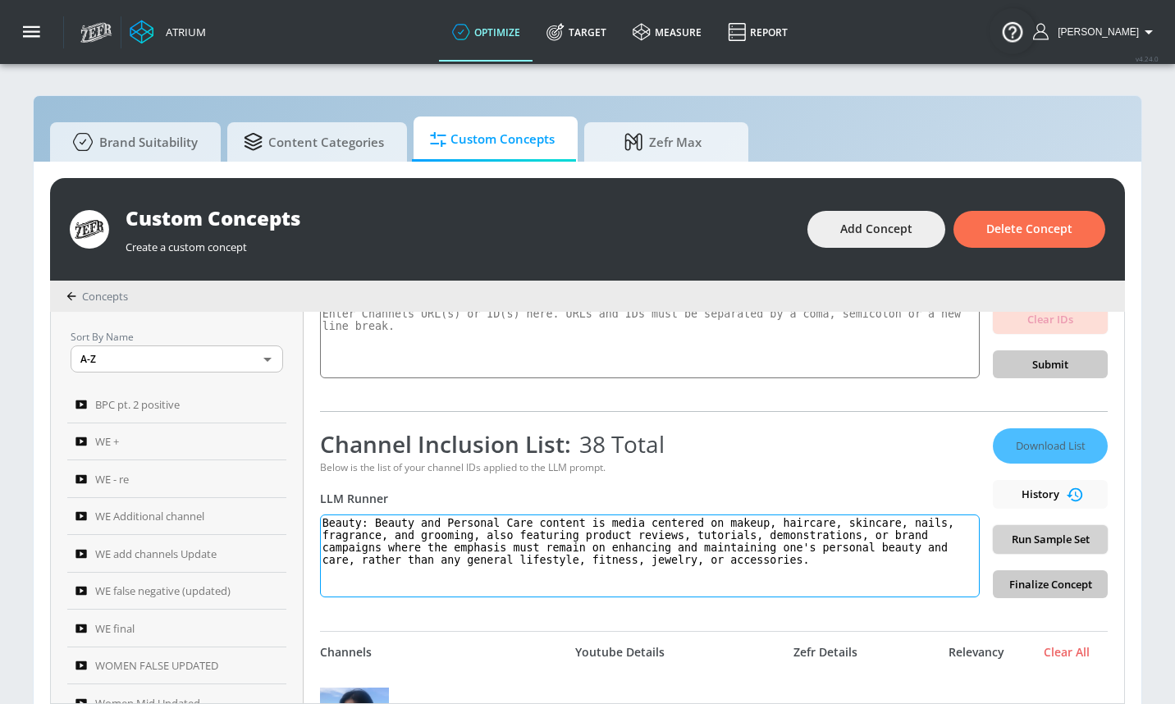
type textarea "Beauty: Beauty and Personal Care content is media centered on makeup, haircare,…"
click at [1024, 533] on span "Run Sample Set" at bounding box center [1050, 539] width 89 height 19
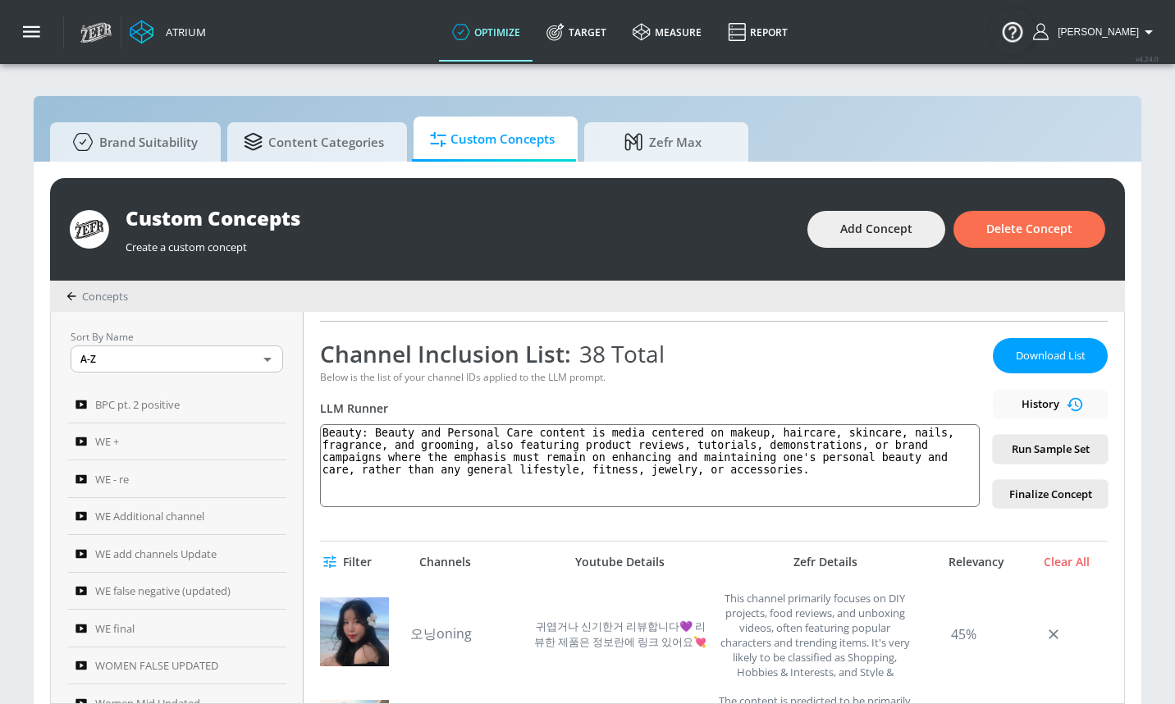
scroll to position [223, 0]
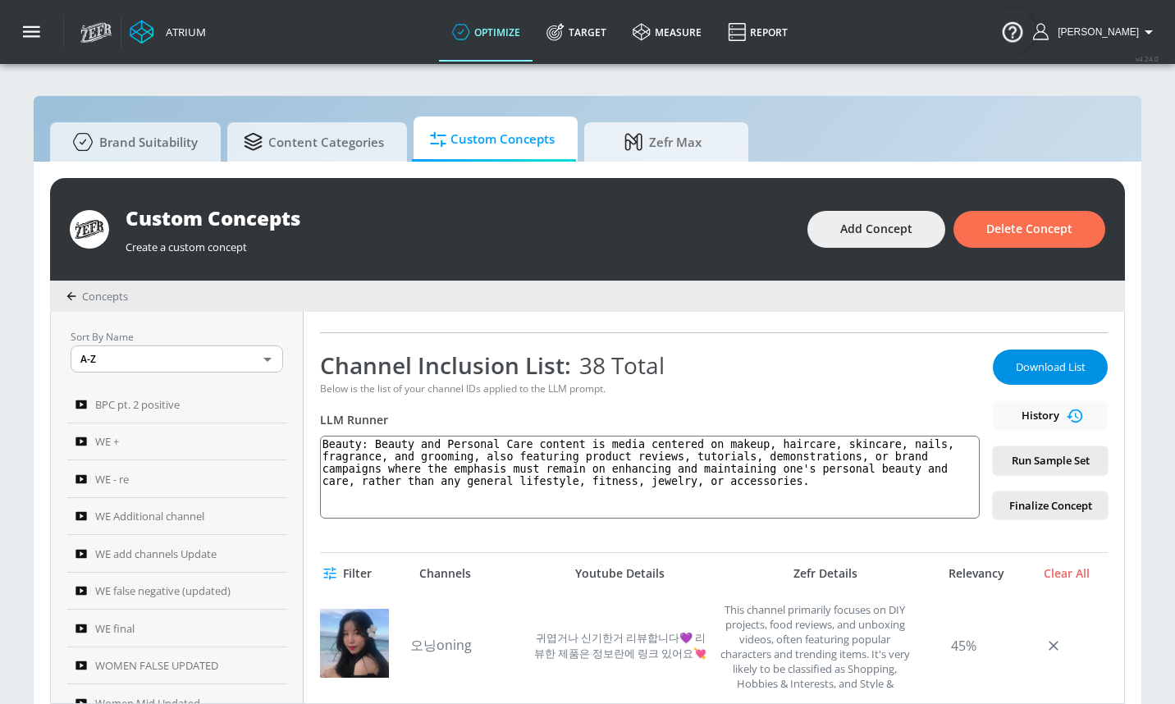
click at [1044, 354] on button "Download List" at bounding box center [1050, 367] width 115 height 35
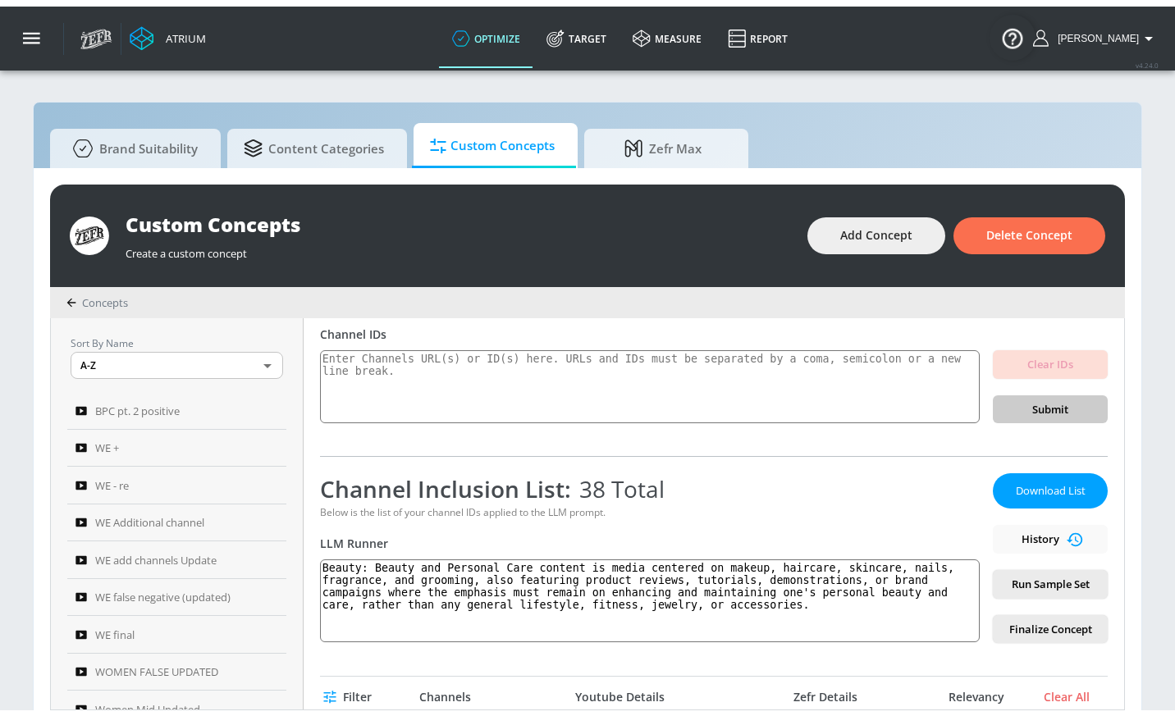
scroll to position [0, 0]
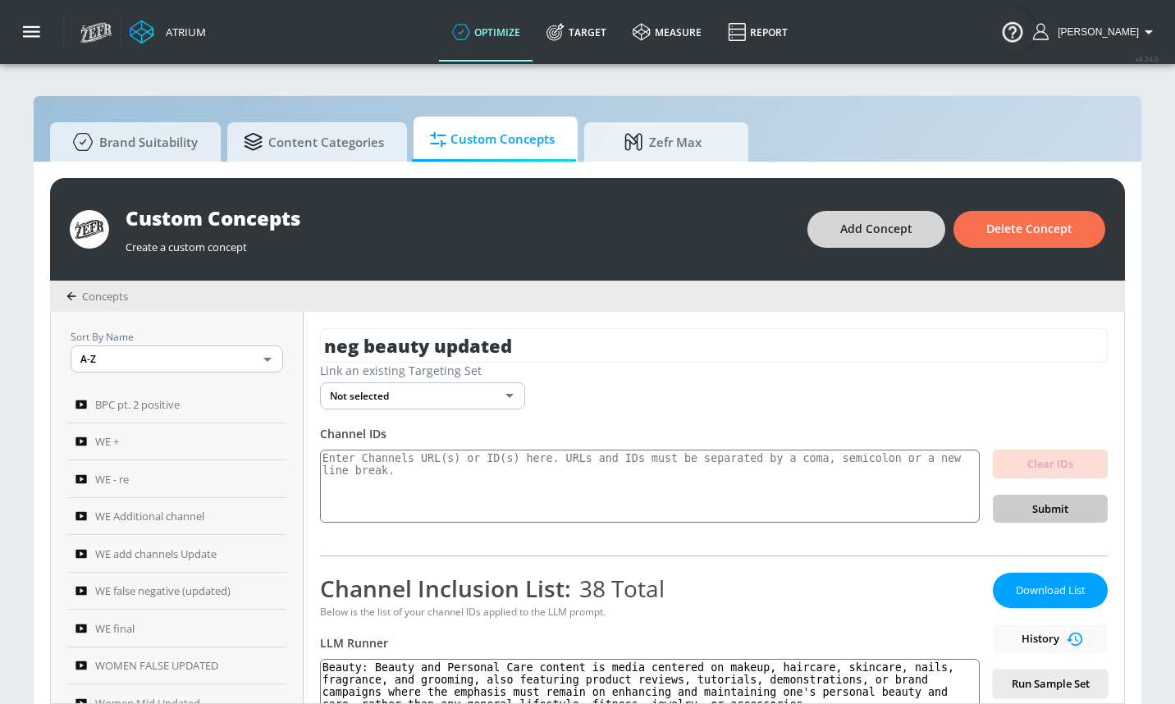
click at [848, 239] on button "Add Concept" at bounding box center [876, 229] width 138 height 37
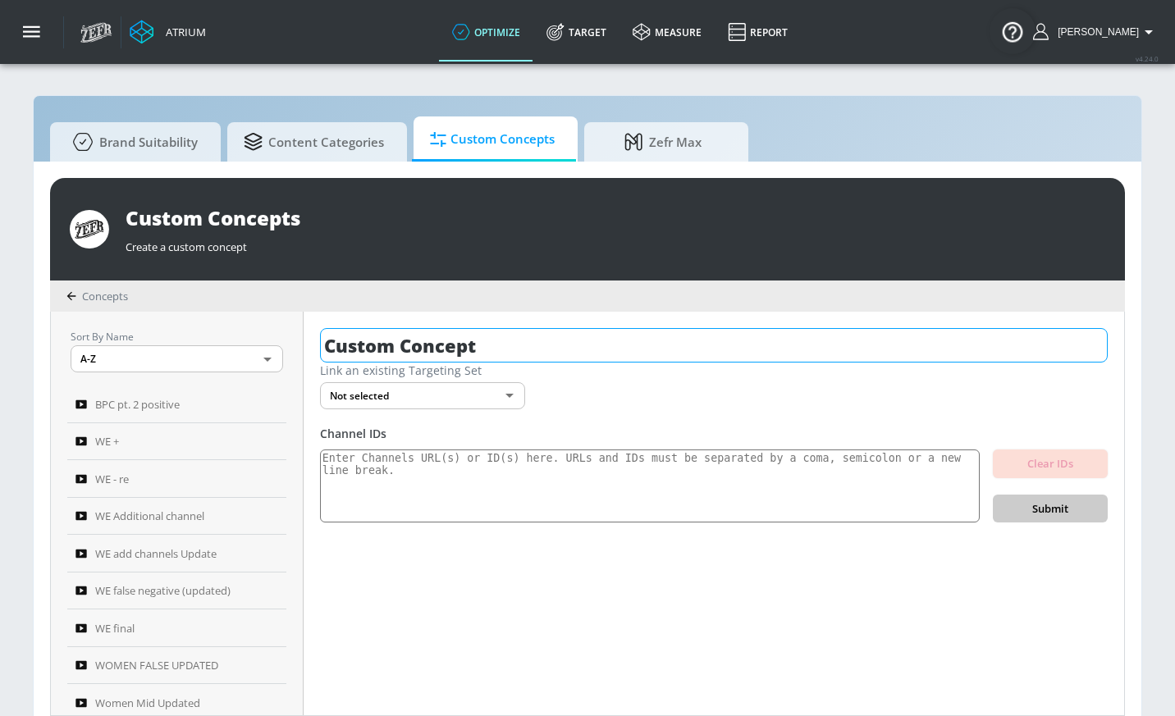
click at [509, 333] on input "Custom Concept" at bounding box center [714, 345] width 788 height 34
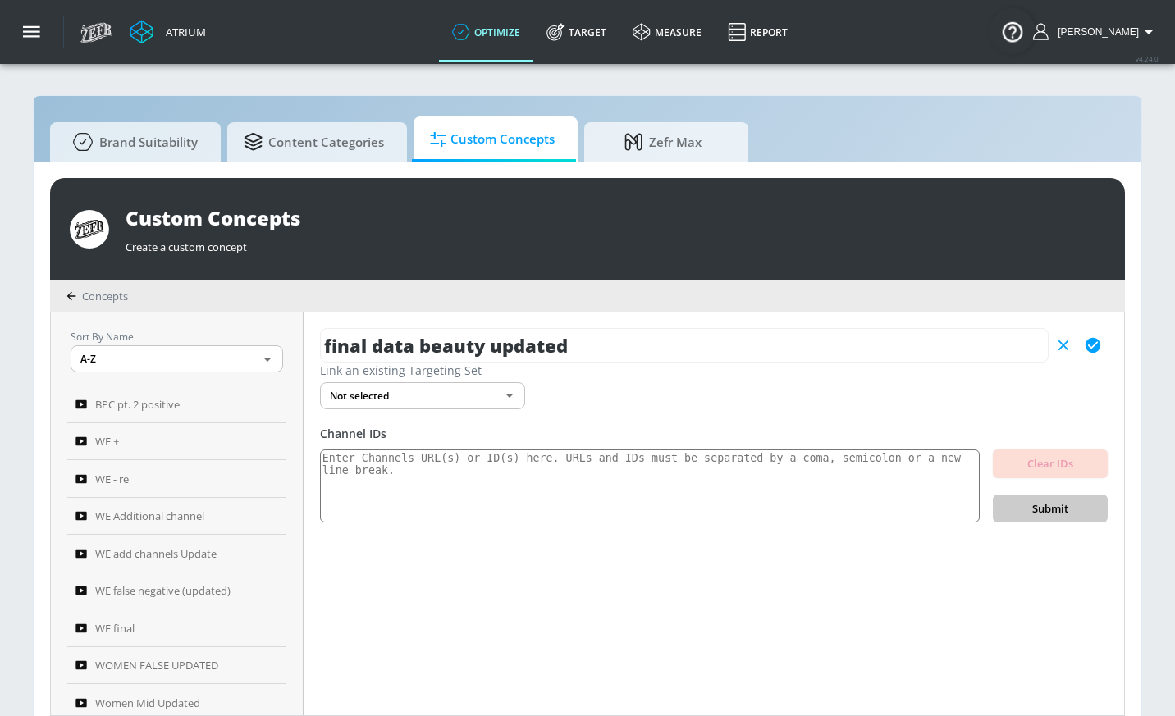
type input "final data beauty updated"
click at [1084, 350] on button "button" at bounding box center [1093, 346] width 30 height 30
click at [688, 462] on textarea at bounding box center [650, 487] width 660 height 74
paste textarea "UCoC8wK7Hbj1saQUBlFVaJkA UCb05z124a7aupkufKh1FRFg UCSVTfyJpWZSEKswM2U-f2rQ UCo-…"
type textarea "UCoC8wK7Hbj1saQUBlFVaJkA UCb05z124a7aupkufKh1FRFg UCSVTfyJpWZSEKswM2U-f2rQ UCo-…"
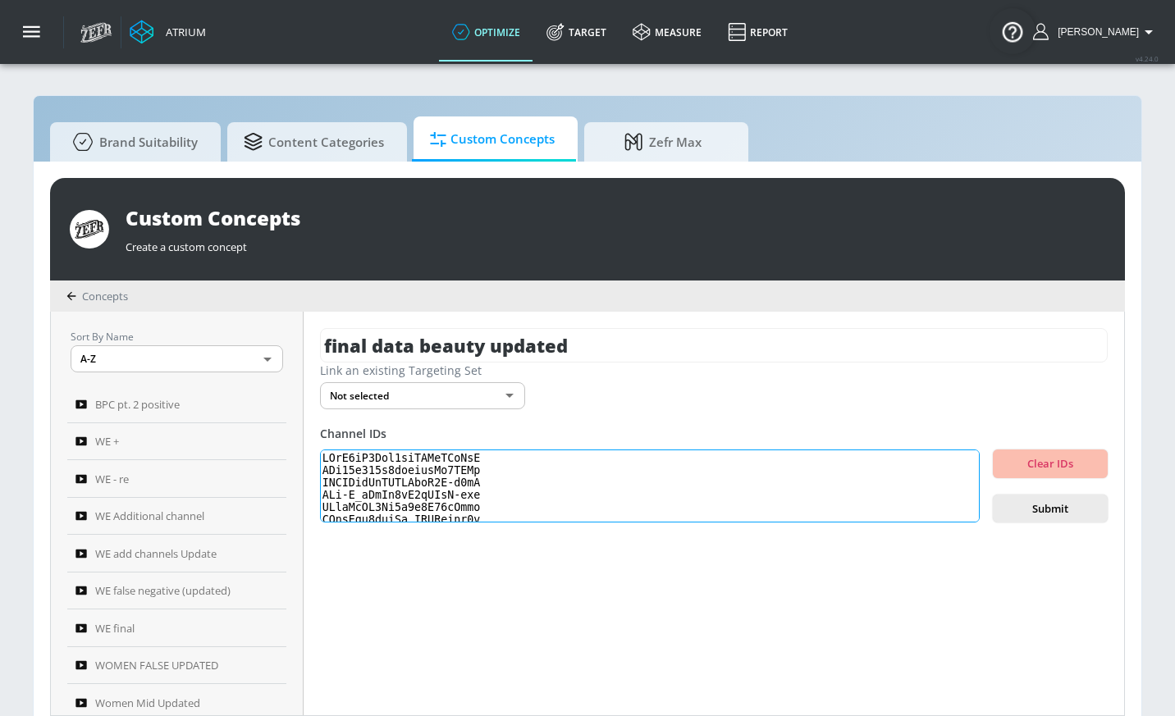
scroll to position [915, 0]
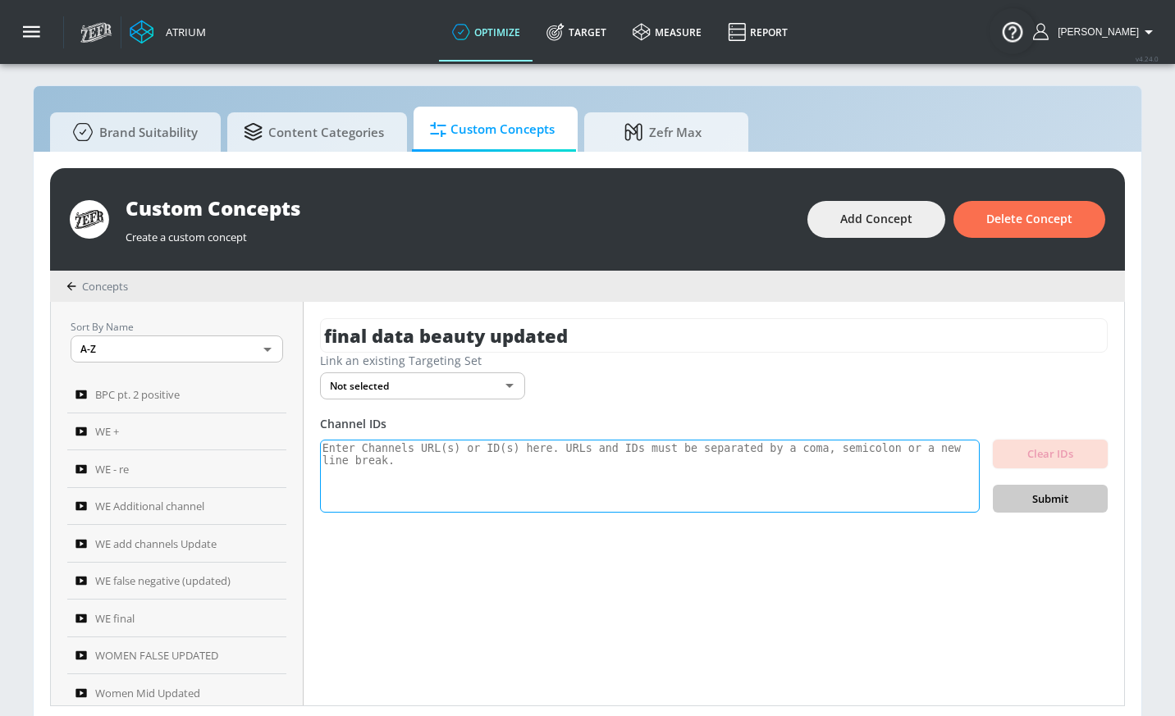
scroll to position [17, 0]
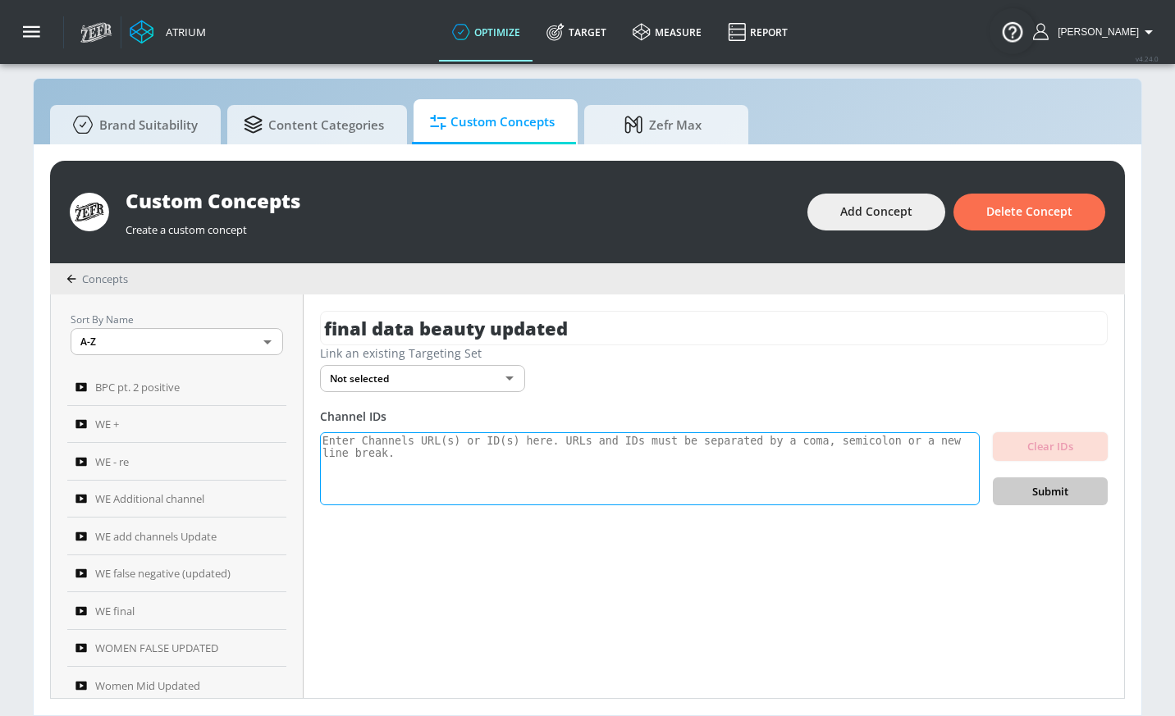
click at [755, 482] on textarea at bounding box center [650, 469] width 660 height 74
paste textarea "UCoC8wK7Hbj1saQUBlFVaJkA UCb05z124a7aupkufKh1FRFg UCSVTfyJpWZSEKswM2U-f2rQ UCo-…"
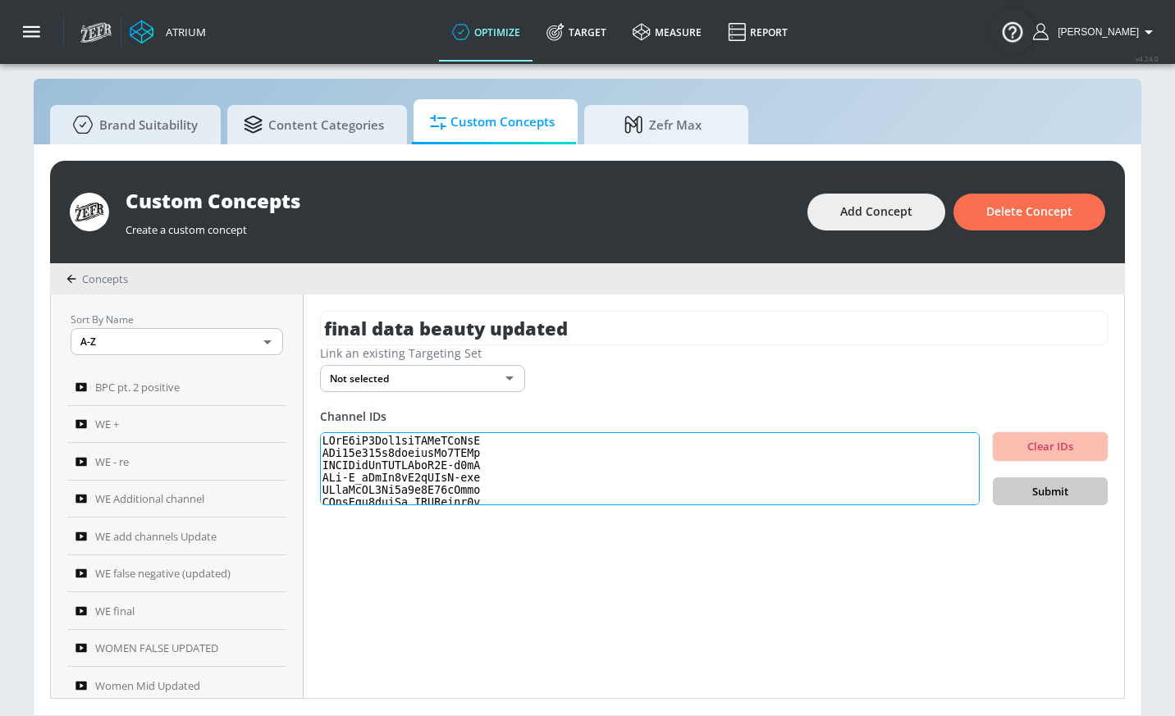
scroll to position [915, 0]
type textarea "UCoC8wK7Hbj1saQUBlFVaJkA UCb05z124a7aupkufKh1FRFg UCSVTfyJpWZSEKswM2U-f2rQ UCo-…"
click at [1049, 487] on span "Submit" at bounding box center [1050, 491] width 89 height 19
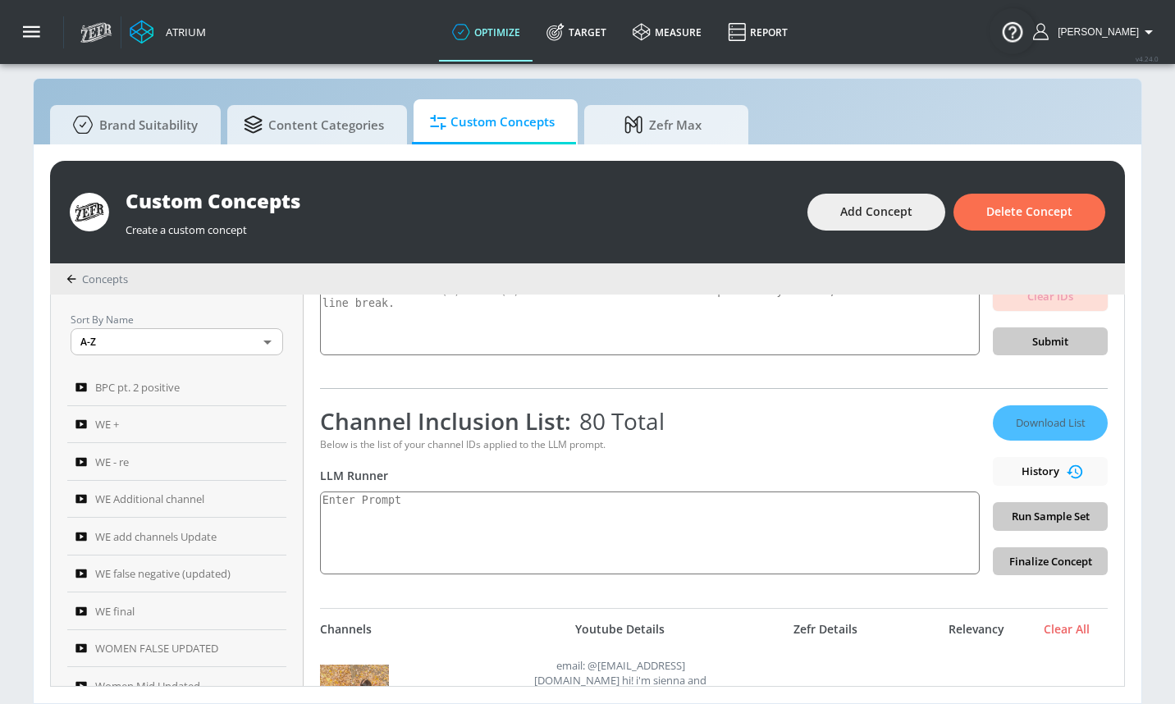
scroll to position [153, 0]
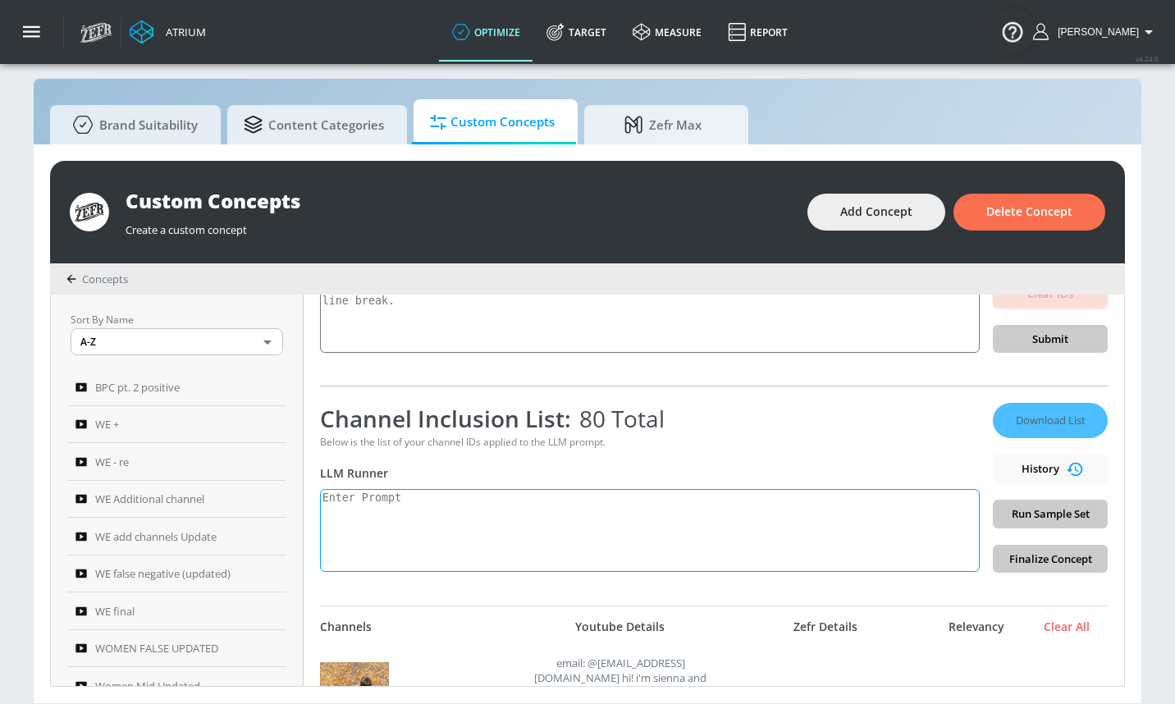
click at [368, 510] on textarea at bounding box center [650, 530] width 660 height 83
paste textarea "Beauty: Beauty and Personal Care content is media centered on makeup, haircare,…"
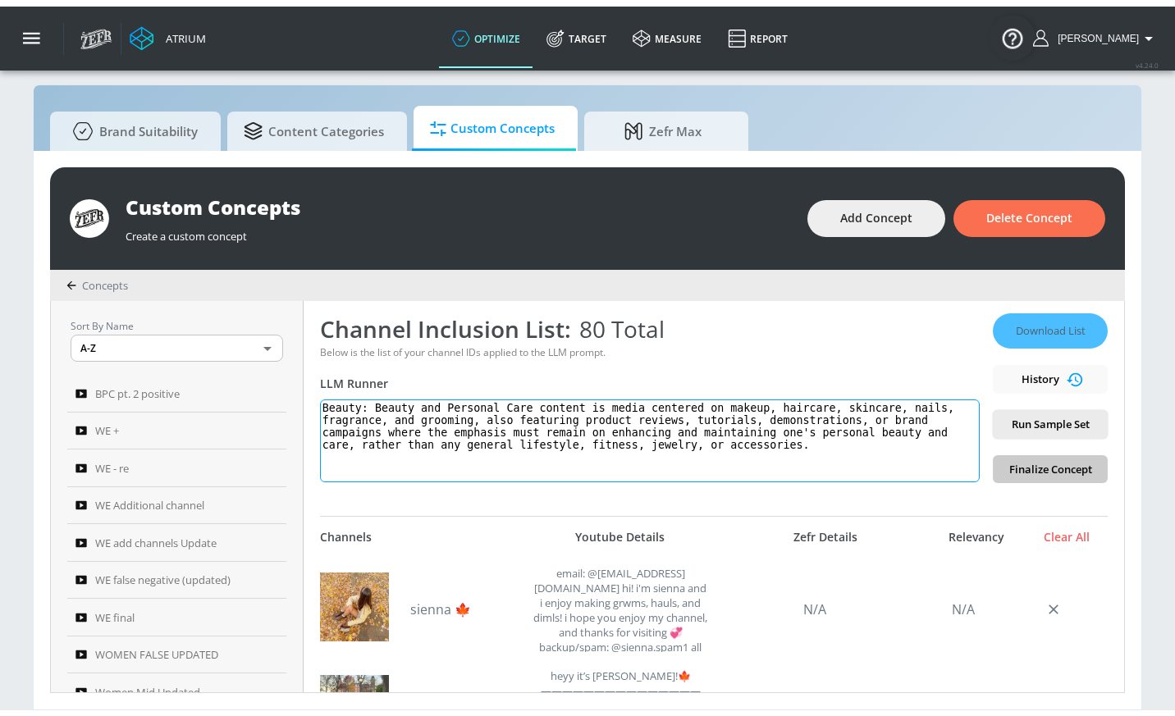
scroll to position [267, 0]
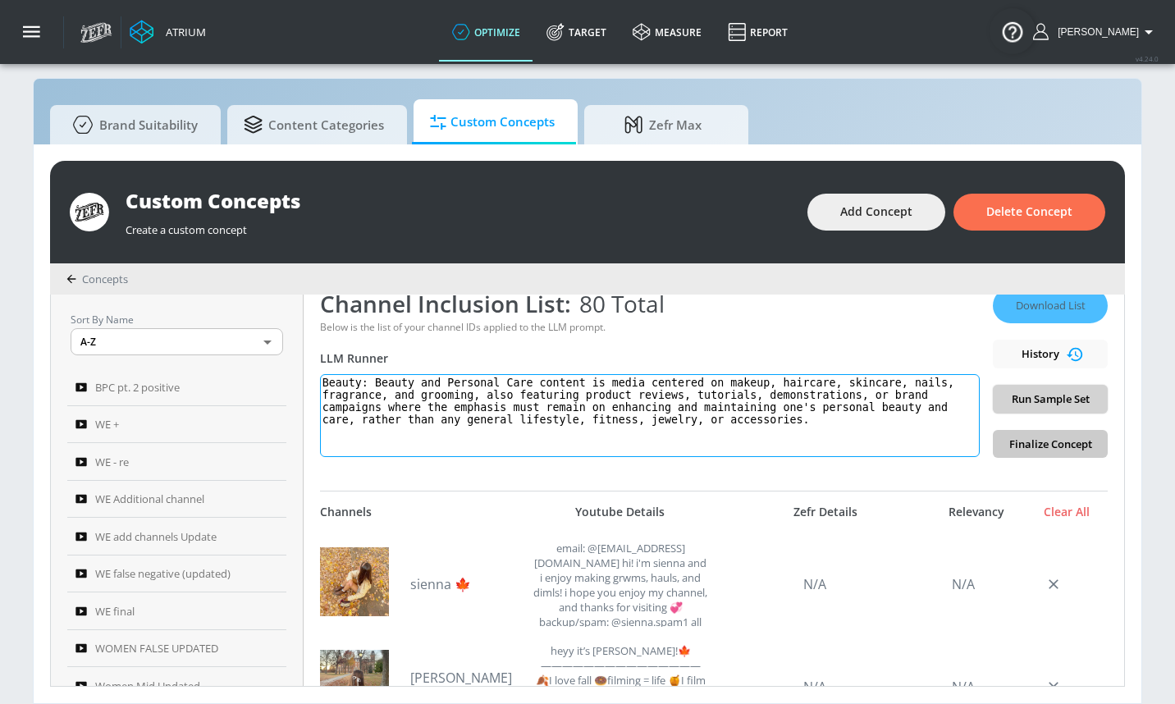
type textarea "Beauty: Beauty and Personal Care content is media centered on makeup, haircare,…"
click at [1066, 395] on span "Run Sample Set" at bounding box center [1050, 399] width 89 height 19
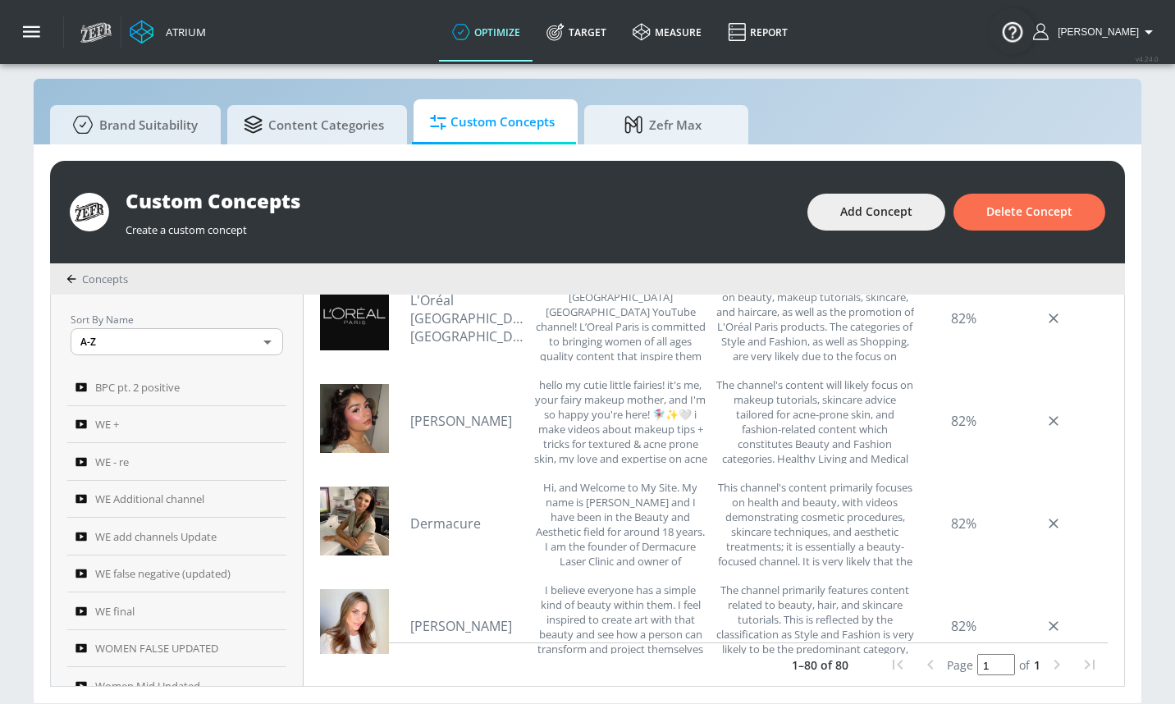
scroll to position [0, 0]
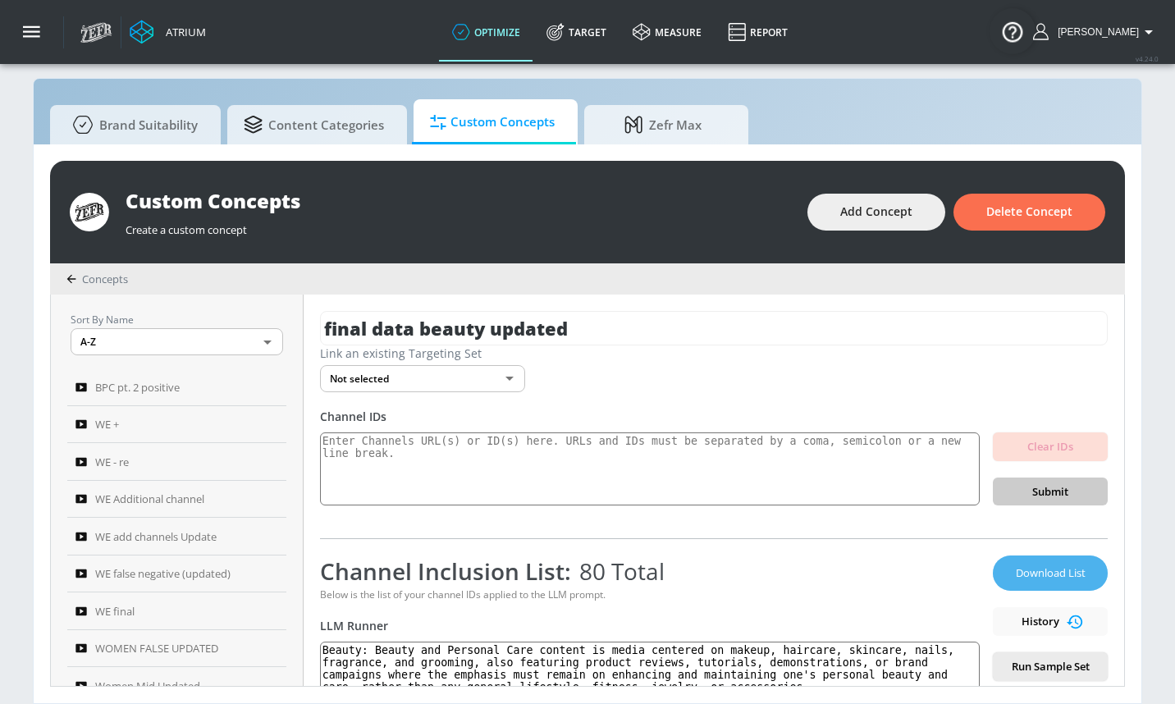
click at [1010, 564] on span "Download List" at bounding box center [1050, 573] width 82 height 19
